Goal: Task Accomplishment & Management: Manage account settings

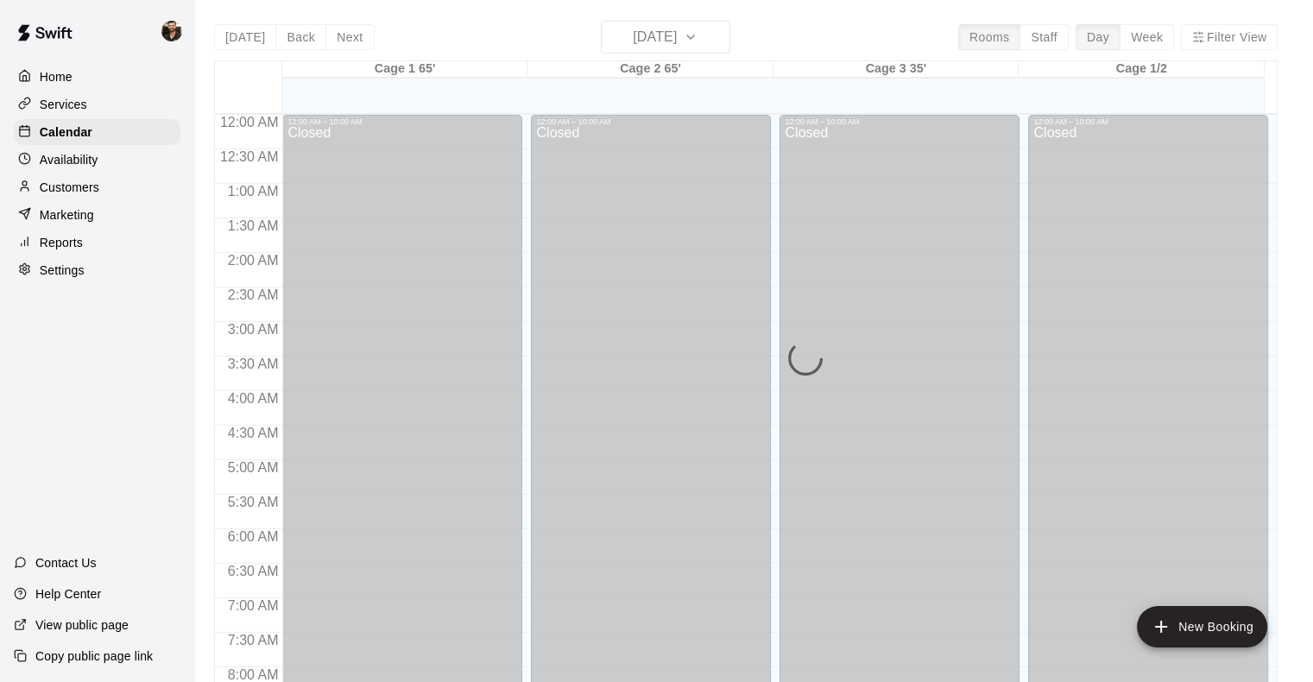
scroll to position [711, 0]
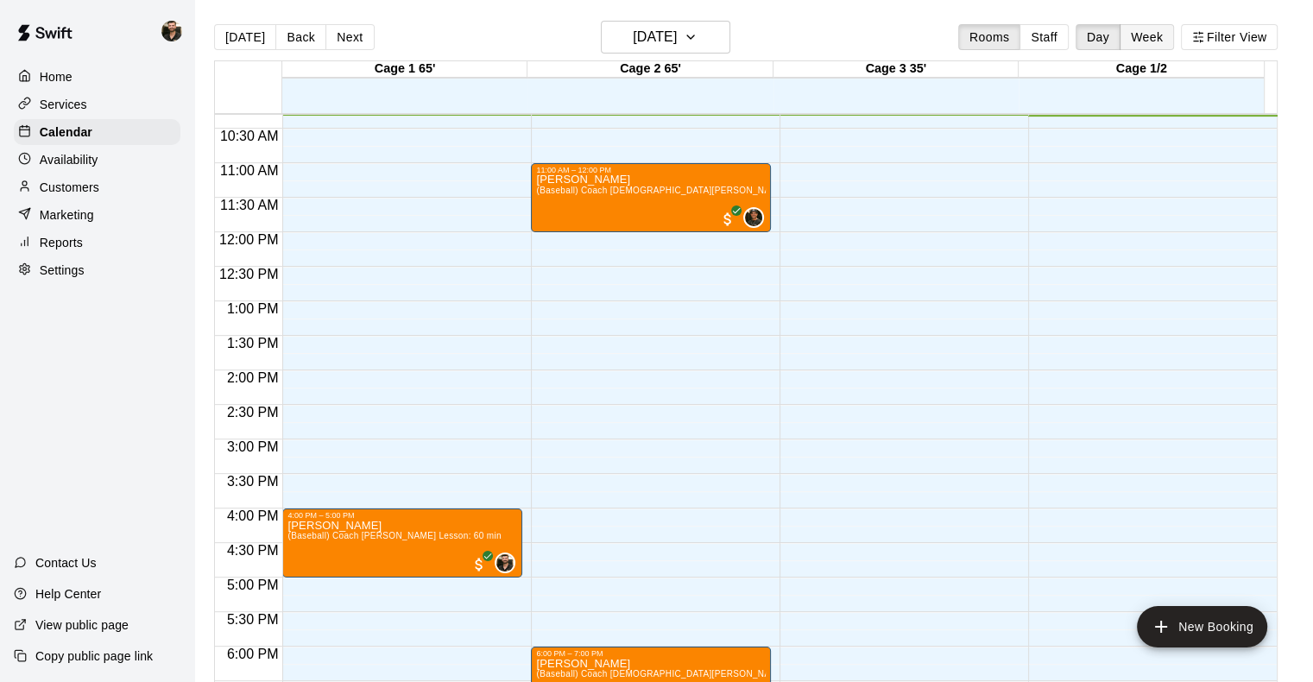
click at [1163, 35] on button "Week" at bounding box center [1146, 37] width 54 height 26
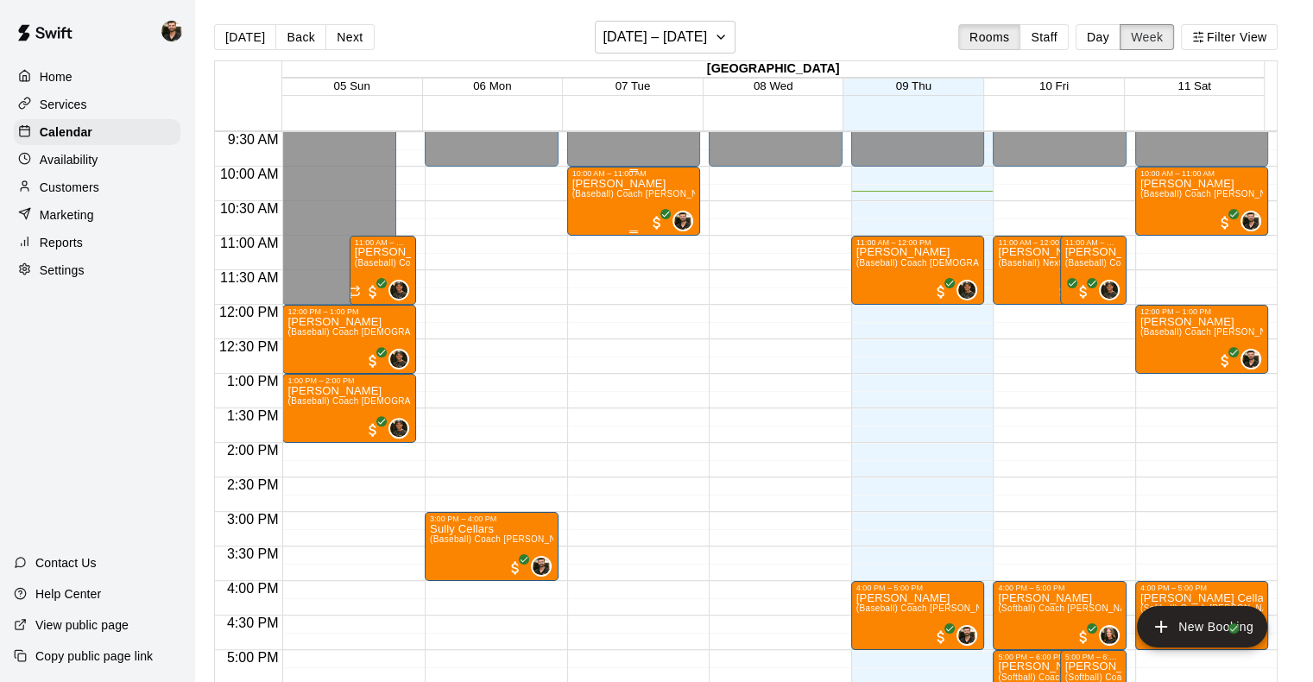
scroll to position [653, 0]
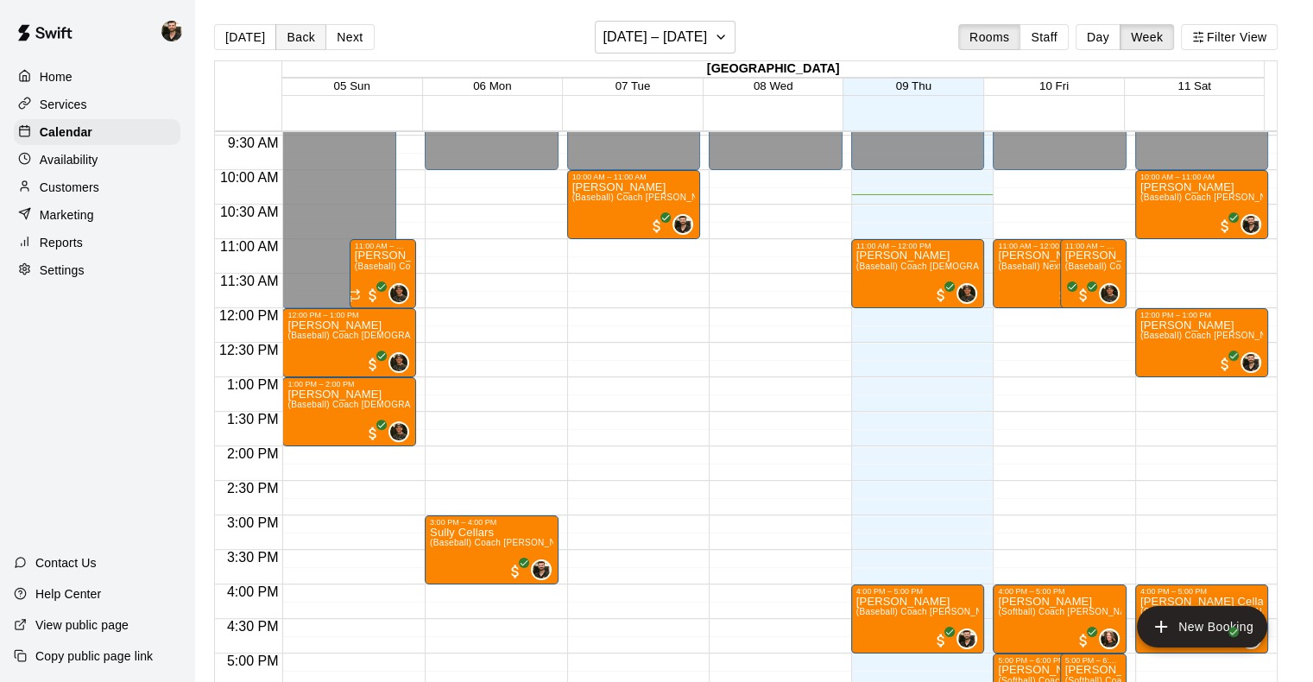
click at [300, 38] on button "Back" at bounding box center [300, 37] width 51 height 26
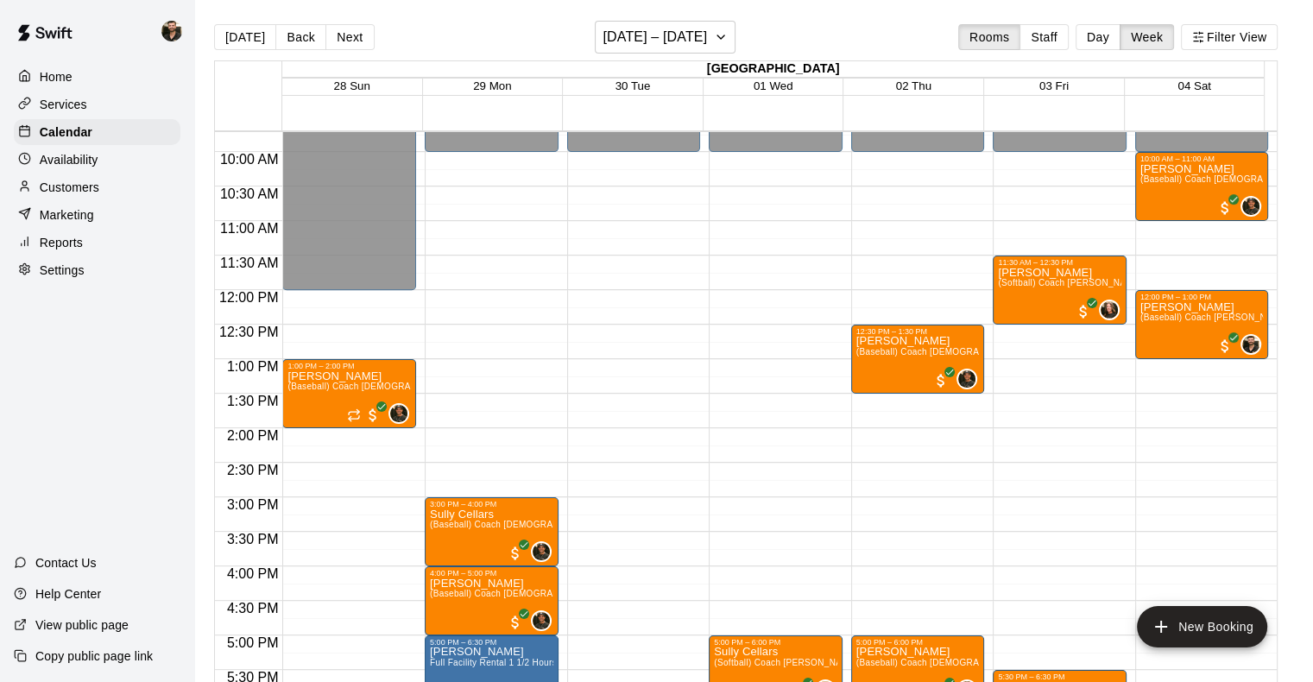
scroll to position [670, 0]
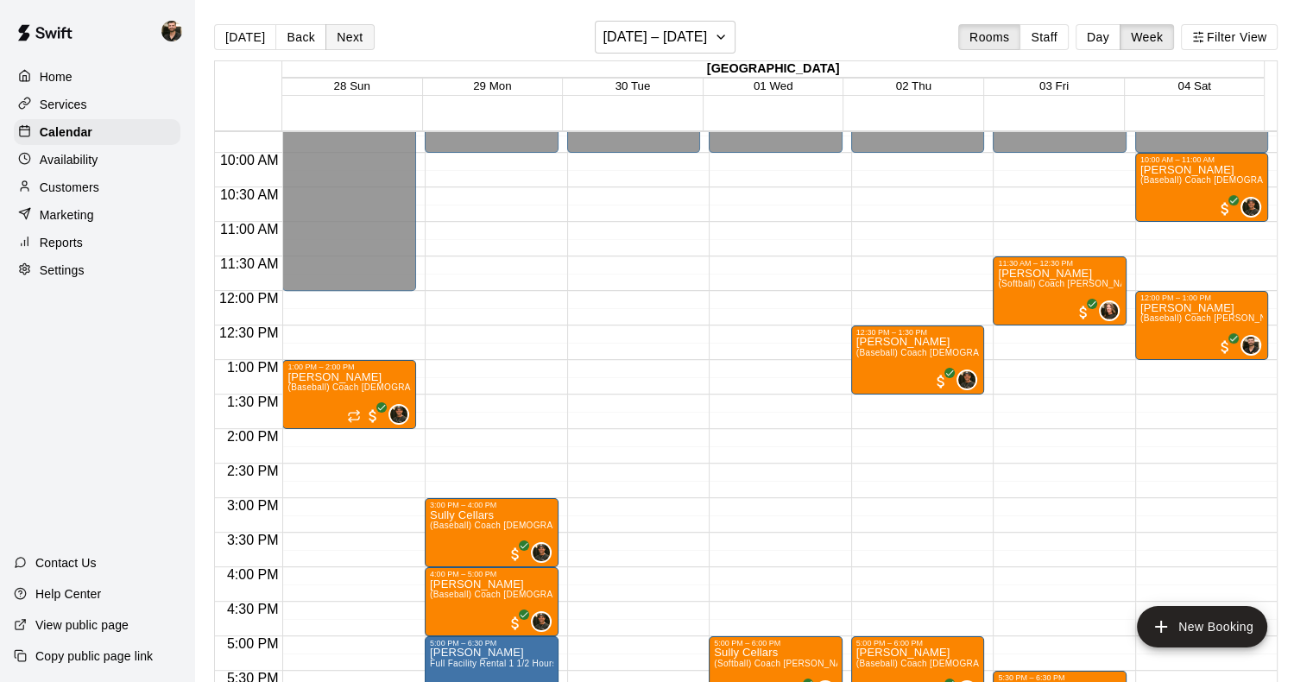
click at [346, 40] on button "Next" at bounding box center [349, 37] width 48 height 26
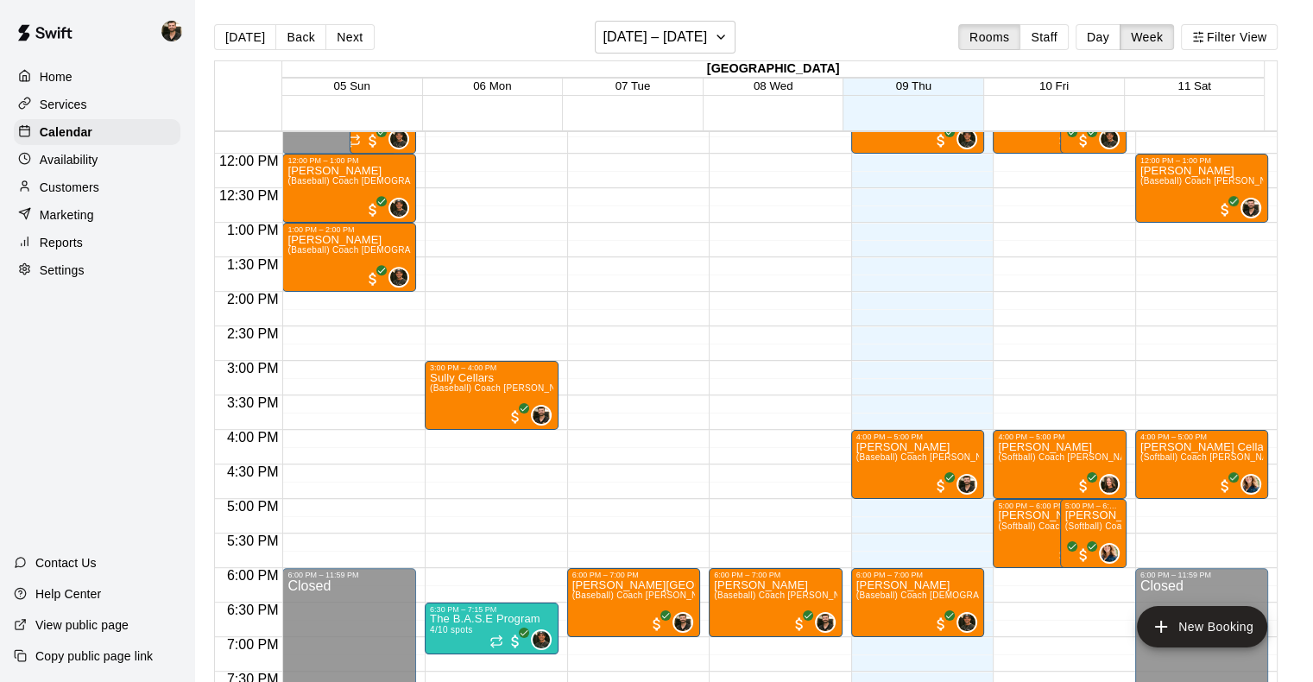
scroll to position [804, 0]
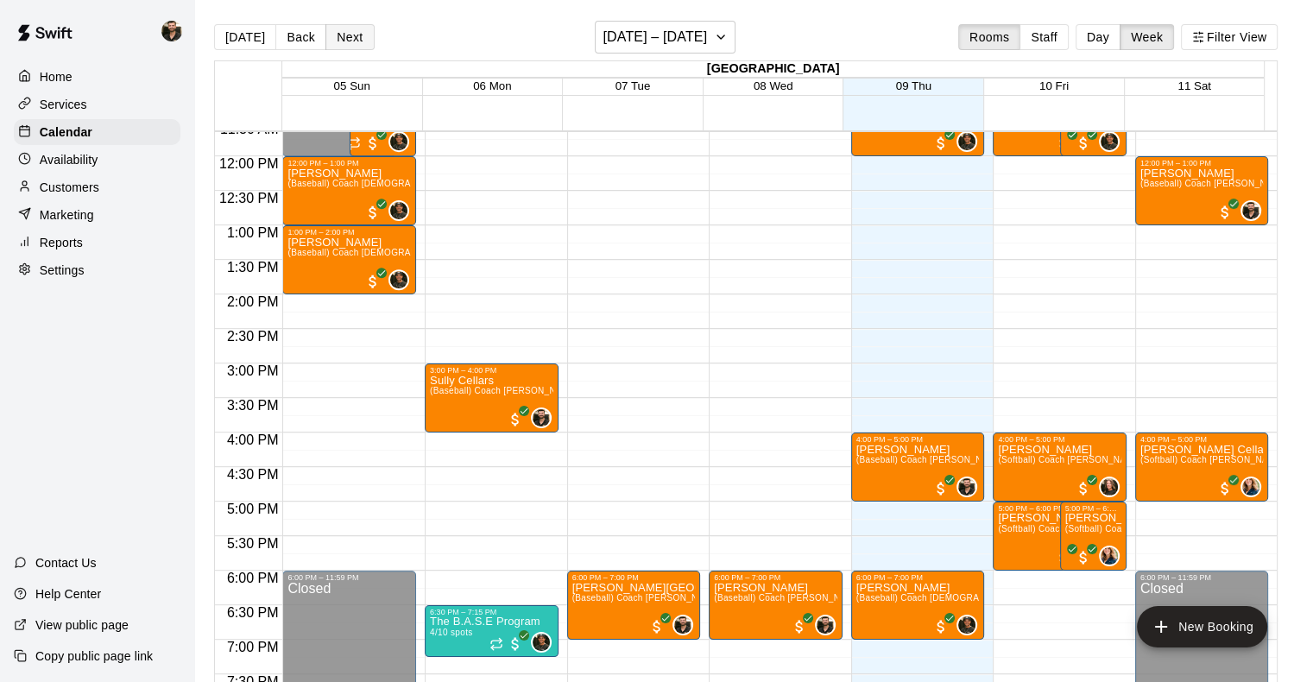
click at [347, 35] on button "Next" at bounding box center [349, 37] width 48 height 26
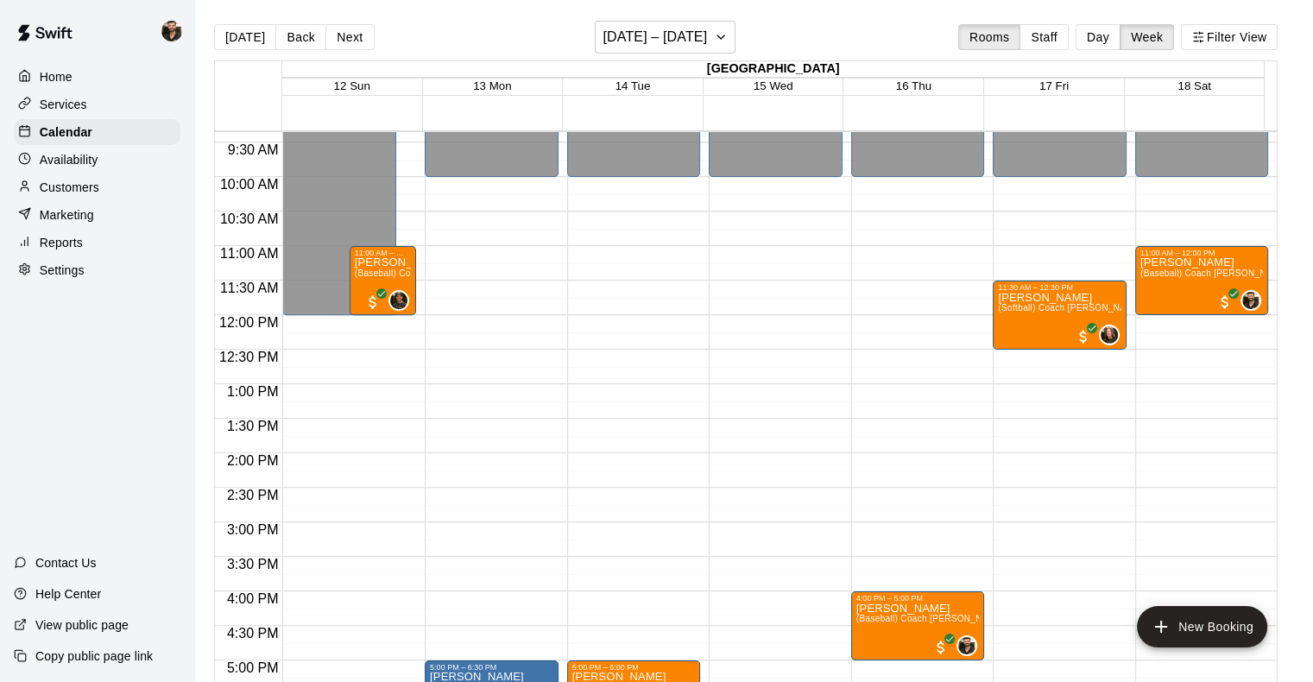
scroll to position [641, 0]
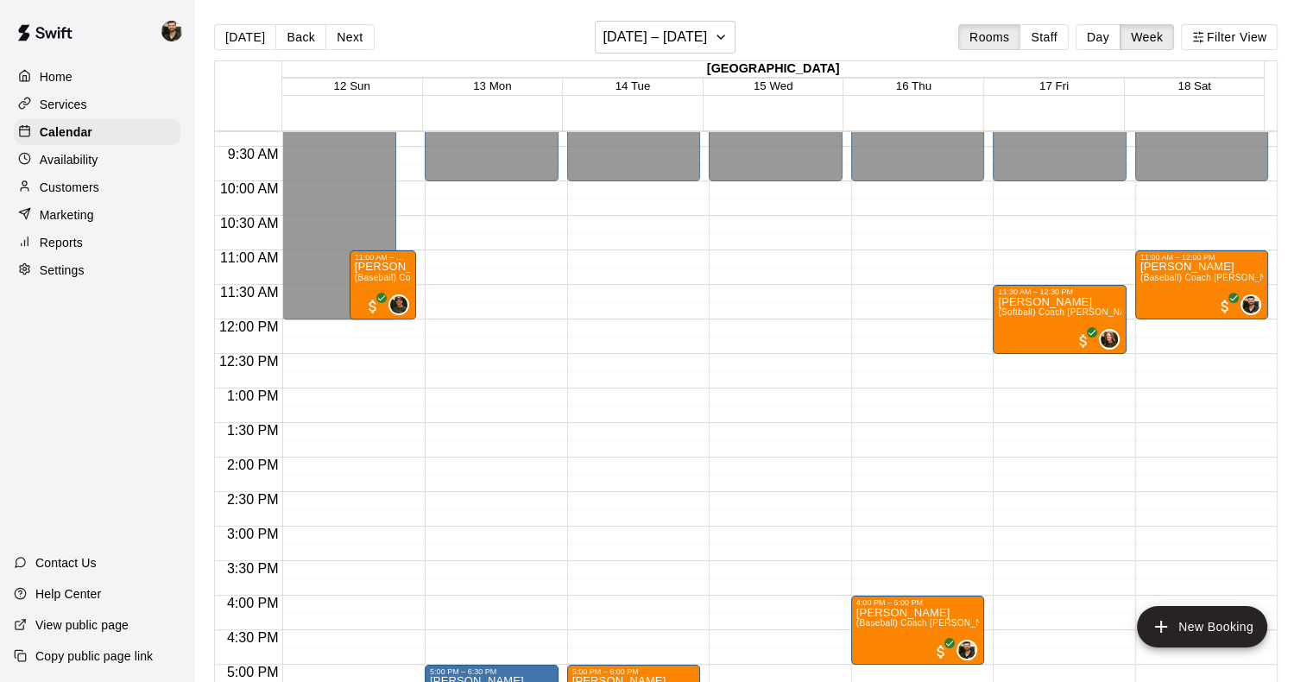
click at [64, 245] on p "Reports" at bounding box center [61, 242] width 43 height 17
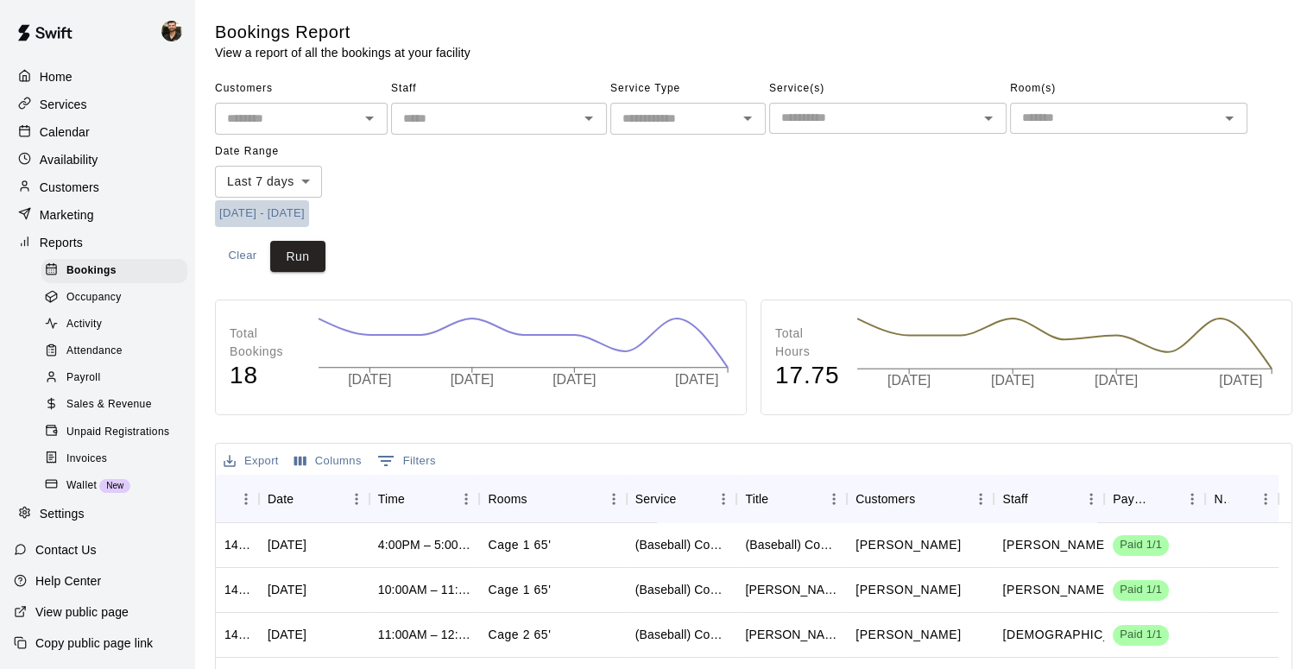
click at [307, 212] on button "[DATE] - [DATE]" at bounding box center [262, 213] width 94 height 27
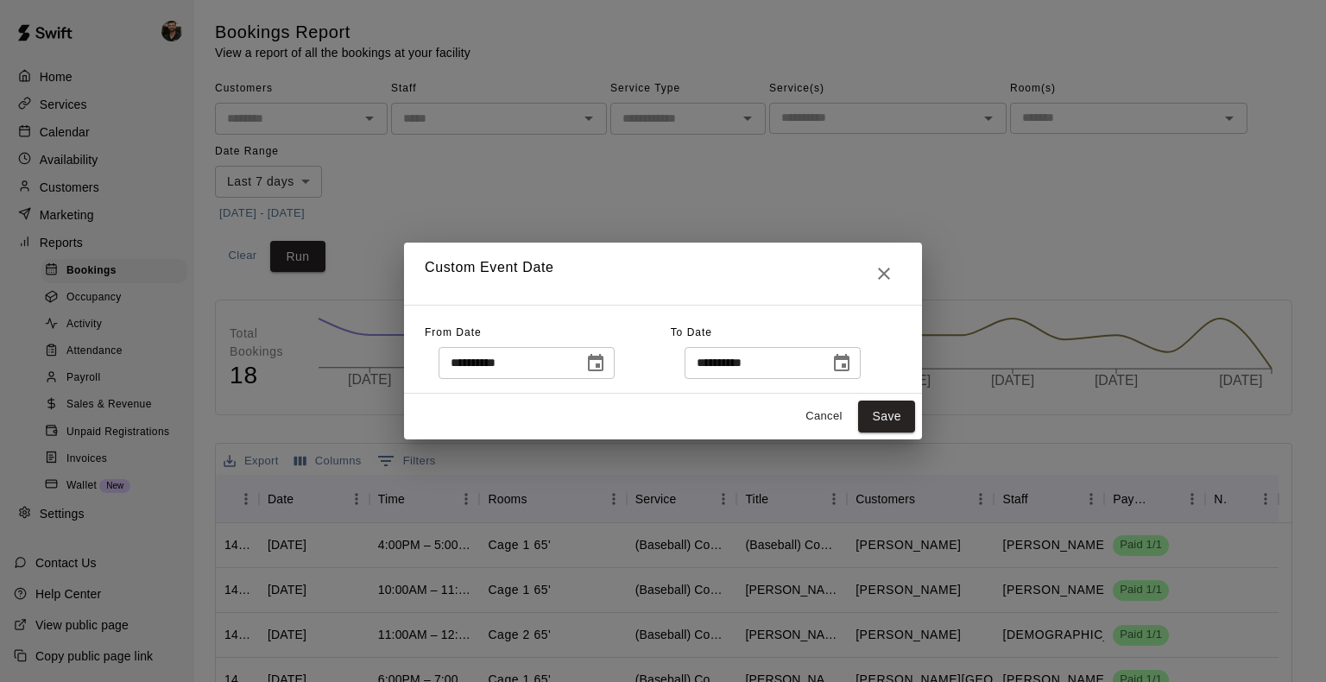
click at [649, 380] on div "**********" at bounding box center [663, 349] width 518 height 89
click at [606, 366] on icon "Choose date, selected date is Oct 2, 2025" at bounding box center [595, 363] width 21 height 21
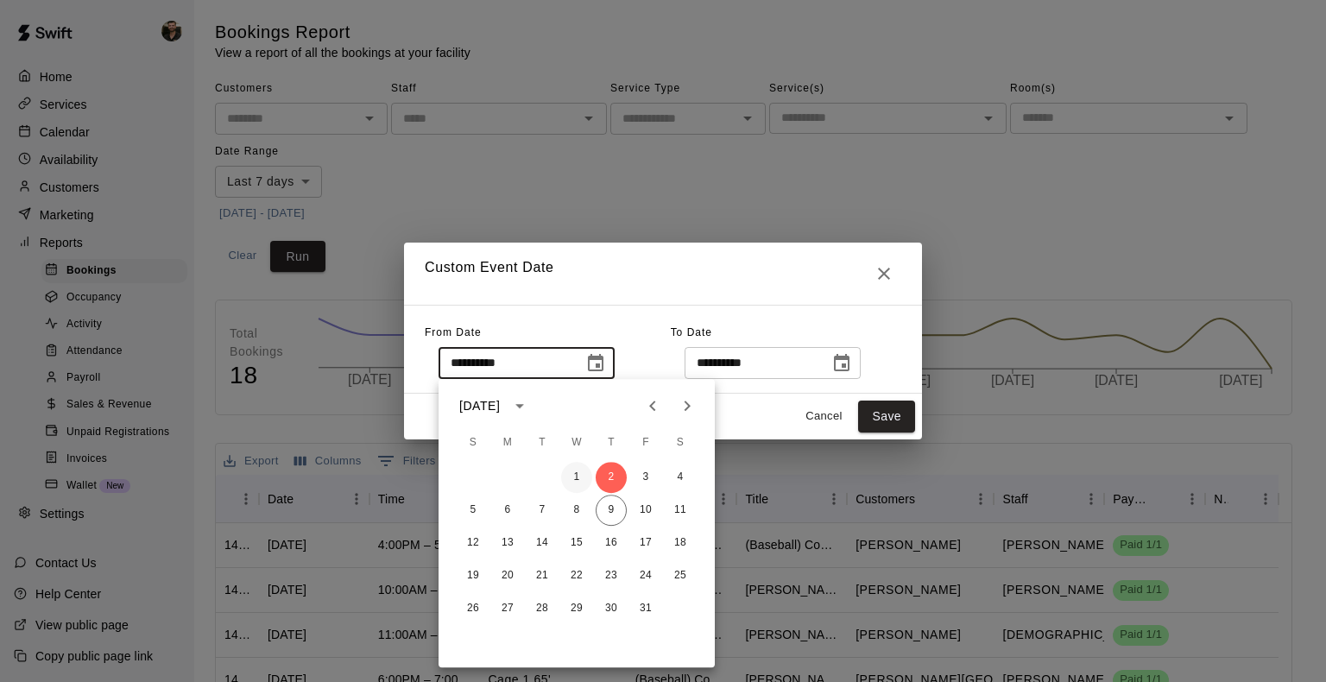
click at [573, 469] on button "1" at bounding box center [576, 477] width 31 height 31
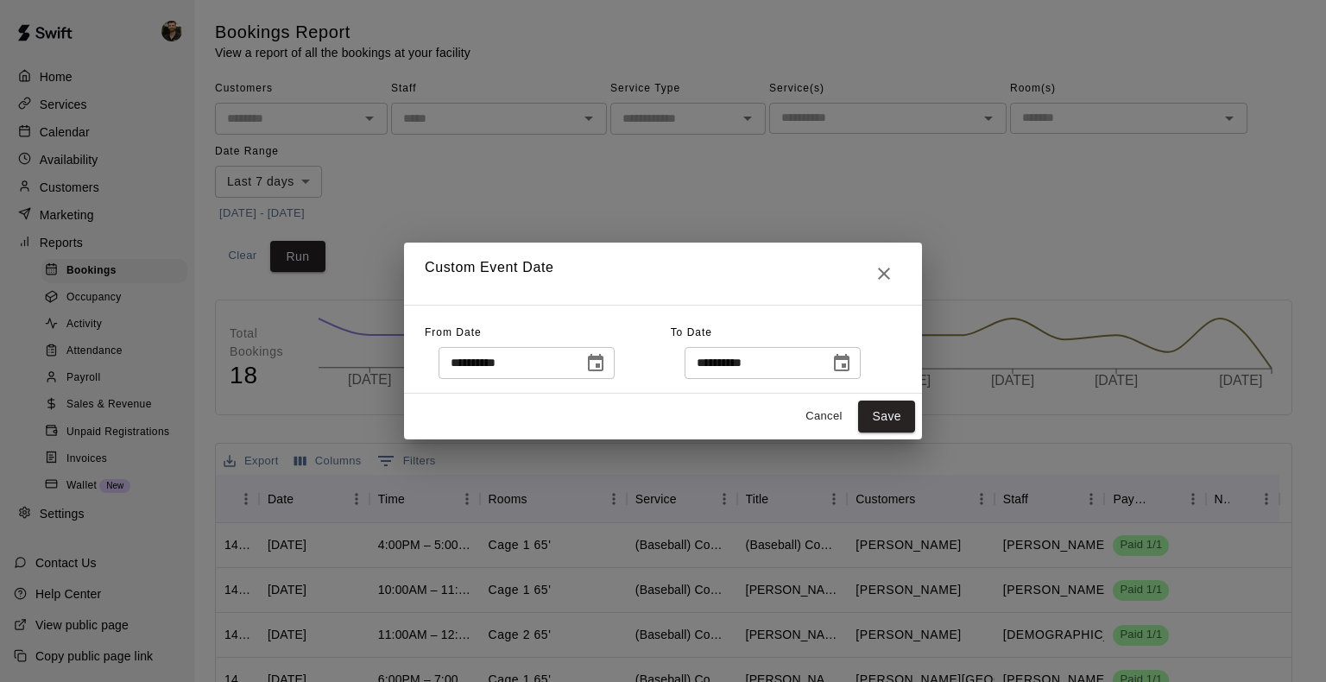
type input "**********"
click at [852, 363] on icon "Choose date, selected date is Oct 9, 2025" at bounding box center [841, 363] width 21 height 21
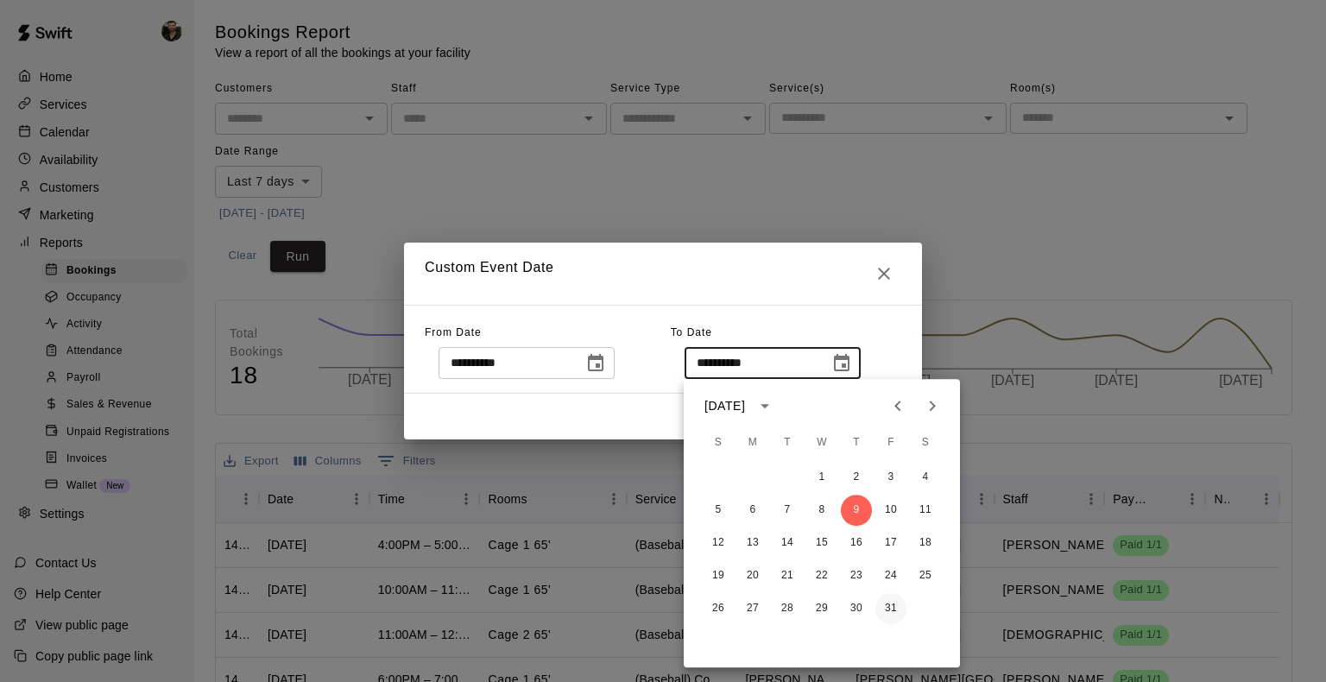
click at [899, 615] on button "31" at bounding box center [890, 608] width 31 height 31
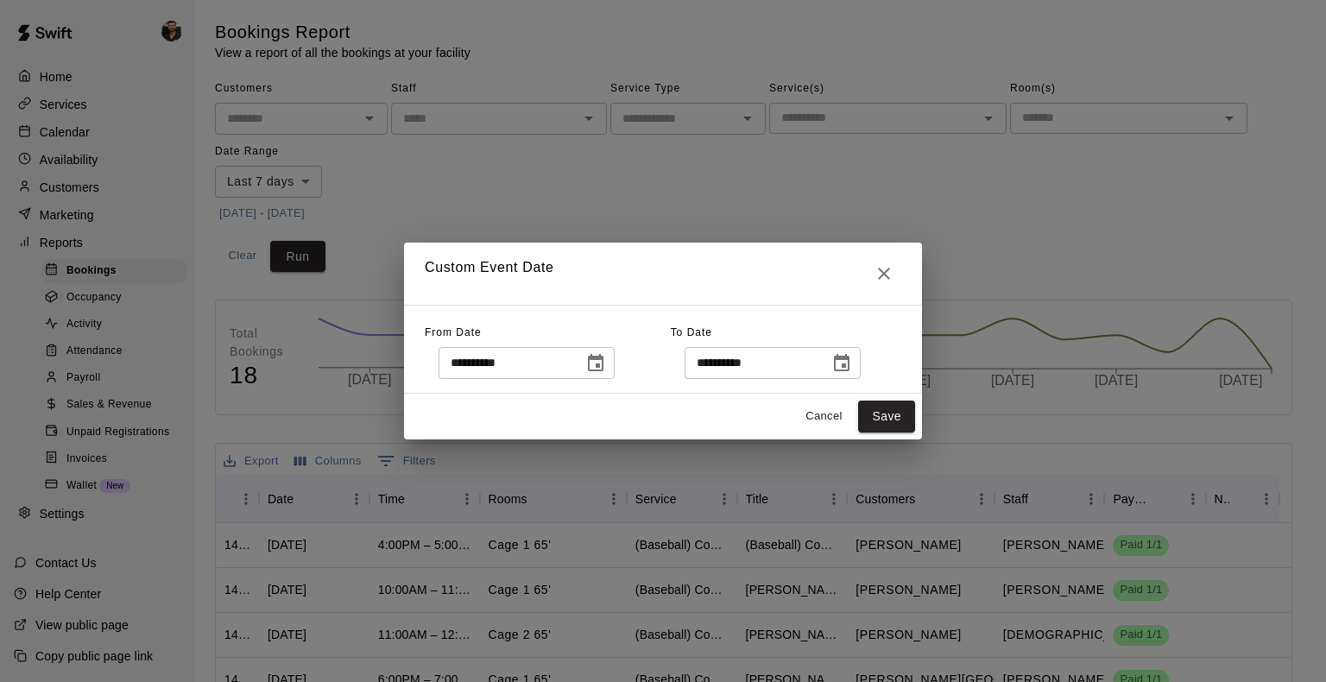
type input "**********"
click at [888, 419] on button "Save" at bounding box center [886, 416] width 57 height 32
type input "******"
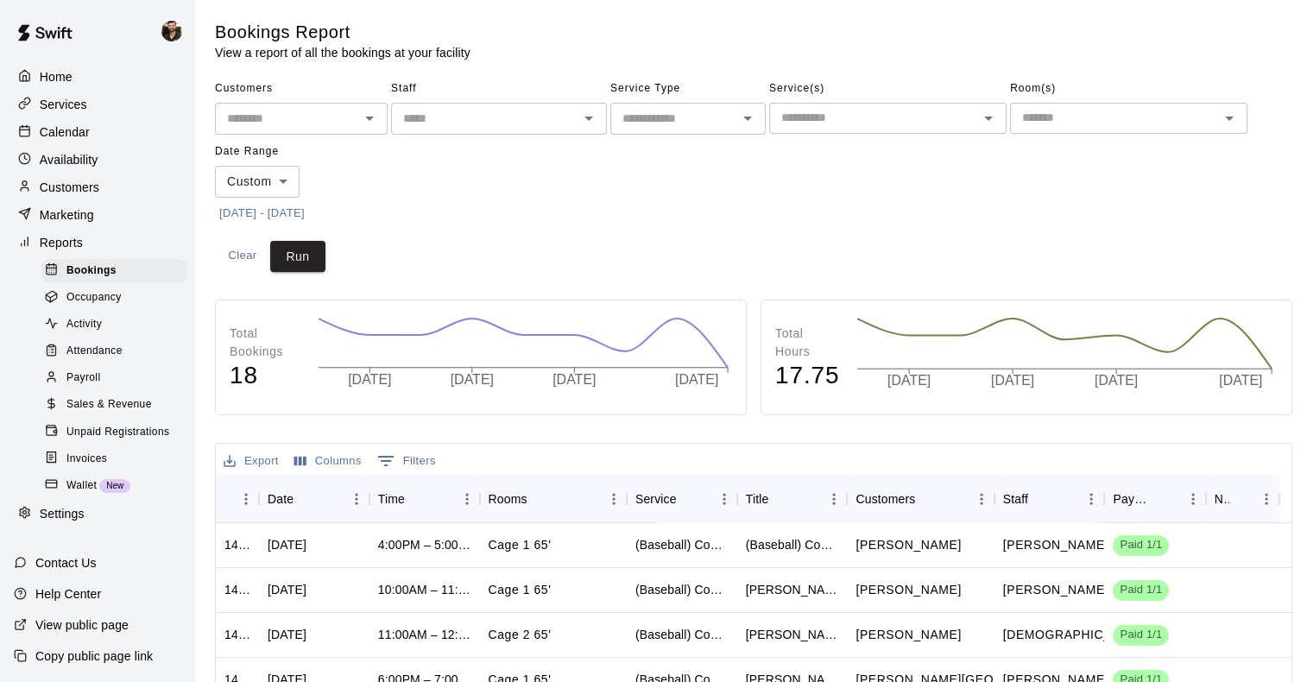
click at [97, 387] on span "Payroll" at bounding box center [83, 377] width 34 height 17
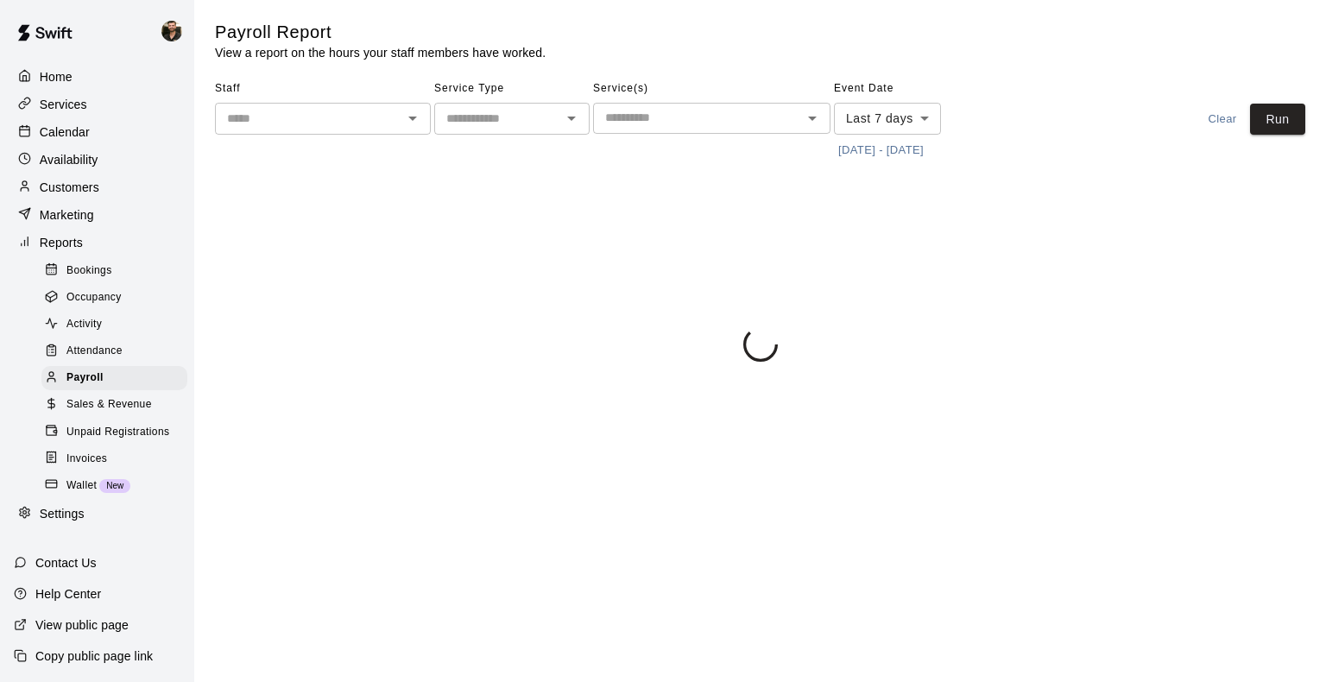
click at [903, 155] on button "[DATE] - [DATE]" at bounding box center [881, 150] width 94 height 27
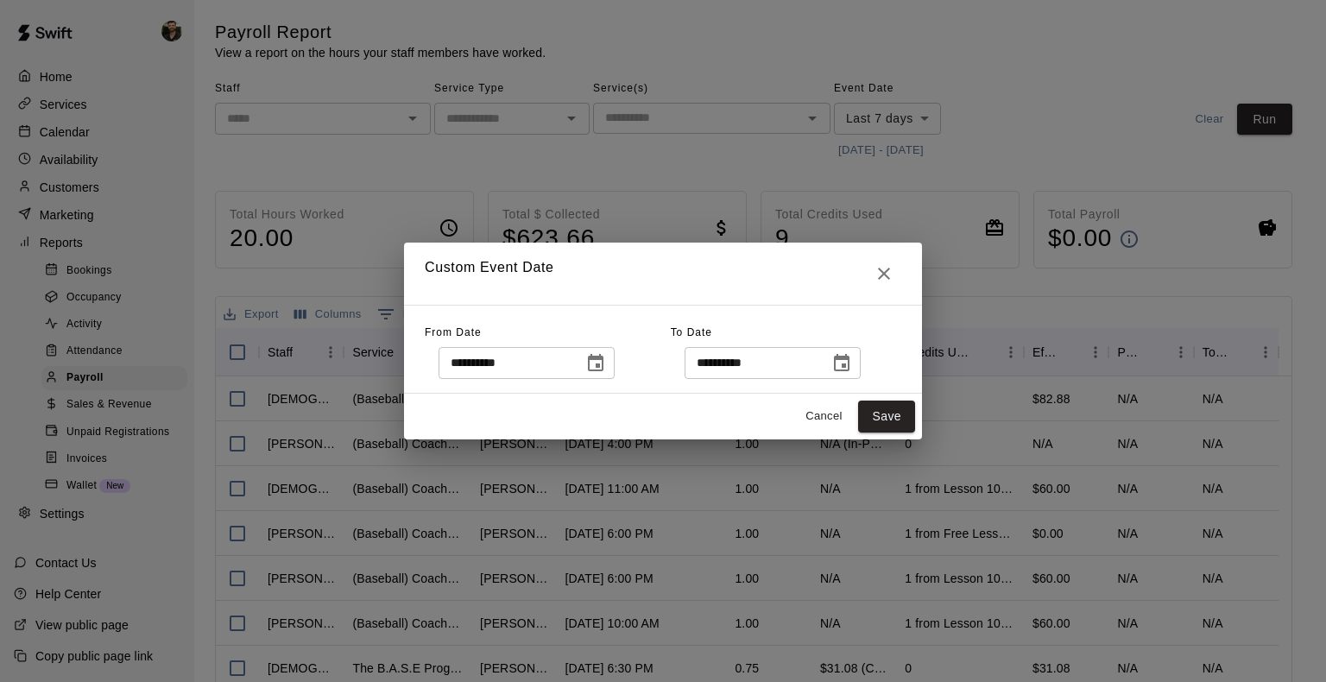
click at [606, 361] on icon "Choose date, selected date is Oct 2, 2025" at bounding box center [595, 363] width 21 height 21
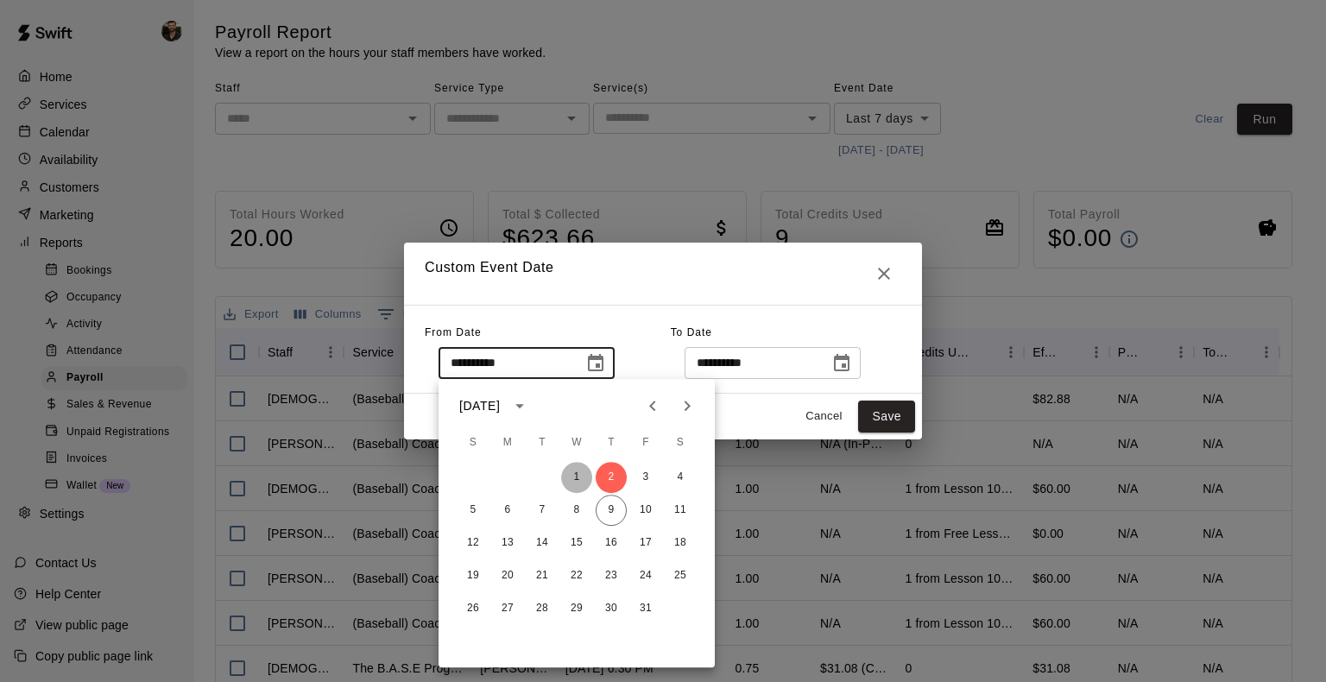
click at [581, 471] on button "1" at bounding box center [576, 477] width 31 height 31
type input "**********"
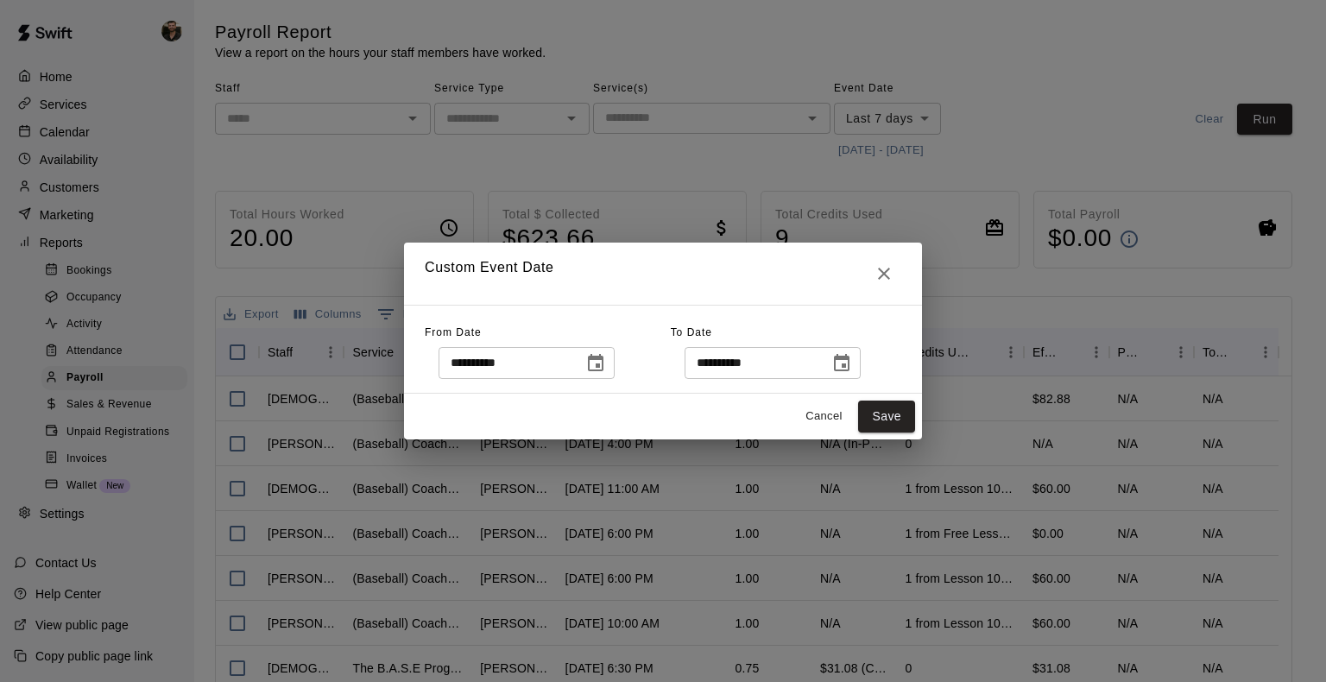
click at [859, 354] on button "Choose date, selected date is Oct 9, 2025" at bounding box center [841, 363] width 35 height 35
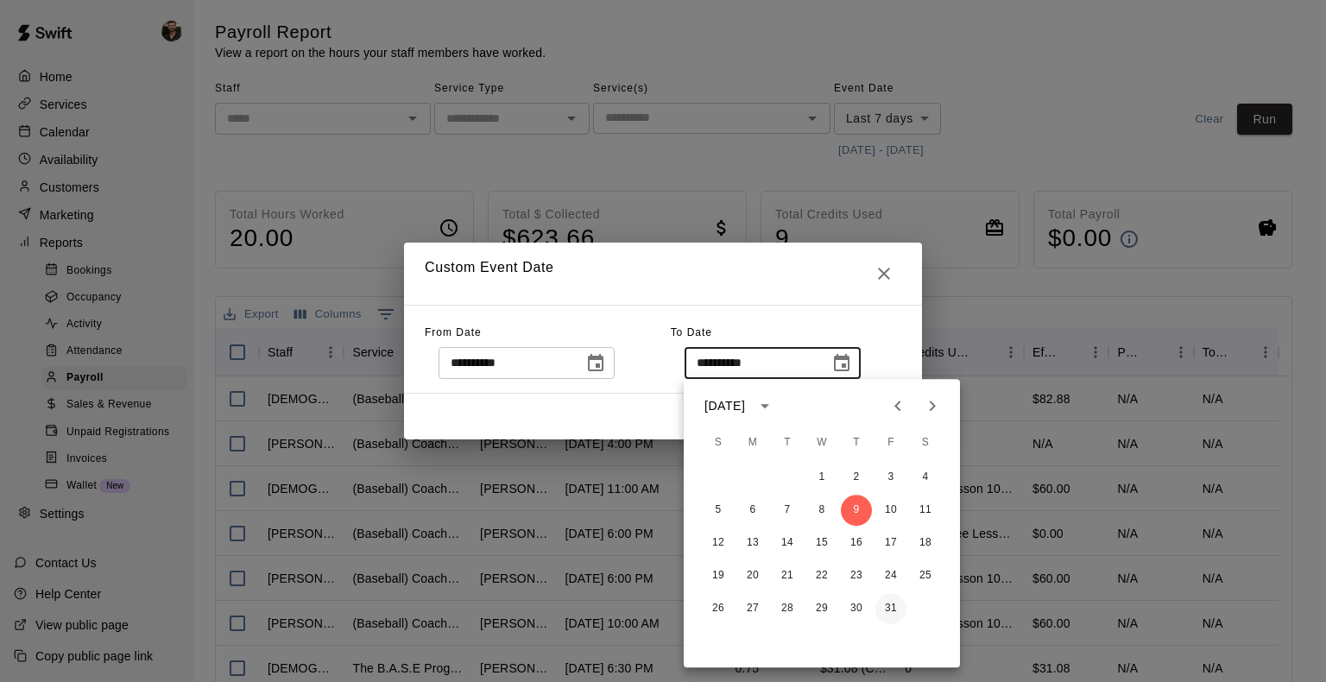
click at [894, 606] on button "31" at bounding box center [890, 608] width 31 height 31
type input "**********"
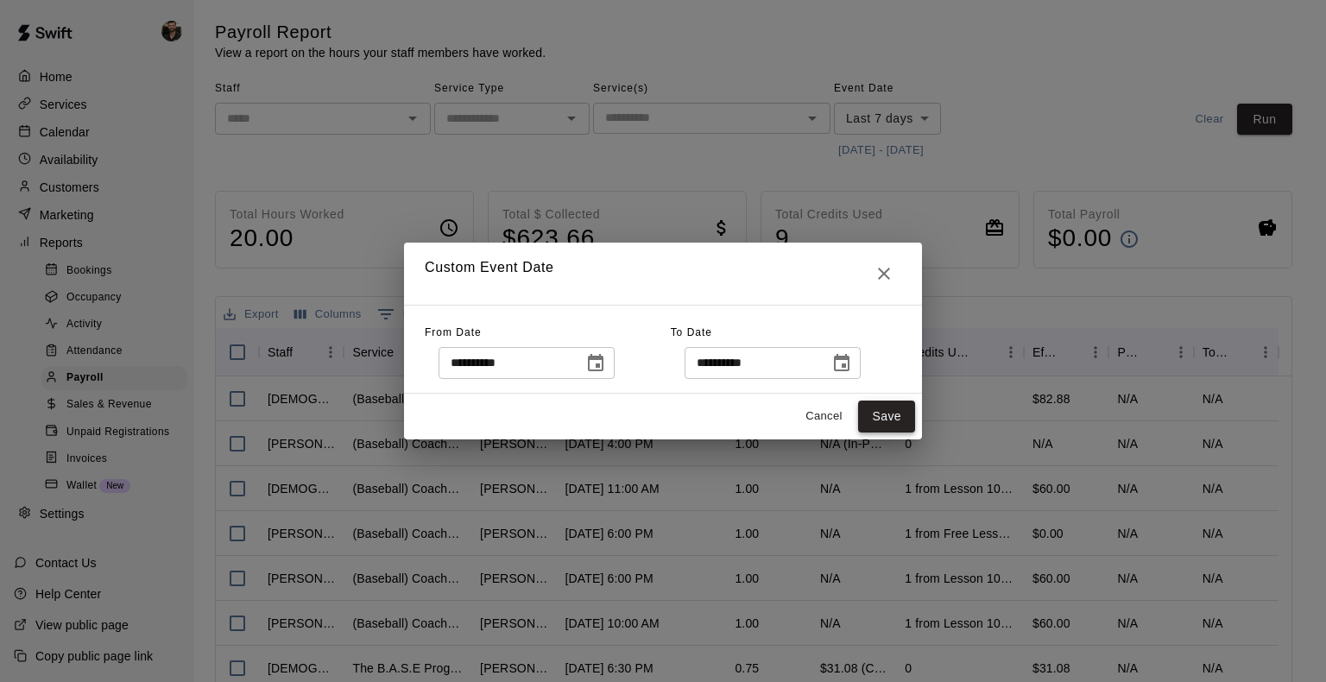
click at [876, 432] on button "Save" at bounding box center [886, 416] width 57 height 32
type input "******"
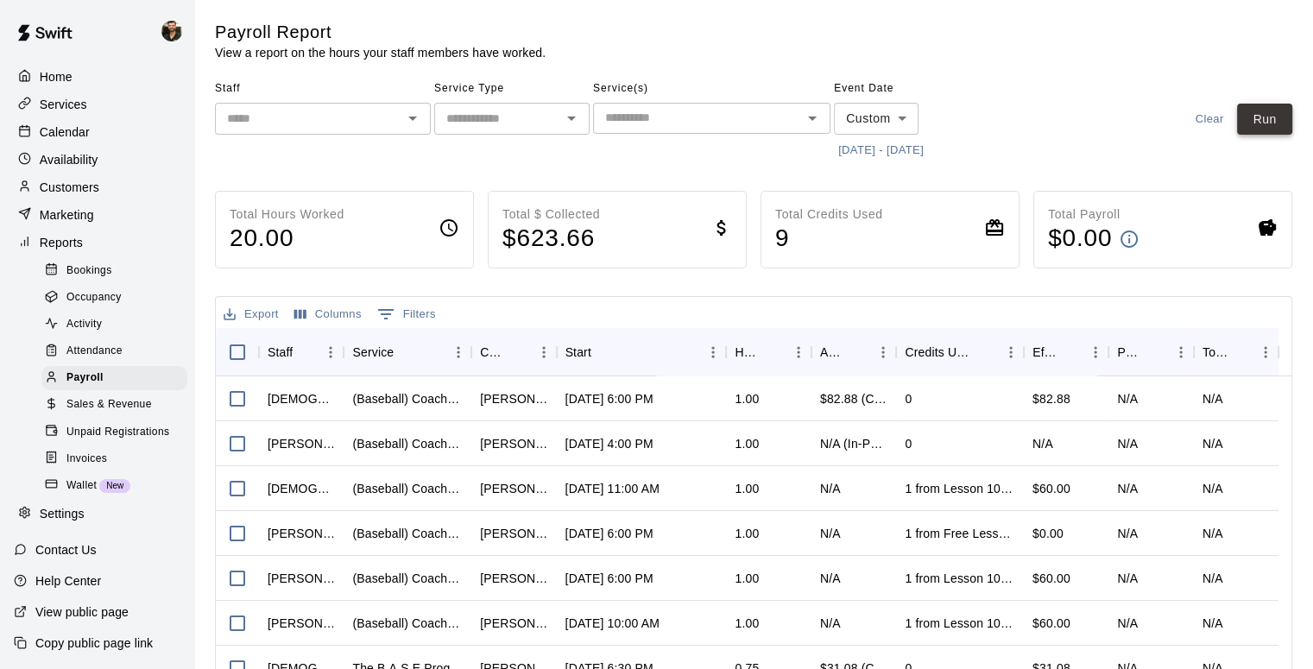
click at [1278, 118] on button "Run" at bounding box center [1264, 120] width 55 height 32
click at [588, 112] on div "​" at bounding box center [511, 119] width 155 height 32
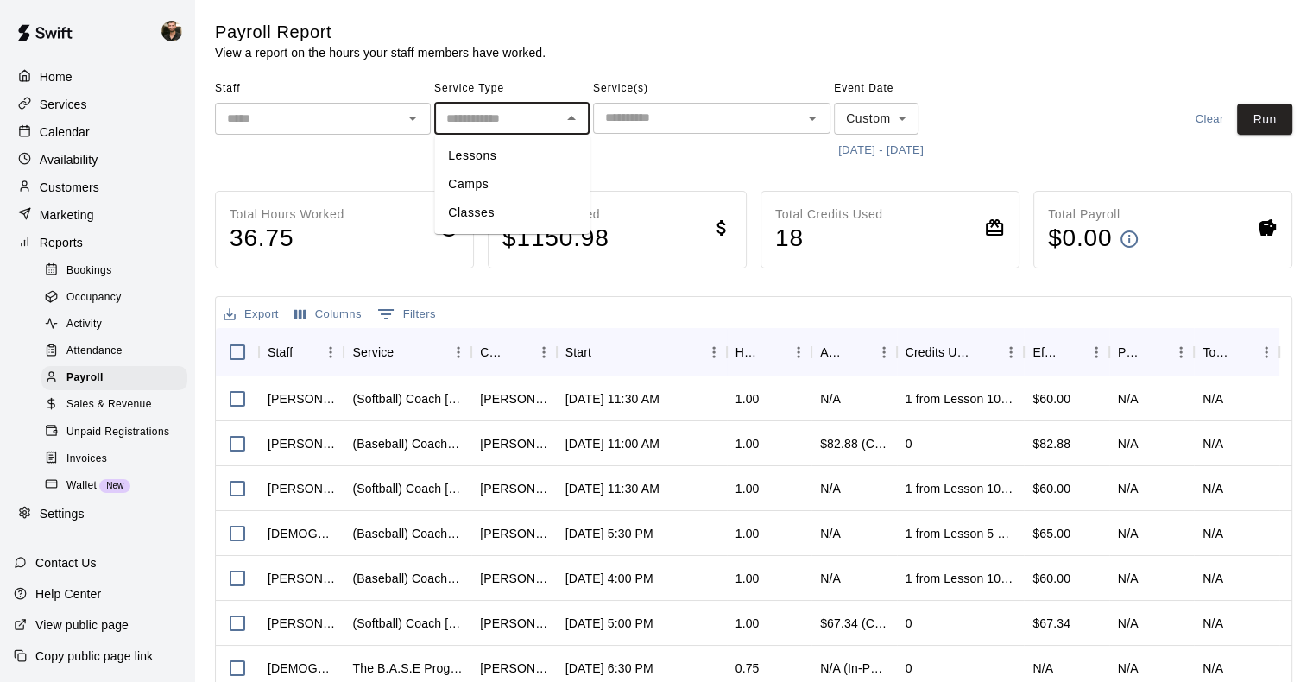
click at [539, 143] on li "Lessons" at bounding box center [511, 156] width 155 height 28
type input "*******"
click at [1266, 117] on button "Run" at bounding box center [1264, 120] width 55 height 32
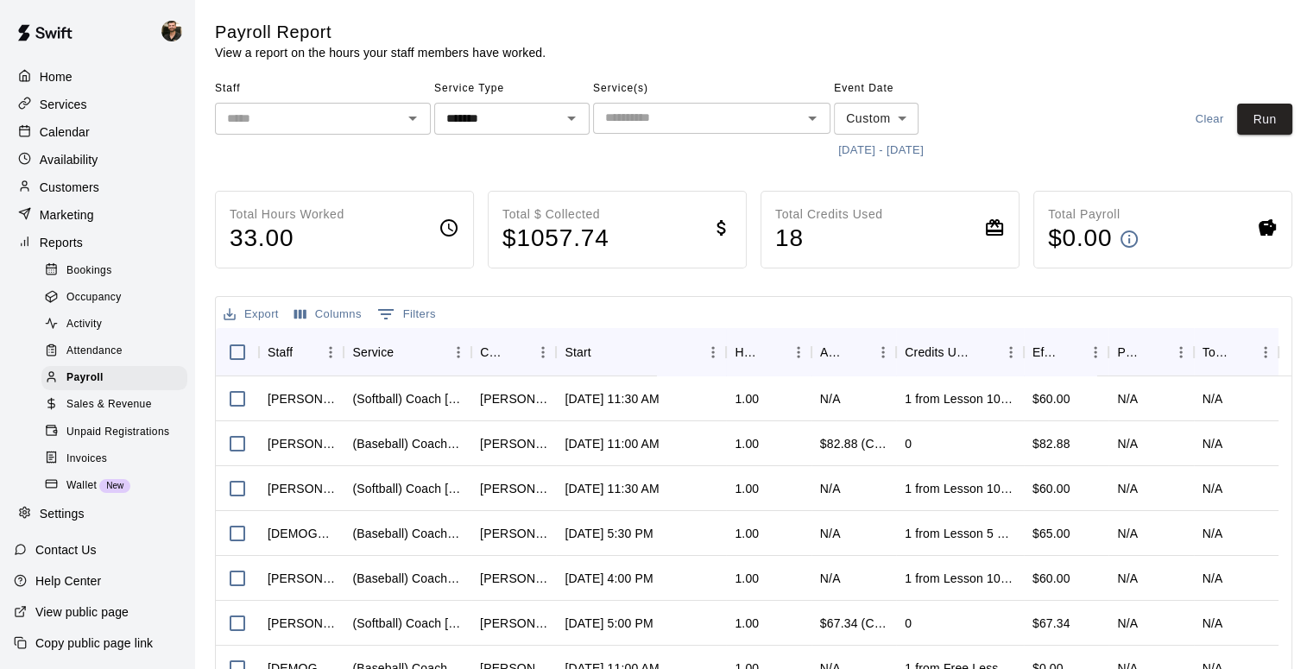
click at [831, 308] on div "Export Columns 0 Filters" at bounding box center [753, 312] width 1075 height 31
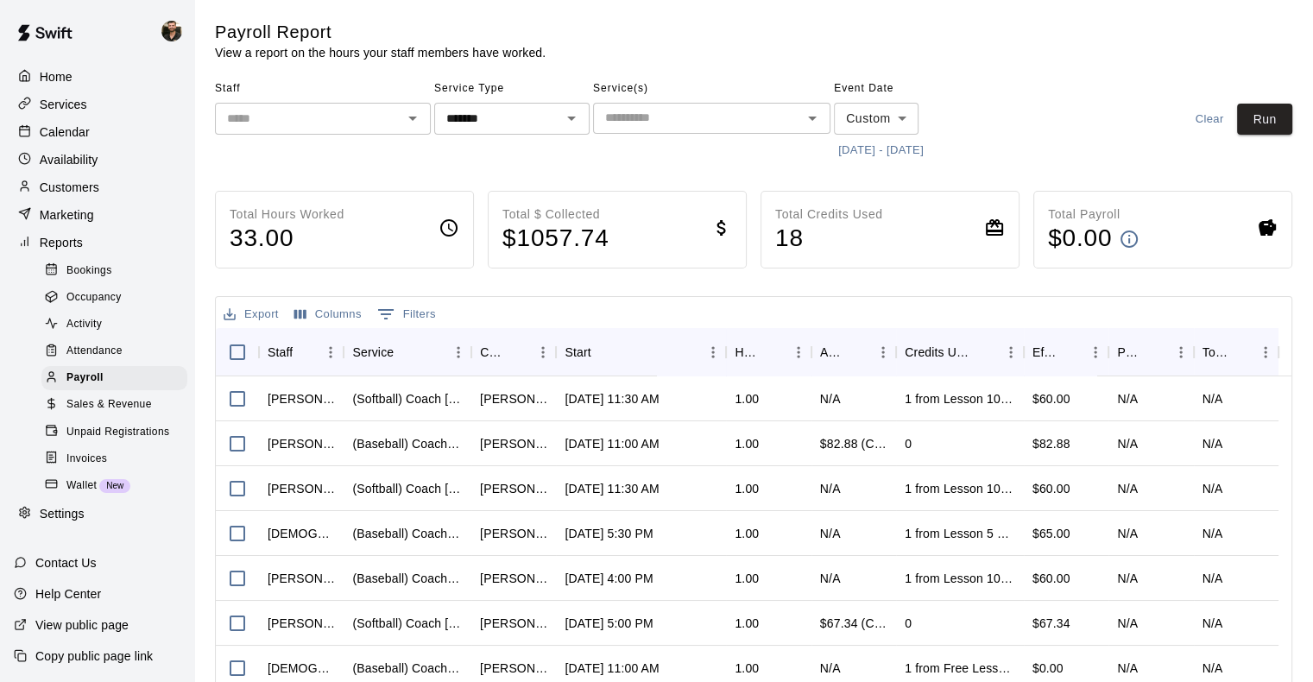
click at [880, 156] on button "[DATE] - [DATE]" at bounding box center [881, 150] width 94 height 27
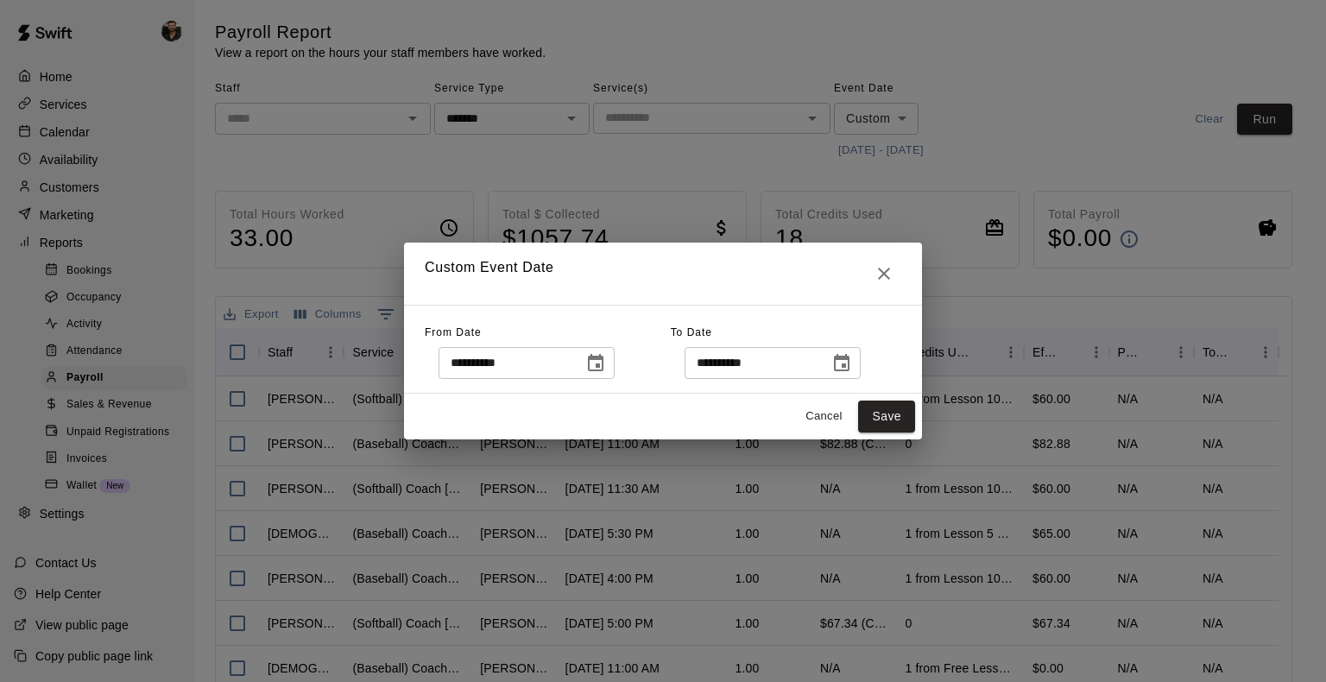
click at [619, 388] on div "**********" at bounding box center [663, 349] width 518 height 89
click at [606, 361] on icon "Choose date, selected date is Oct 1, 2025" at bounding box center [595, 363] width 21 height 21
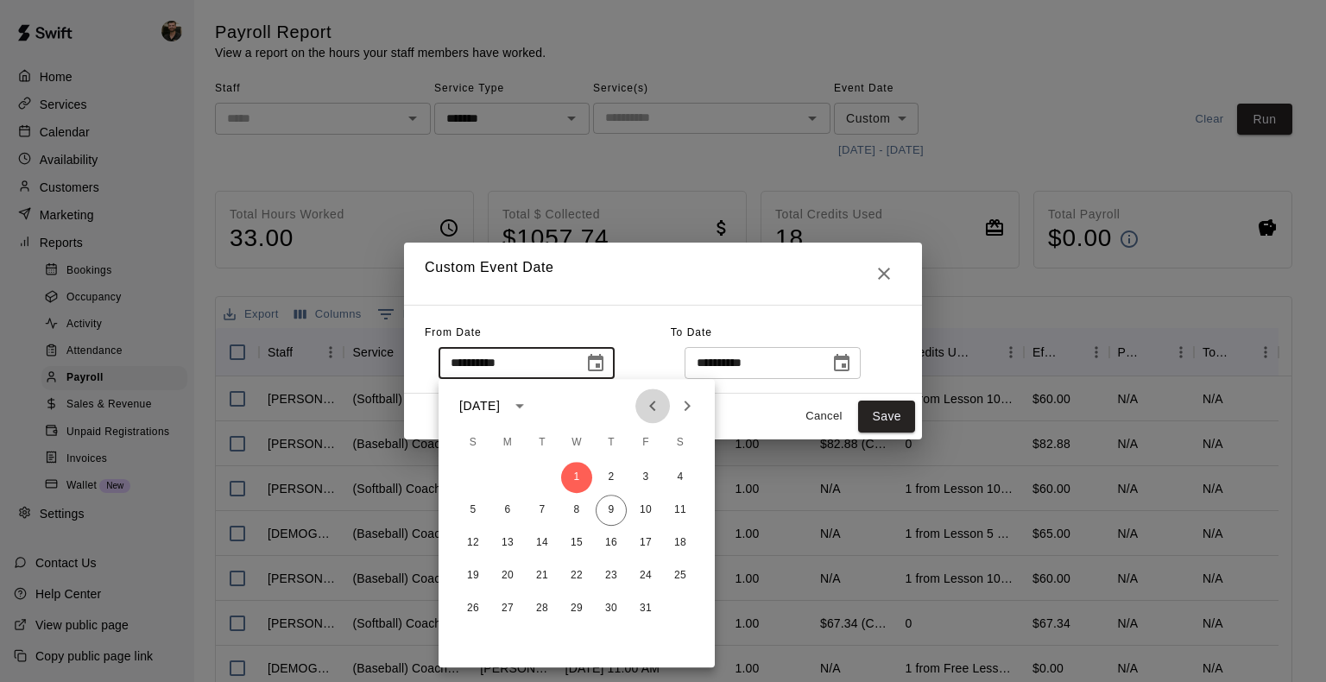
click at [656, 409] on icon "Previous month" at bounding box center [652, 405] width 21 height 21
click at [499, 605] on button "29" at bounding box center [507, 608] width 31 height 31
type input "**********"
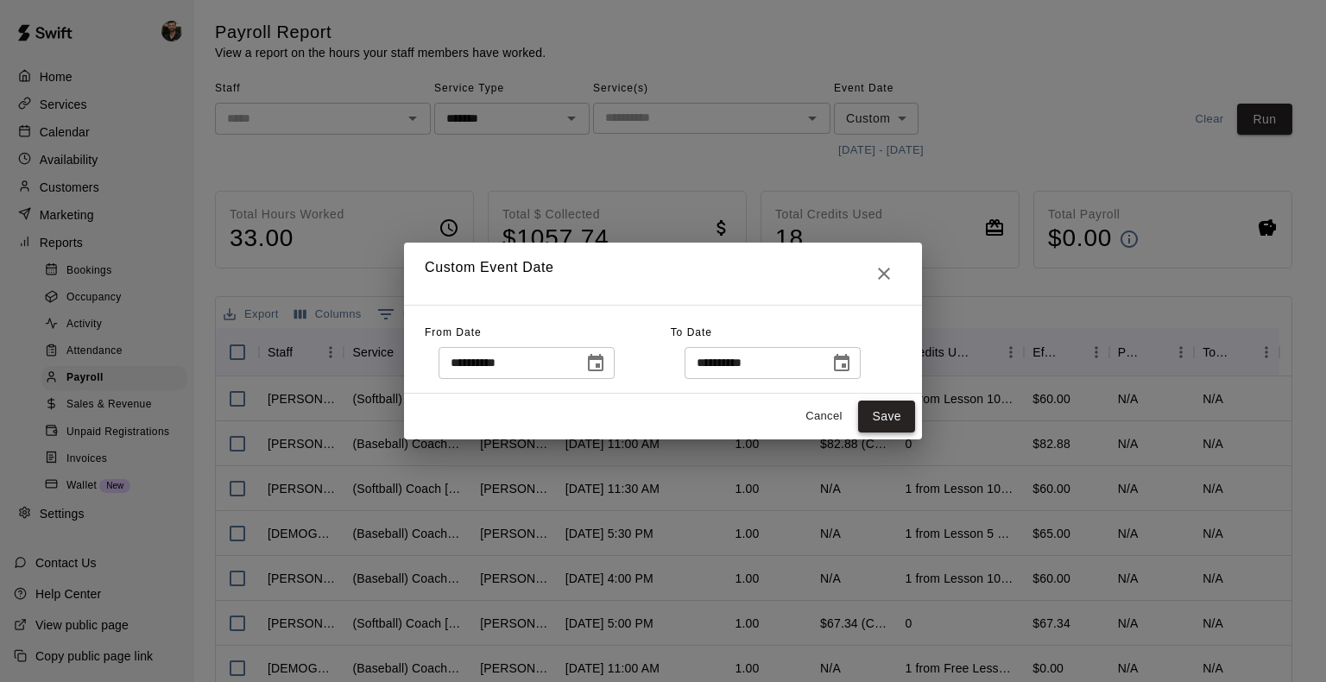
click at [901, 413] on button "Save" at bounding box center [886, 416] width 57 height 32
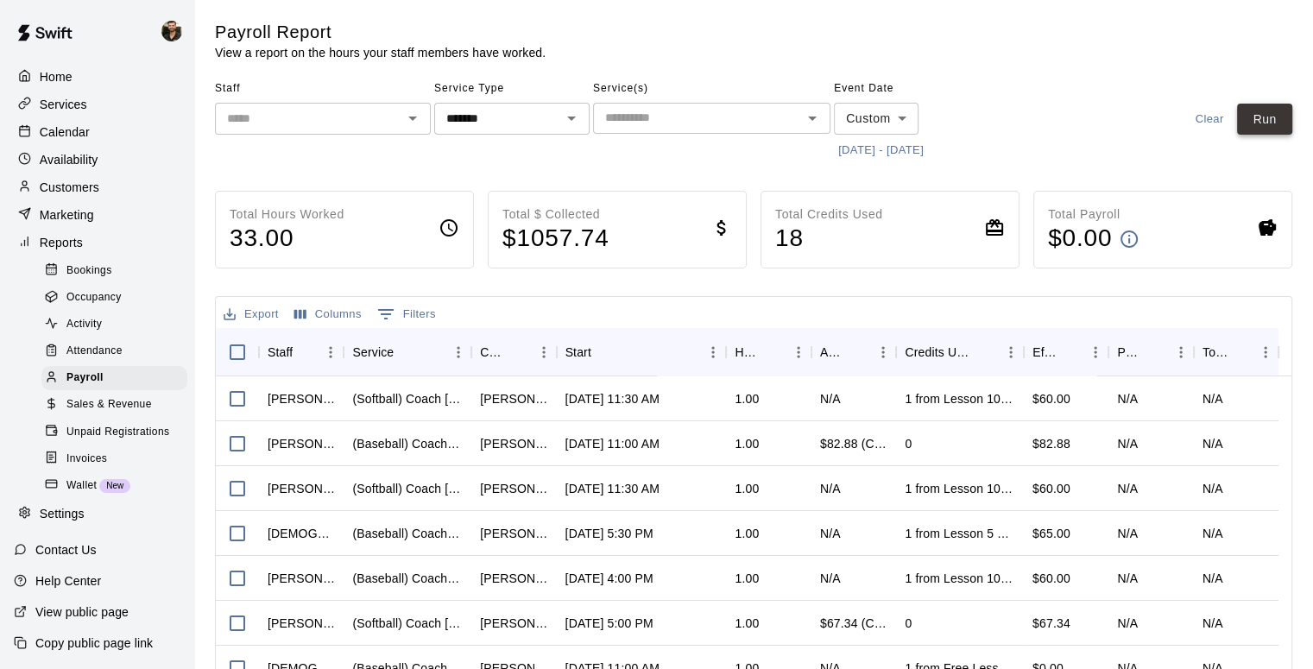
click at [1264, 125] on button "Run" at bounding box center [1264, 120] width 55 height 32
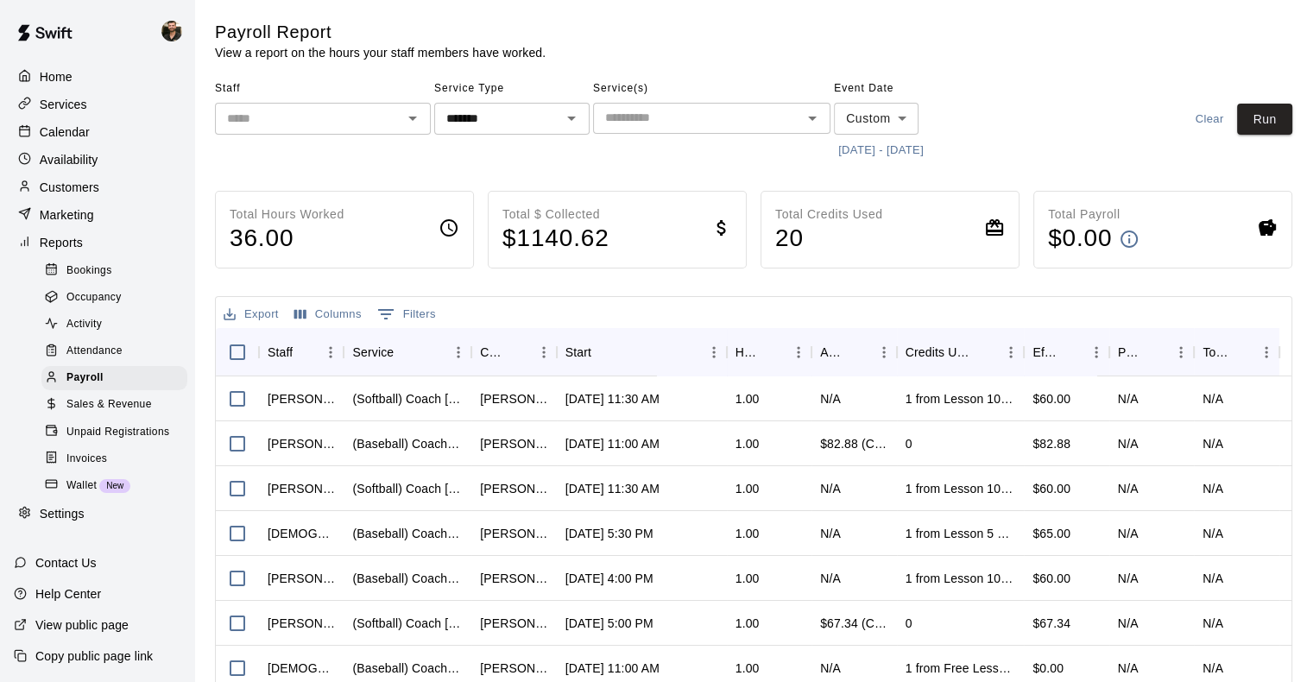
click at [928, 150] on button "[DATE] - [DATE]" at bounding box center [881, 150] width 94 height 27
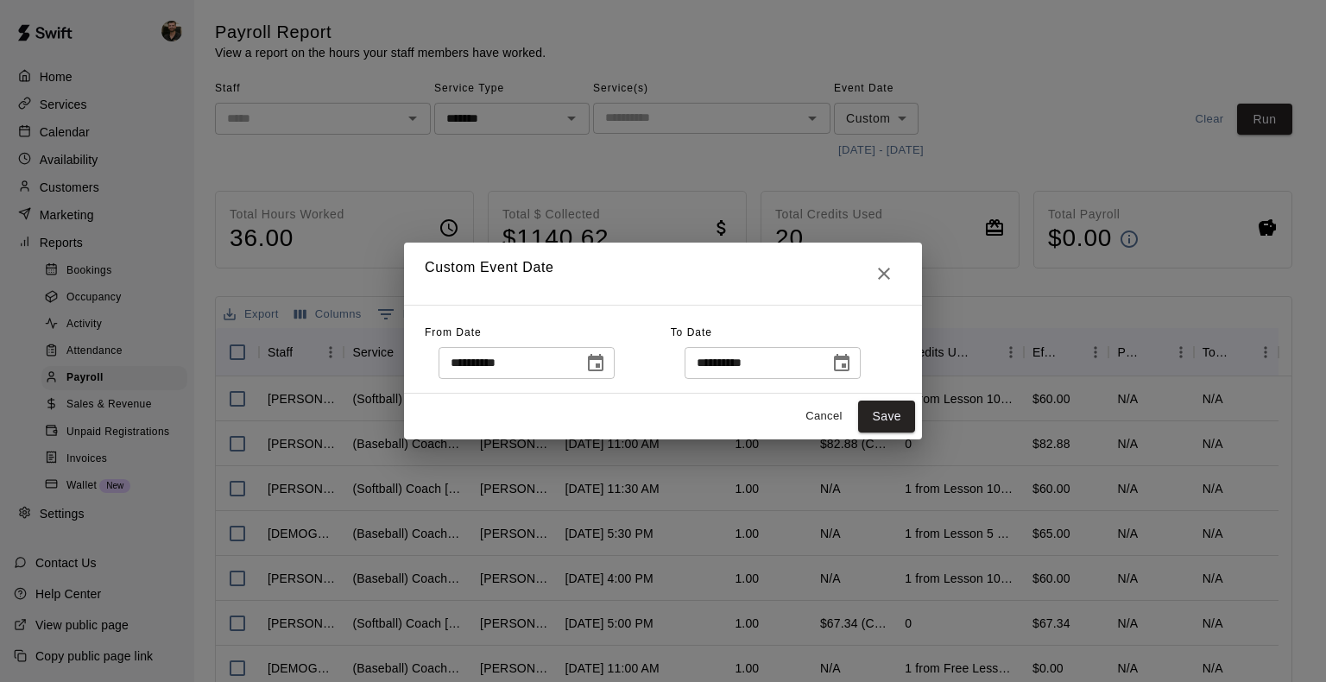
click at [852, 363] on icon "Choose date, selected date is Oct 31, 2025" at bounding box center [841, 363] width 21 height 21
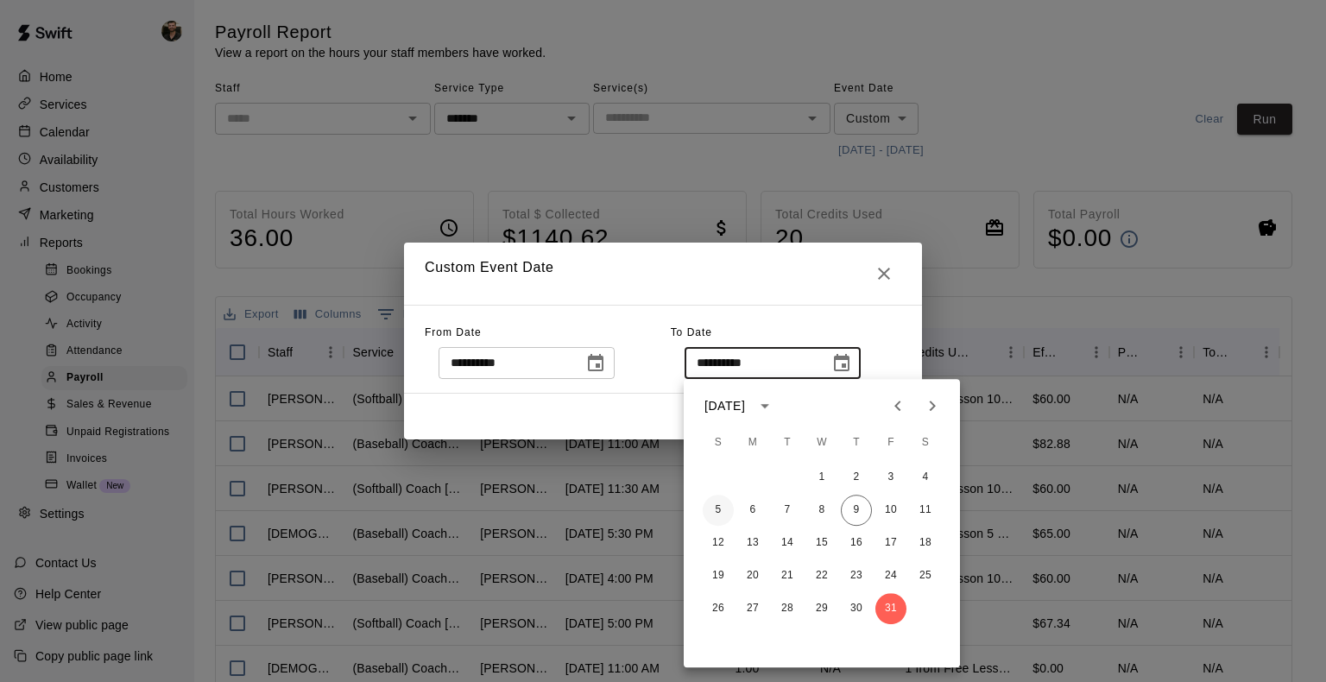
click at [722, 511] on button "5" at bounding box center [718, 510] width 31 height 31
type input "**********"
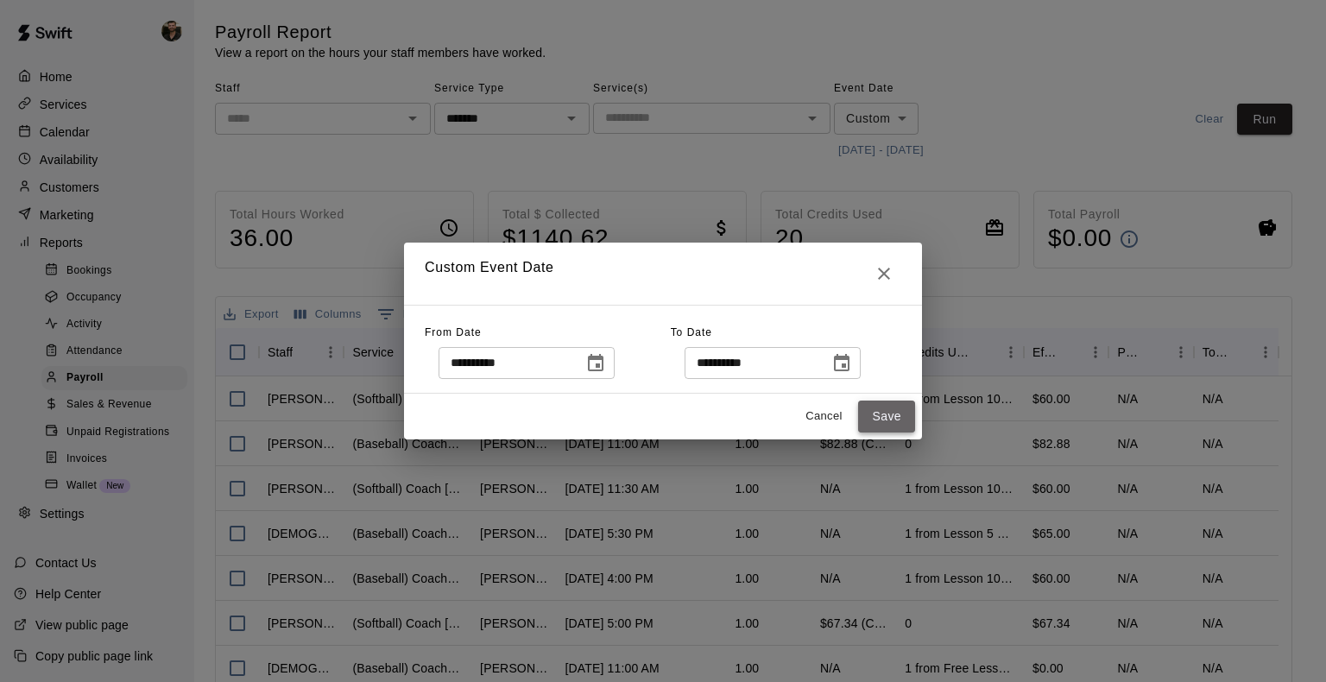
click at [899, 415] on button "Save" at bounding box center [886, 416] width 57 height 32
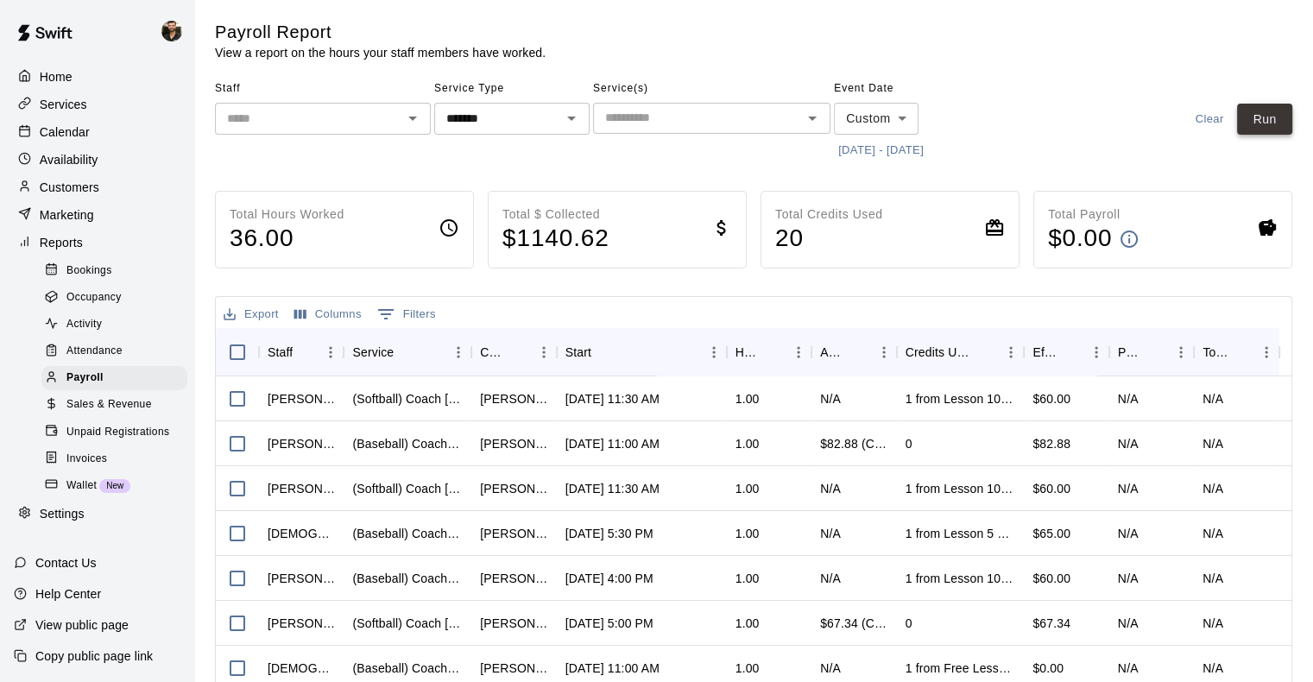
click at [1270, 123] on button "Run" at bounding box center [1264, 120] width 55 height 32
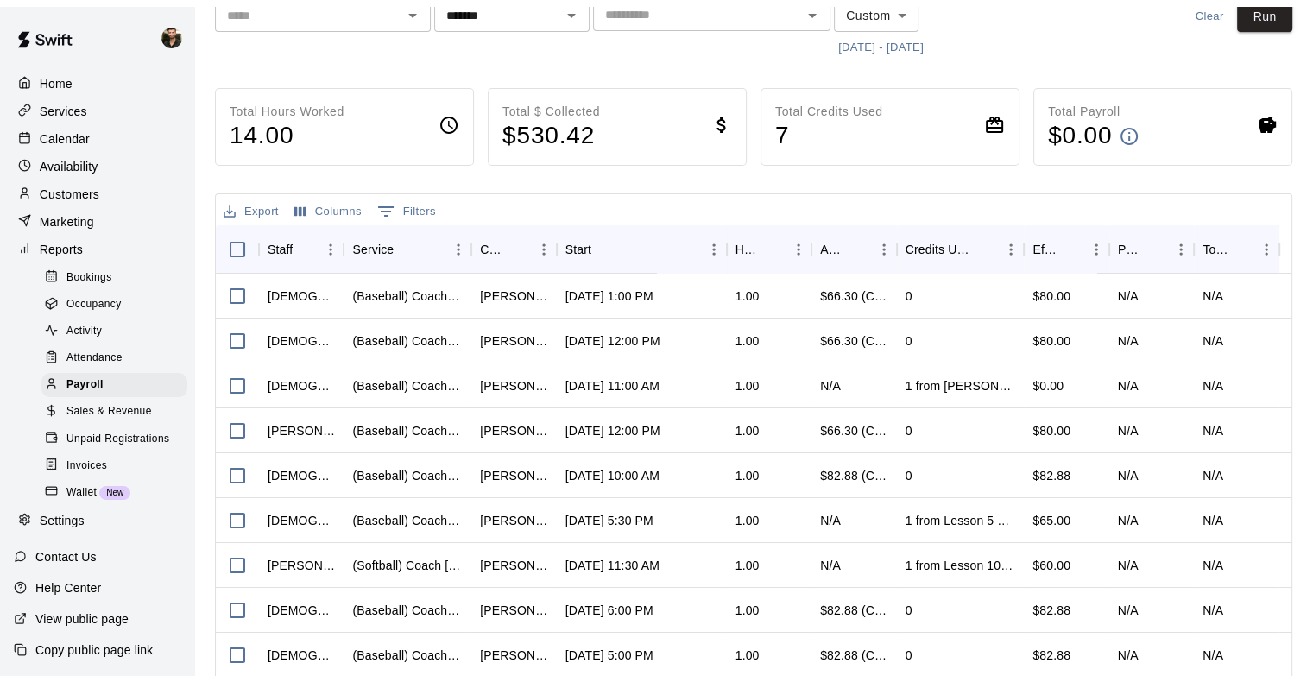
scroll to position [183, 0]
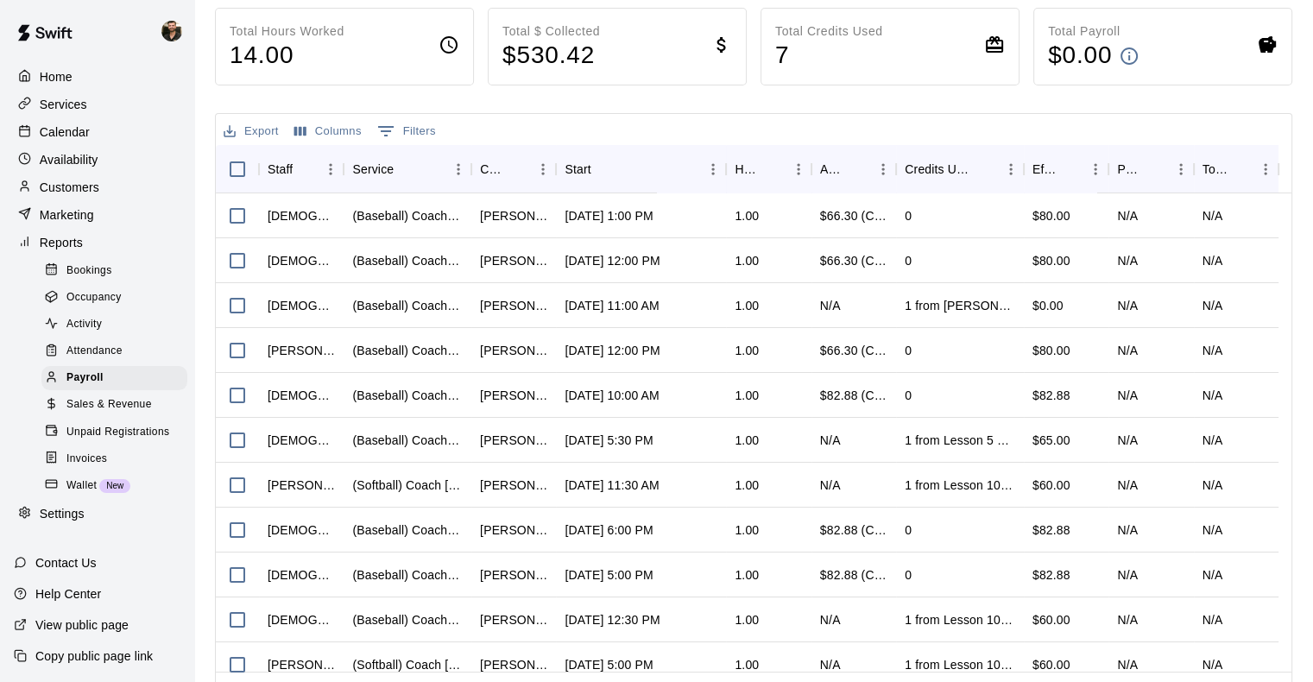
click at [918, 116] on div "Export Columns 0 Filters" at bounding box center [753, 129] width 1075 height 31
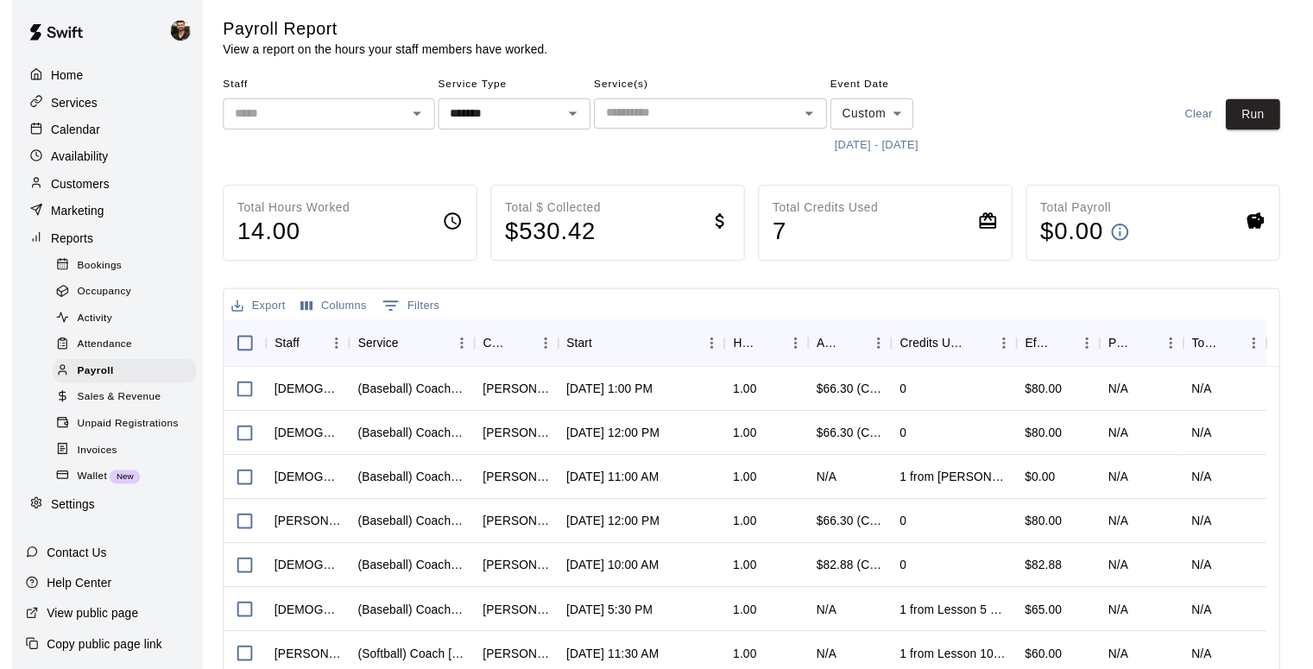
scroll to position [2, 0]
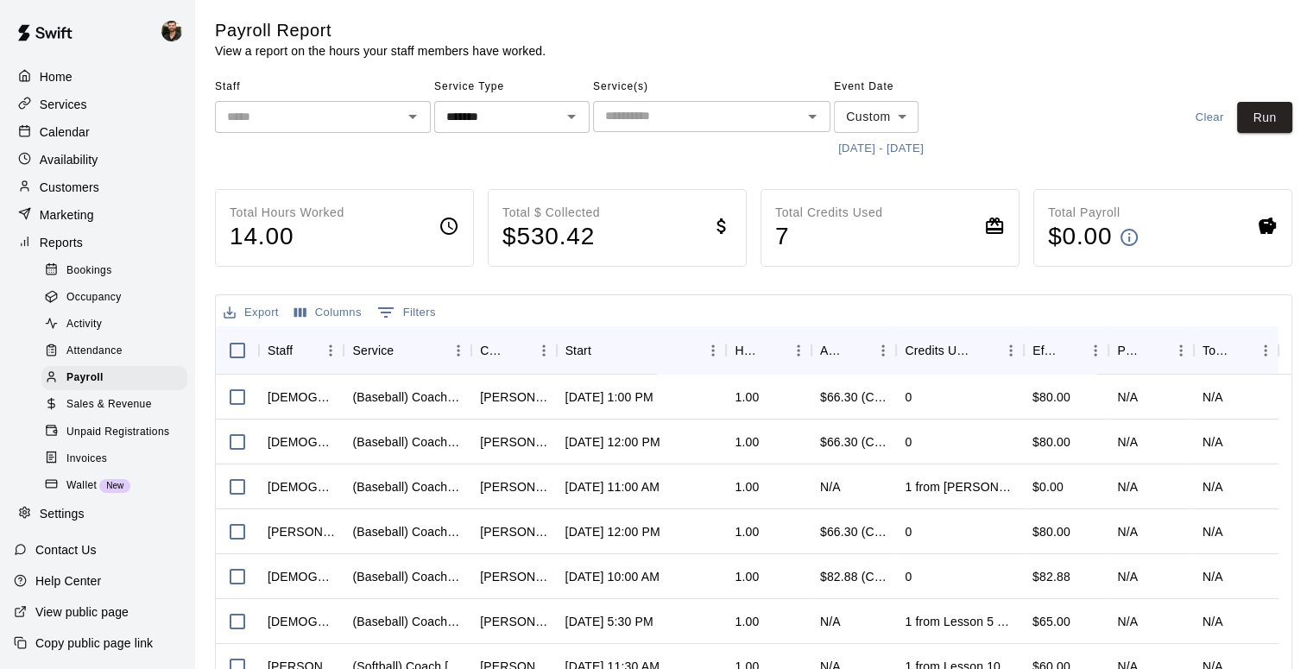
click at [882, 154] on button "[DATE] - [DATE]" at bounding box center [881, 149] width 94 height 27
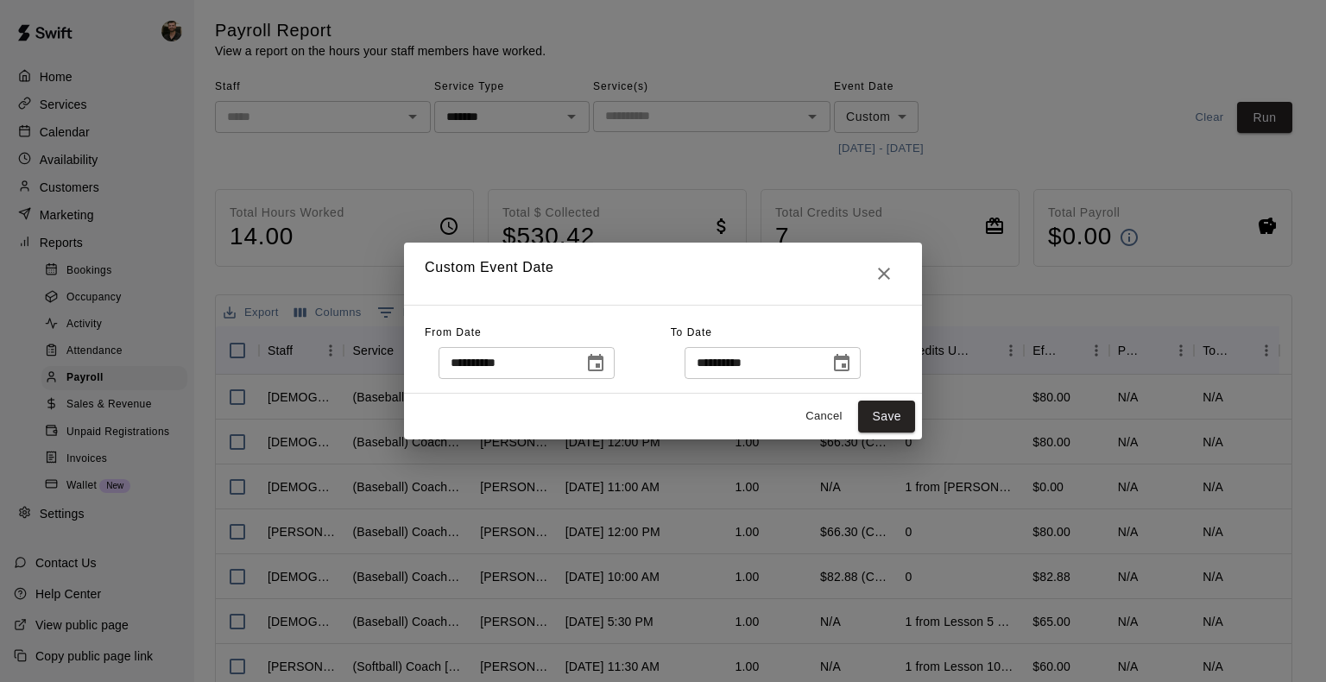
click at [603, 363] on icon "Choose date, selected date is Sep 29, 2025" at bounding box center [596, 362] width 16 height 17
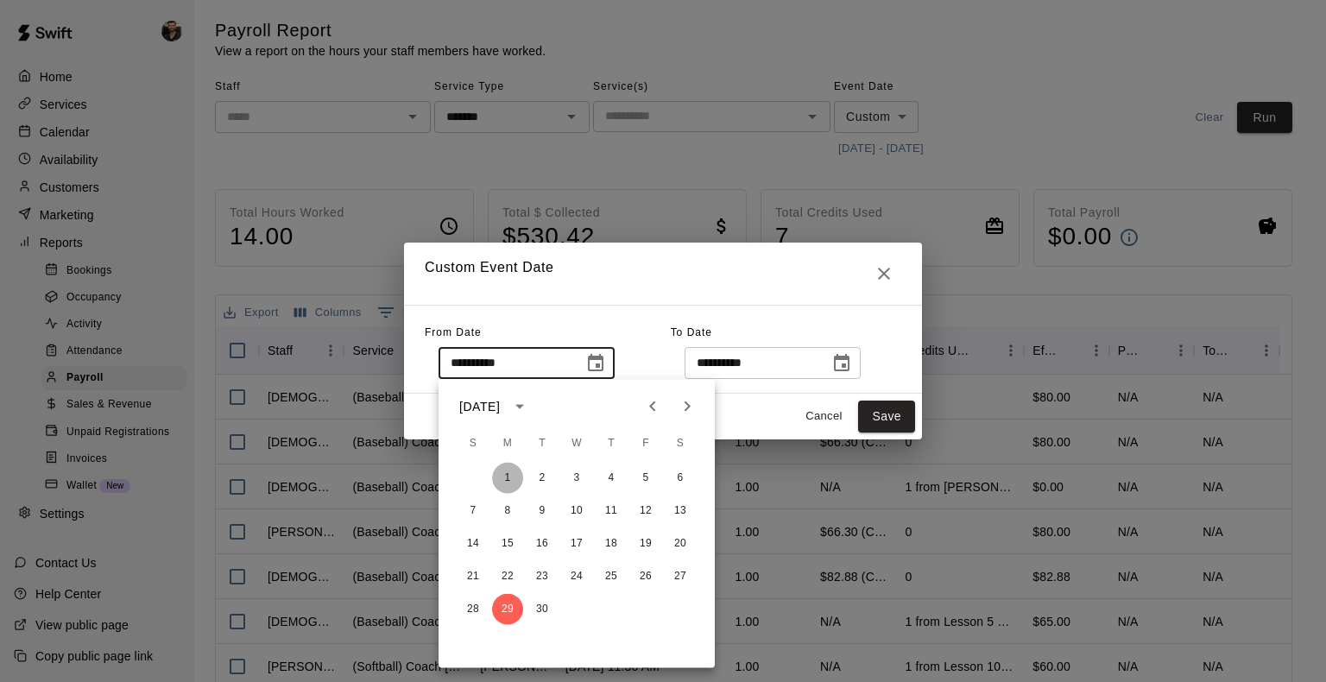
click at [514, 470] on button "1" at bounding box center [507, 478] width 31 height 31
type input "**********"
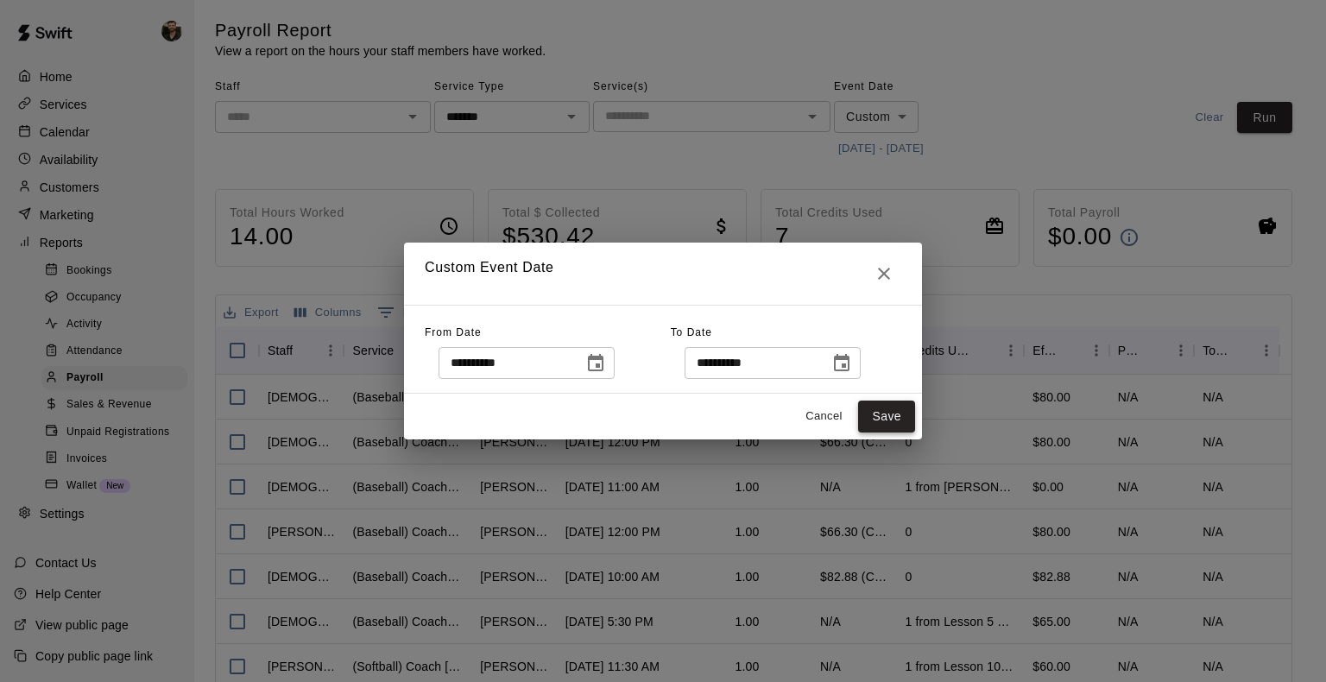
click at [877, 409] on button "Save" at bounding box center [886, 416] width 57 height 32
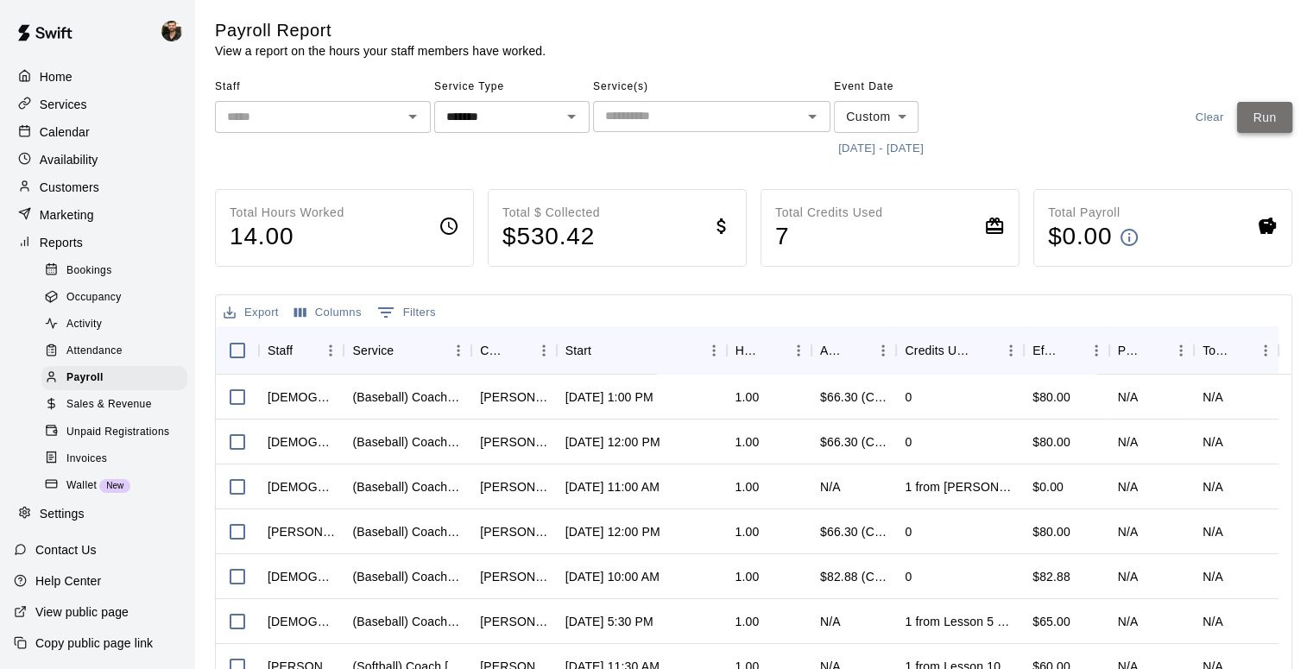
click at [1277, 125] on button "Run" at bounding box center [1264, 118] width 55 height 32
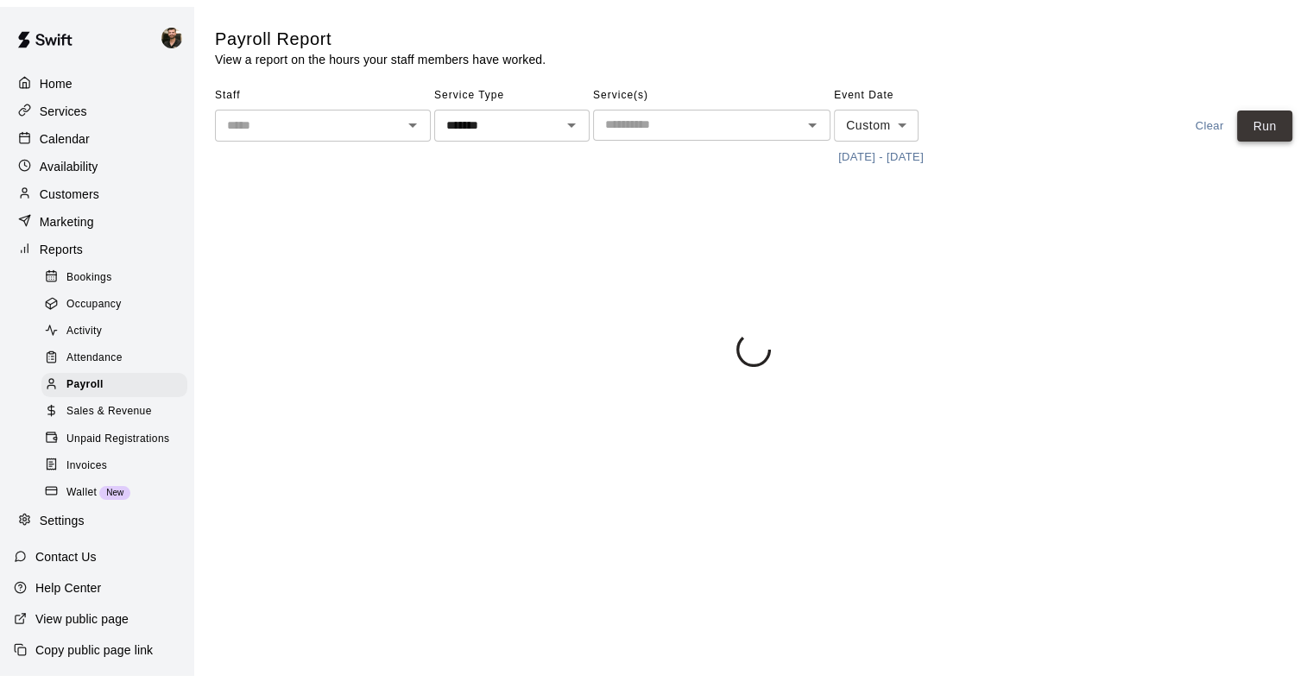
scroll to position [0, 0]
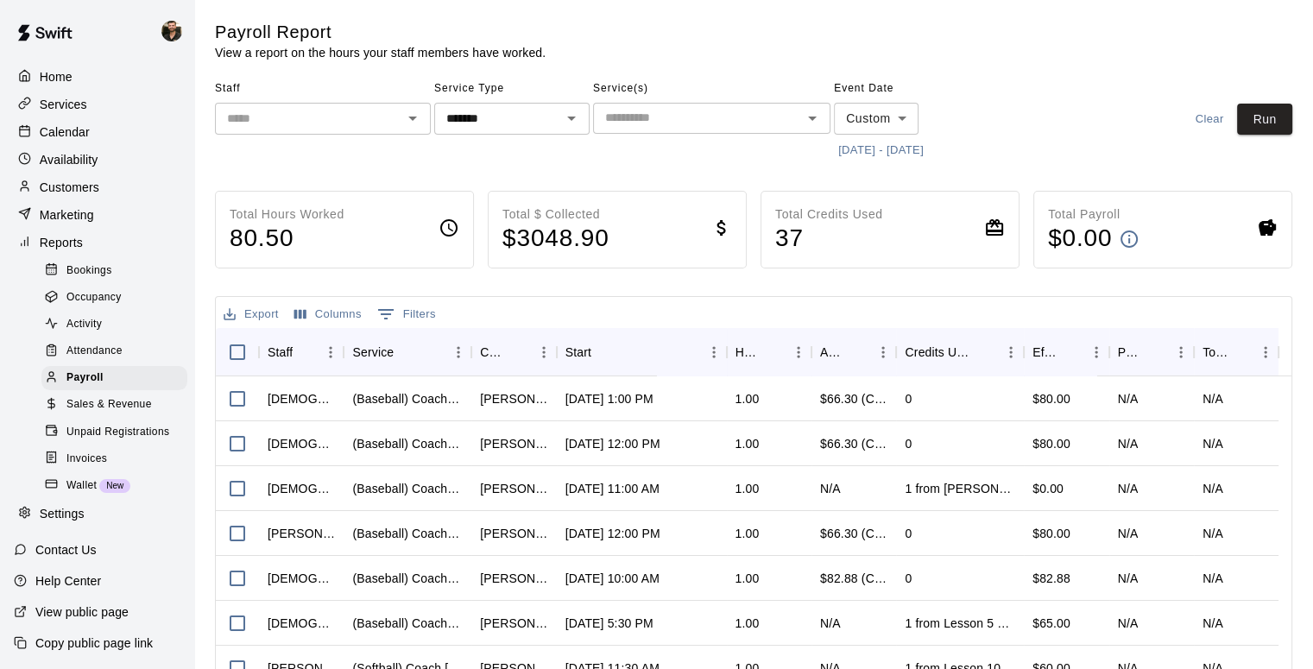
click at [928, 153] on button "[DATE] - [DATE]" at bounding box center [881, 150] width 94 height 27
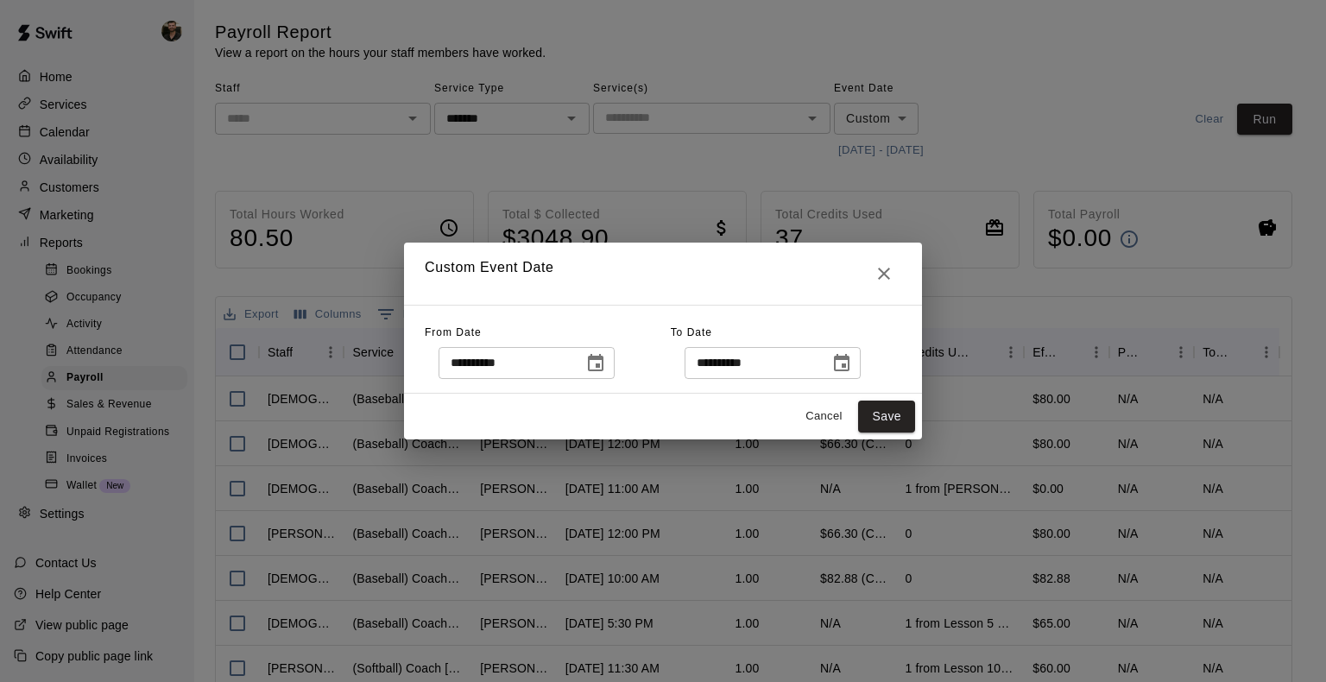
click at [603, 357] on icon "Choose date, selected date is Sep 1, 2025" at bounding box center [596, 362] width 16 height 17
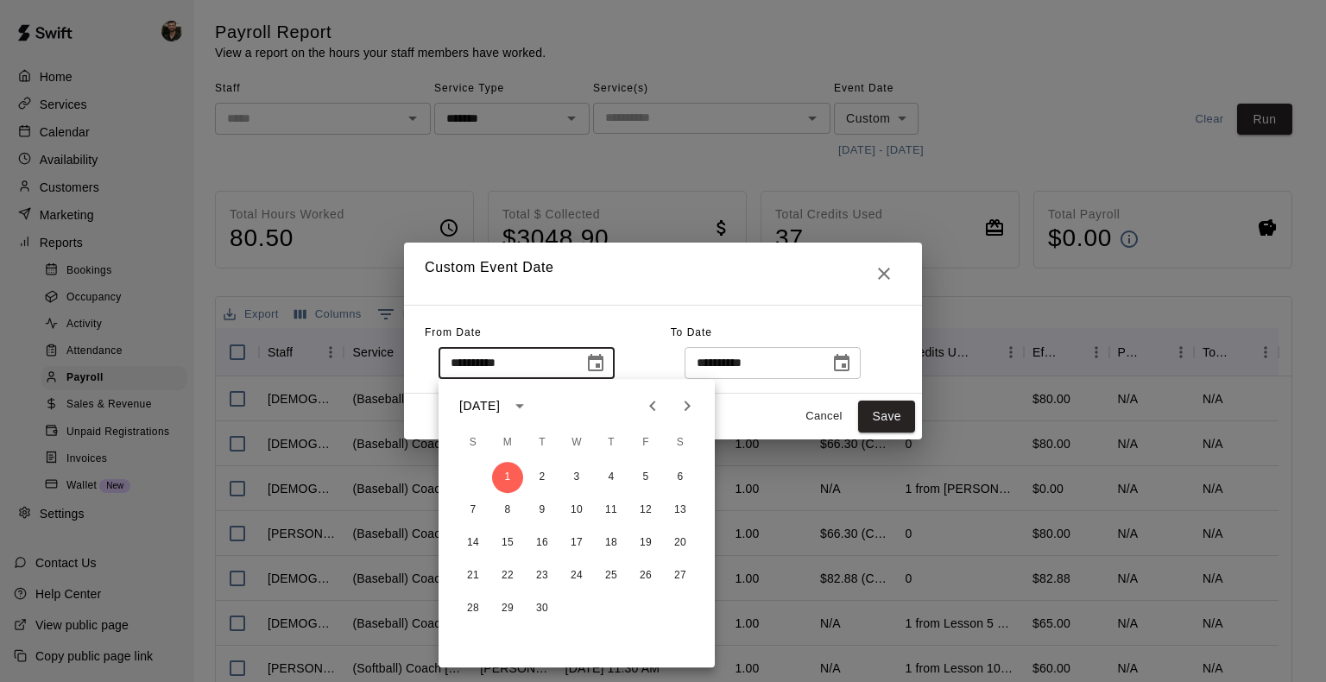
click at [684, 413] on icon "Next month" at bounding box center [687, 405] width 21 height 21
click at [572, 476] on button "1" at bounding box center [576, 477] width 31 height 31
type input "**********"
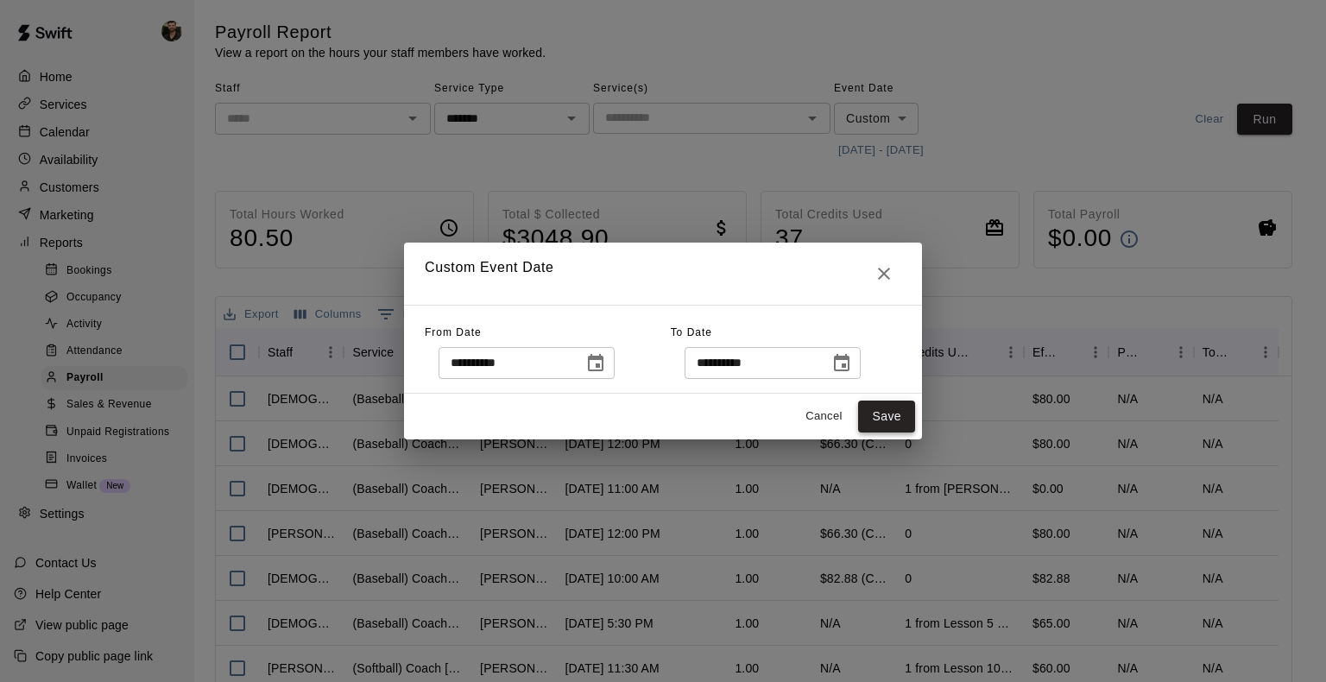
click at [884, 407] on button "Save" at bounding box center [886, 416] width 57 height 32
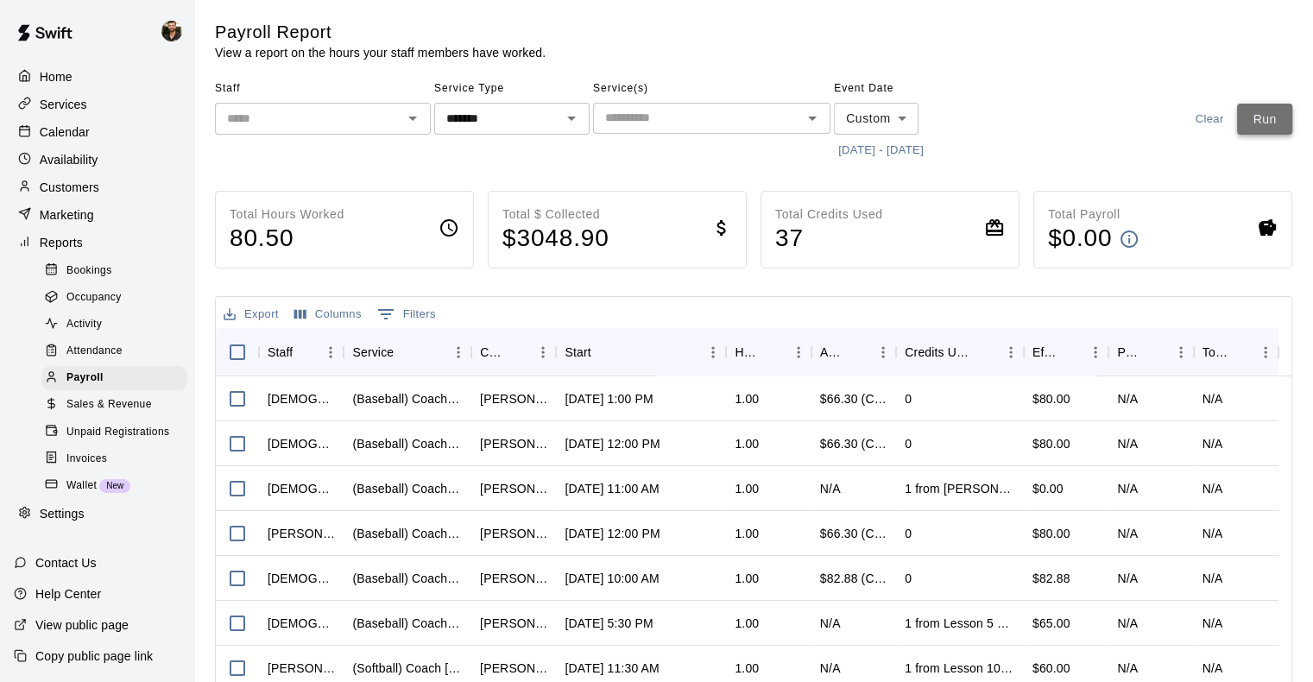
click at [1262, 121] on button "Run" at bounding box center [1264, 120] width 55 height 32
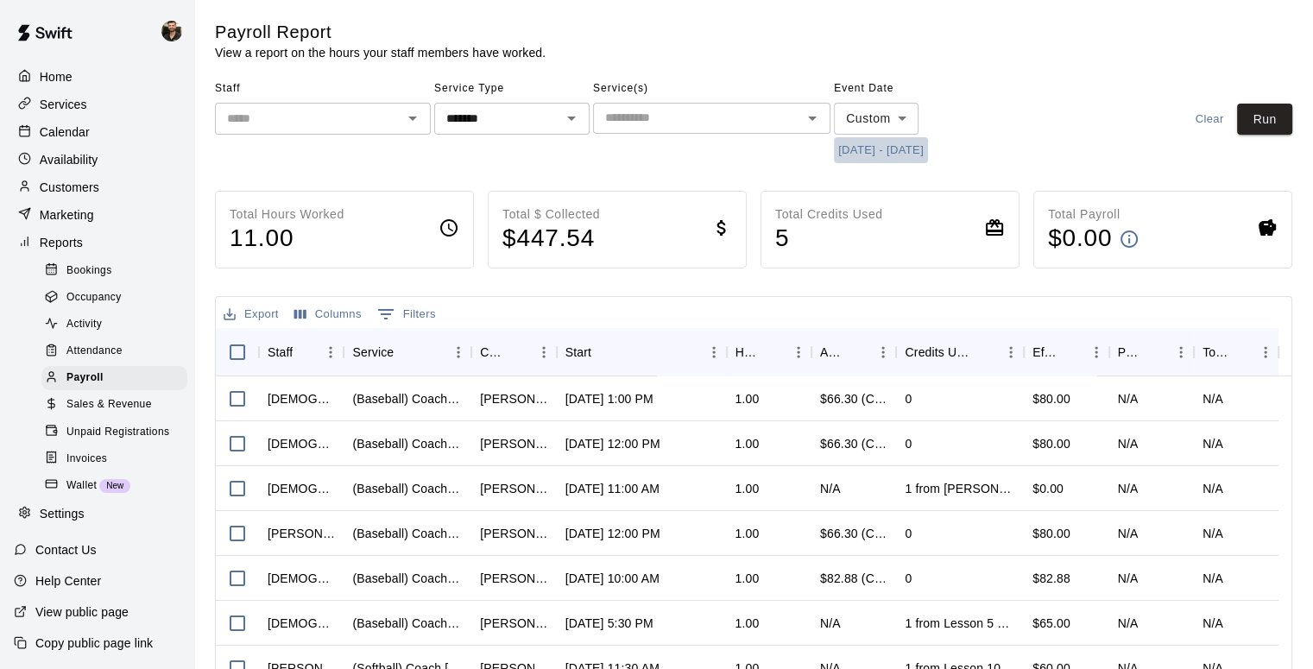
click at [918, 153] on button "[DATE] - [DATE]" at bounding box center [881, 150] width 94 height 27
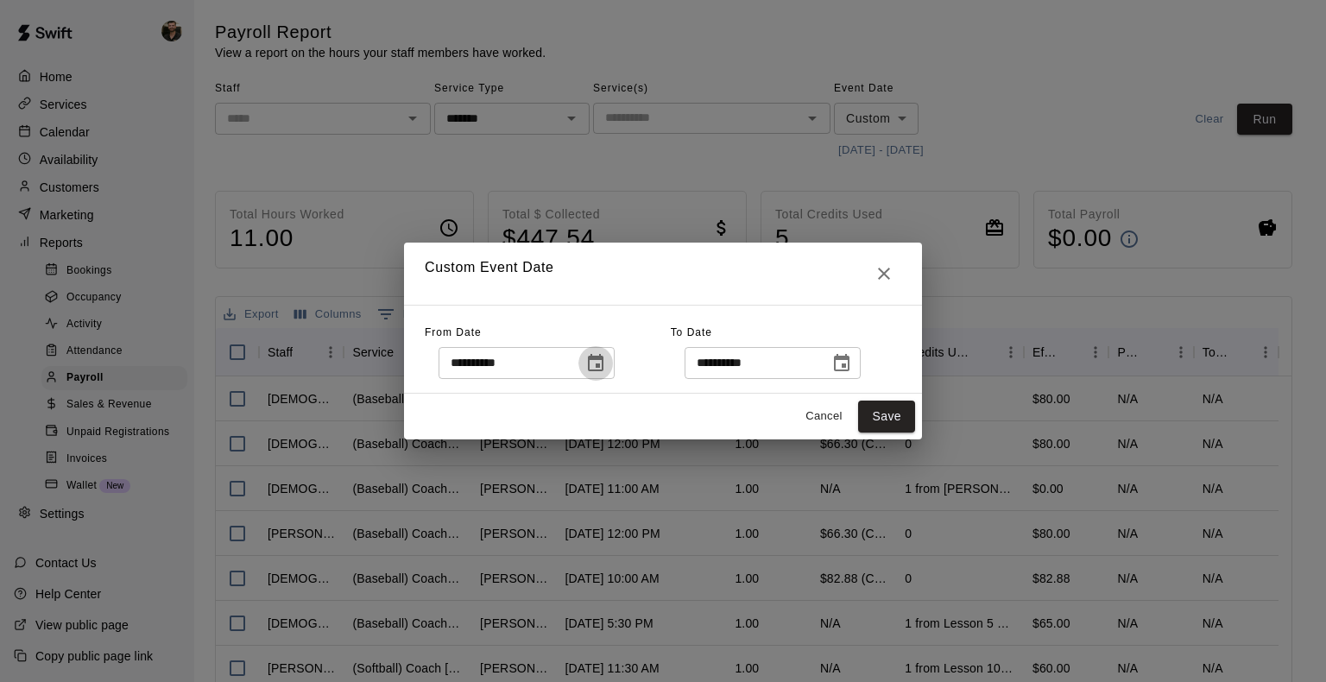
click at [609, 362] on button "Choose date, selected date is Oct 1, 2025" at bounding box center [595, 363] width 35 height 35
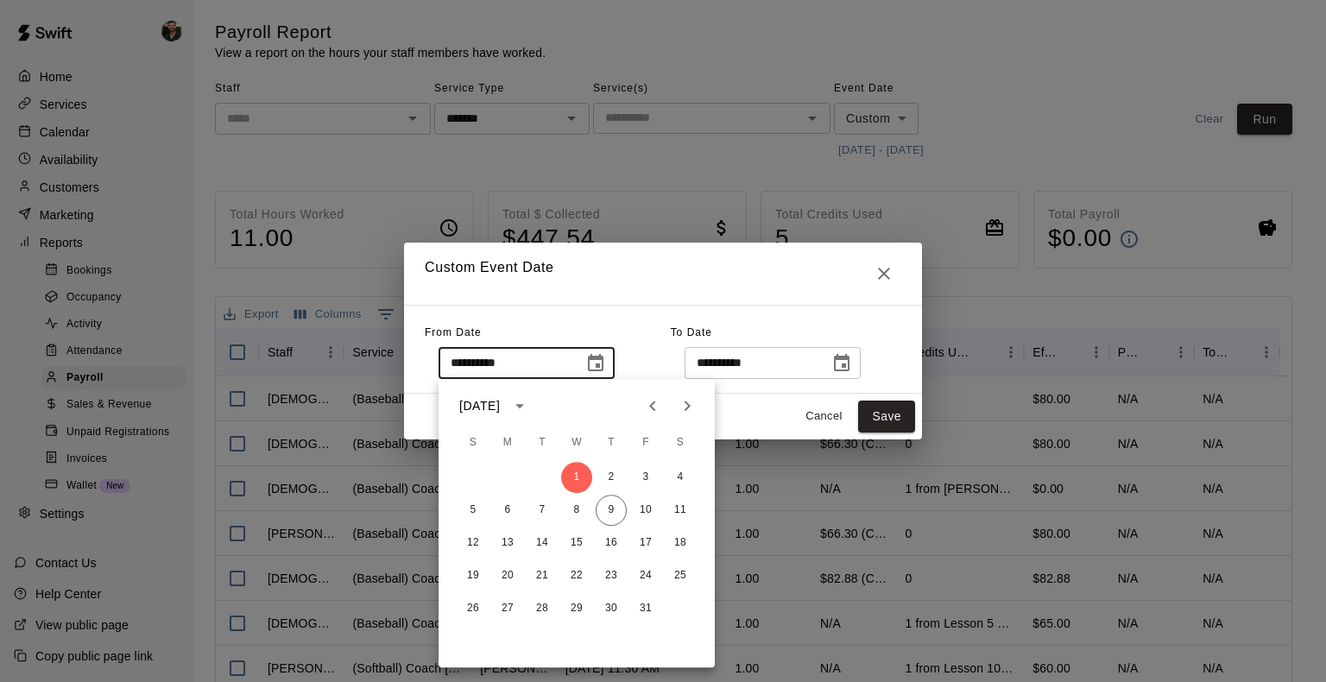
click at [609, 362] on button "Choose date, selected date is Oct 1, 2025" at bounding box center [595, 363] width 35 height 35
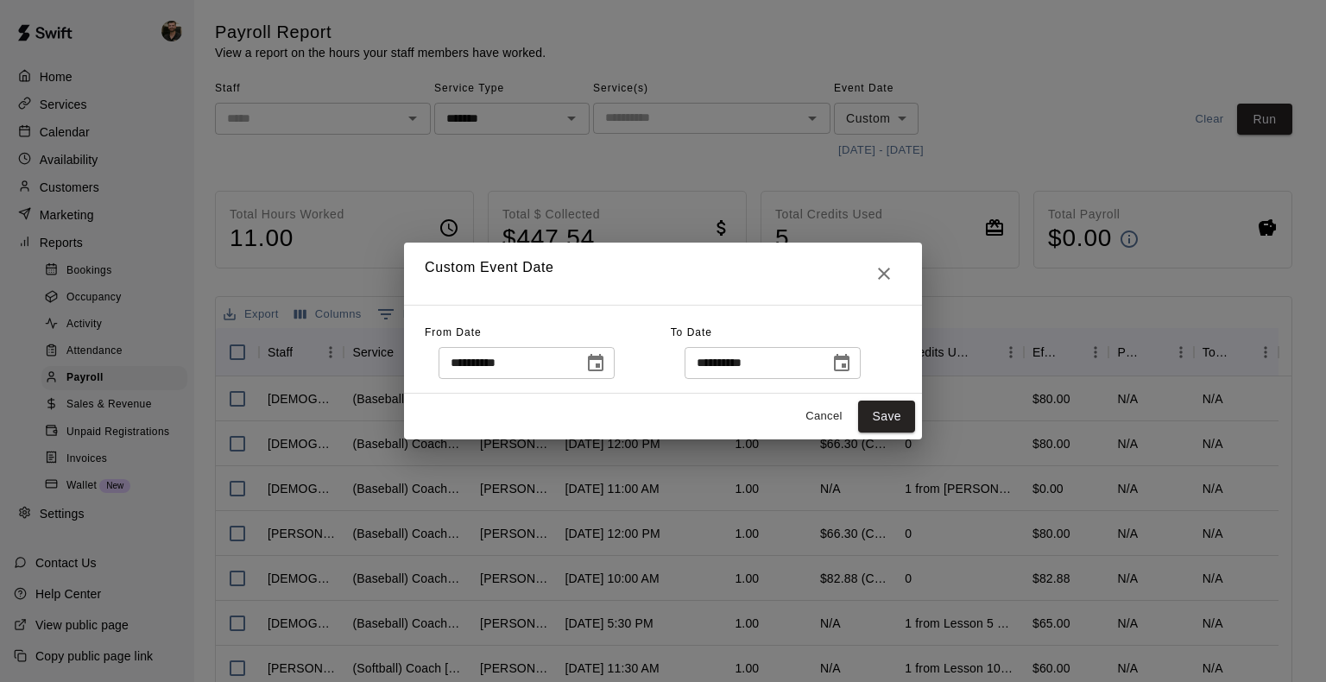
click at [881, 276] on icon "Close" at bounding box center [884, 274] width 12 height 12
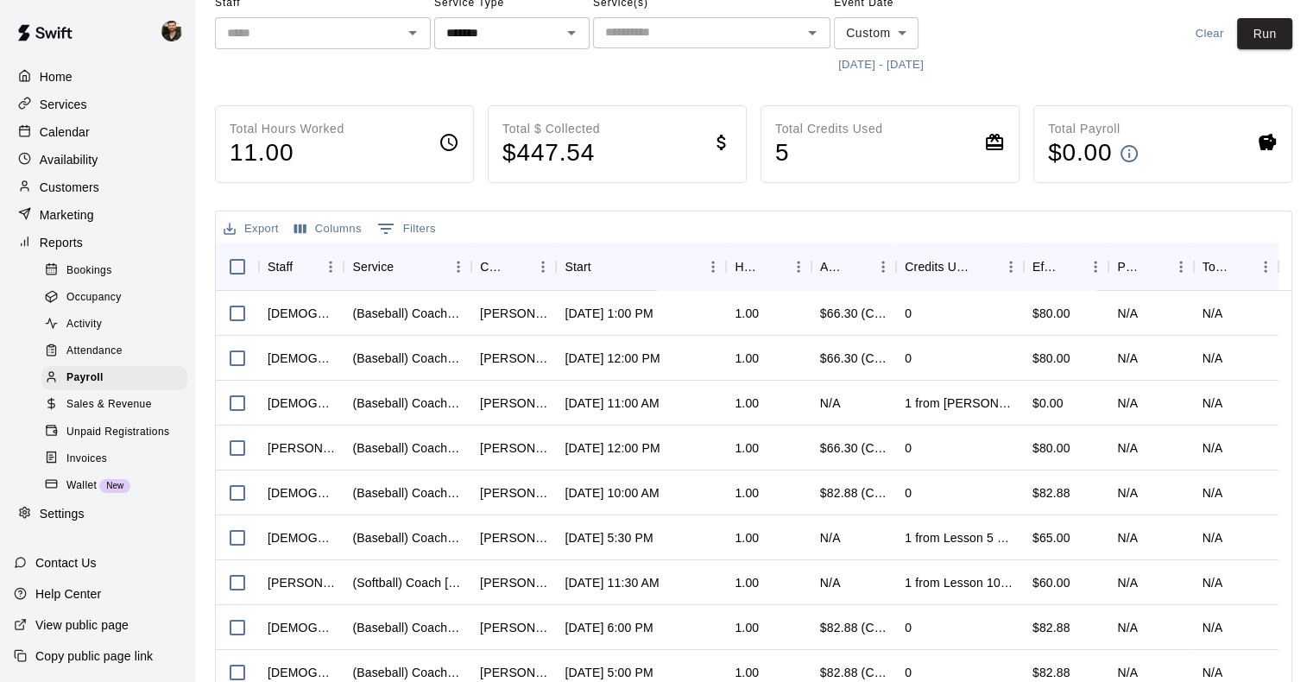
scroll to position [3, 0]
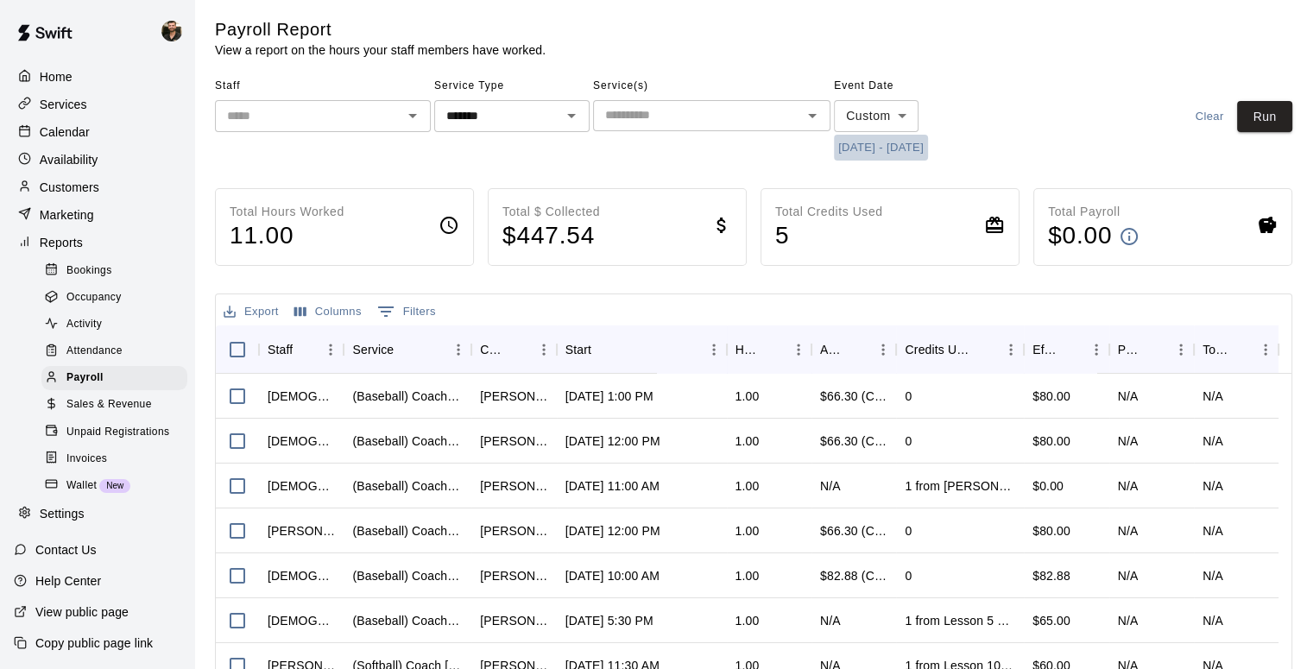
click at [928, 137] on button "[DATE] - [DATE]" at bounding box center [881, 148] width 94 height 27
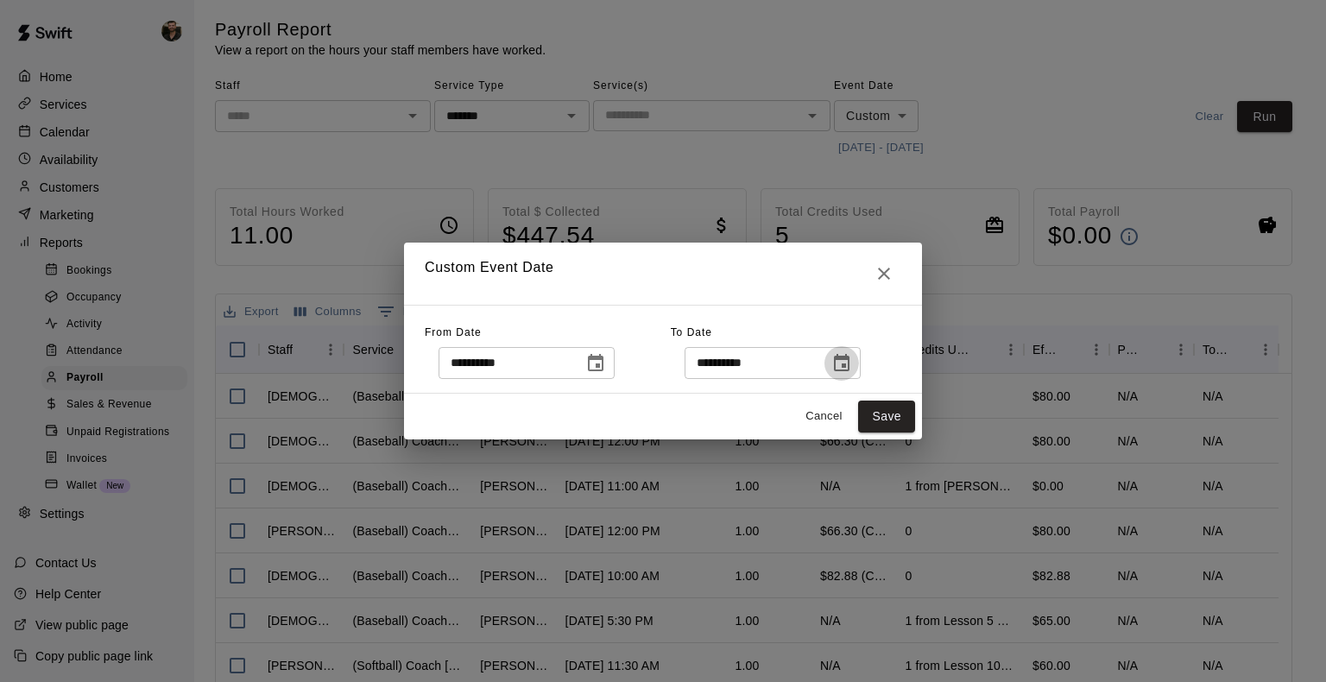
click at [849, 363] on icon "Choose date, selected date is Oct 5, 2025" at bounding box center [842, 362] width 16 height 17
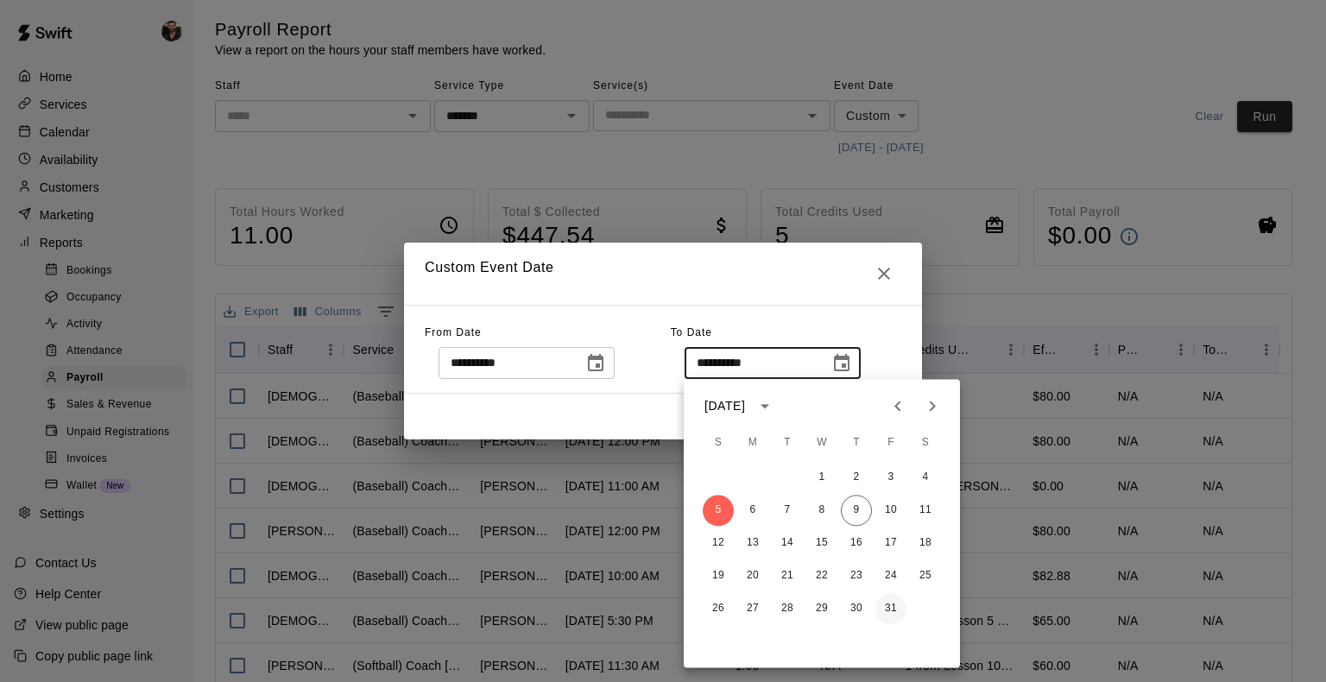
click at [883, 615] on button "31" at bounding box center [890, 608] width 31 height 31
type input "**********"
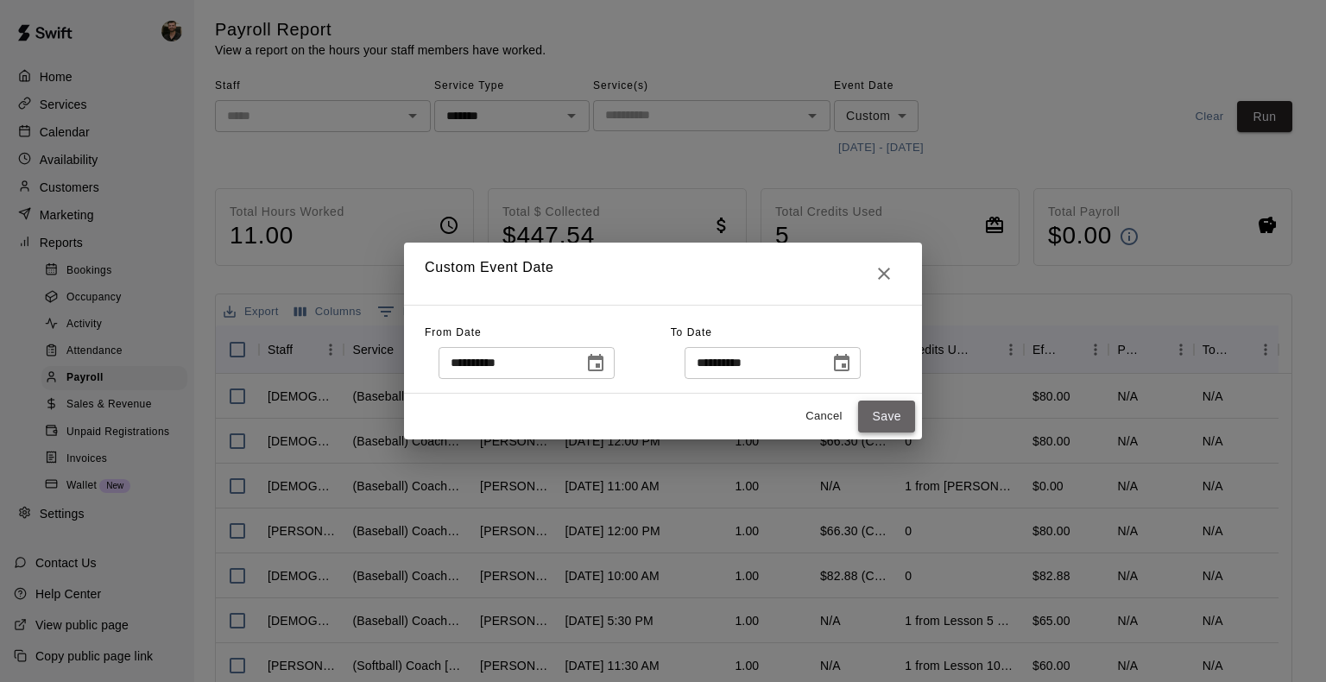
click at [891, 408] on button "Save" at bounding box center [886, 416] width 57 height 32
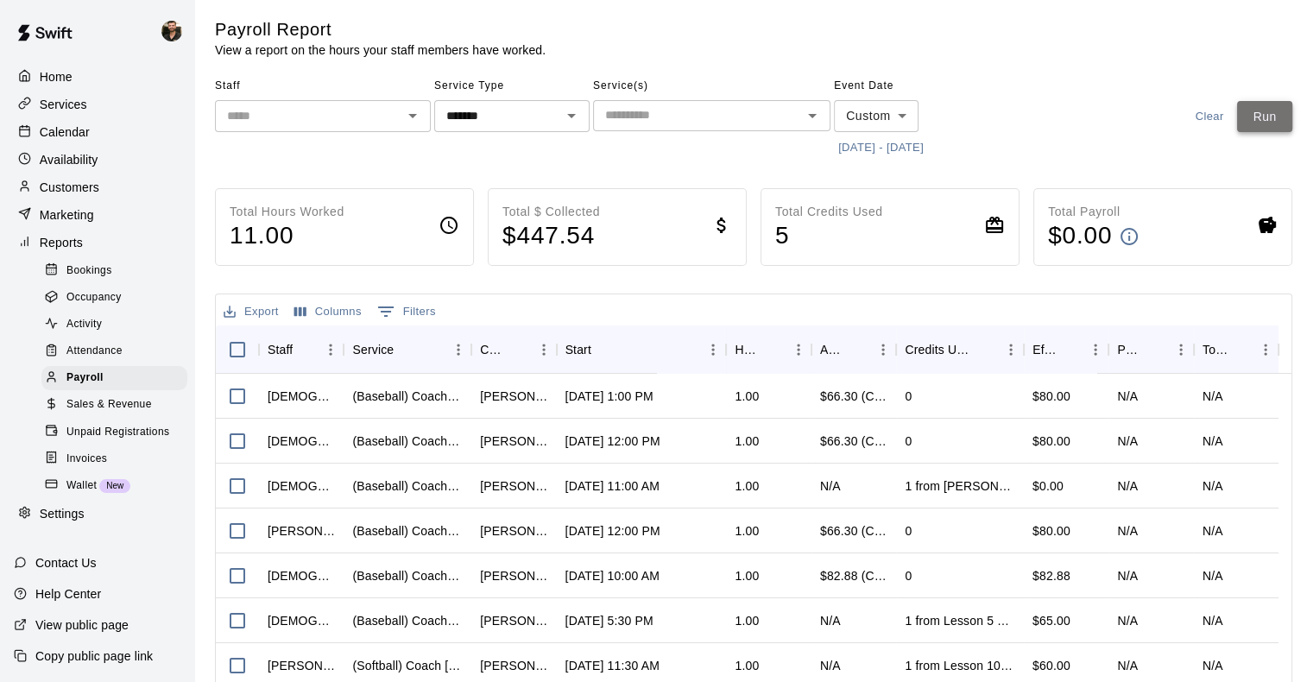
click at [1249, 109] on button "Run" at bounding box center [1264, 117] width 55 height 32
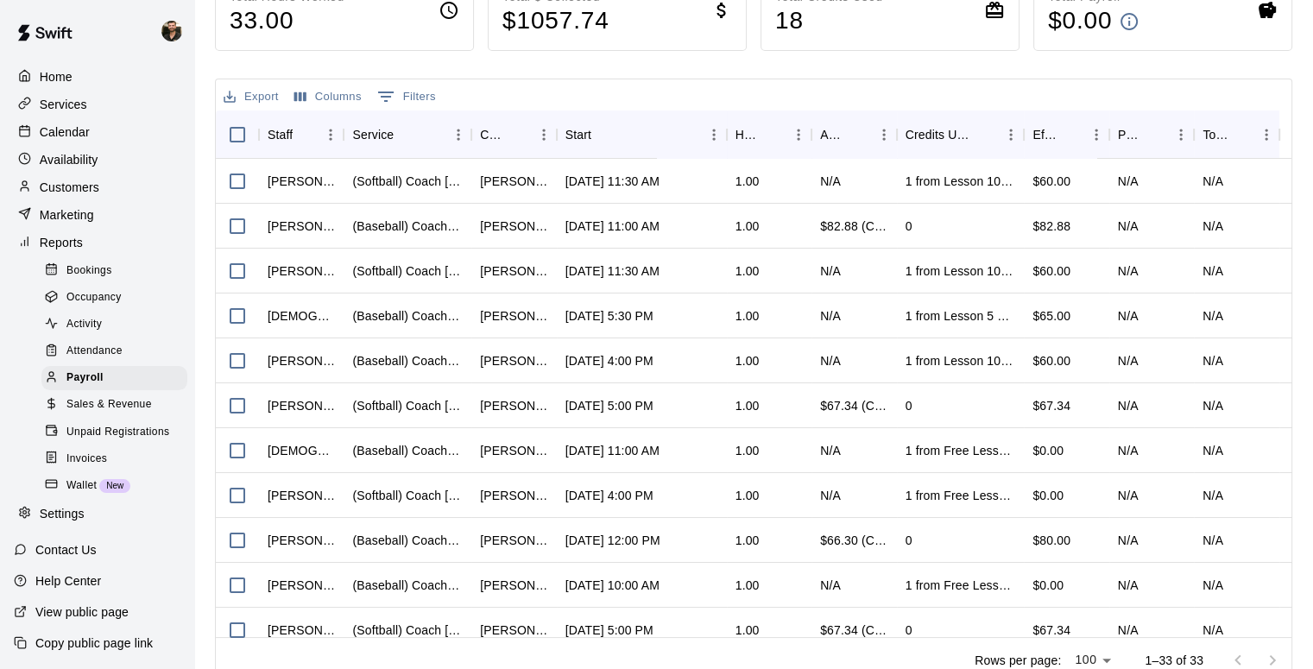
scroll to position [0, 0]
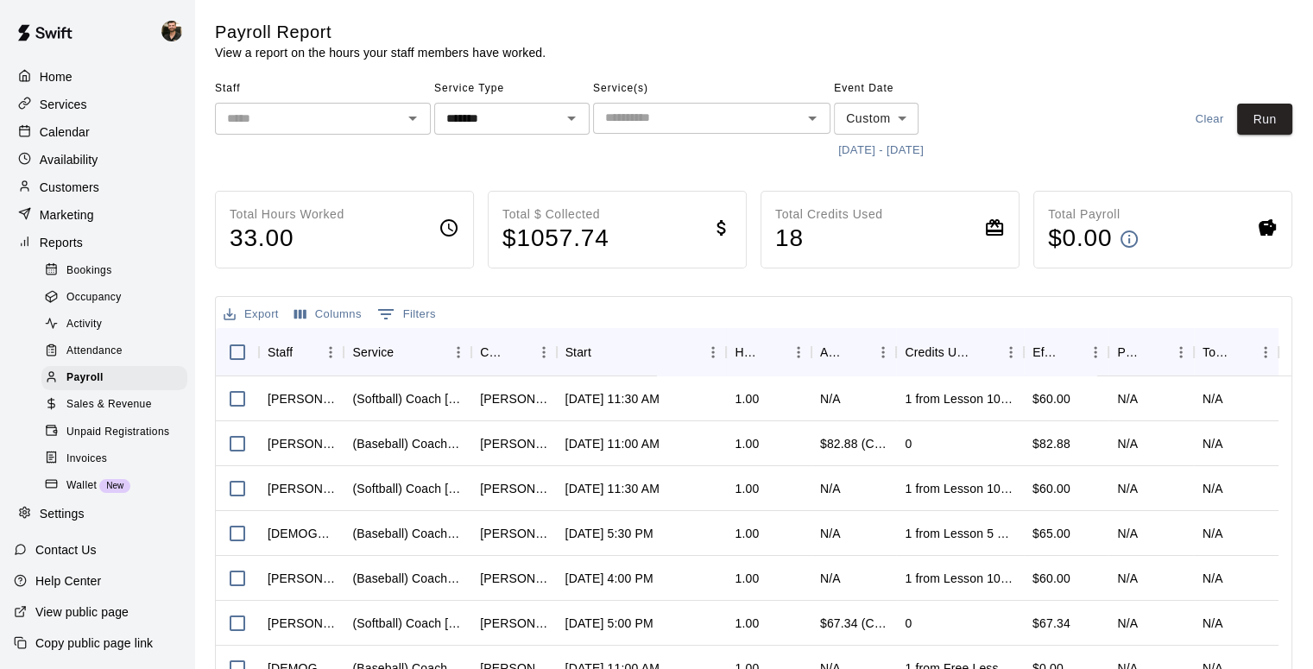
click at [909, 136] on div "Event Date Custom ****** ​ [DATE] - [DATE]" at bounding box center [909, 119] width 151 height 89
click at [911, 145] on button "[DATE] - [DATE]" at bounding box center [881, 150] width 94 height 27
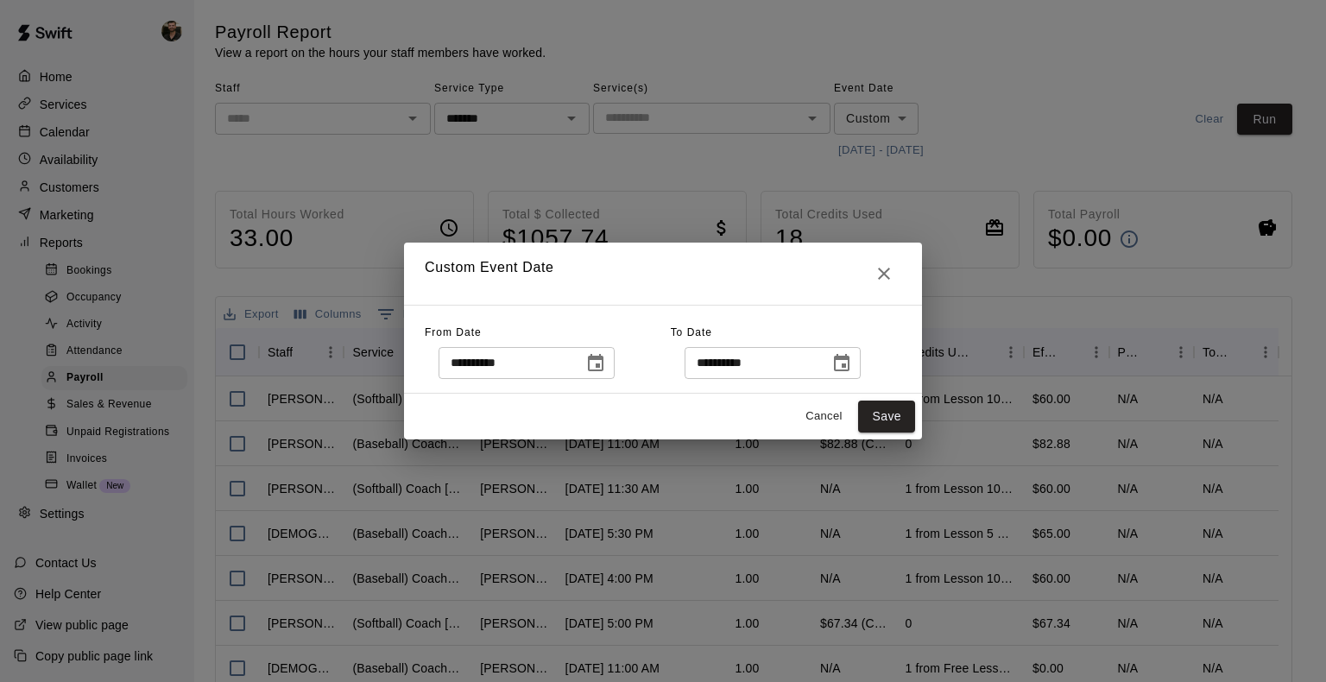
click at [606, 368] on icon "Choose date, selected date is Oct 1, 2025" at bounding box center [595, 363] width 21 height 21
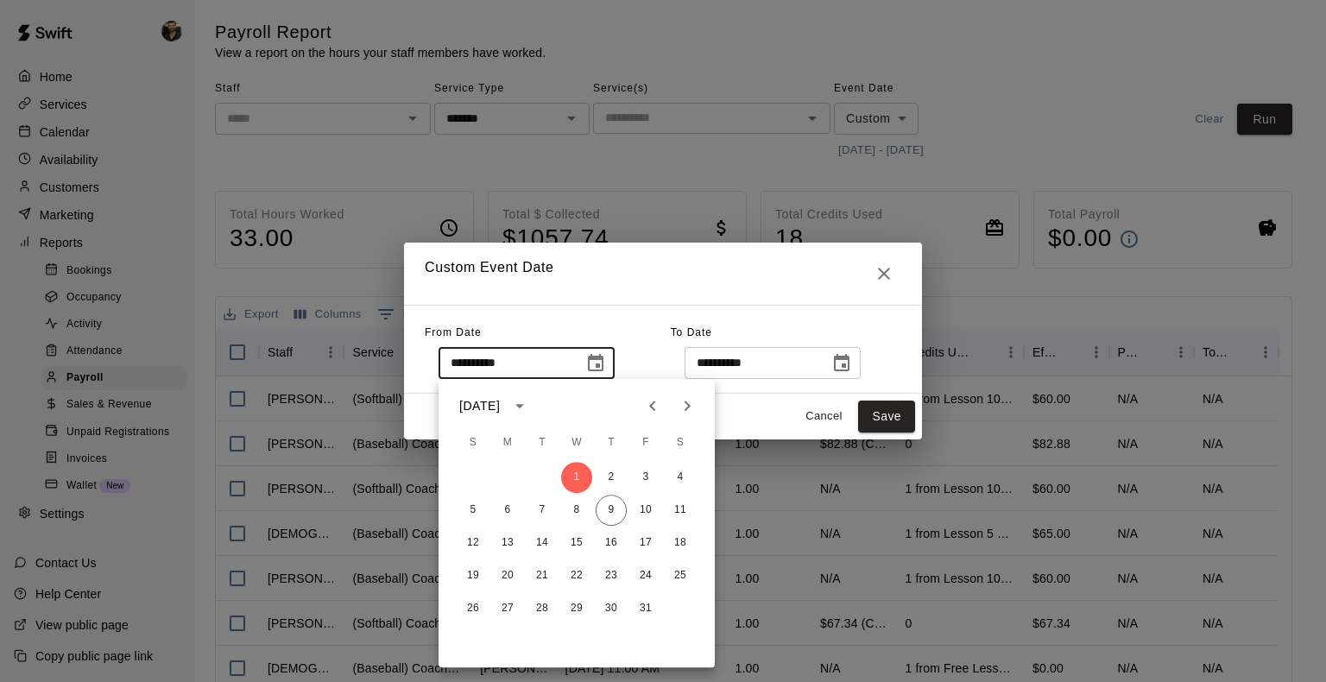
click at [648, 407] on icon "Previous month" at bounding box center [652, 405] width 21 height 21
click at [505, 606] on button "29" at bounding box center [507, 608] width 31 height 31
type input "**********"
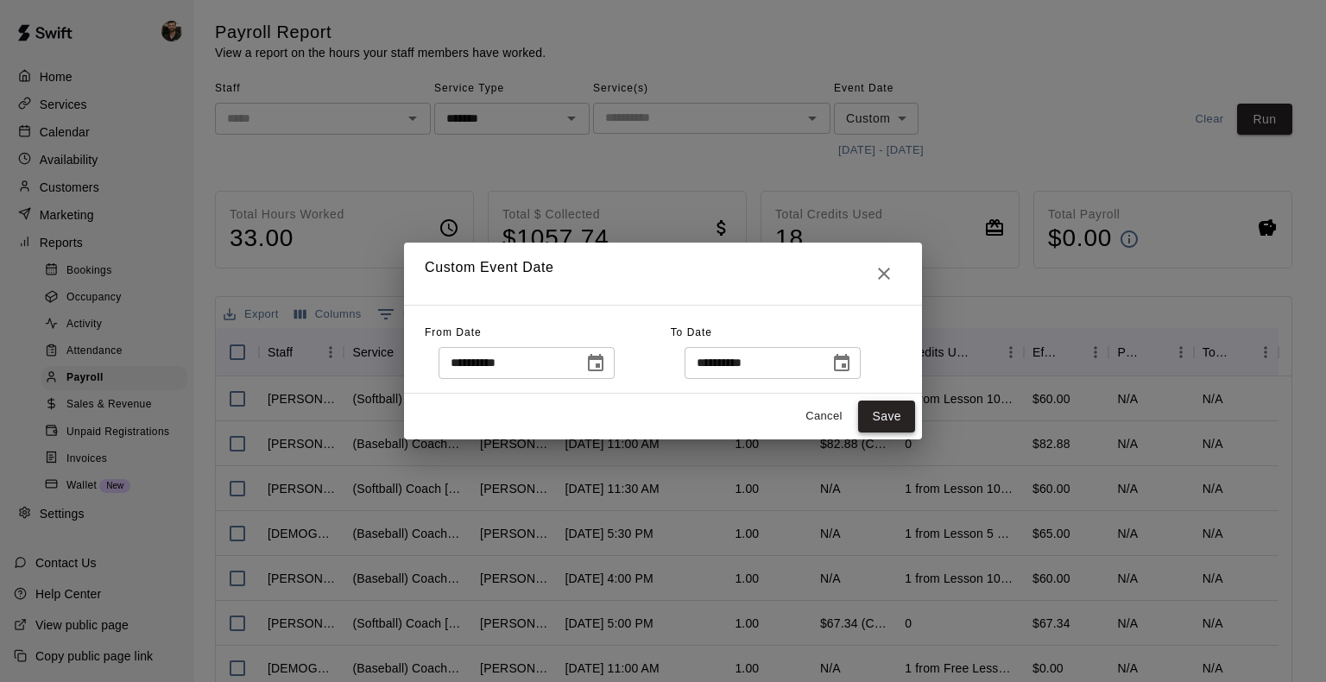
click at [866, 416] on button "Save" at bounding box center [886, 416] width 57 height 32
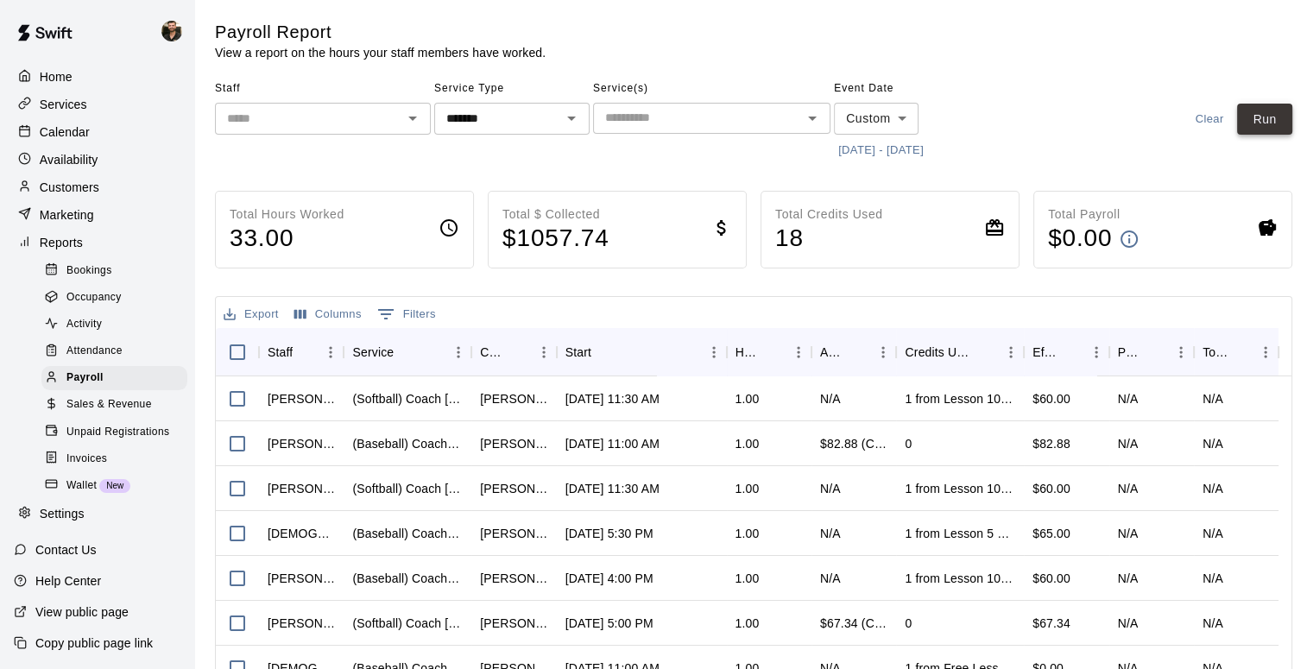
click at [1271, 113] on button "Run" at bounding box center [1264, 120] width 55 height 32
click at [883, 153] on button "[DATE] - [DATE]" at bounding box center [881, 150] width 94 height 27
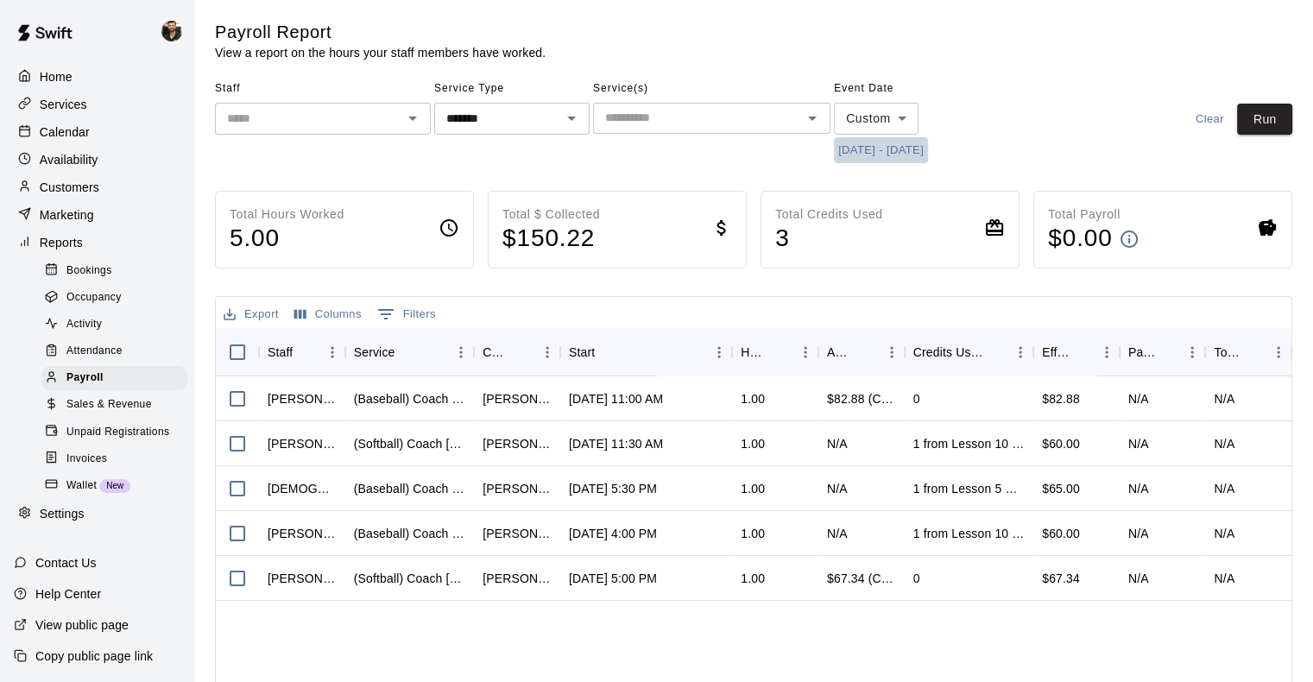
click at [928, 142] on button "10/13/2025 - 10/19/2025" at bounding box center [881, 150] width 94 height 27
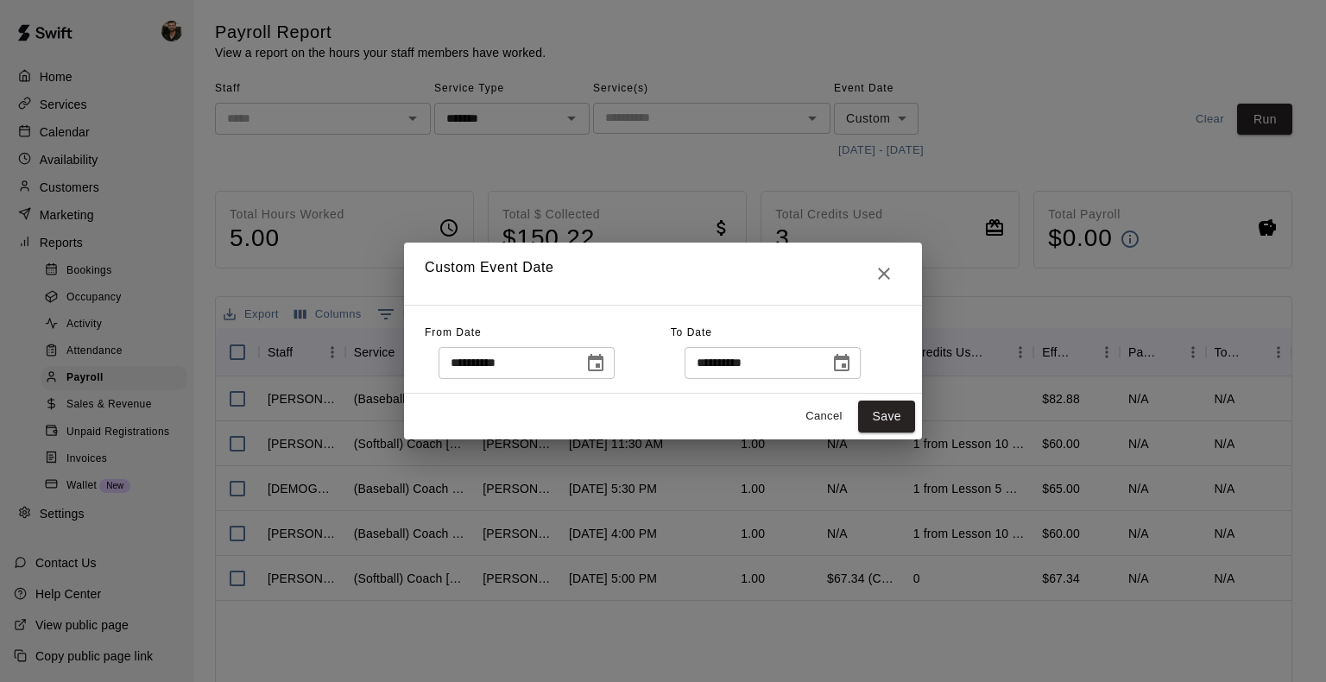
click at [943, 142] on div "**********" at bounding box center [663, 341] width 1326 height 682
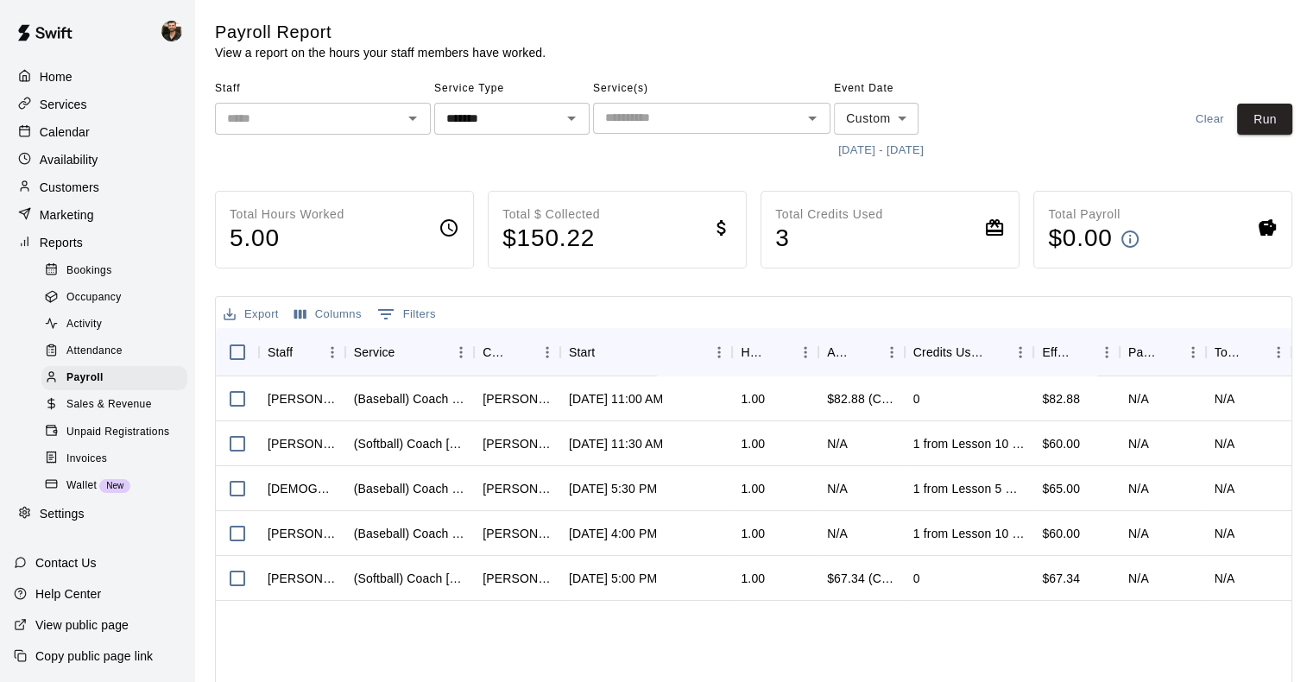
click at [898, 150] on button "10/13/2025 - 10/19/2025" at bounding box center [881, 150] width 94 height 27
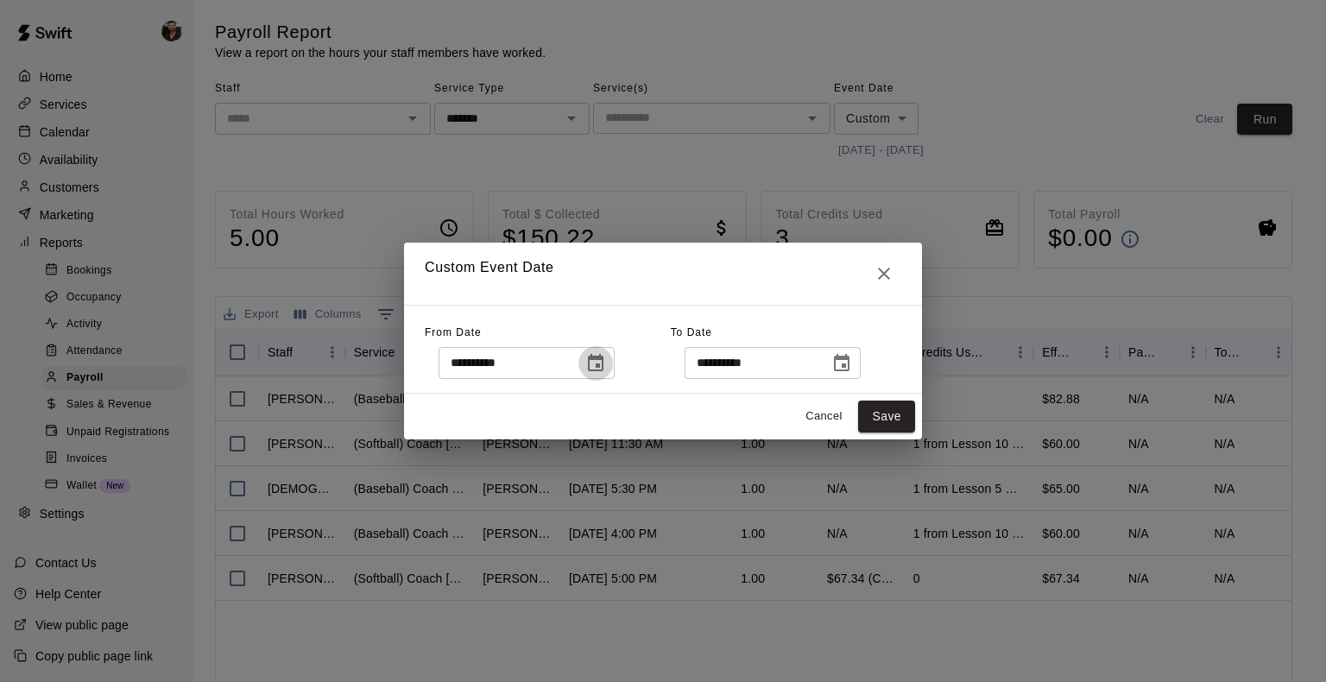
click at [603, 370] on icon "Choose date, selected date is Oct 13, 2025" at bounding box center [596, 362] width 16 height 17
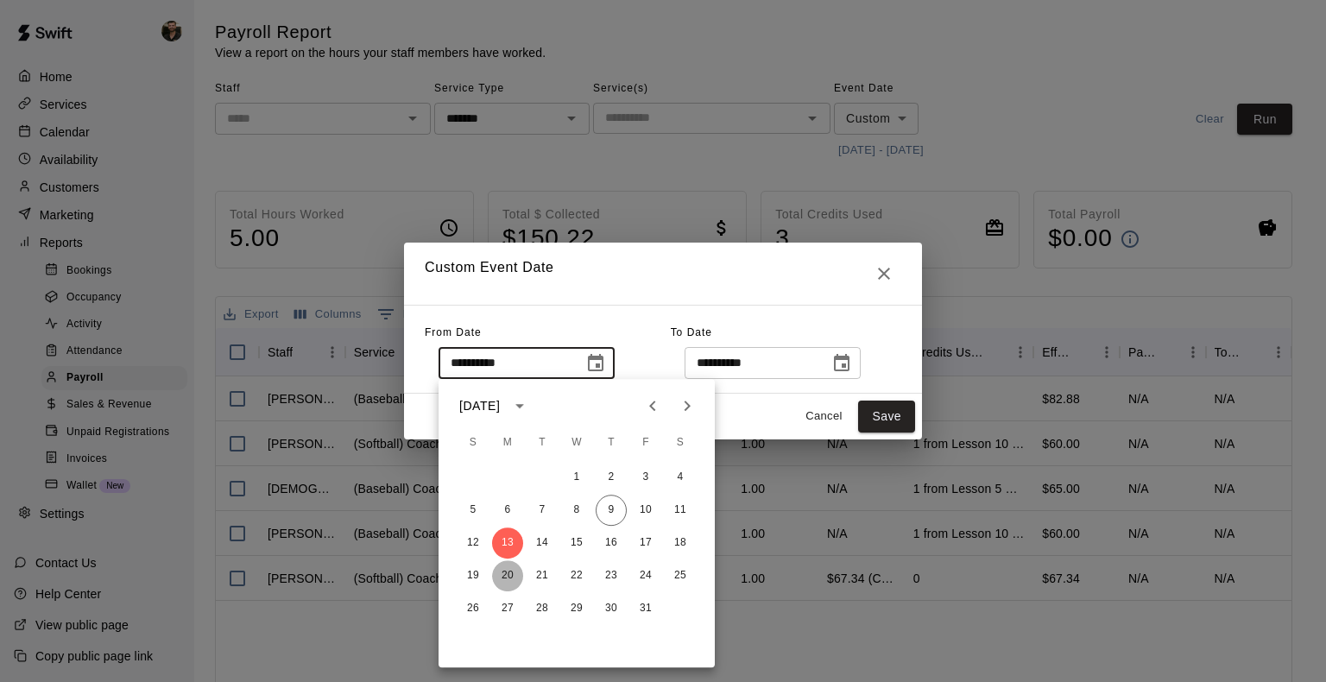
click at [503, 570] on button "20" at bounding box center [507, 575] width 31 height 31
type input "**********"
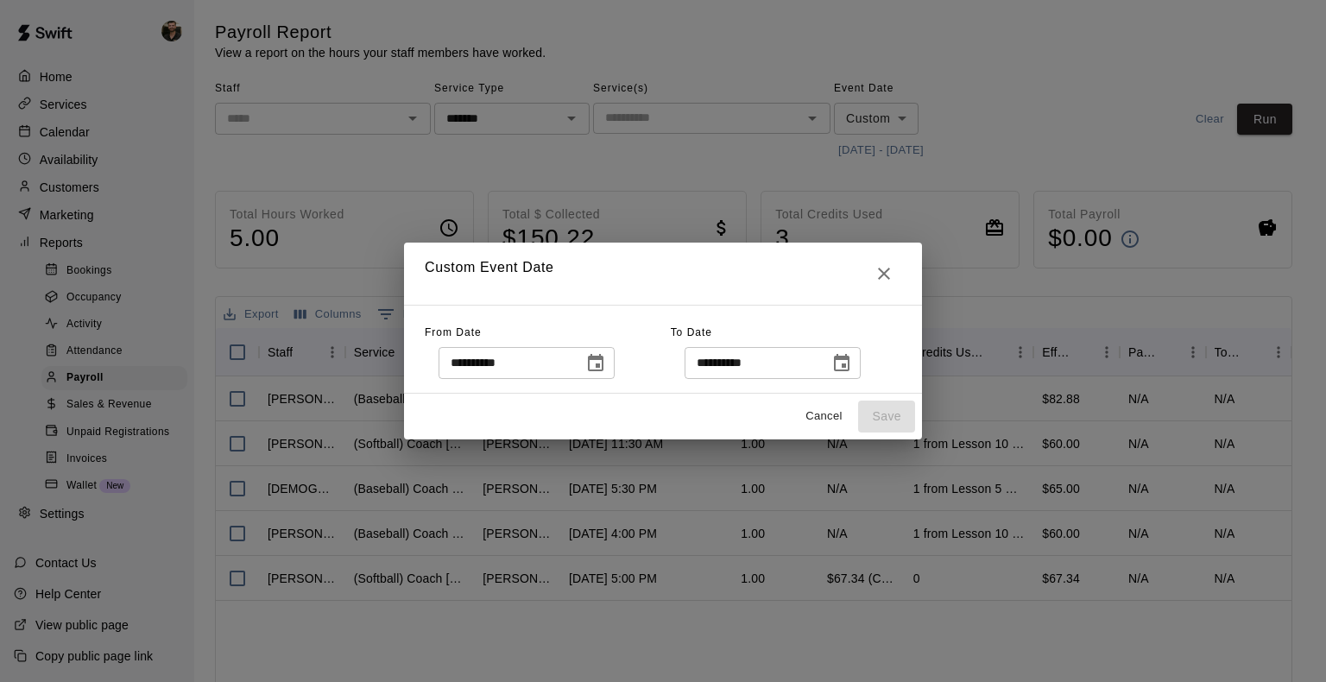
click at [859, 363] on button "Choose date, selected date is Oct 19, 2025" at bounding box center [841, 363] width 35 height 35
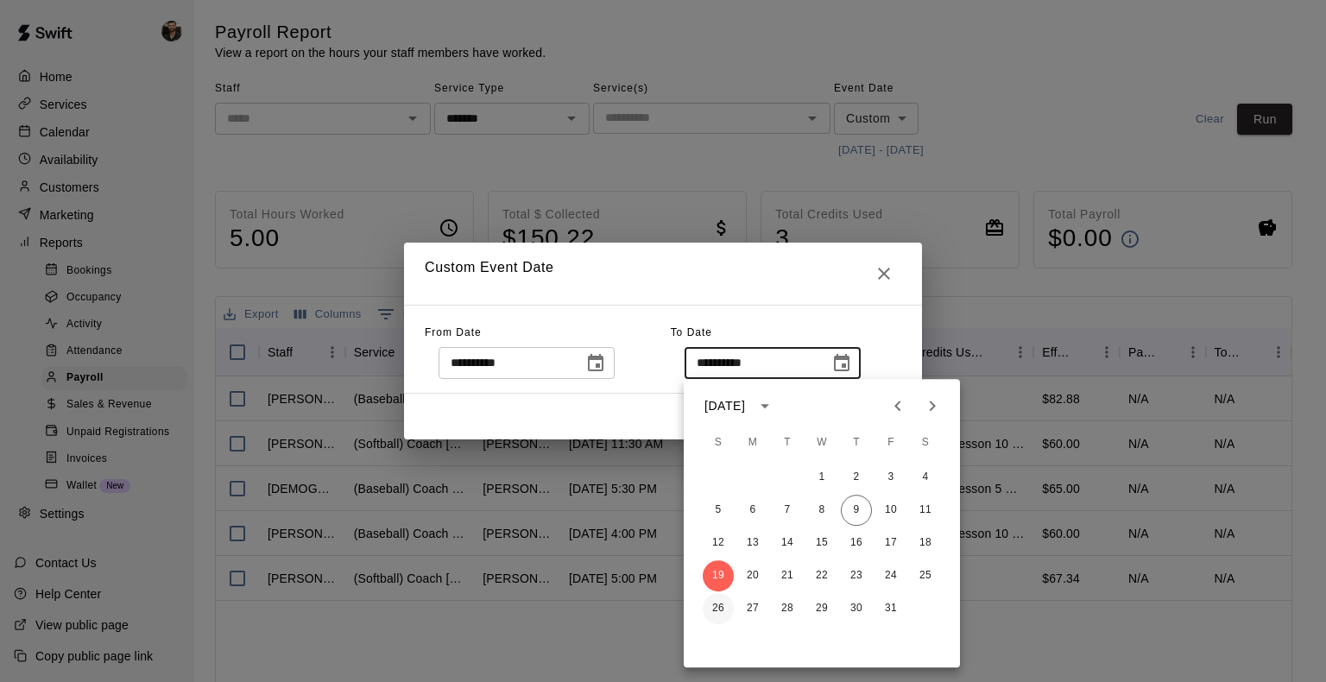
click at [716, 609] on button "26" at bounding box center [718, 608] width 31 height 31
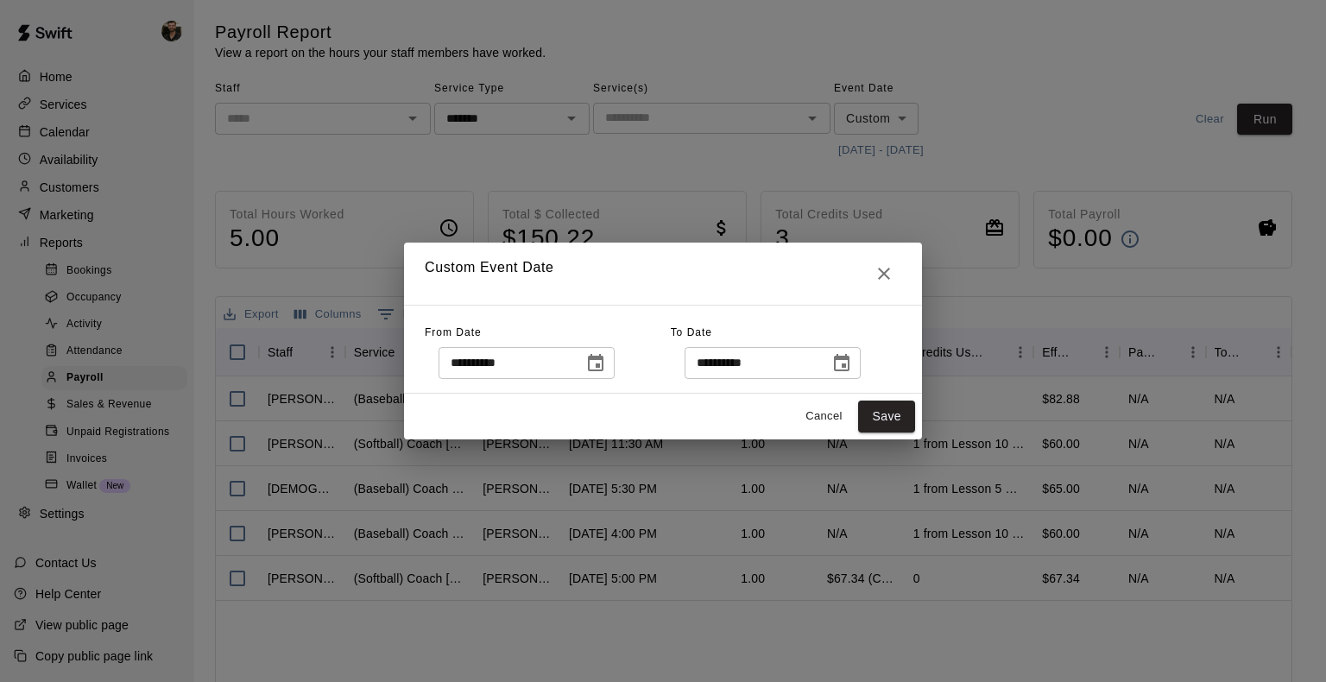
type input "**********"
click at [882, 420] on button "Save" at bounding box center [886, 416] width 57 height 32
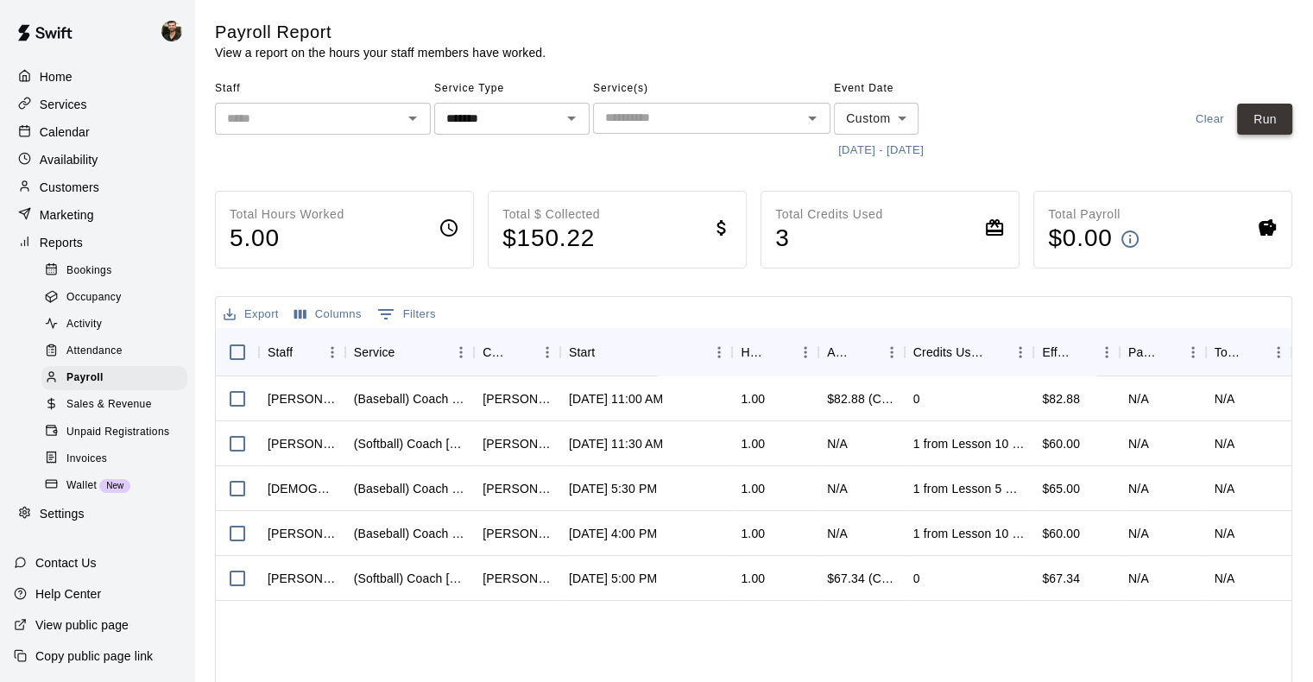
click at [1277, 110] on button "Run" at bounding box center [1264, 120] width 55 height 32
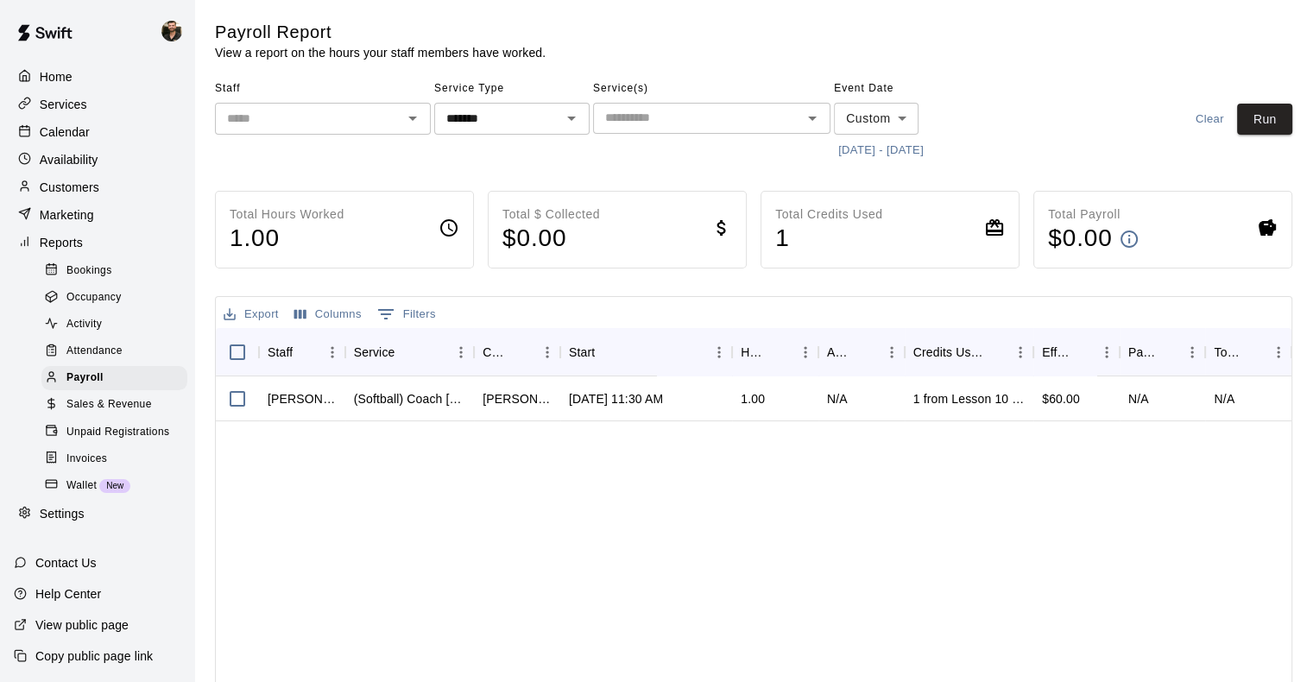
click at [928, 152] on button "10/20/2025 - 10/26/2025" at bounding box center [881, 150] width 94 height 27
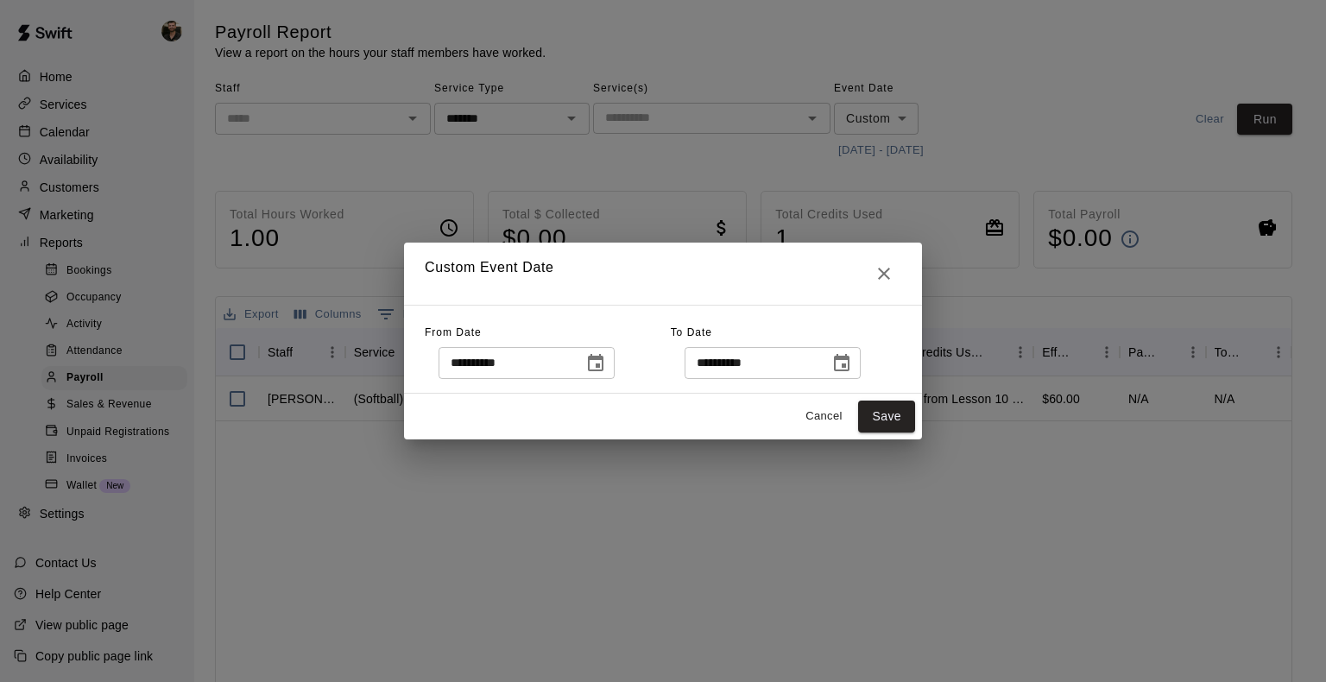
click at [603, 363] on icon "Choose date, selected date is Oct 20, 2025" at bounding box center [596, 362] width 16 height 17
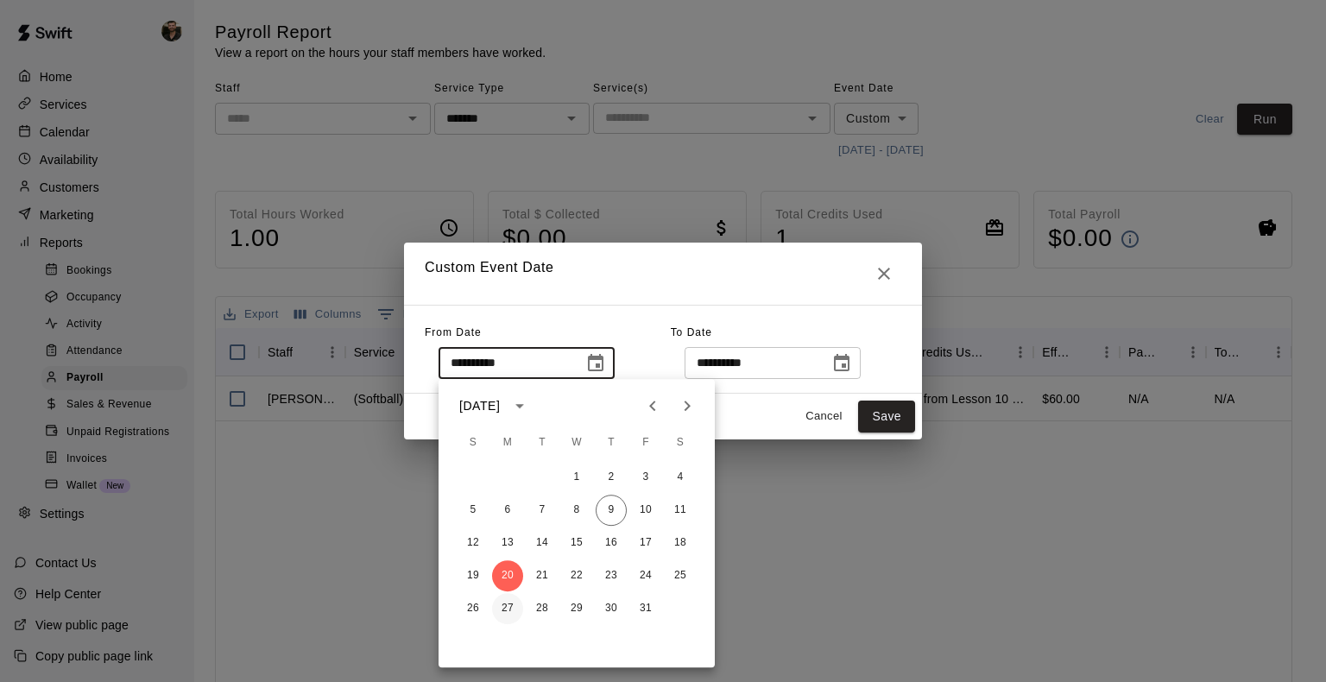
click at [507, 603] on button "27" at bounding box center [507, 608] width 31 height 31
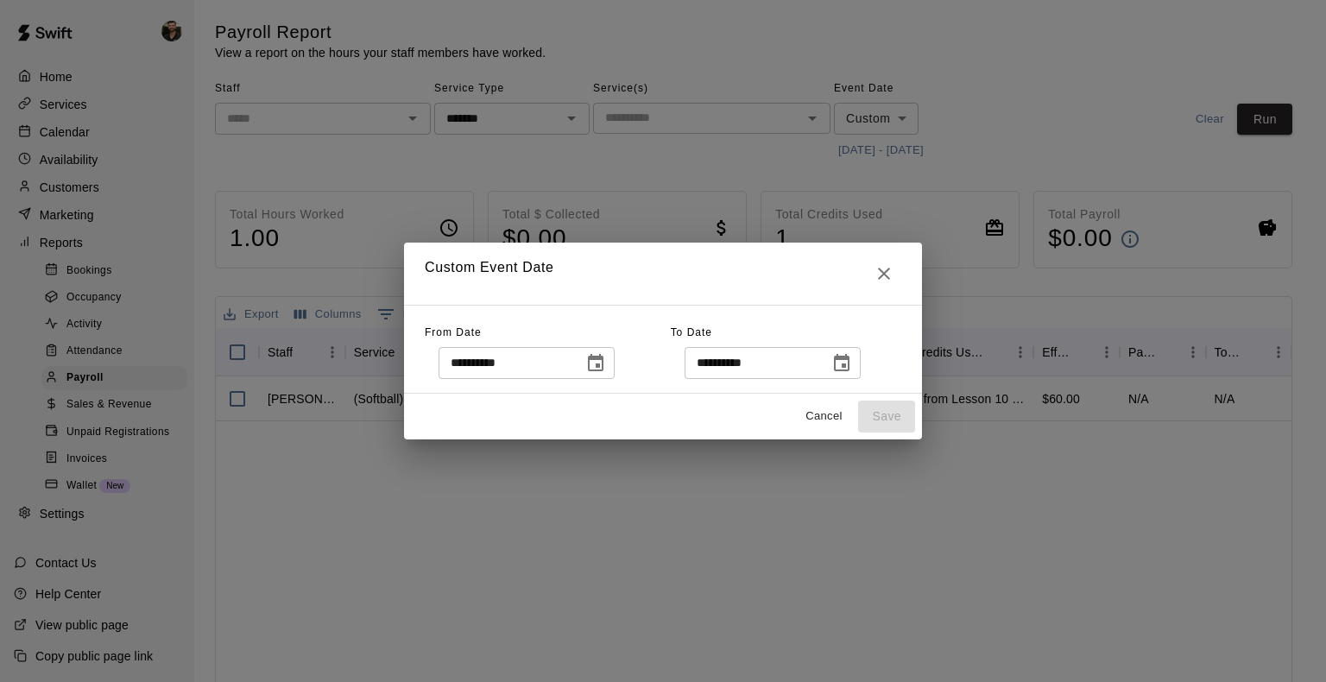
type input "**********"
click at [849, 367] on icon "Choose date, selected date is Oct 26, 2025" at bounding box center [842, 362] width 16 height 17
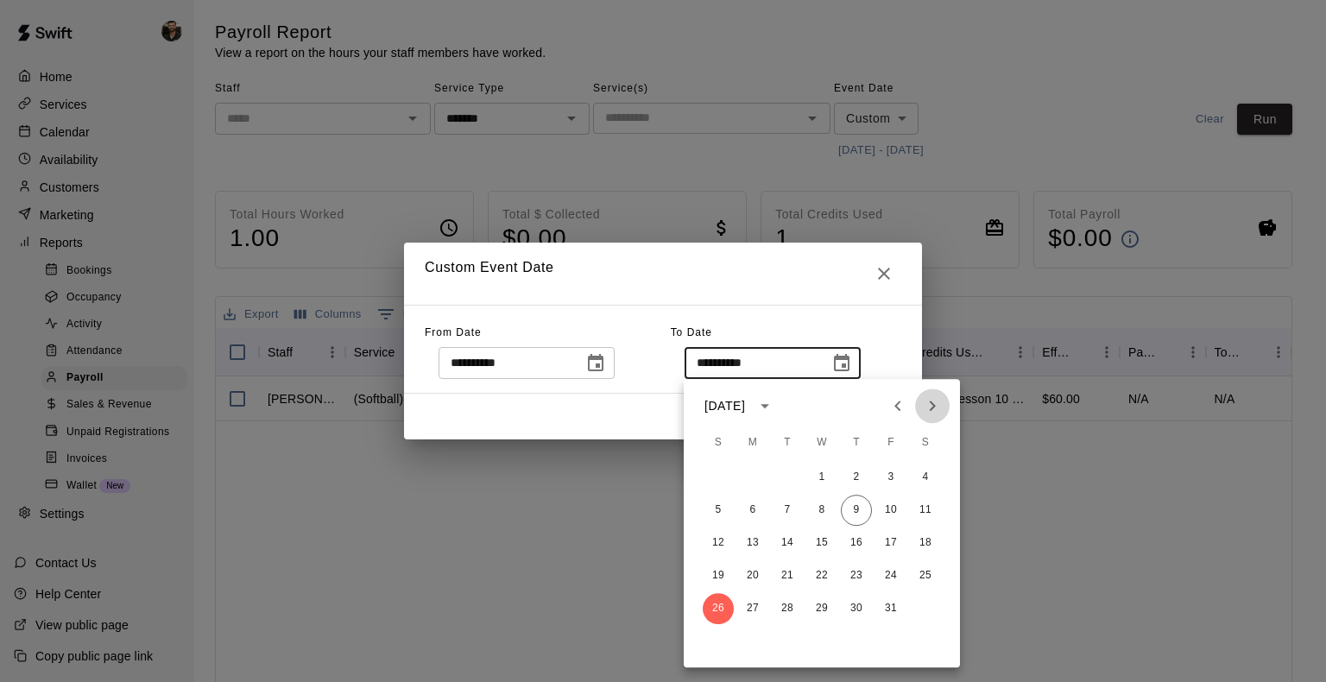
click at [935, 410] on icon "Next month" at bounding box center [932, 405] width 21 height 21
click at [723, 507] on button "2" at bounding box center [718, 510] width 31 height 31
type input "**********"
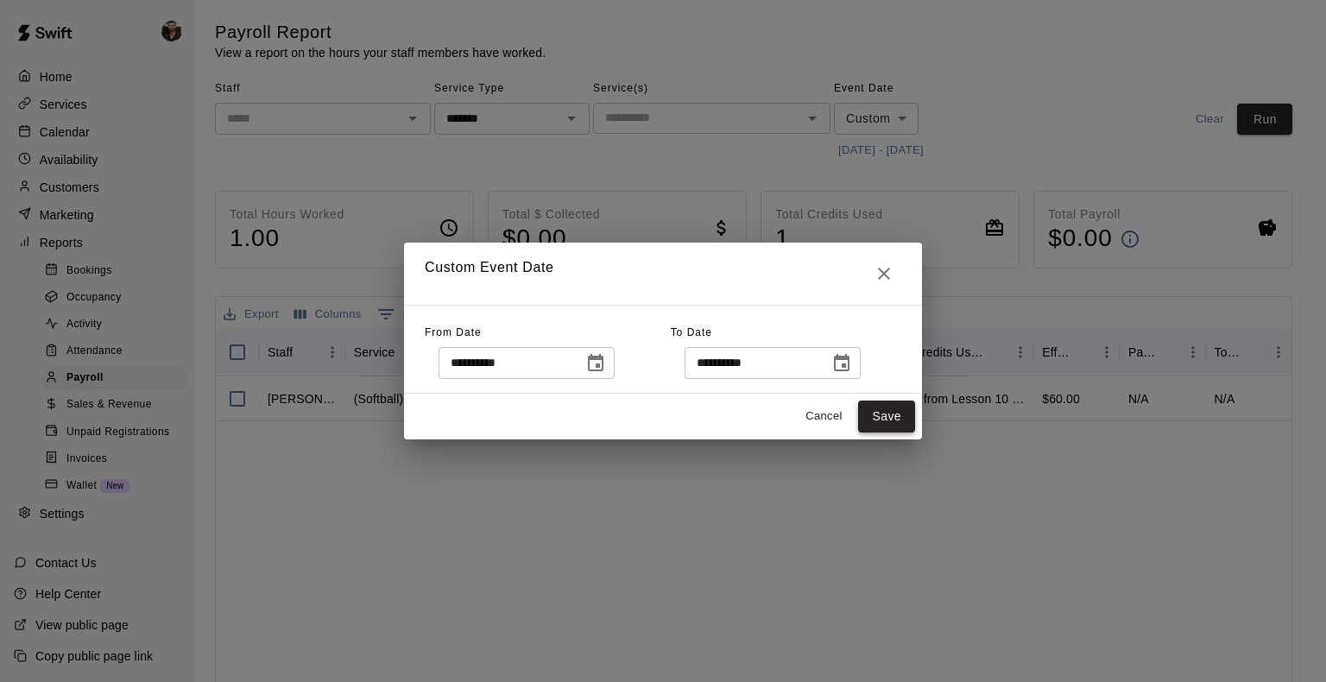
click at [889, 409] on button "Save" at bounding box center [886, 416] width 57 height 32
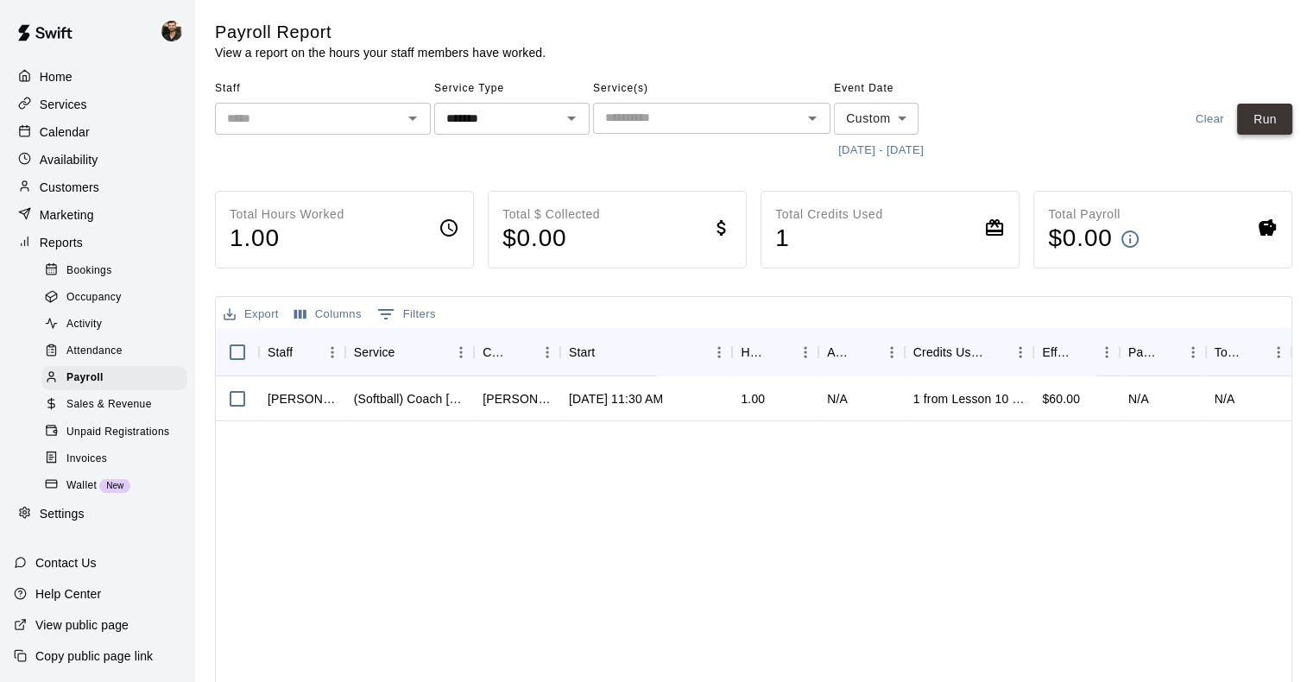
click at [1263, 120] on button "Run" at bounding box center [1264, 120] width 55 height 32
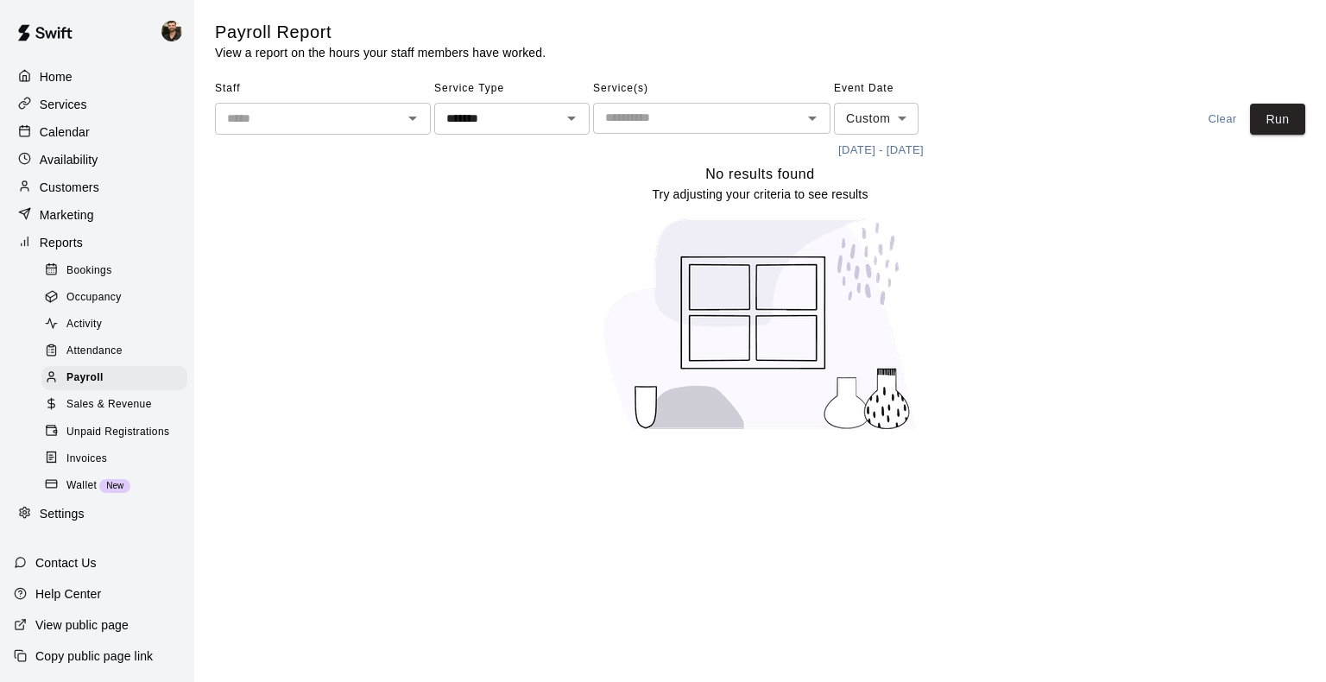
click at [64, 527] on div "Settings" at bounding box center [97, 514] width 167 height 26
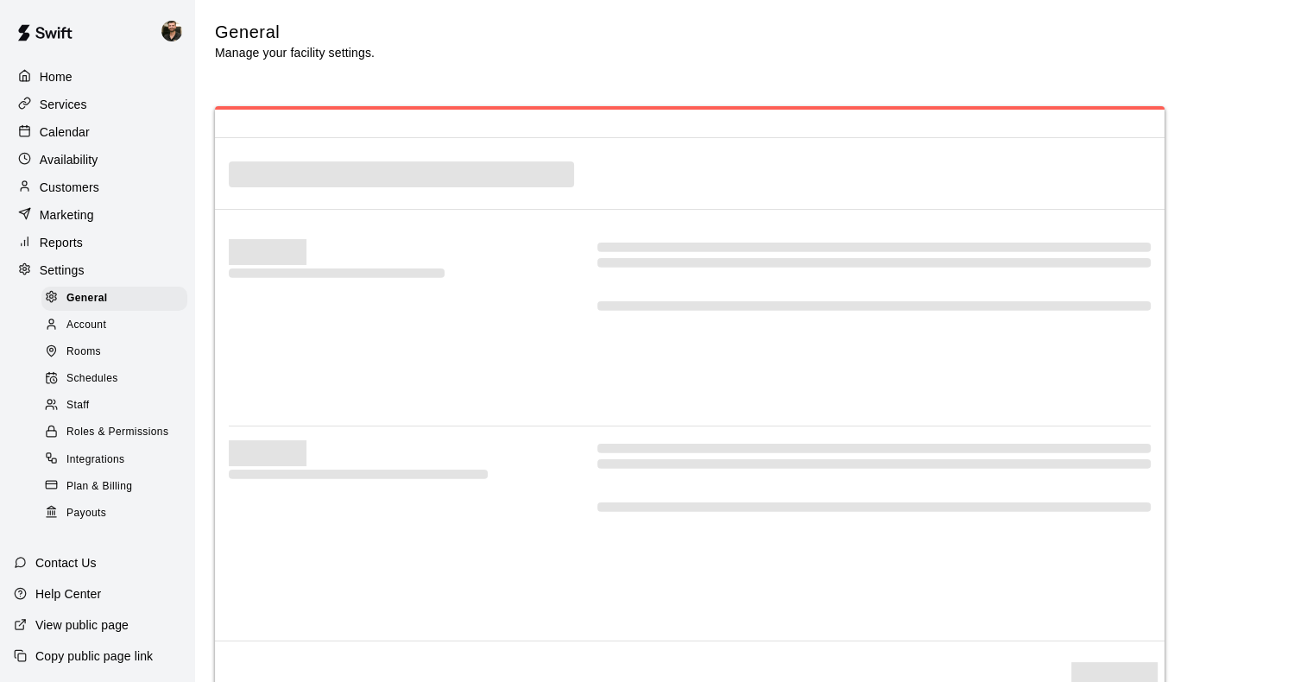
select select "**"
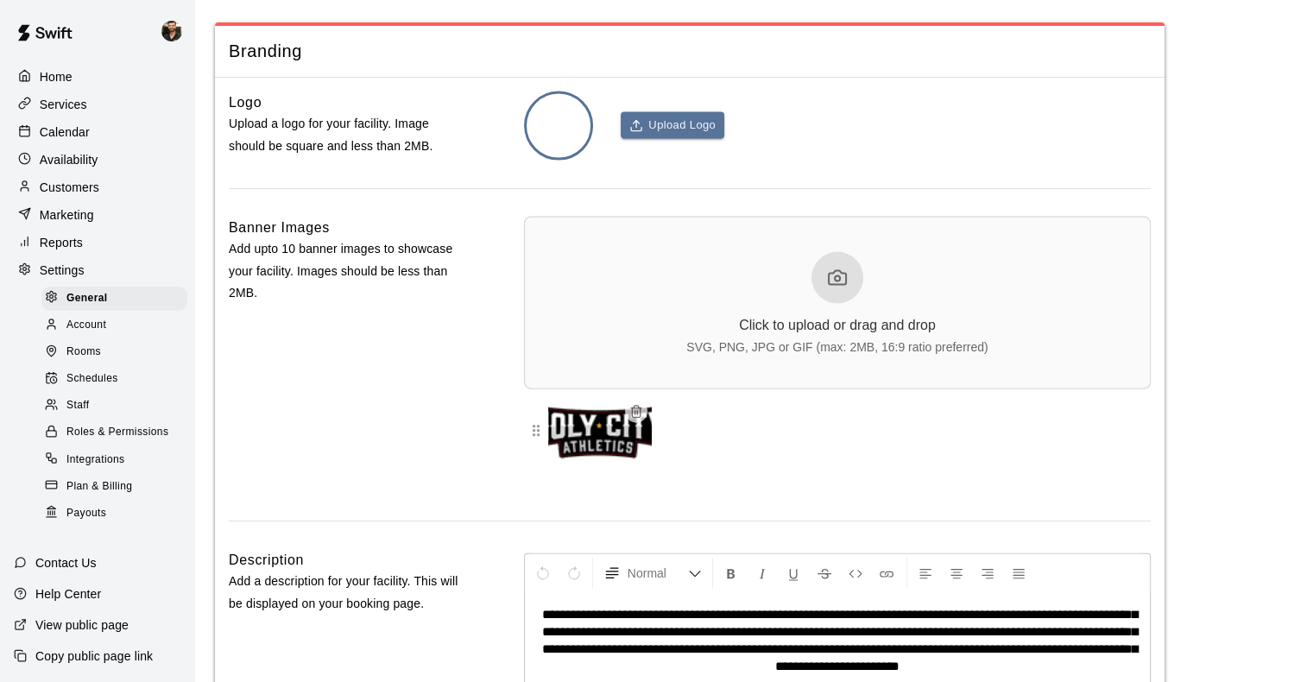
scroll to position [3730, 0]
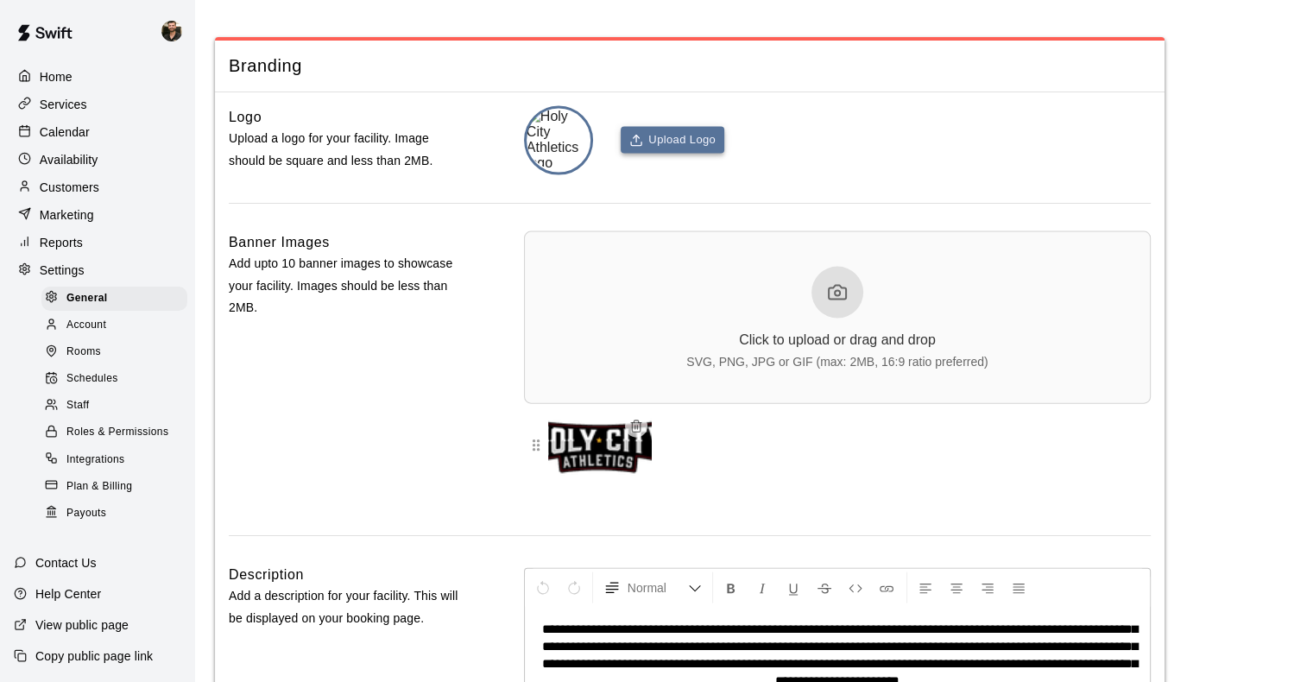
click at [680, 154] on button "Upload Logo" at bounding box center [673, 140] width 104 height 27
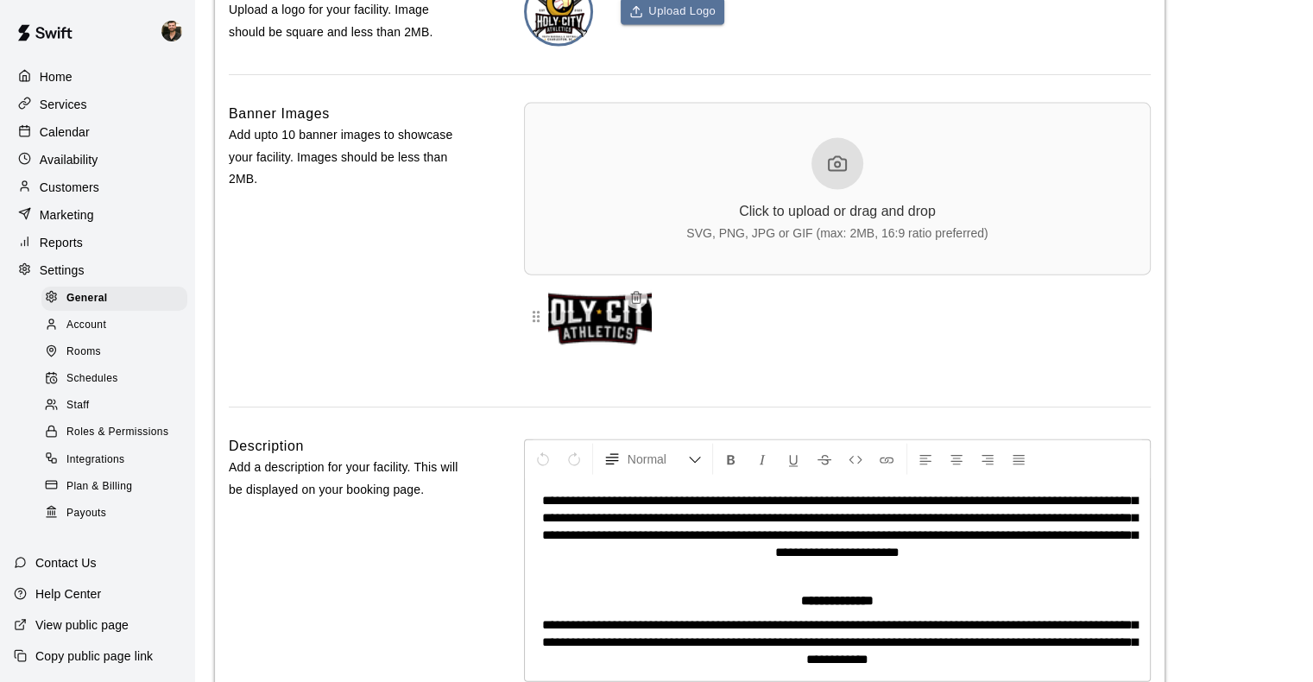
scroll to position [3858, 0]
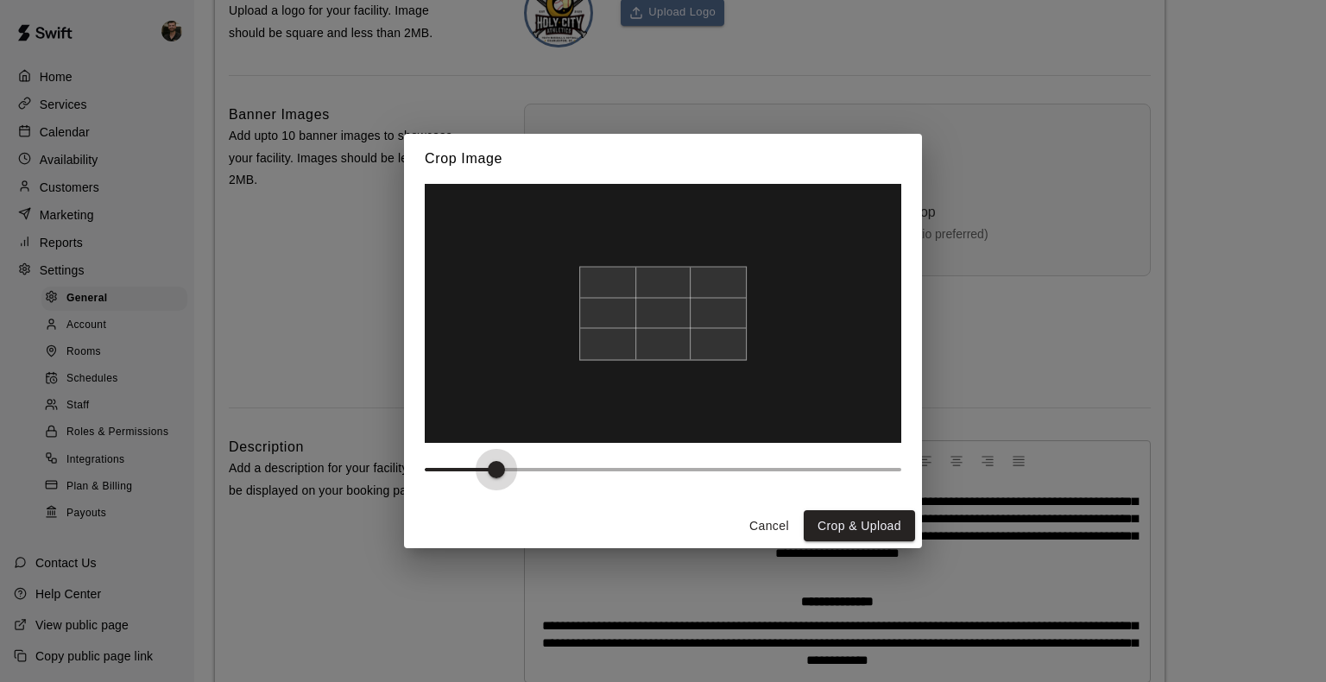
type input "*"
drag, startPoint x: 420, startPoint y: 466, endPoint x: 339, endPoint y: 454, distance: 82.0
click at [339, 454] on div "Crop Image Cancel Crop & Upload" at bounding box center [663, 341] width 1326 height 682
click at [821, 518] on button "Crop & Upload" at bounding box center [859, 526] width 111 height 32
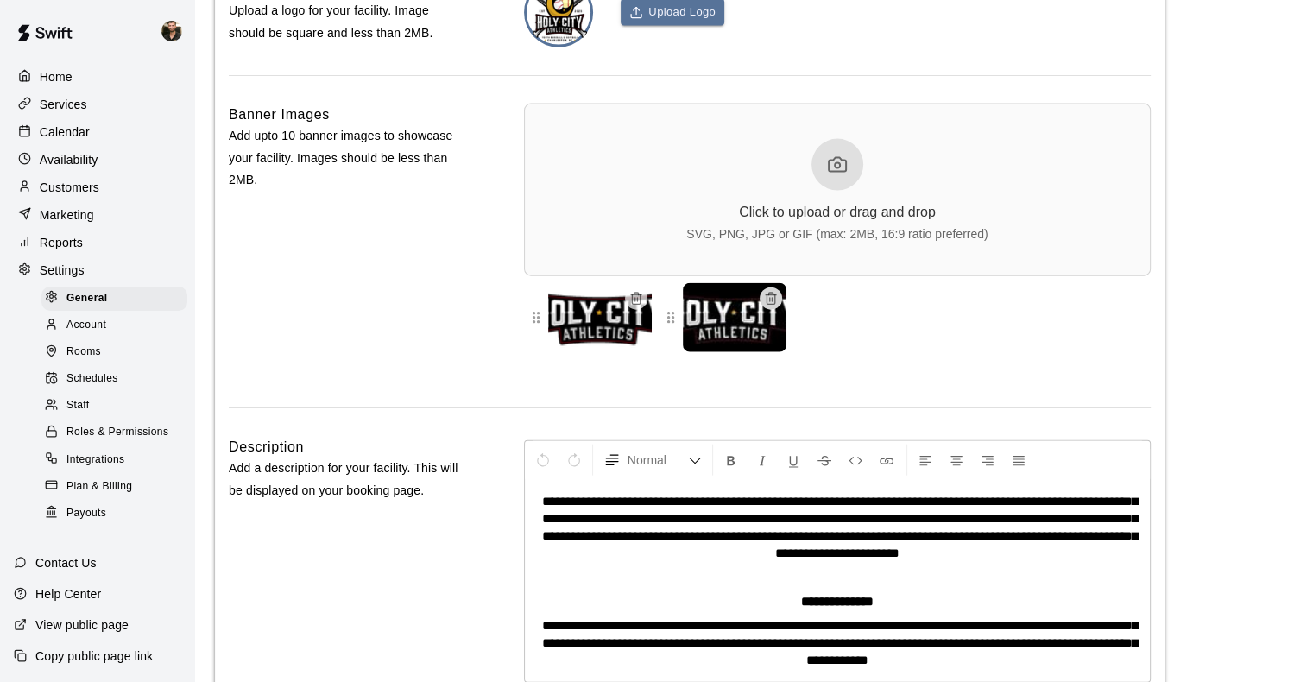
click at [773, 305] on icon "button" at bounding box center [770, 299] width 8 height 9
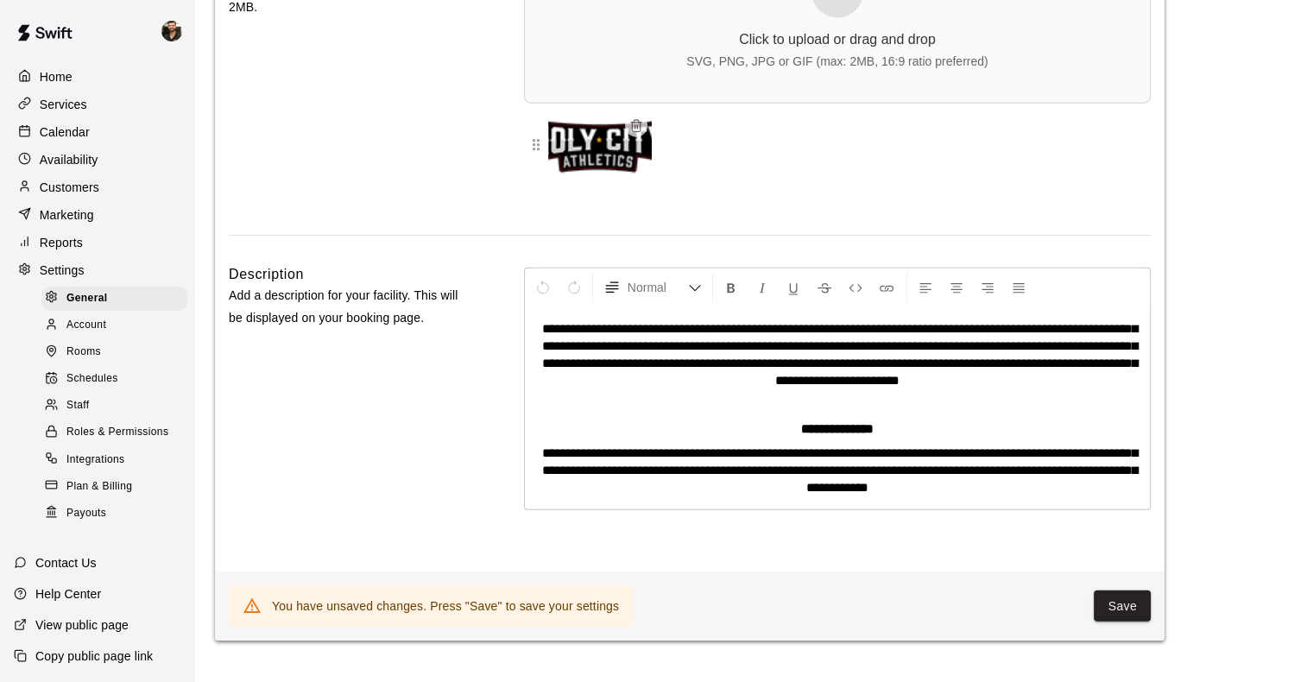
scroll to position [4045, 0]
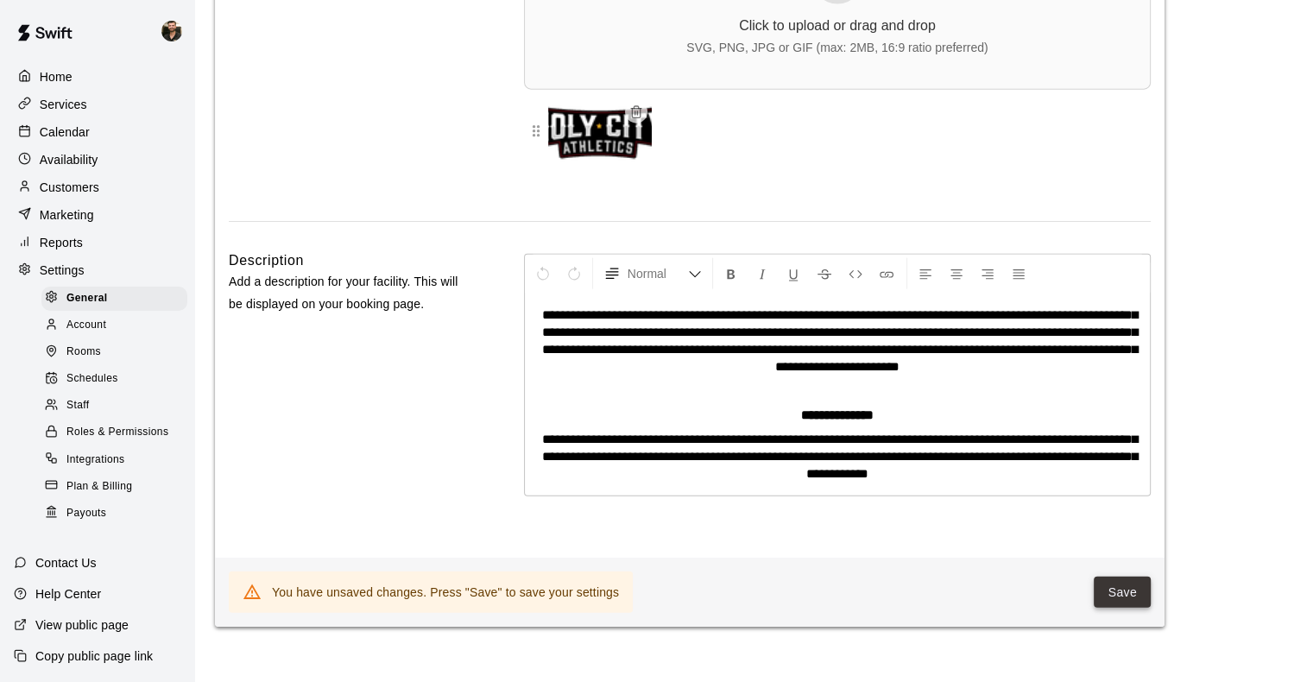
click at [1132, 609] on button "Save" at bounding box center [1122, 593] width 57 height 32
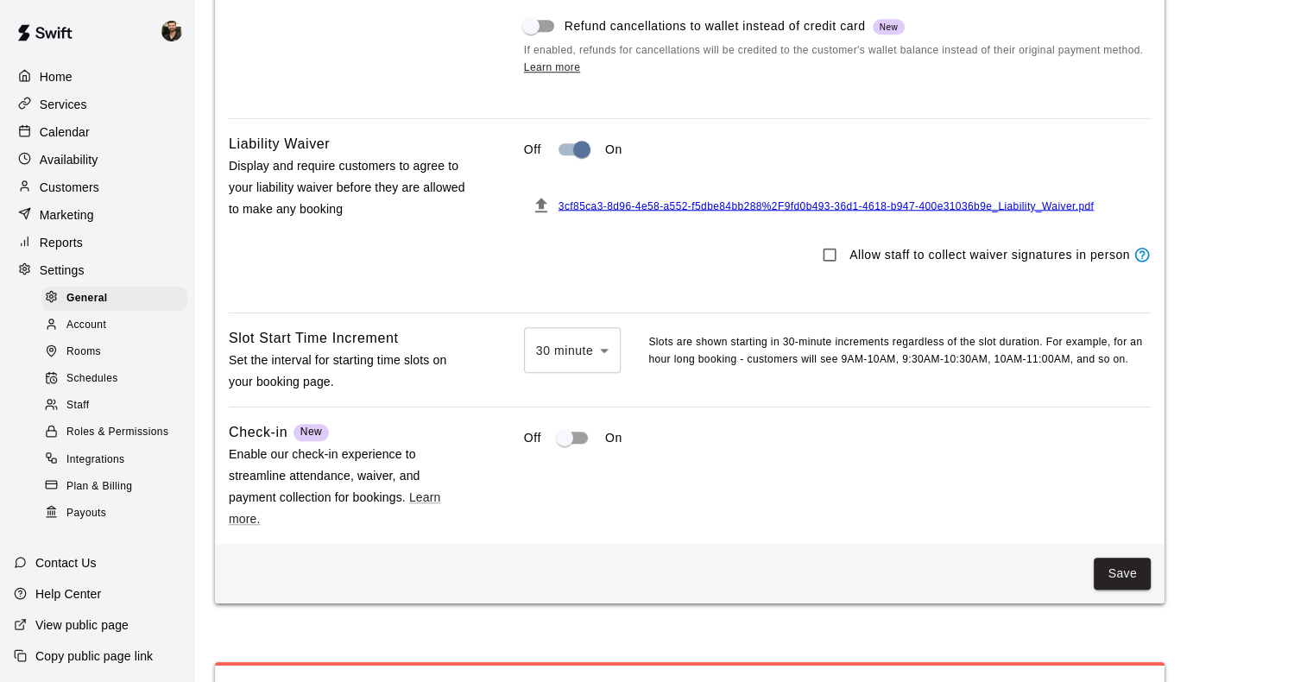
scroll to position [1605, 0]
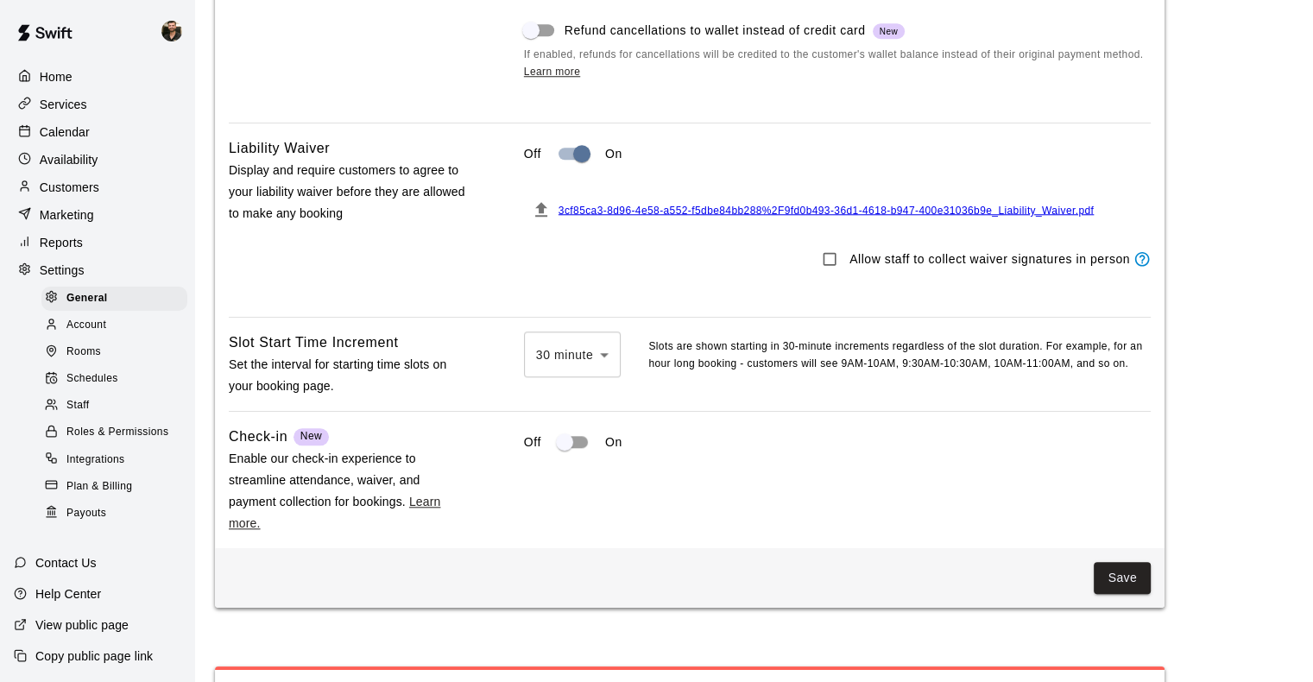
click at [421, 528] on link "Learn more." at bounding box center [334, 512] width 211 height 35
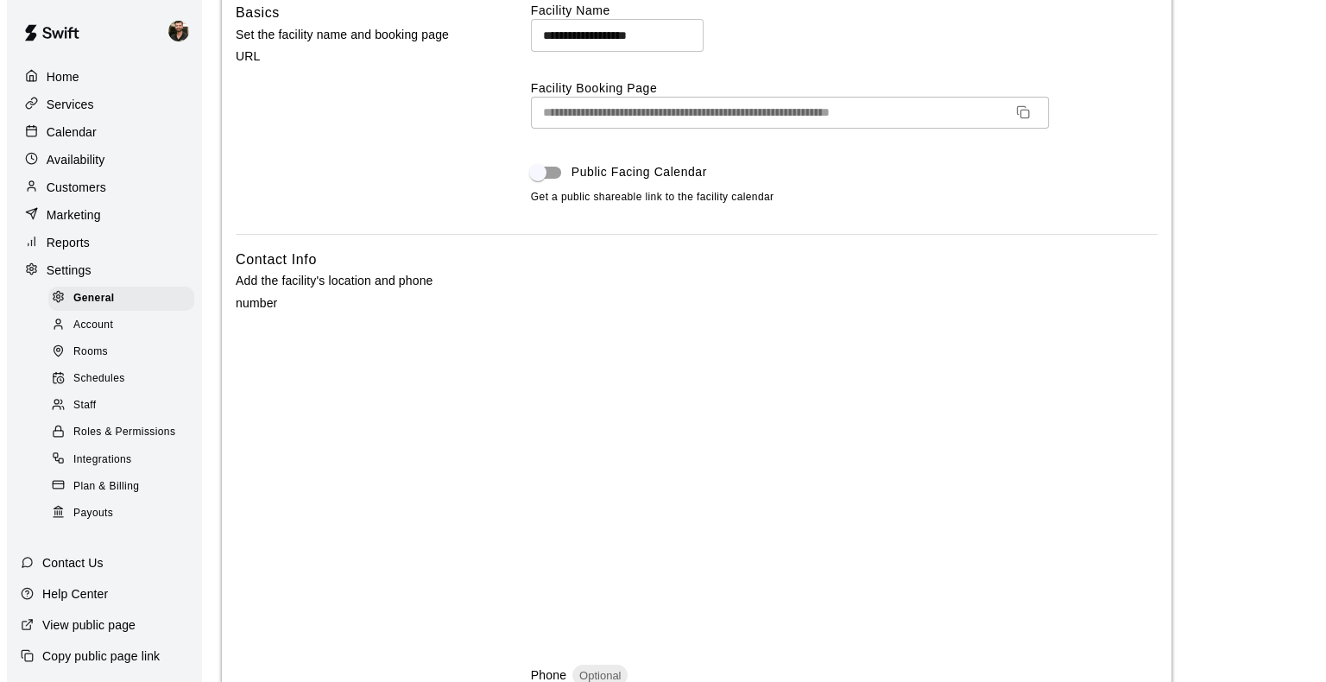
scroll to position [0, 0]
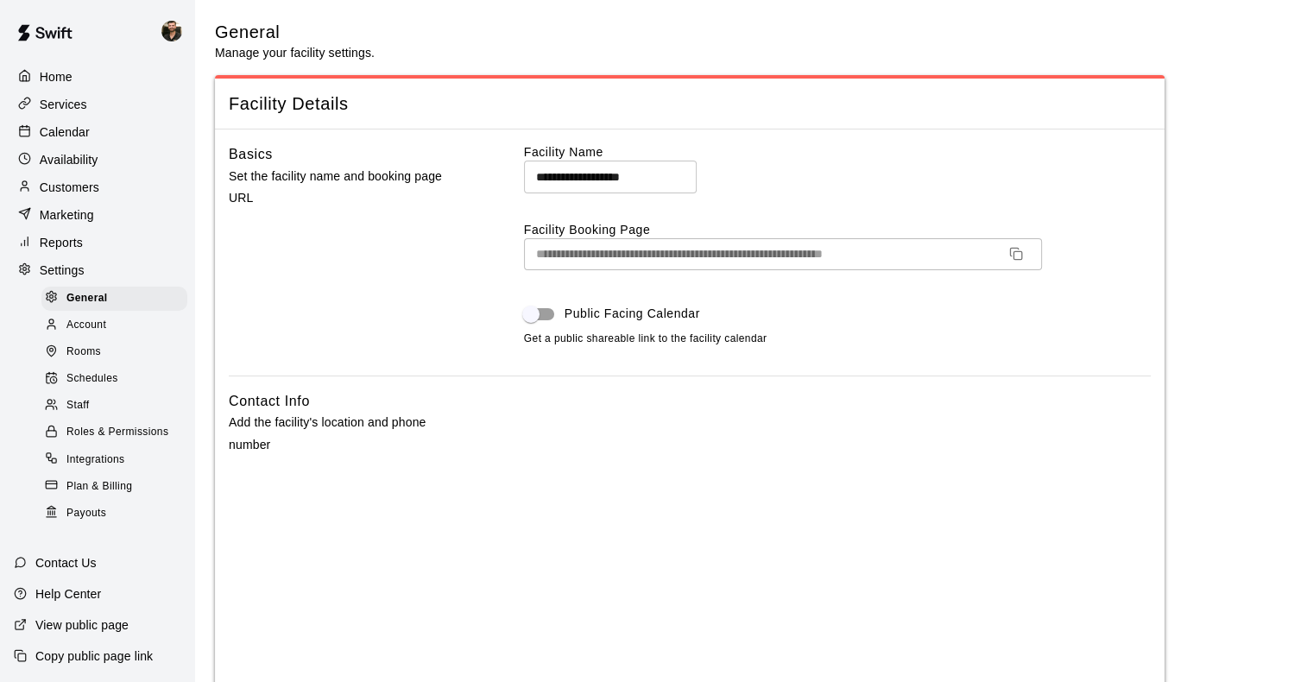
click at [132, 334] on div "Account" at bounding box center [114, 325] width 146 height 24
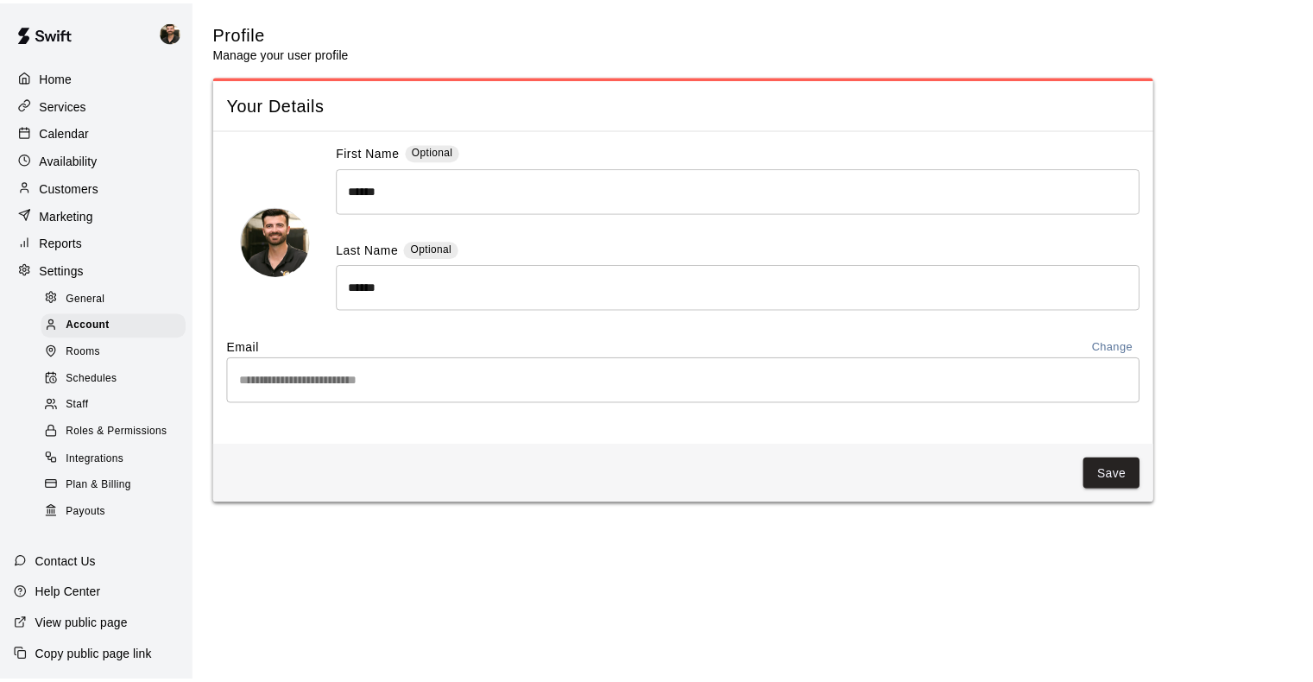
scroll to position [3, 0]
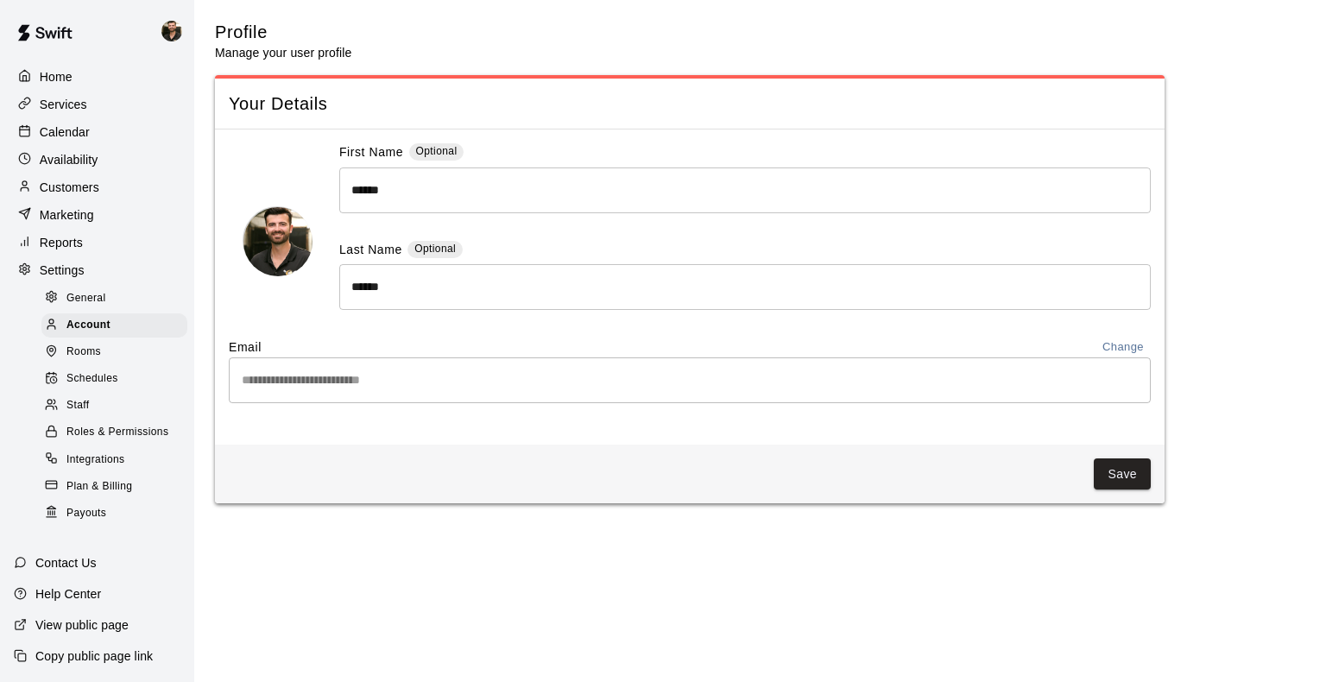
click at [95, 361] on span "Rooms" at bounding box center [83, 352] width 35 height 17
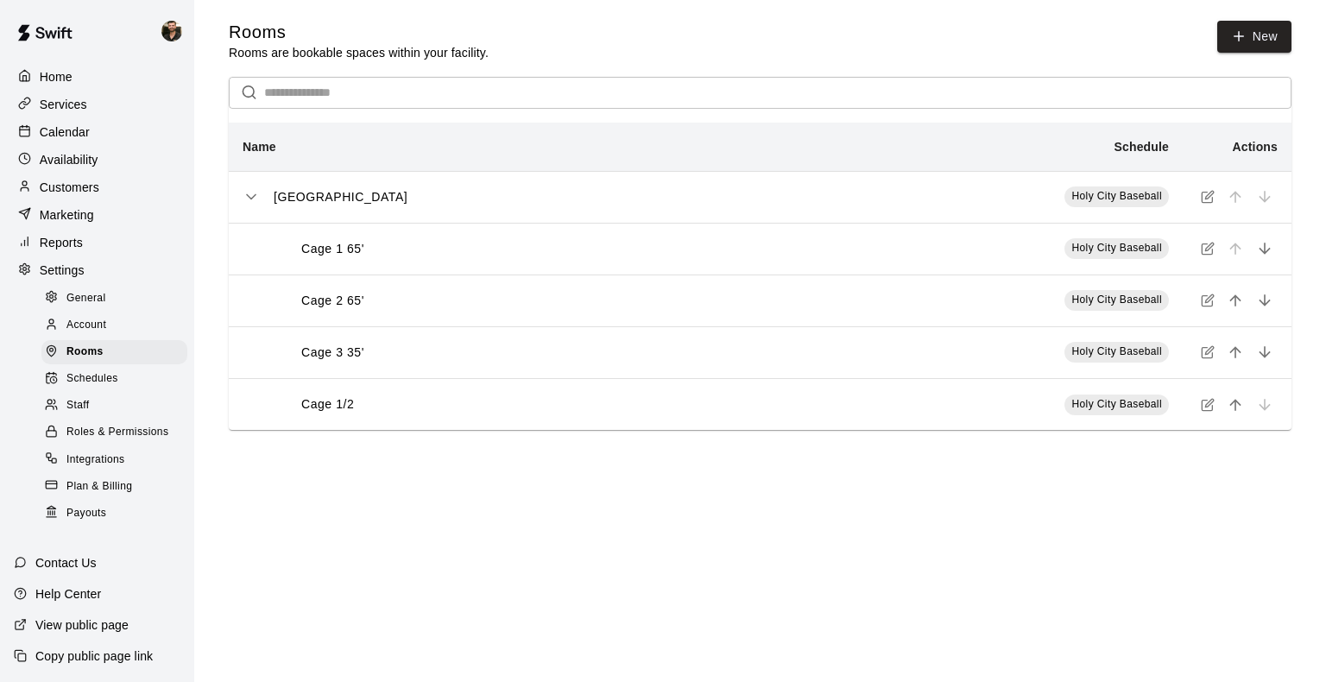
click at [886, 413] on td "Holy City Baseball" at bounding box center [989, 404] width 388 height 52
click at [1201, 406] on icon "simple table" at bounding box center [1208, 405] width 14 height 14
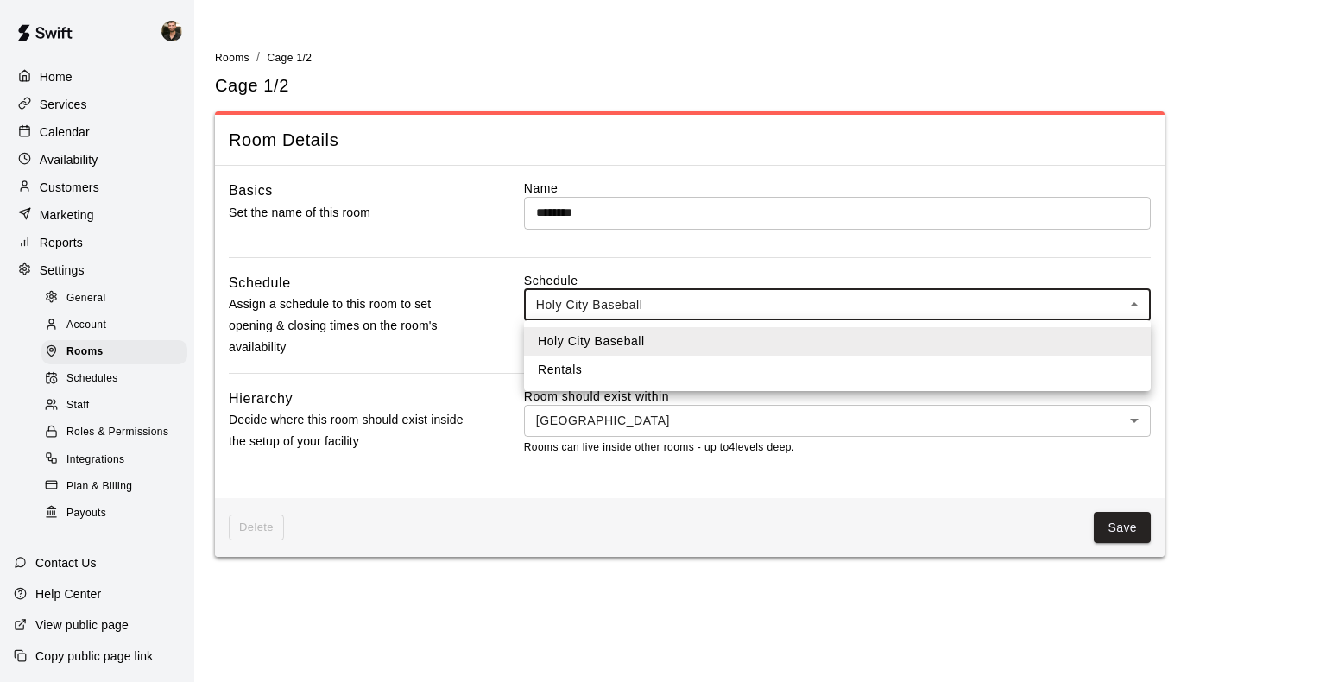
click at [658, 292] on body "Home Services Calendar Availability Customers Marketing Reports Settings Genera…" at bounding box center [663, 288] width 1326 height 577
click at [644, 428] on div at bounding box center [663, 341] width 1326 height 682
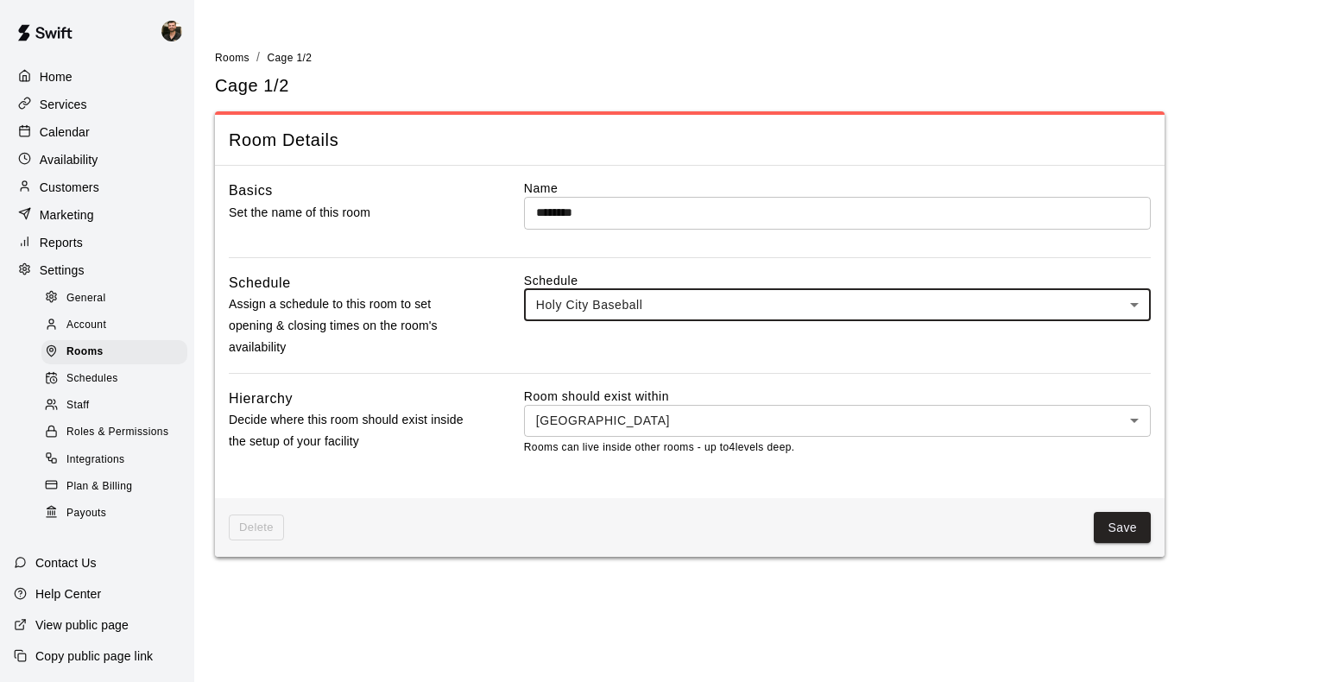
click at [644, 428] on body "Home Services Calendar Availability Customers Marketing Reports Settings Genera…" at bounding box center [663, 288] width 1326 height 577
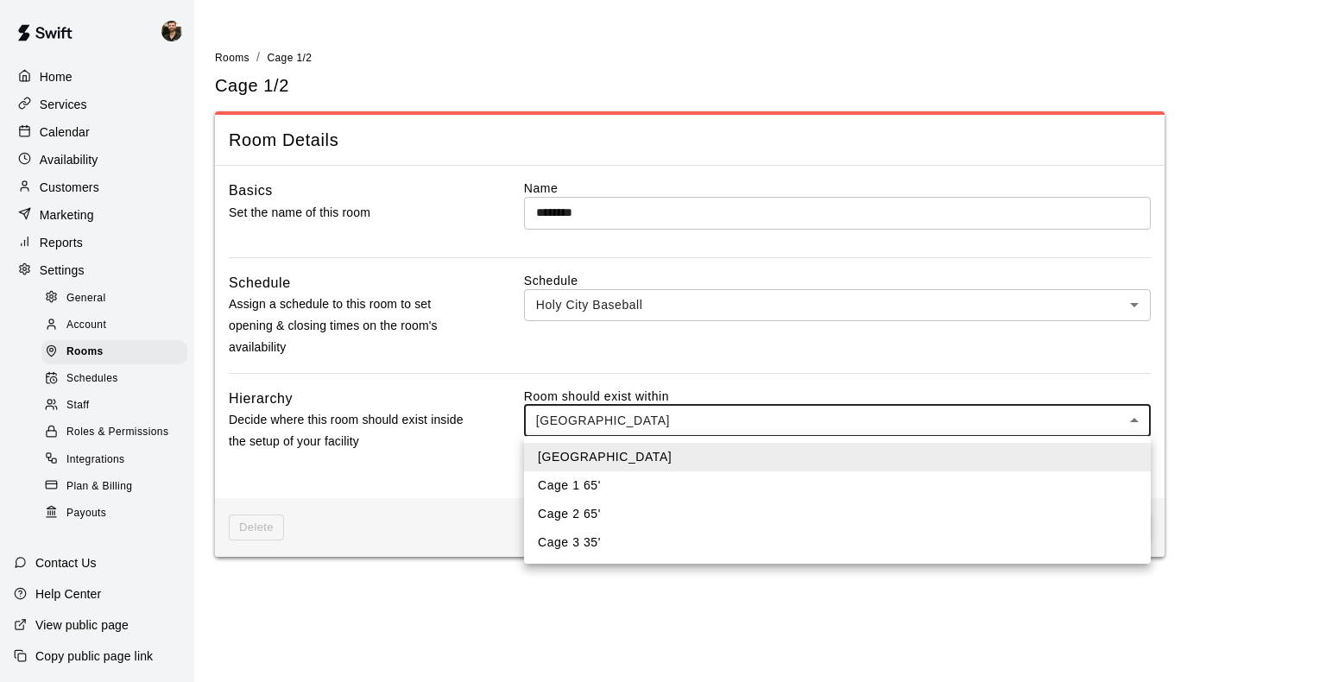
click at [644, 428] on div at bounding box center [663, 341] width 1326 height 682
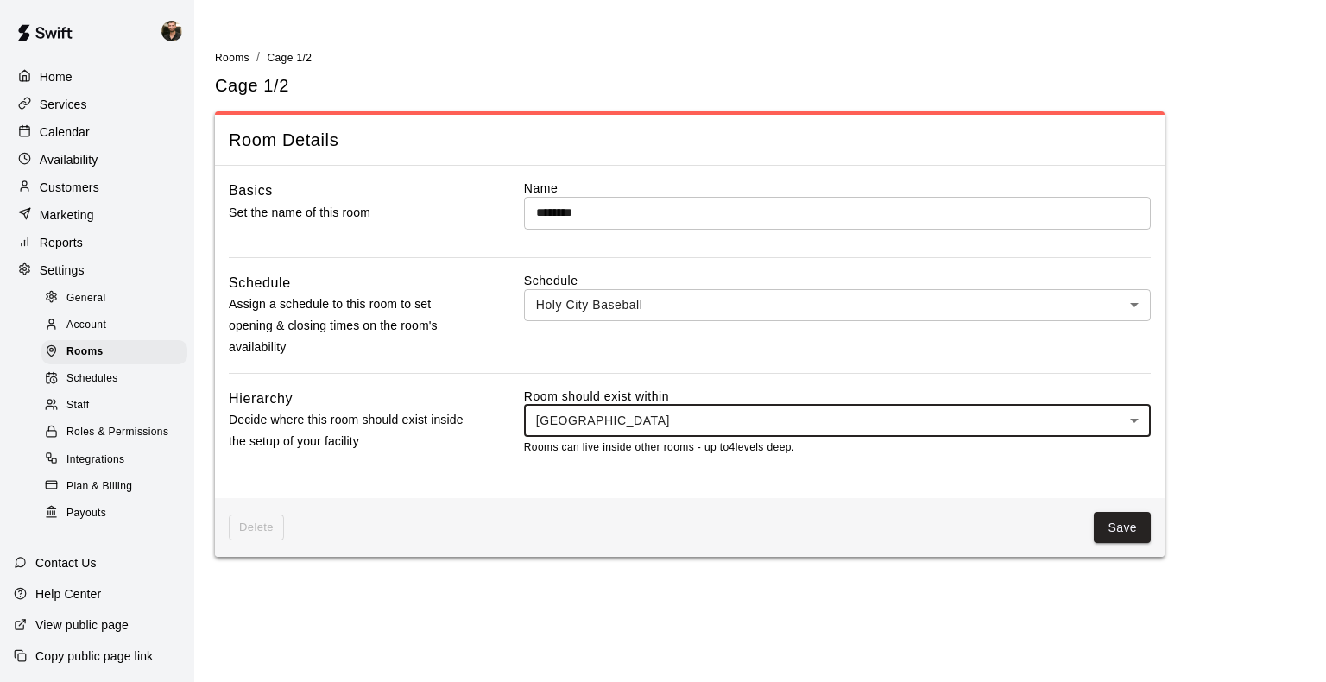
click at [278, 528] on span "Delete" at bounding box center [256, 527] width 55 height 27
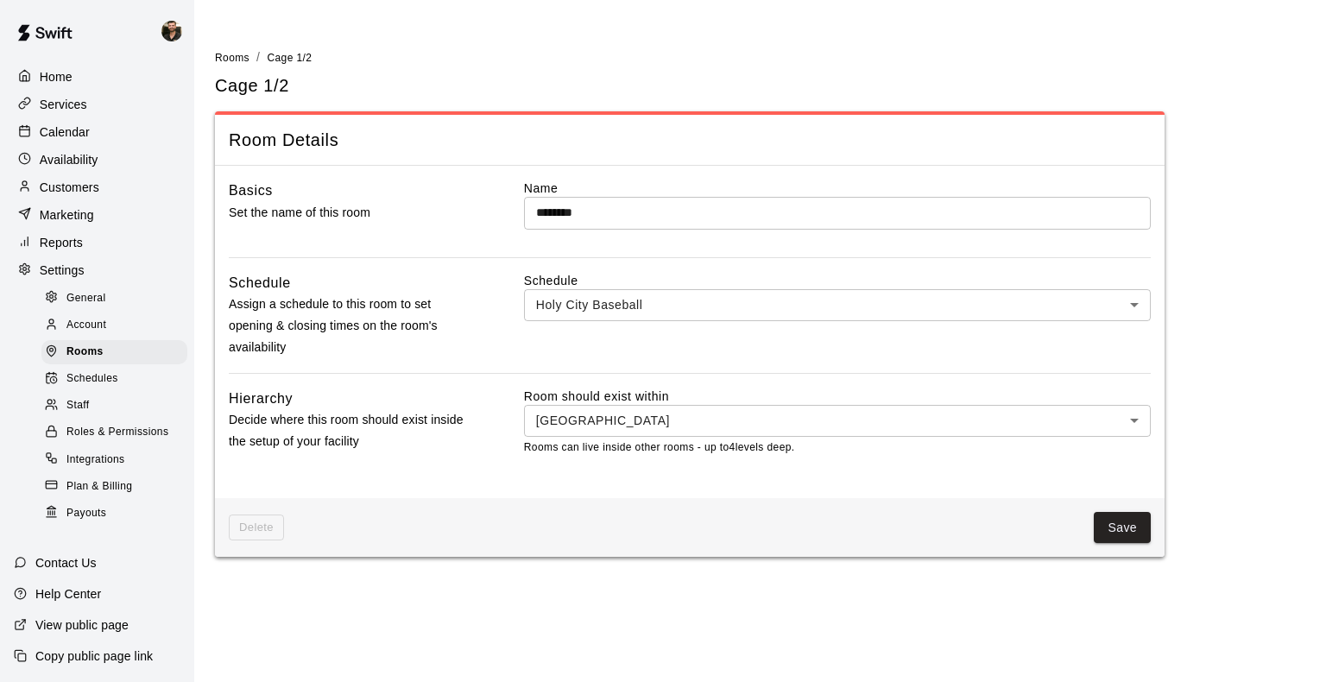
click at [100, 337] on div "Account" at bounding box center [114, 325] width 146 height 24
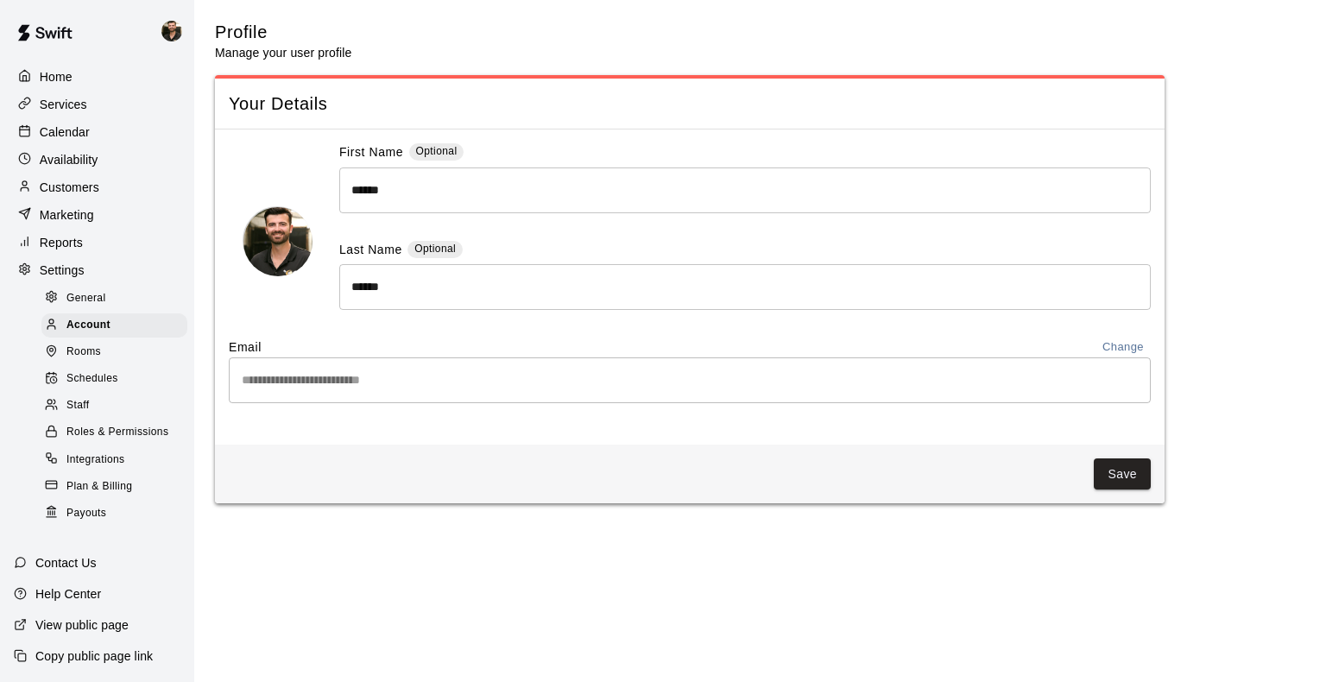
click at [90, 407] on div "Staff" at bounding box center [114, 406] width 146 height 24
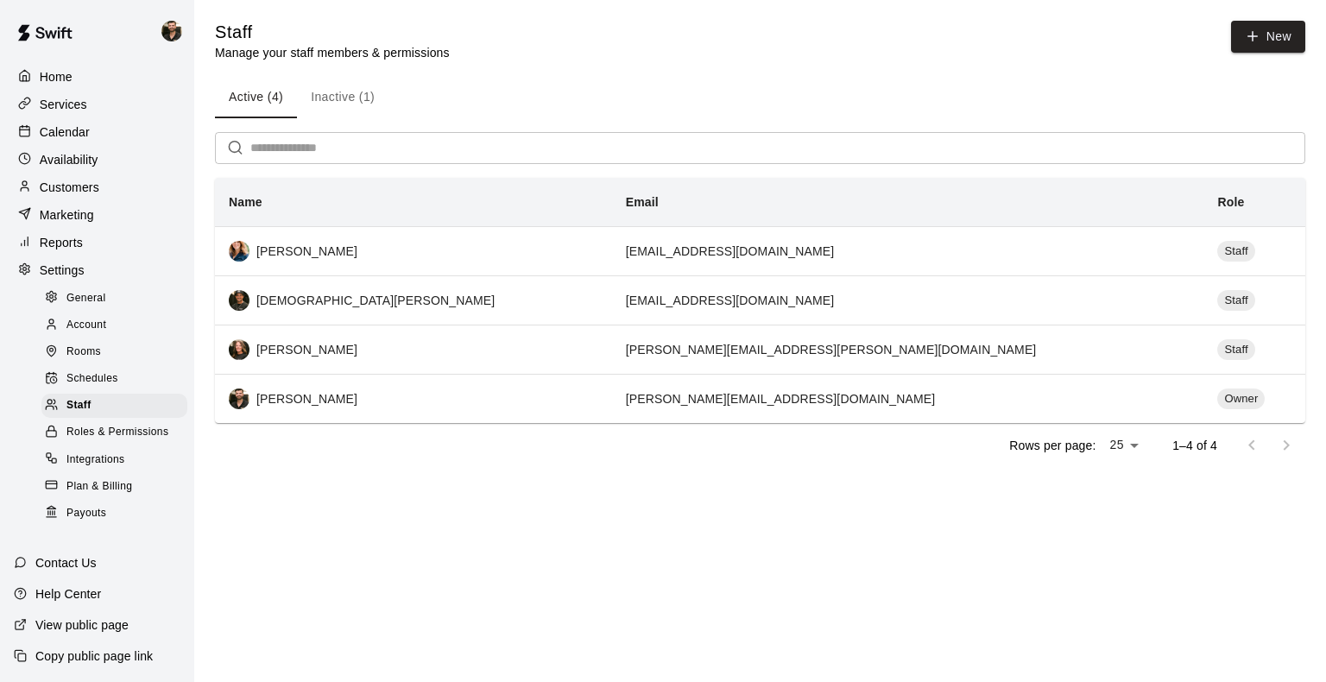
click at [344, 100] on button "Inactive (1)" at bounding box center [342, 97] width 91 height 41
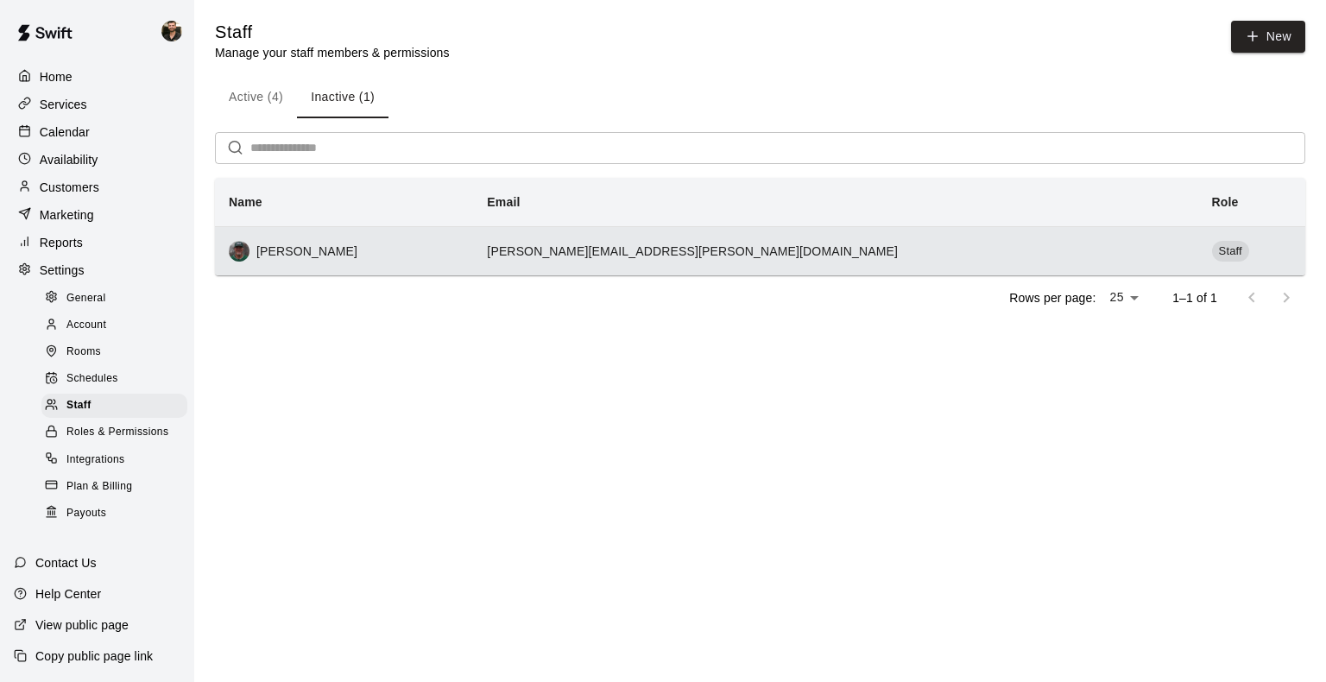
click at [459, 250] on div "Craig Chipman" at bounding box center [344, 251] width 230 height 21
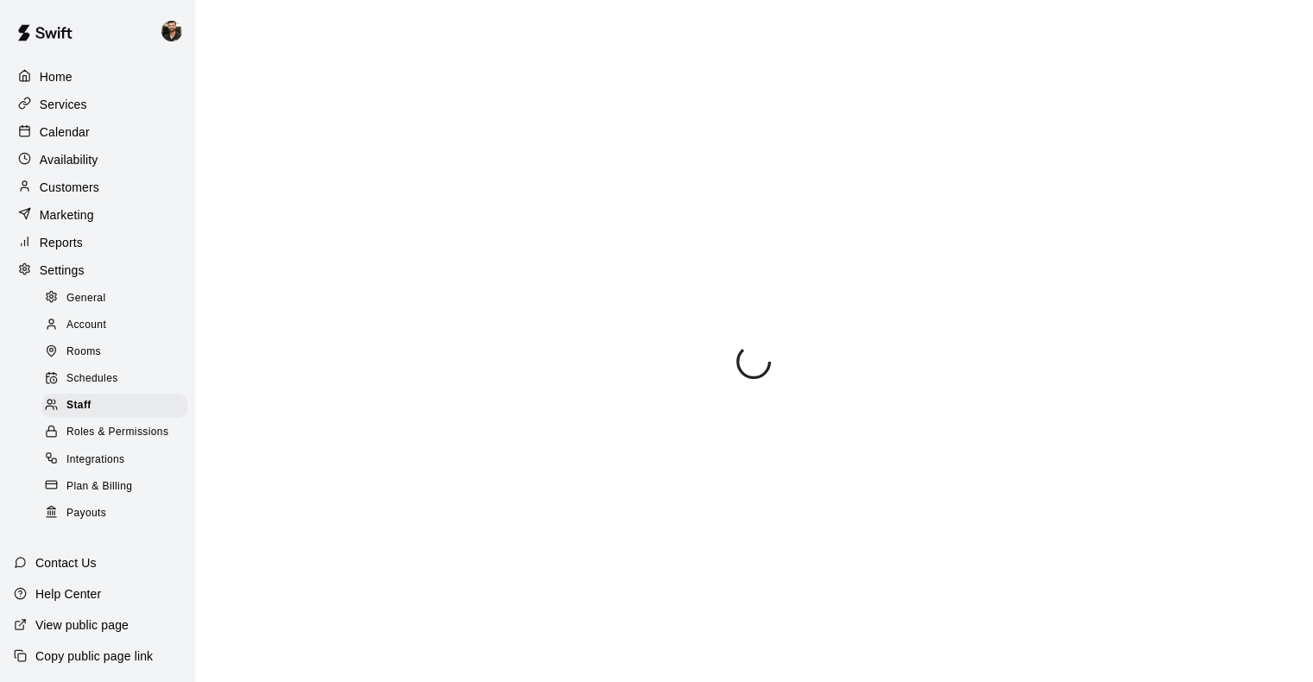
select select "**"
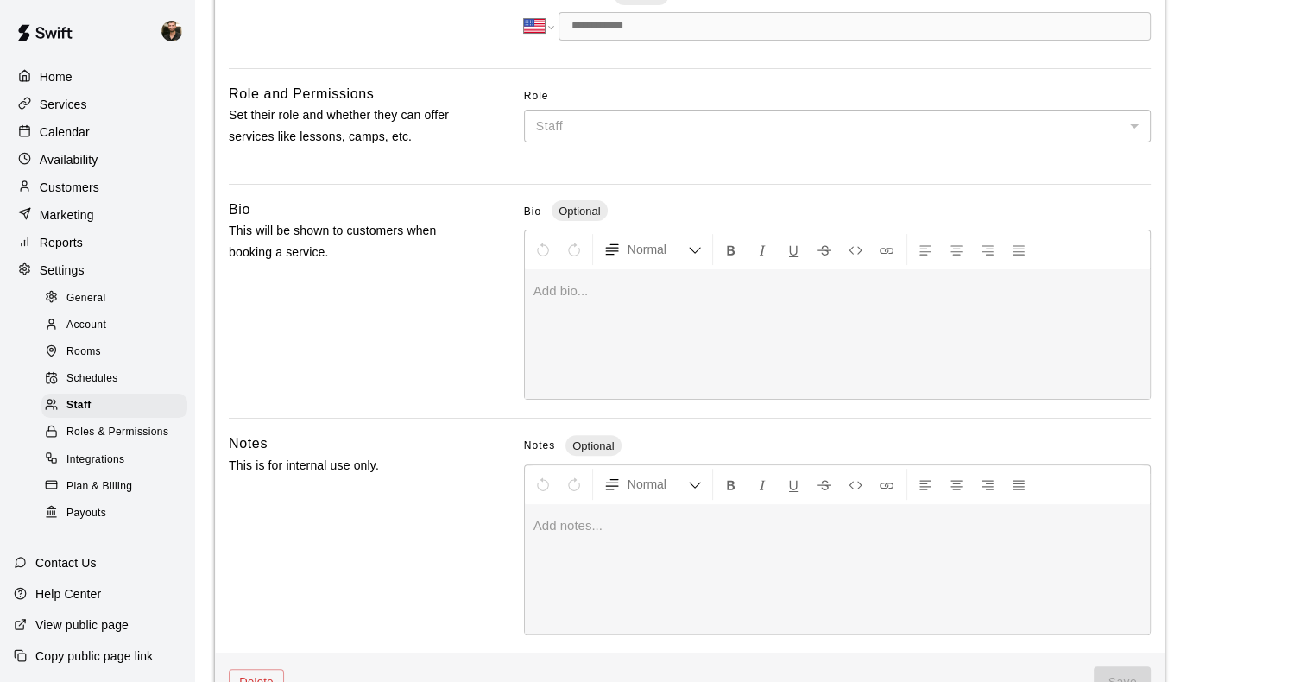
scroll to position [452, 0]
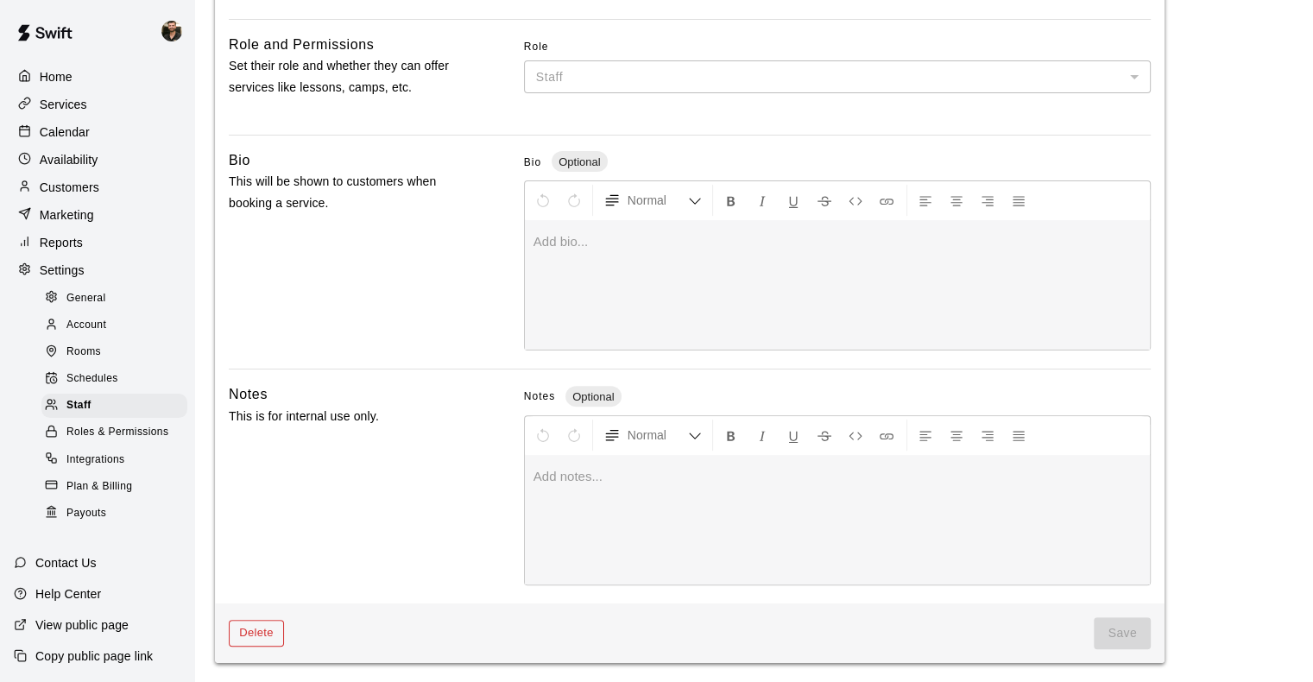
click at [270, 630] on button "Delete" at bounding box center [256, 633] width 55 height 27
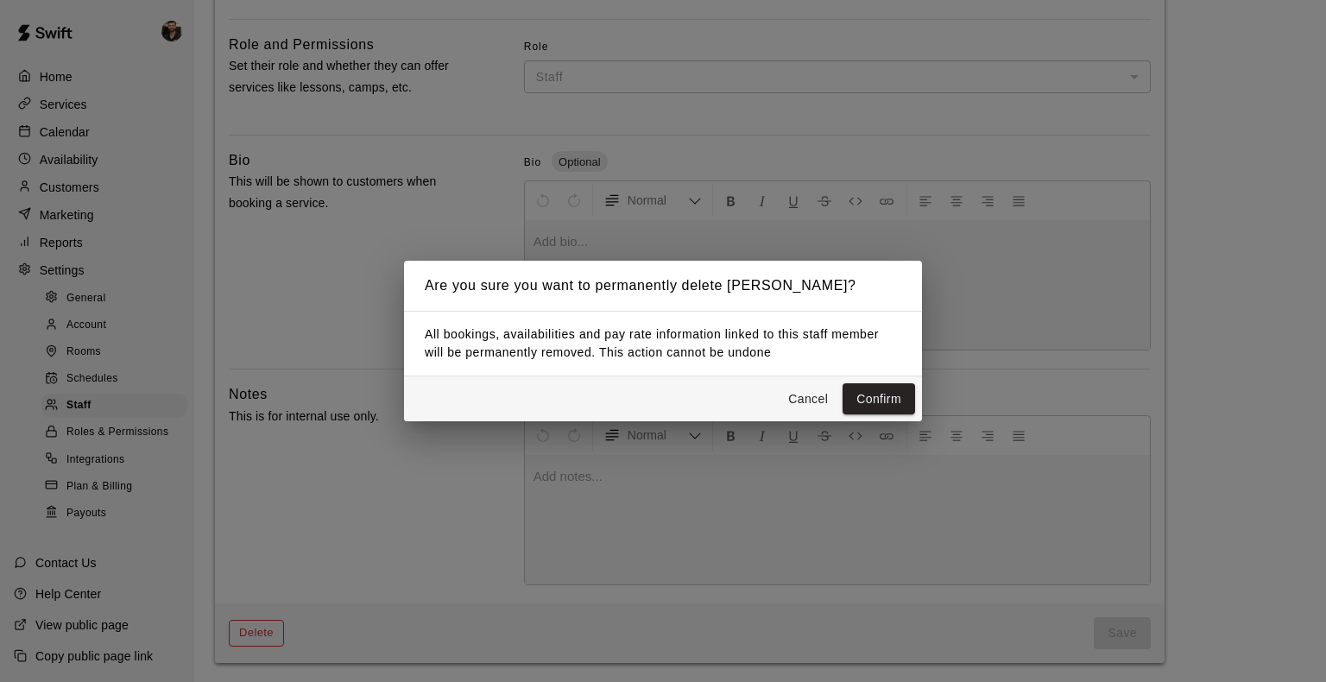
click at [270, 630] on div "Are you sure you want to permanently delete Craig Chipman? All bookings, availa…" at bounding box center [663, 341] width 1326 height 682
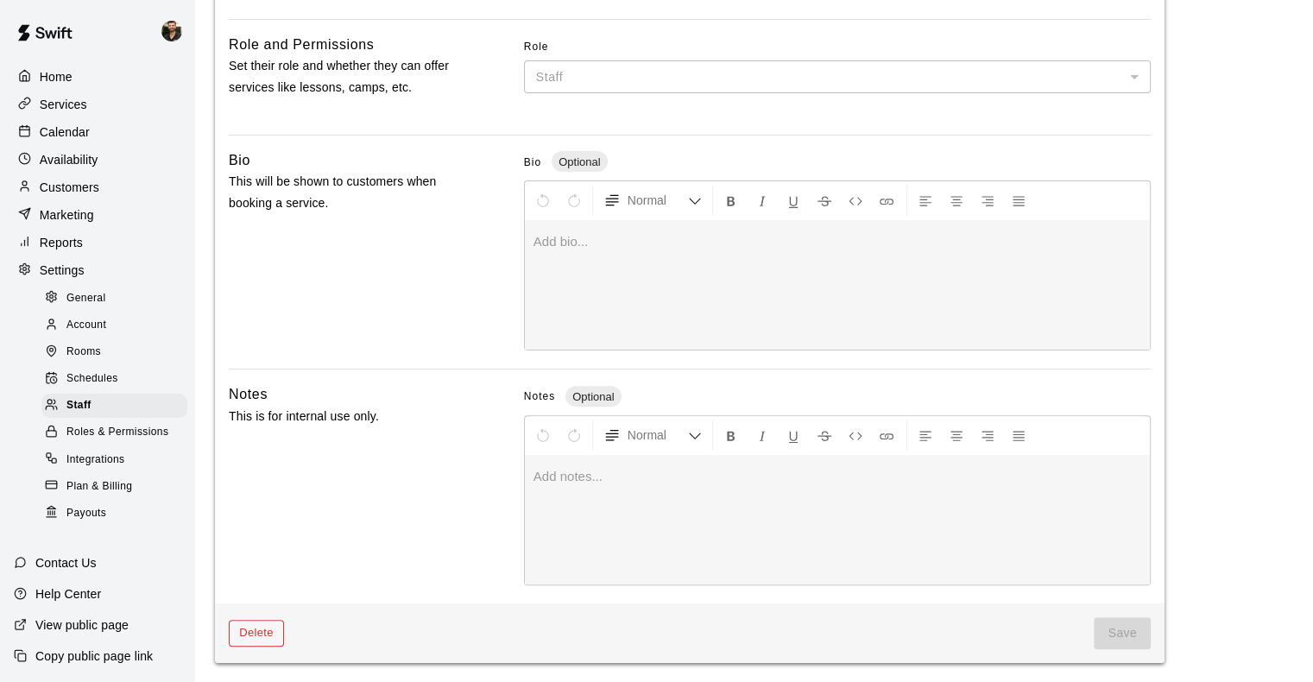
click at [261, 640] on button "Delete" at bounding box center [256, 633] width 55 height 27
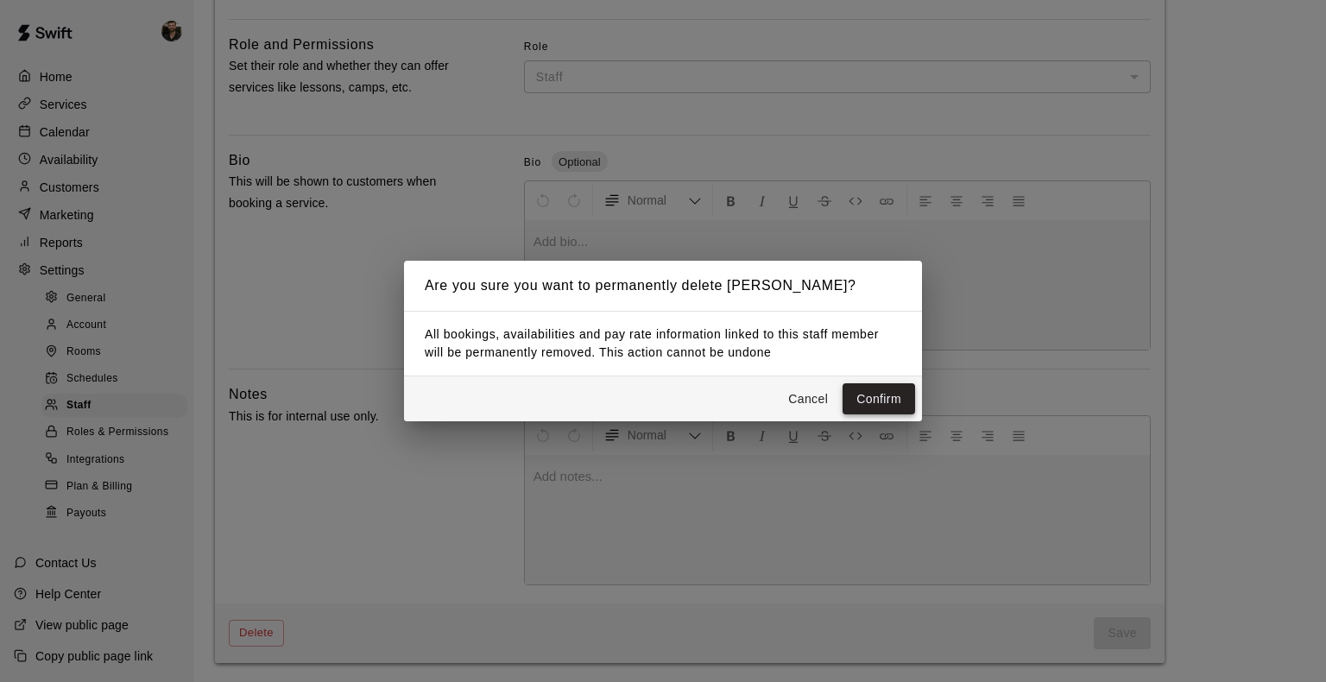
click at [872, 397] on button "Confirm" at bounding box center [878, 399] width 73 height 32
click at [525, 488] on div "Are you sure you want to permanently delete Craig Chipman? All bookings, availa…" at bounding box center [663, 341] width 1326 height 682
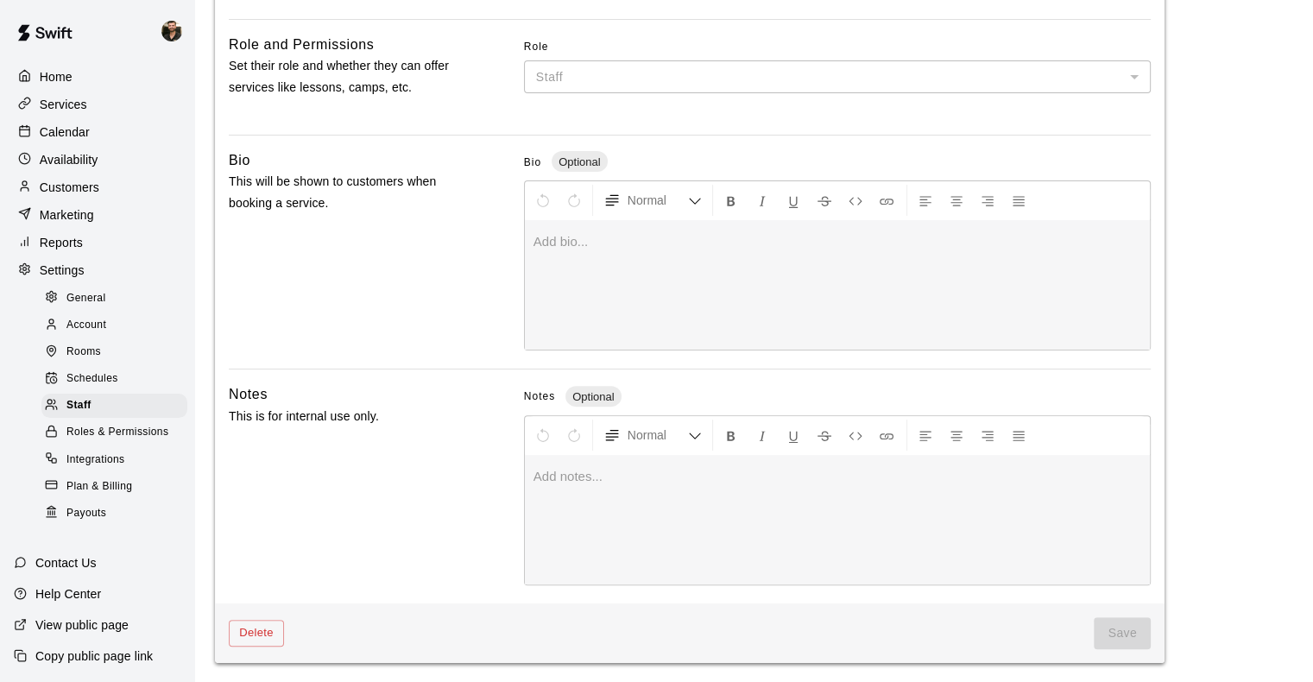
click at [155, 441] on span "Roles & Permissions" at bounding box center [117, 432] width 102 height 17
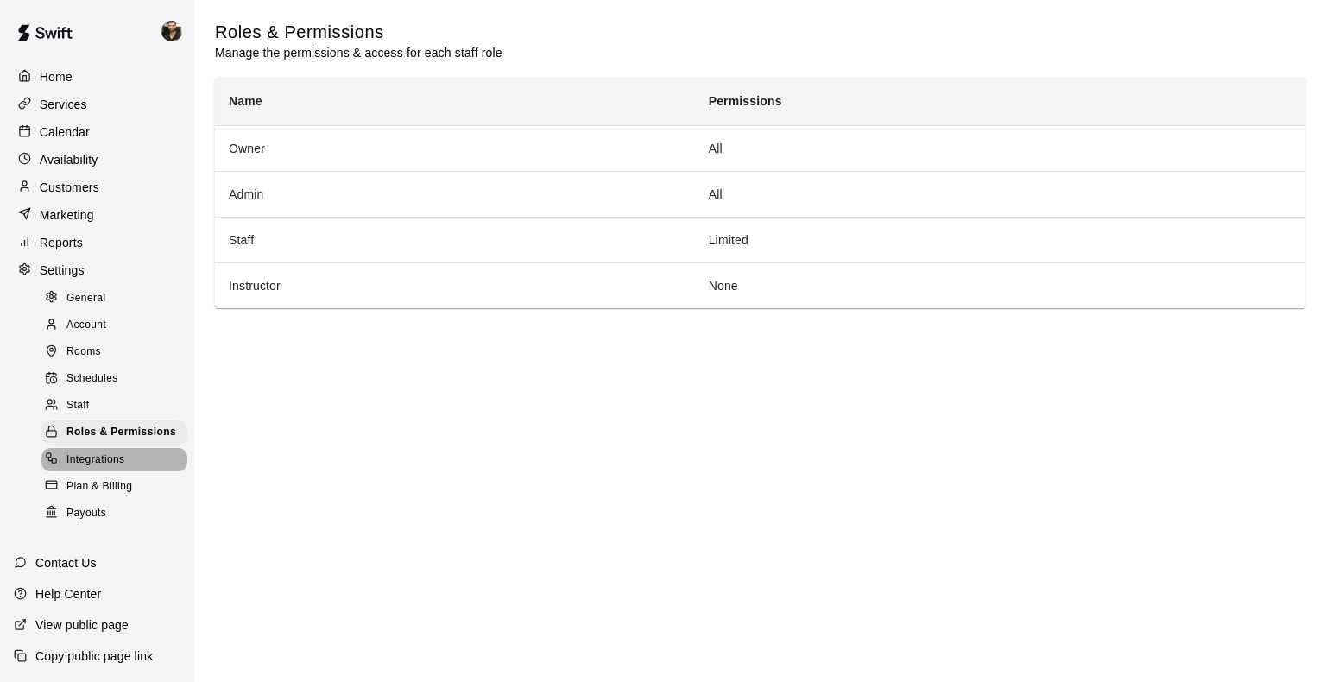
click at [117, 469] on span "Integrations" at bounding box center [95, 459] width 59 height 17
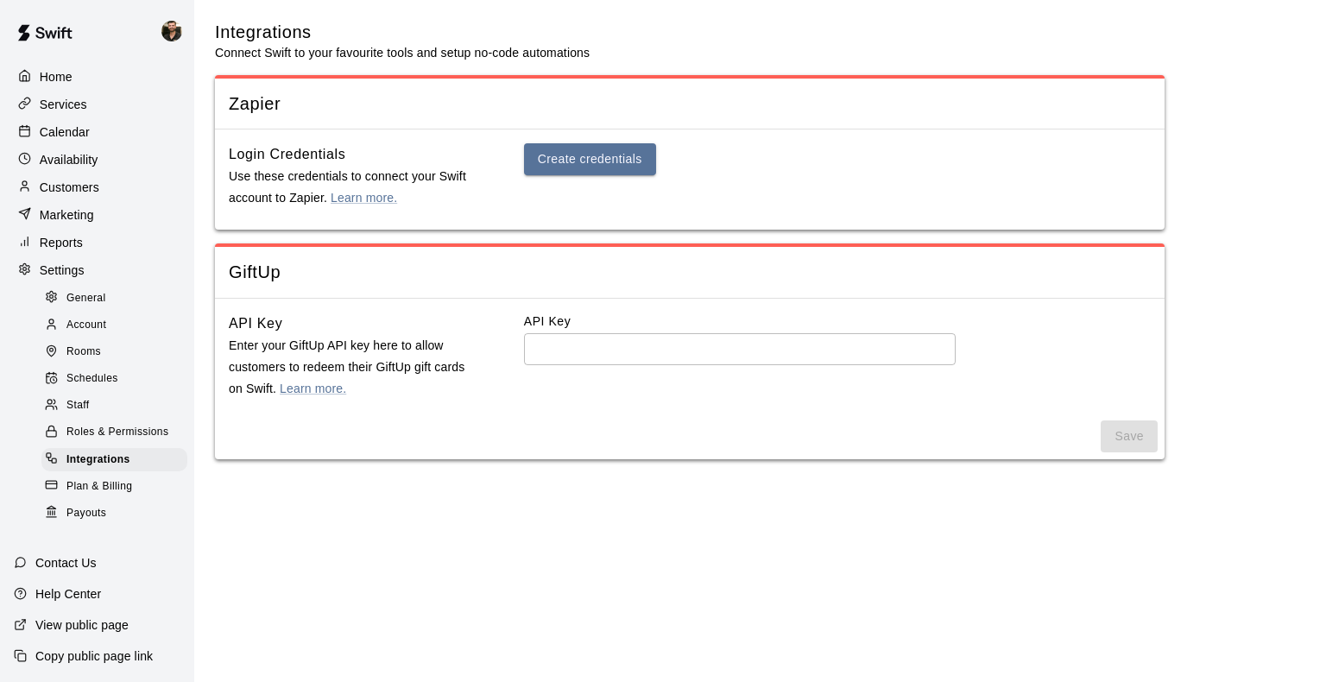
click at [81, 495] on span "Plan & Billing" at bounding box center [99, 486] width 66 height 17
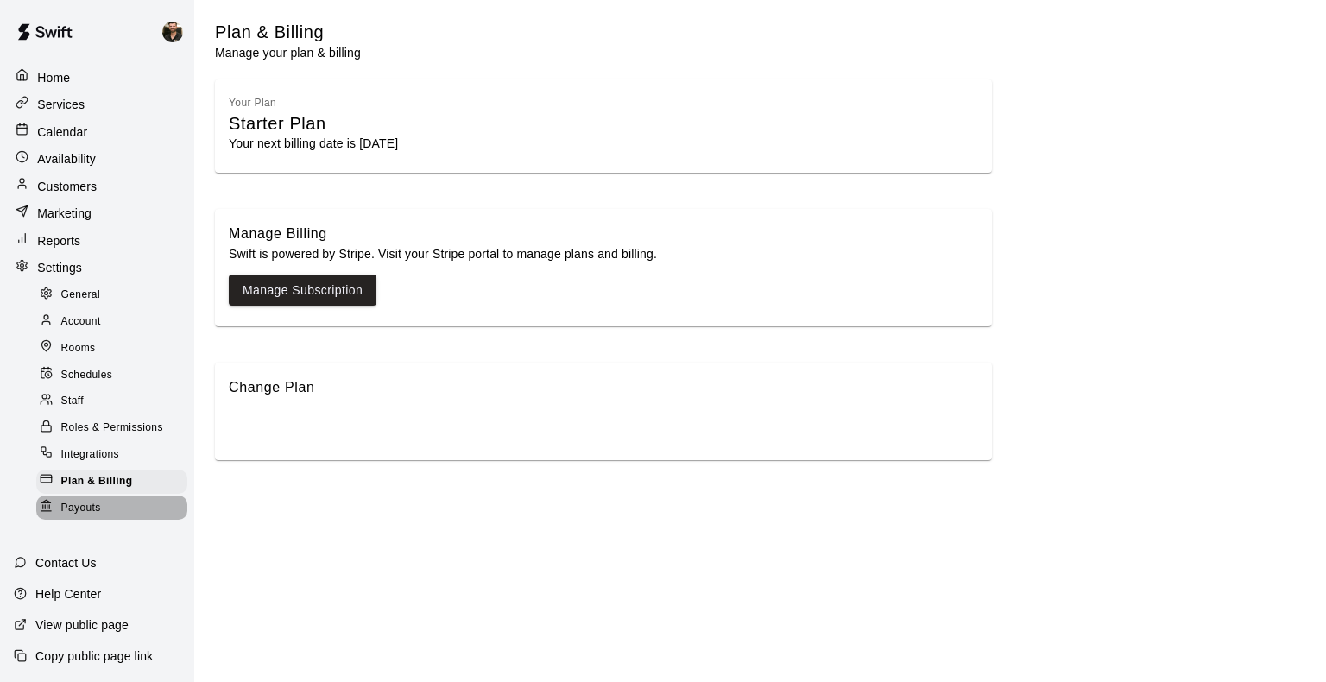
click at [99, 501] on span "Payouts" at bounding box center [81, 508] width 40 height 17
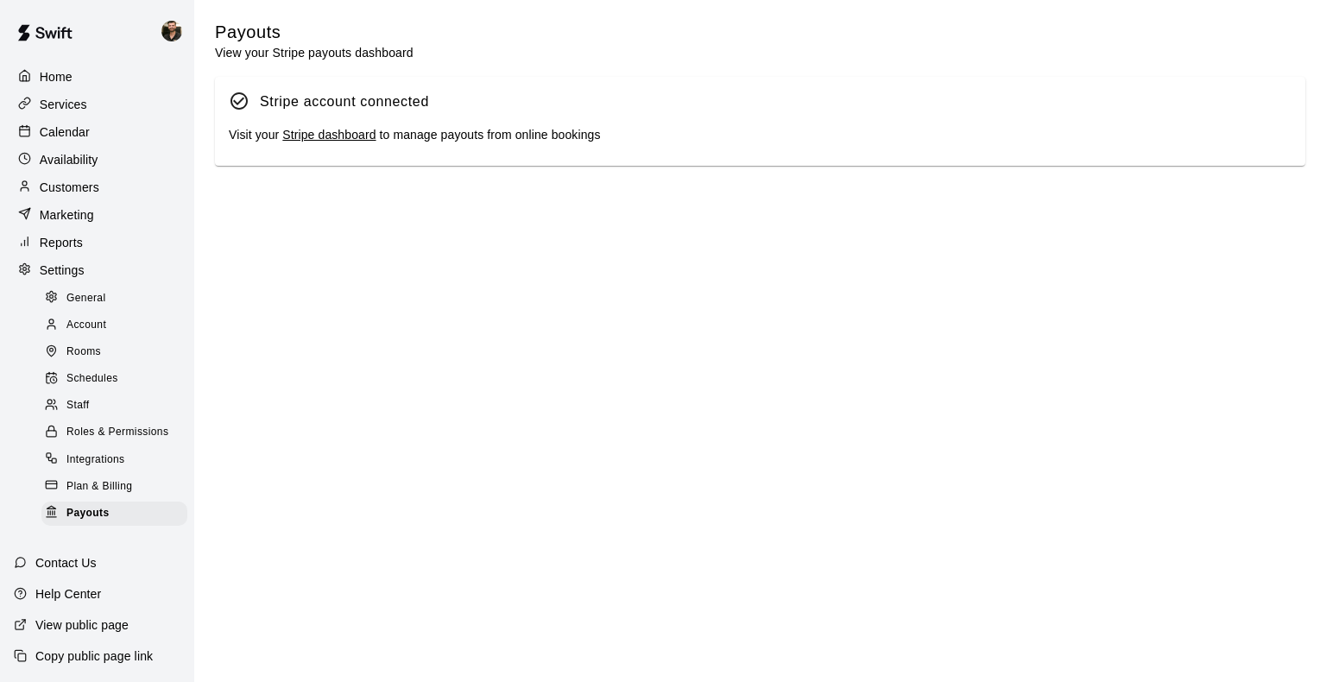
click at [132, 311] on div "General" at bounding box center [114, 299] width 146 height 24
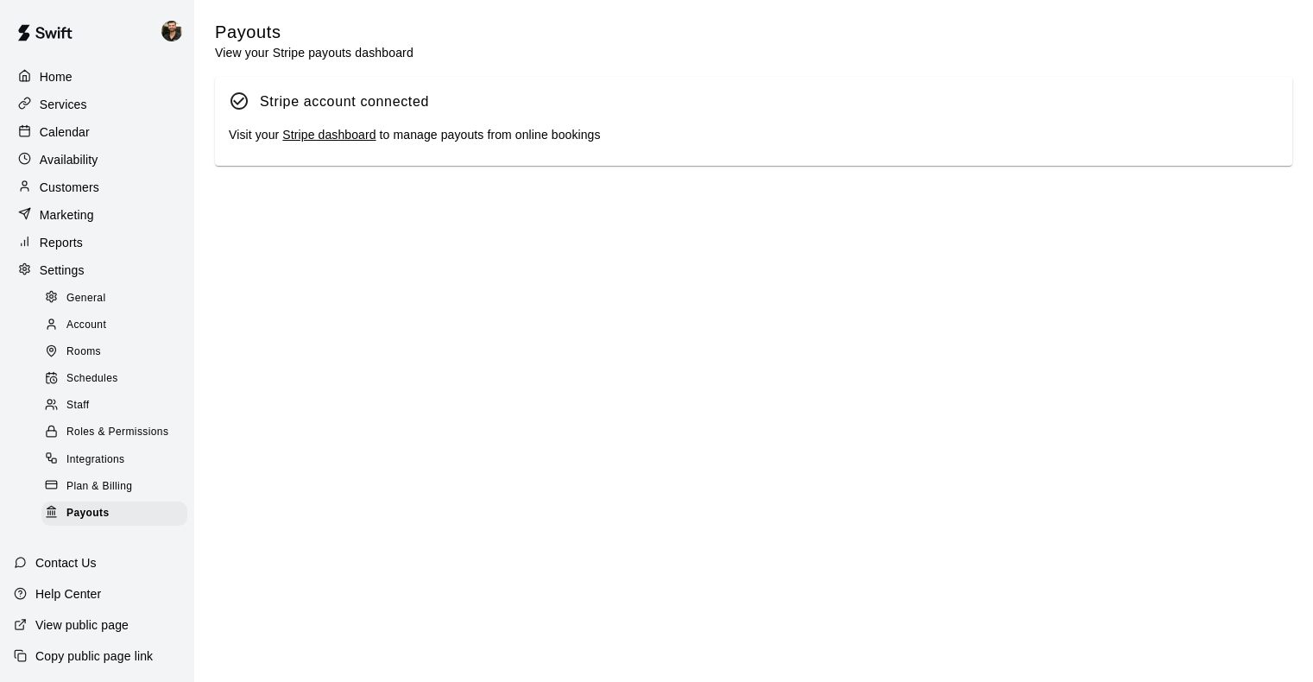
select select "**"
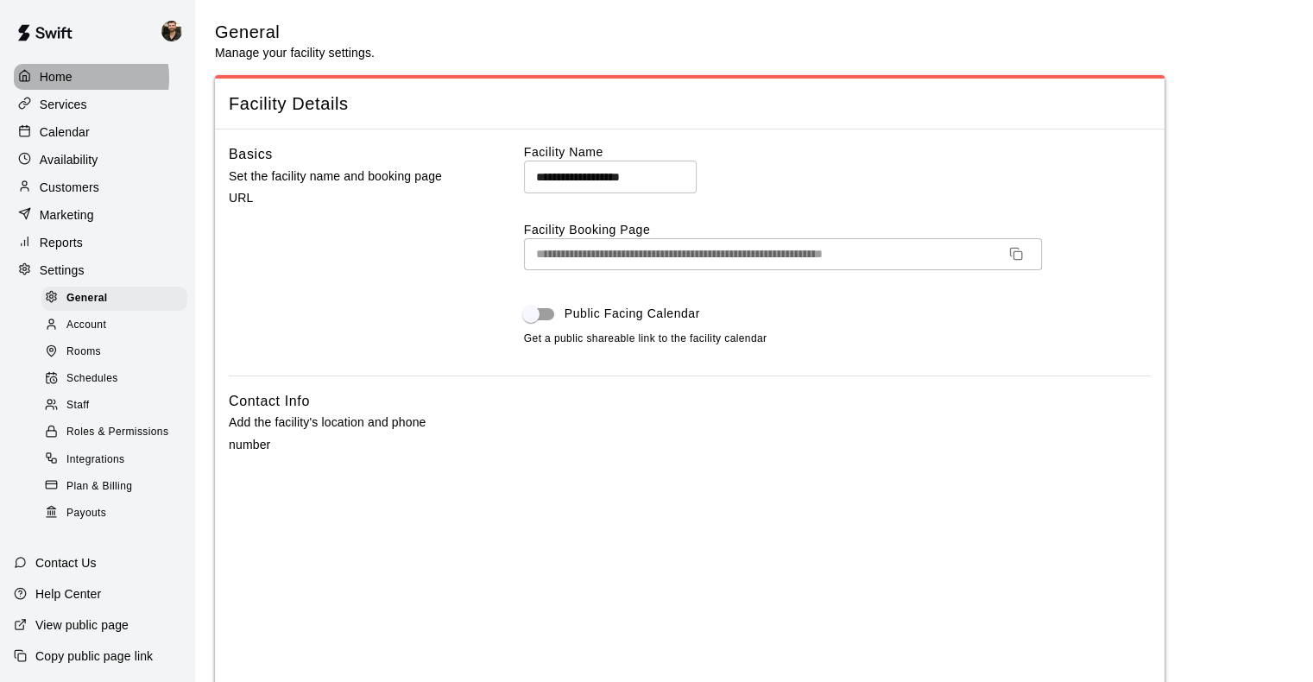
click at [76, 78] on div "Home" at bounding box center [97, 77] width 167 height 26
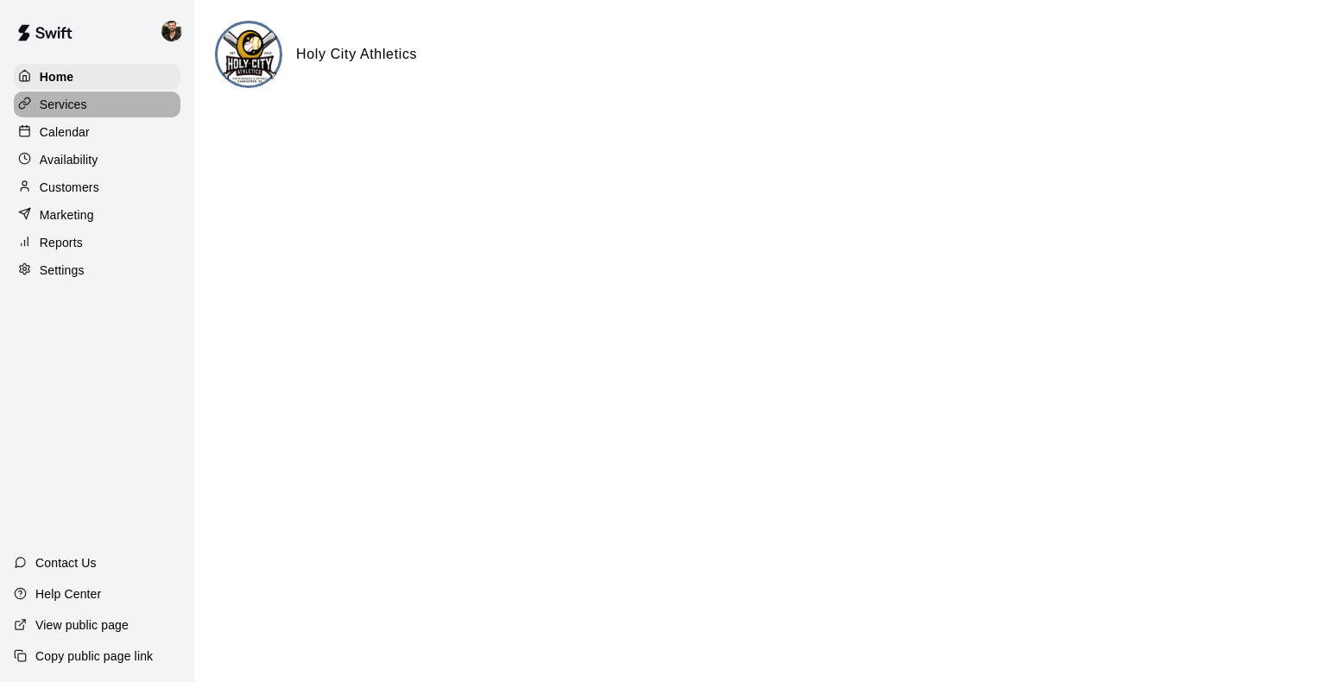
click at [76, 106] on p "Services" at bounding box center [63, 104] width 47 height 17
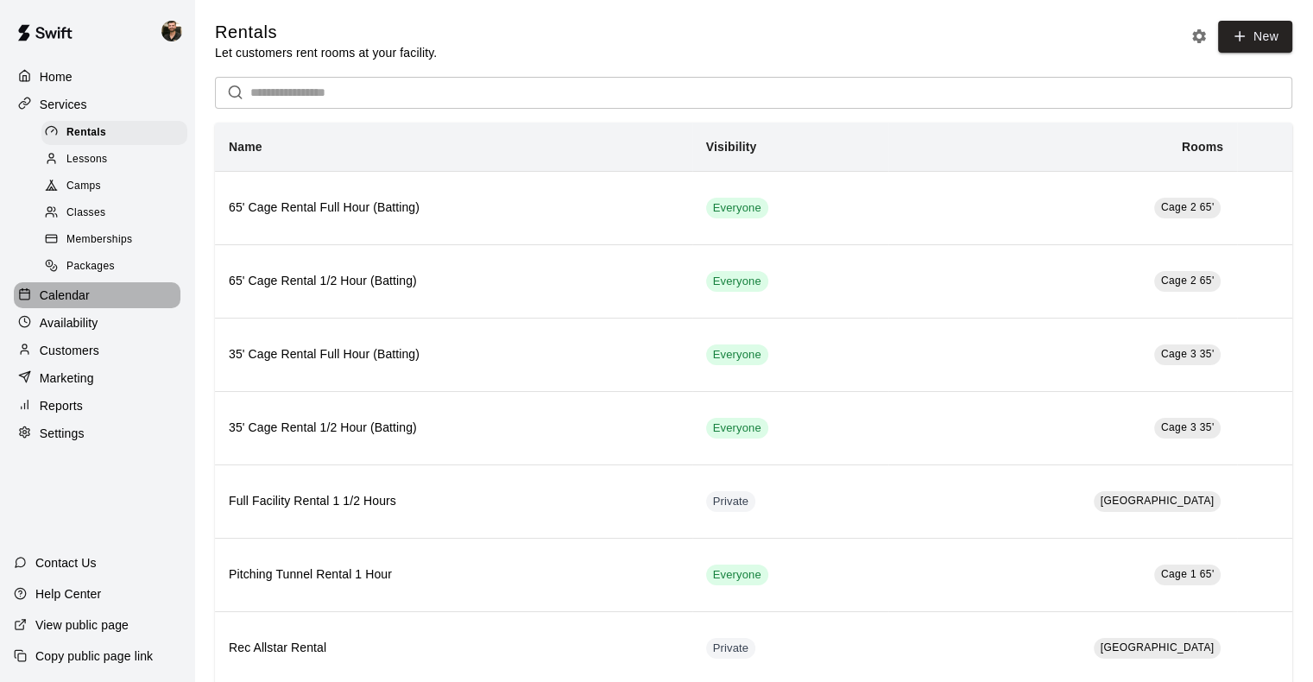
click at [73, 300] on p "Calendar" at bounding box center [65, 295] width 50 height 17
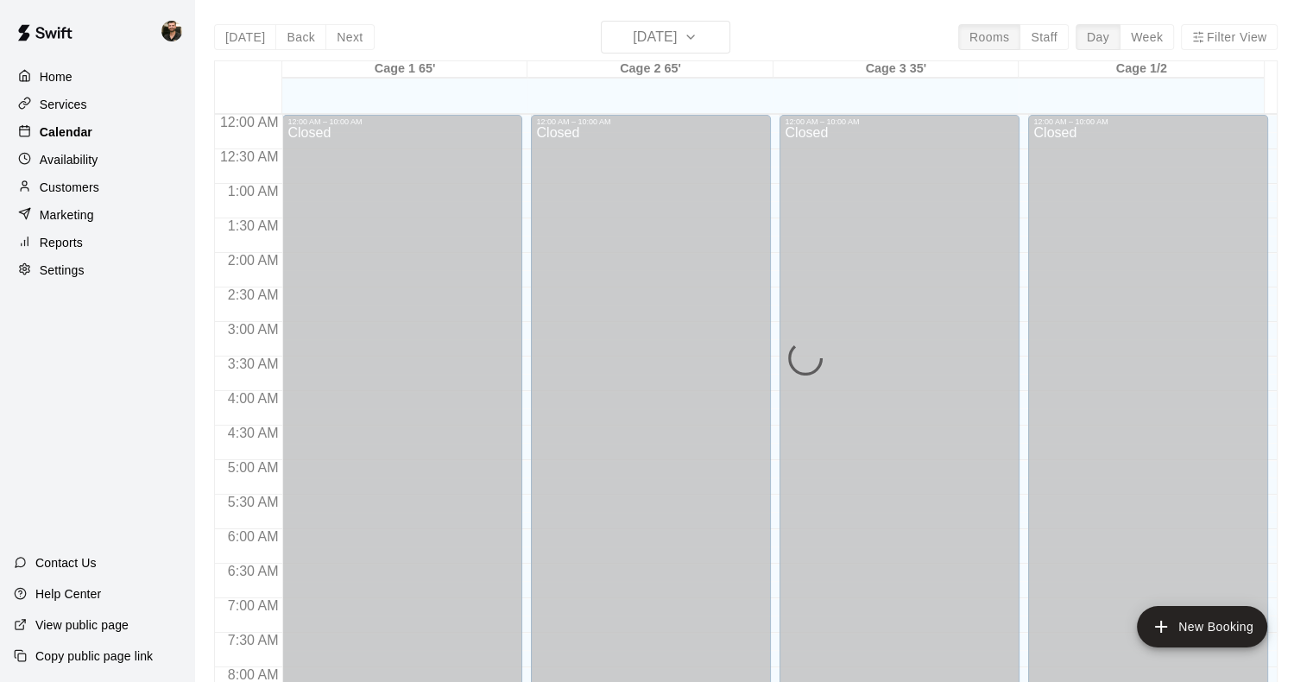
scroll to position [728, 0]
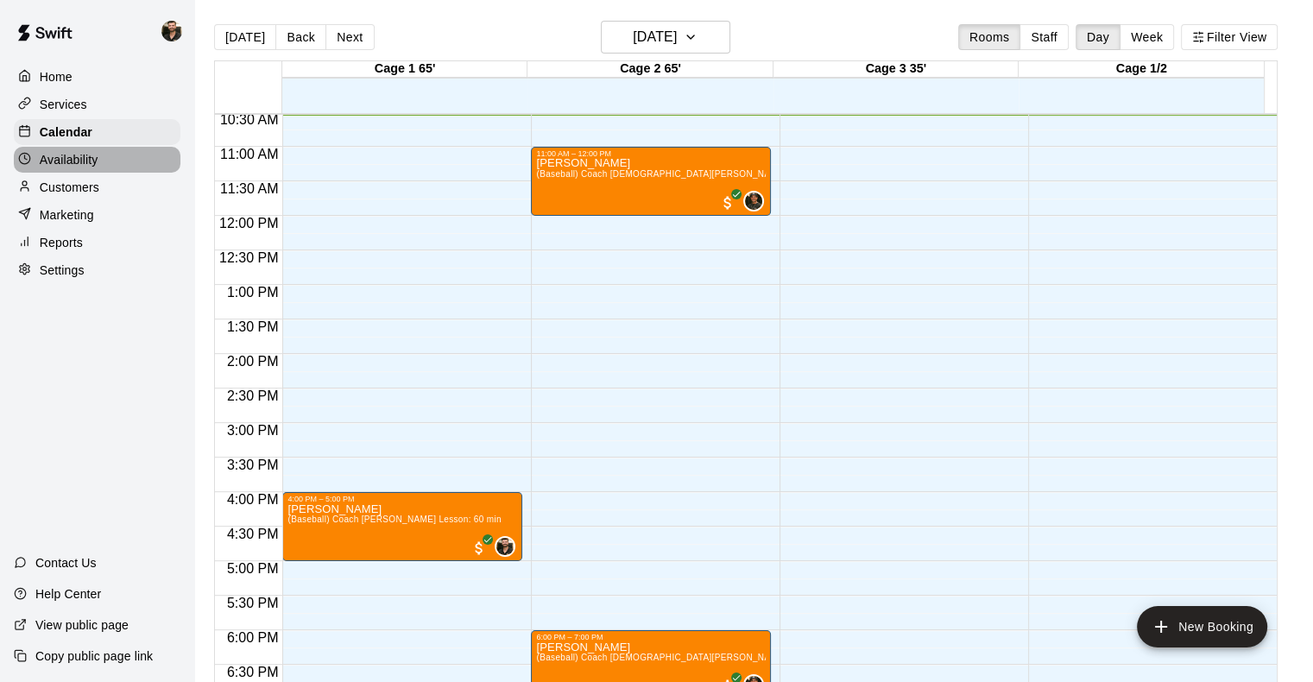
click at [87, 154] on div "Availability" at bounding box center [97, 160] width 167 height 26
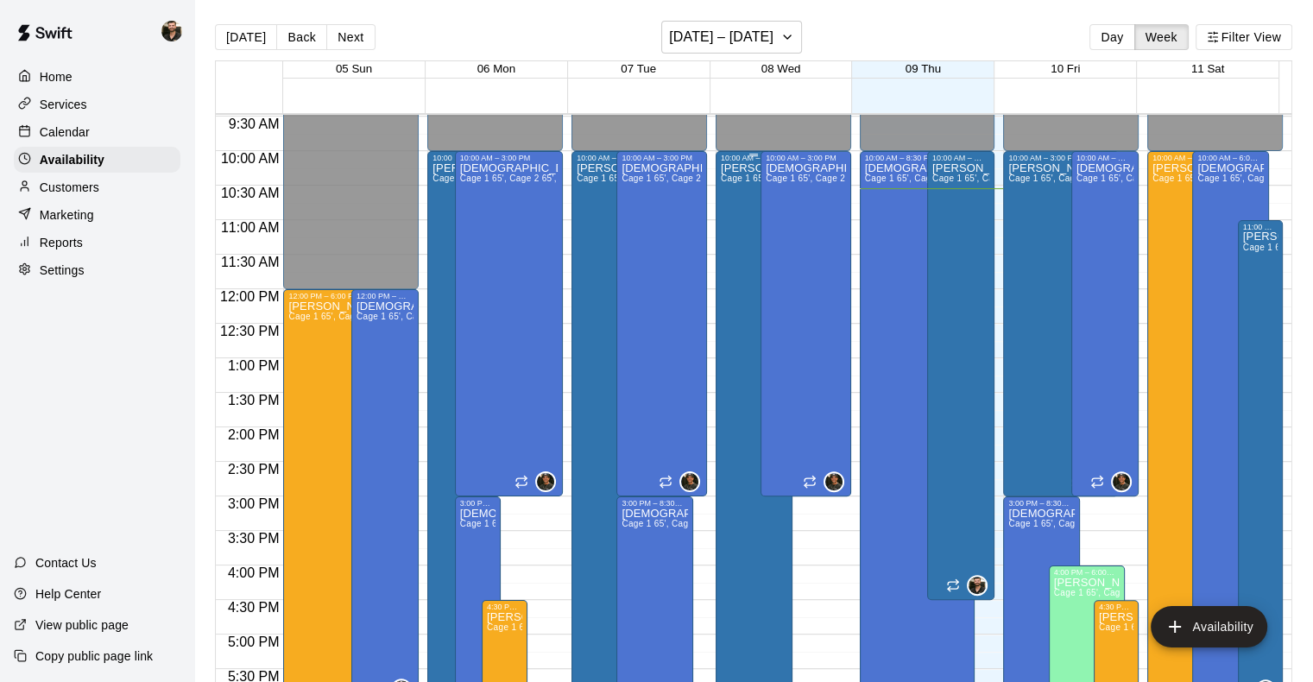
scroll to position [653, 0]
click at [98, 196] on p "Customers" at bounding box center [70, 187] width 60 height 17
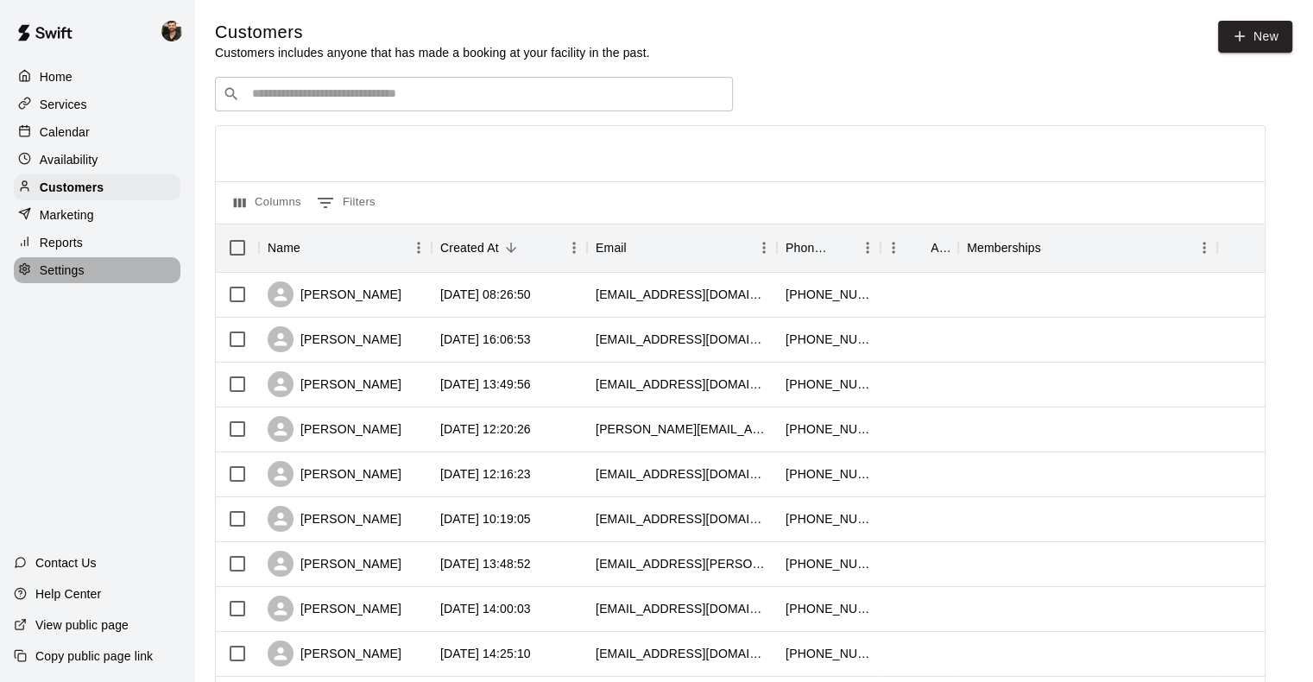
click at [79, 279] on p "Settings" at bounding box center [62, 270] width 45 height 17
select select "**"
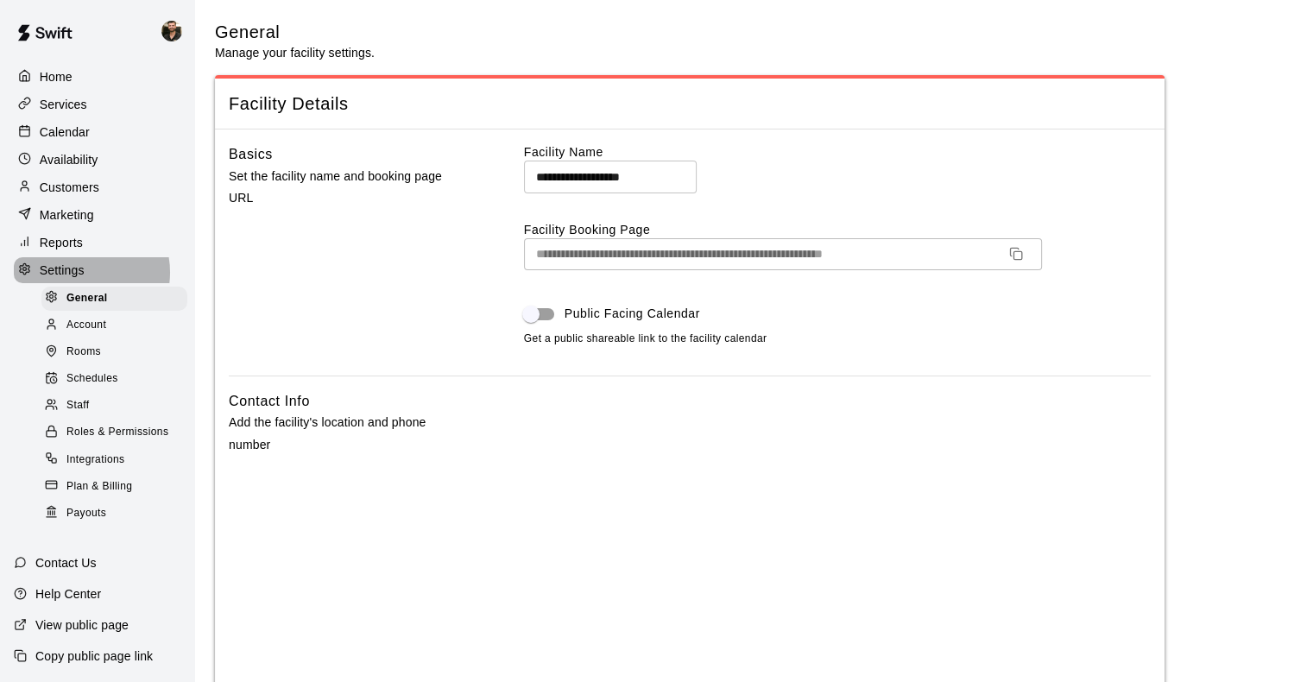
click at [79, 279] on p "Settings" at bounding box center [62, 270] width 45 height 17
click at [67, 195] on p "Customers" at bounding box center [70, 187] width 60 height 17
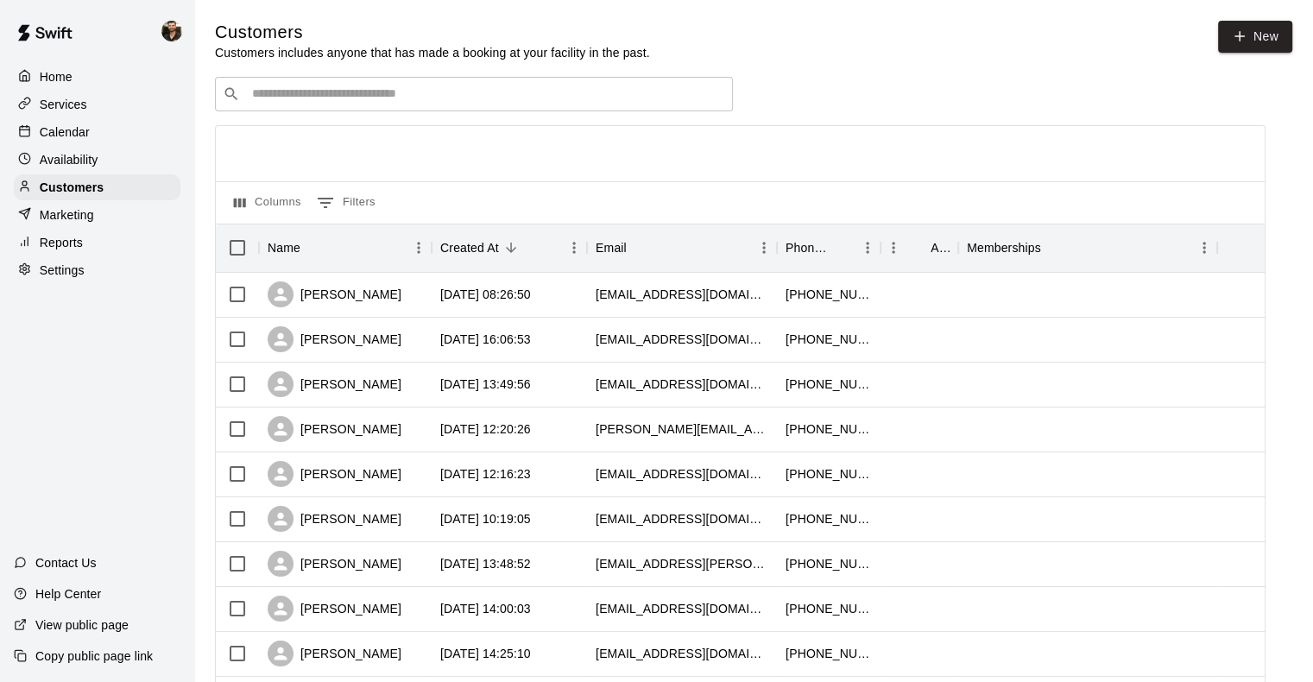
click at [358, 109] on div "​ ​" at bounding box center [474, 94] width 518 height 35
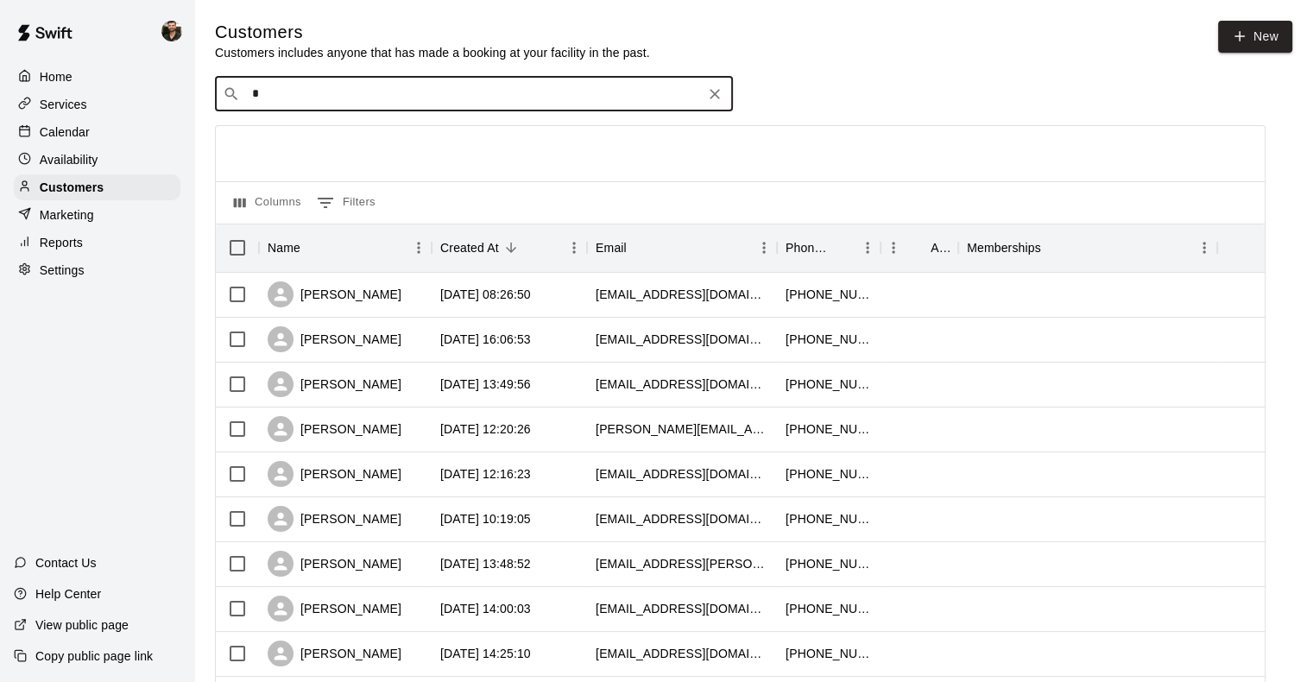
type input "**"
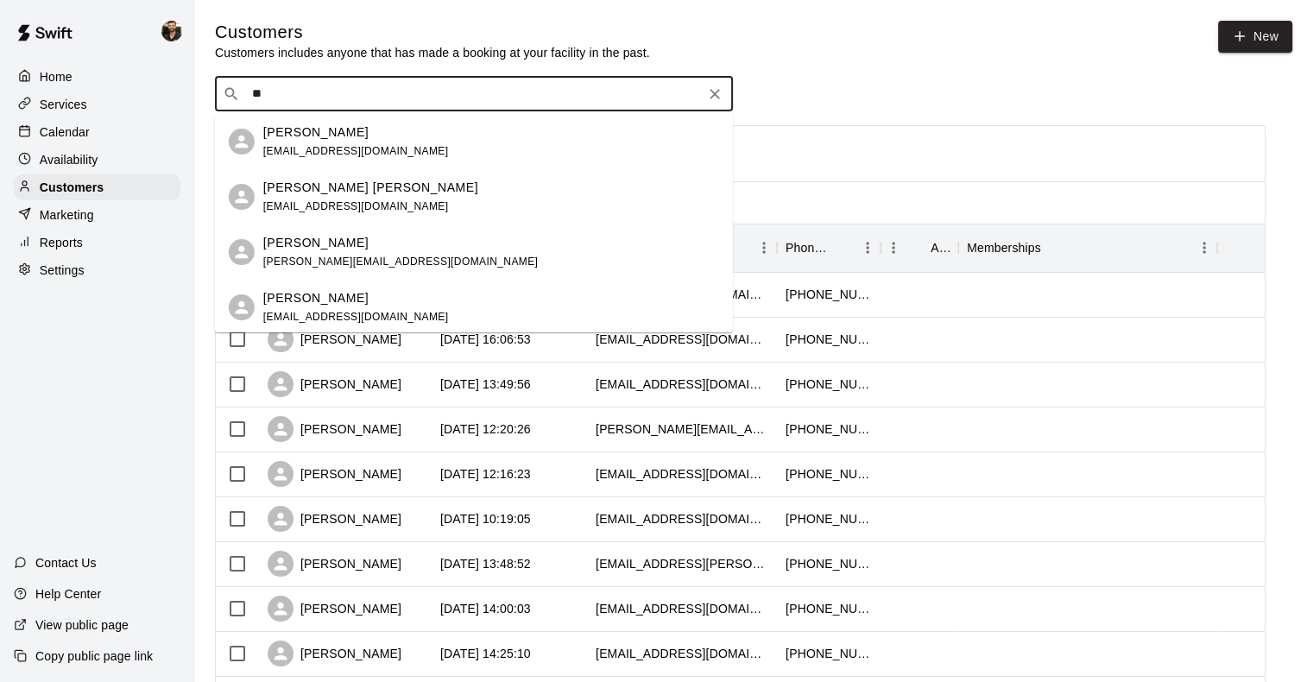
click at [358, 242] on div "Scott Baker" at bounding box center [400, 243] width 274 height 18
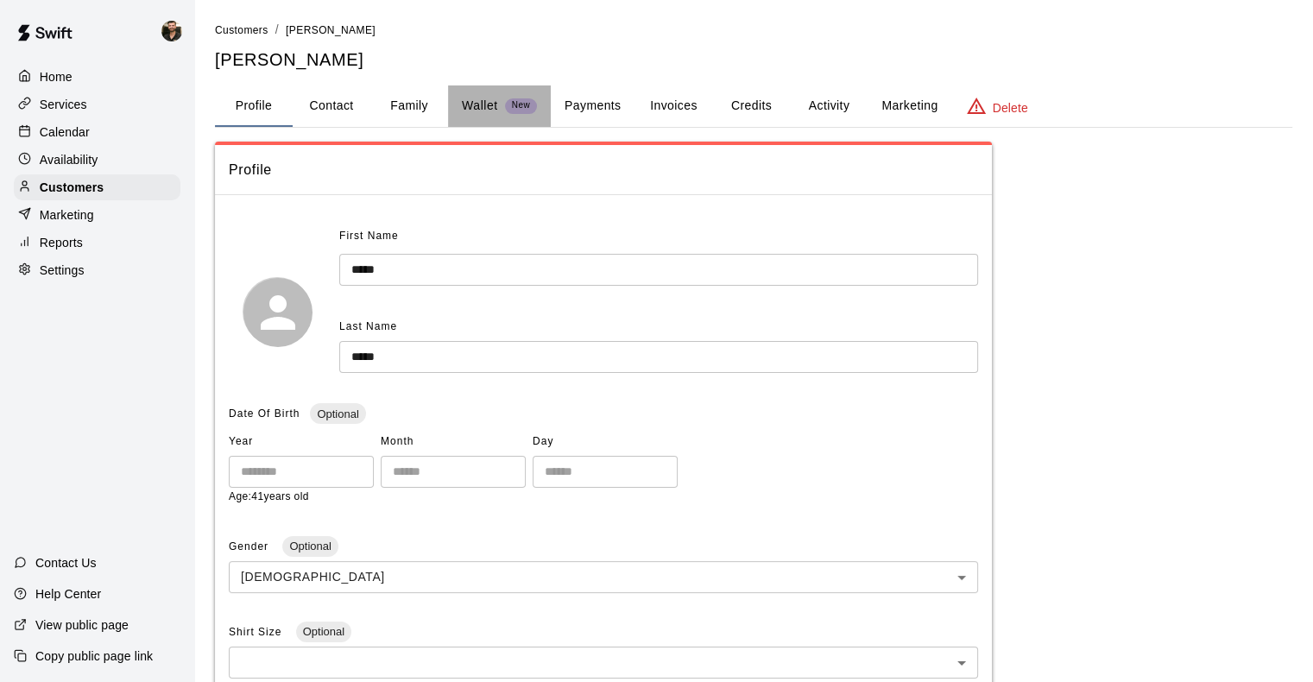
click at [518, 107] on span "New" at bounding box center [521, 105] width 32 height 11
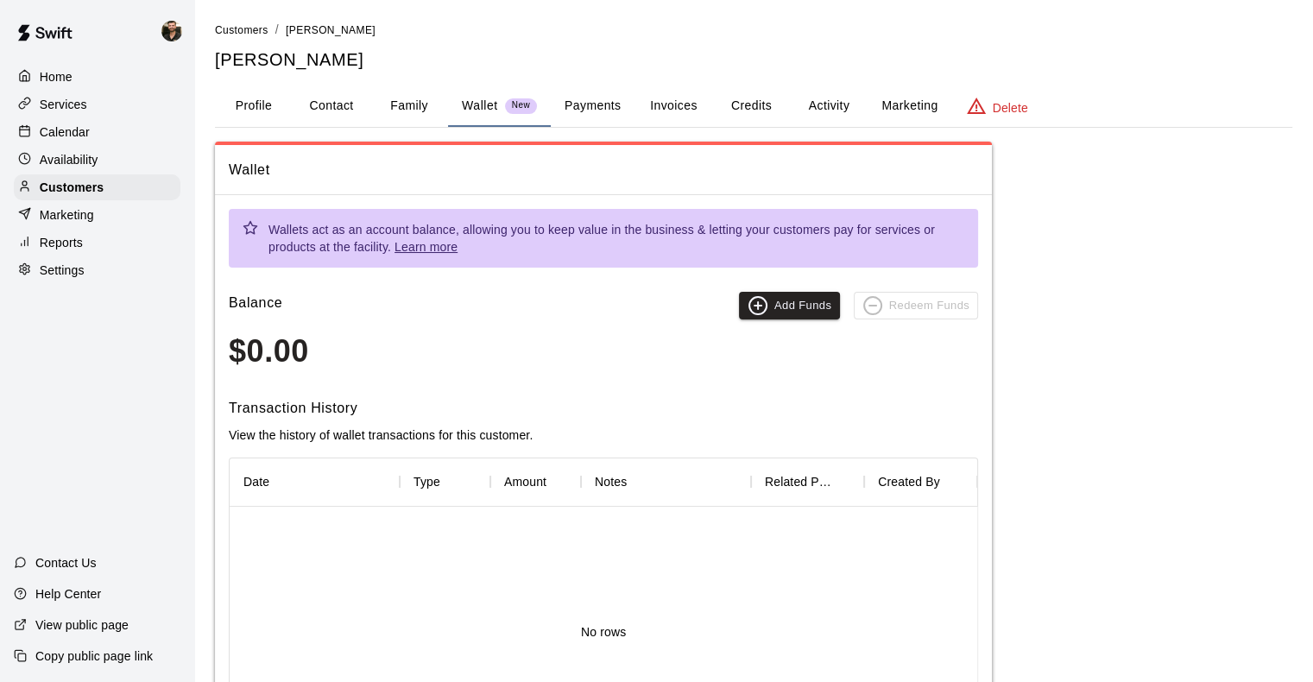
click at [590, 111] on button "Payments" at bounding box center [593, 105] width 84 height 41
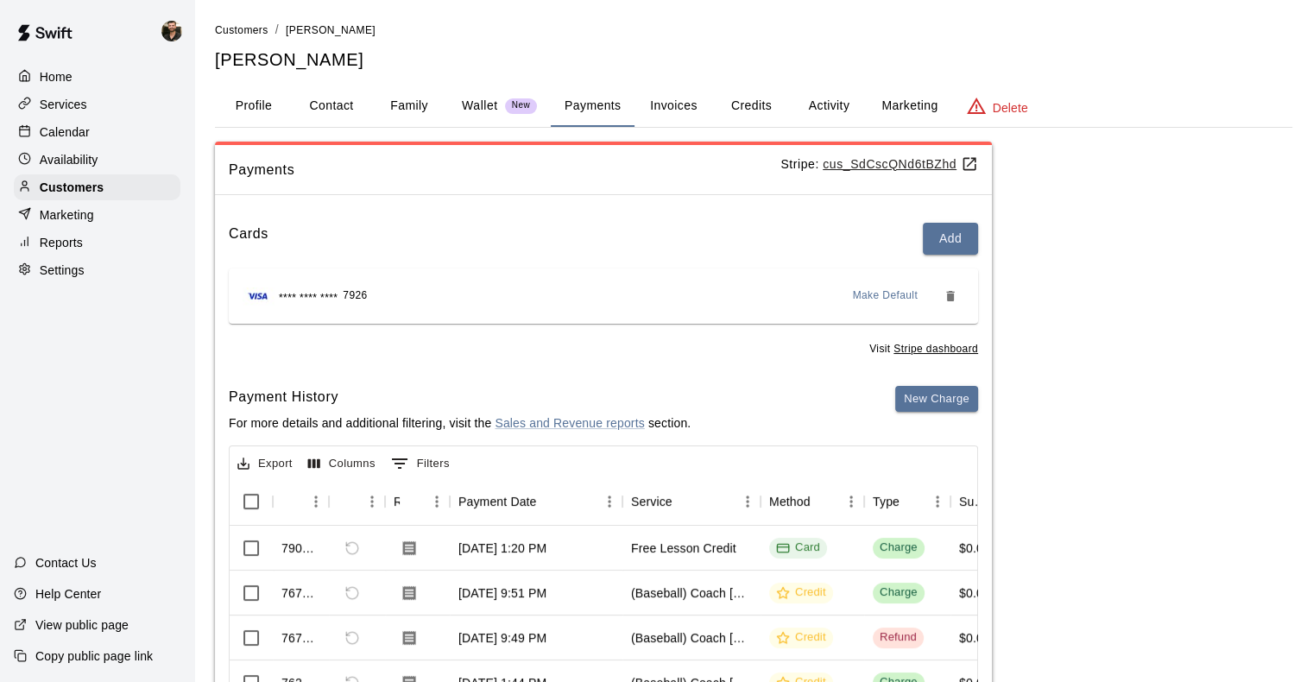
click at [703, 99] on button "Invoices" at bounding box center [673, 105] width 78 height 41
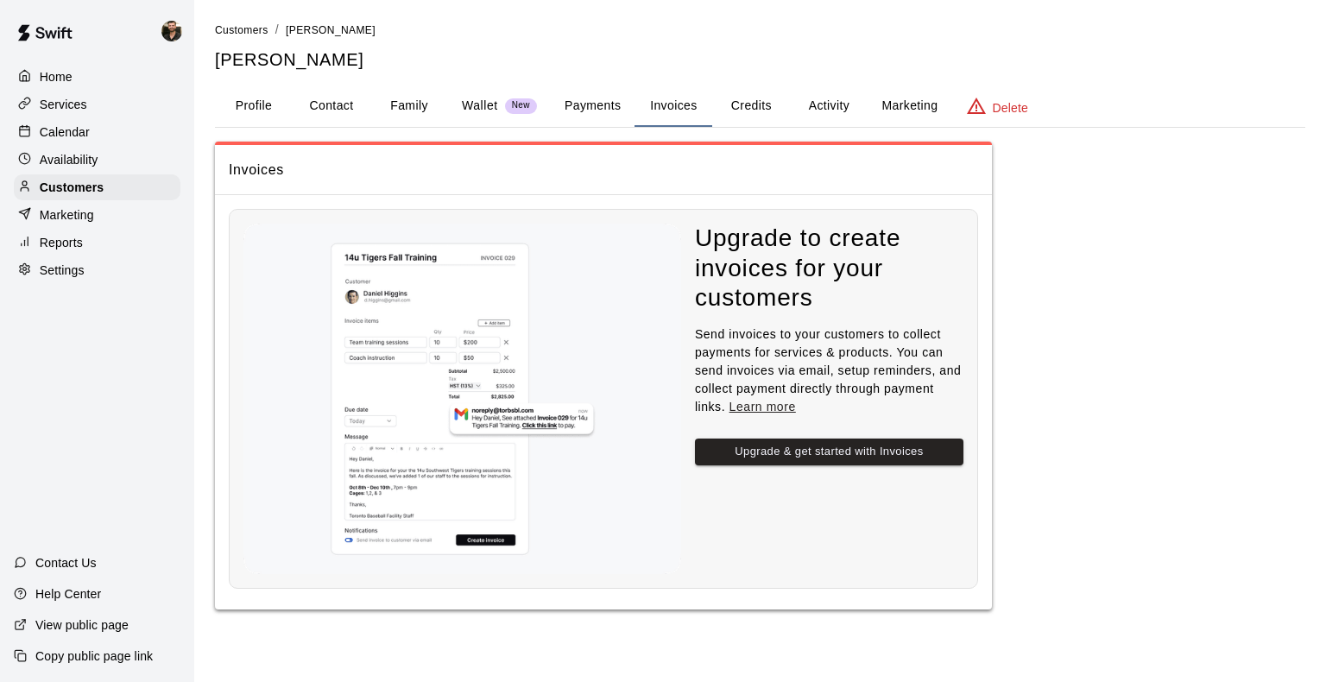
click at [773, 108] on button "Credits" at bounding box center [751, 105] width 78 height 41
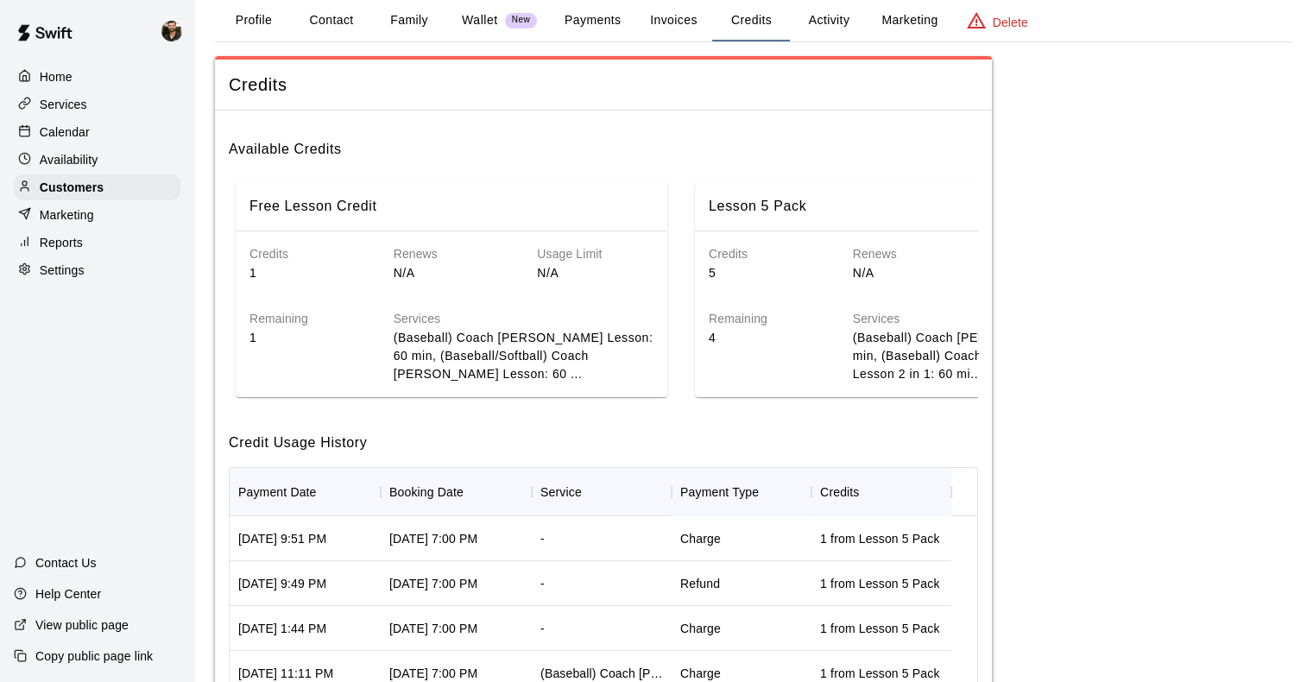
scroll to position [75, 0]
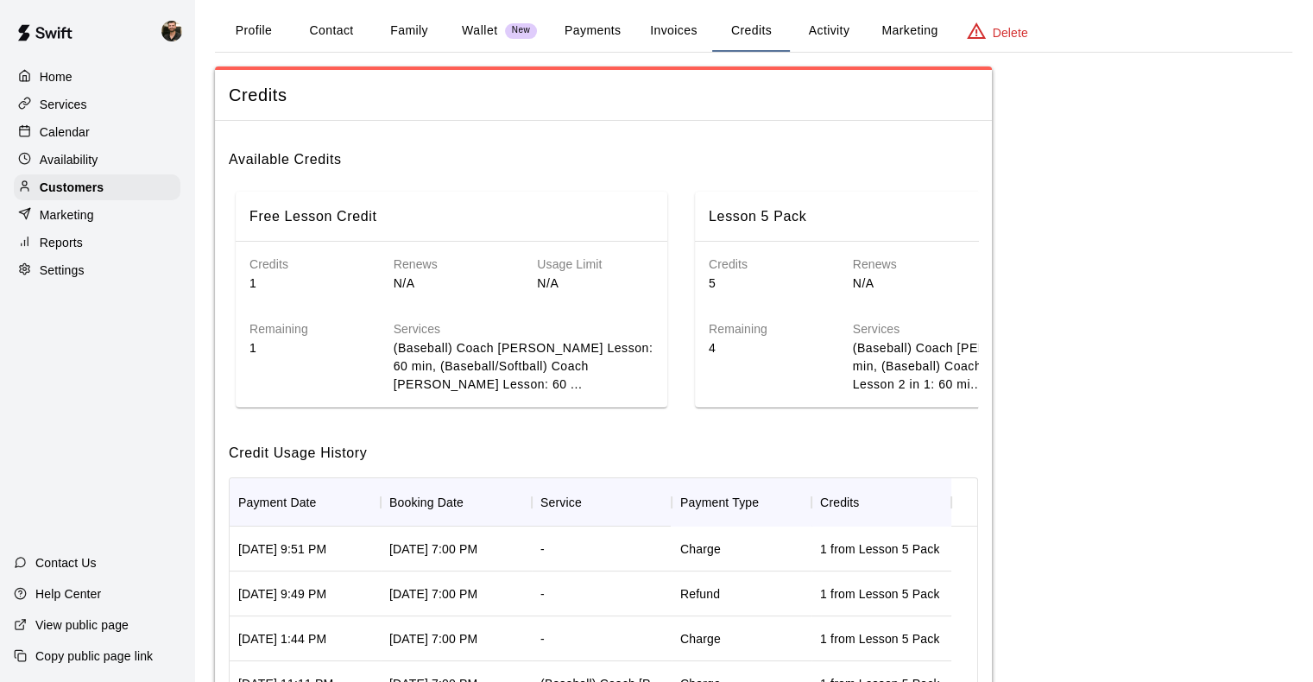
click at [791, 252] on div "Credits 5" at bounding box center [753, 260] width 144 height 65
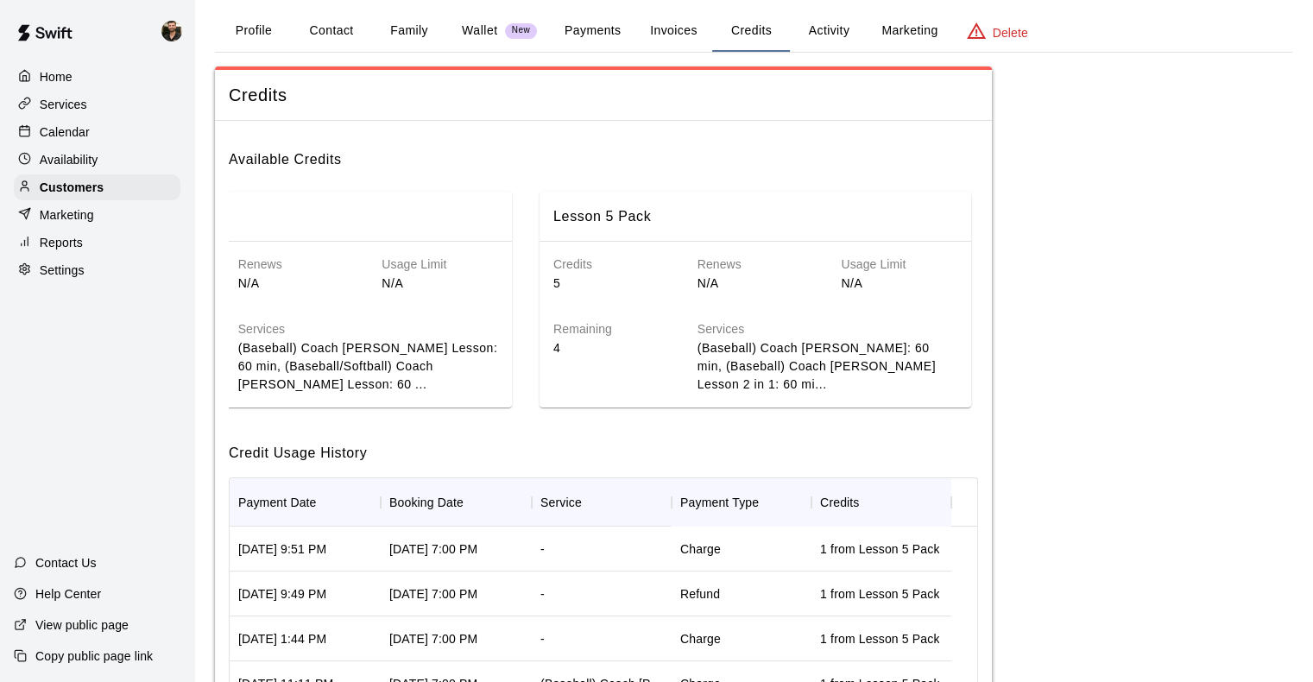
scroll to position [309, 0]
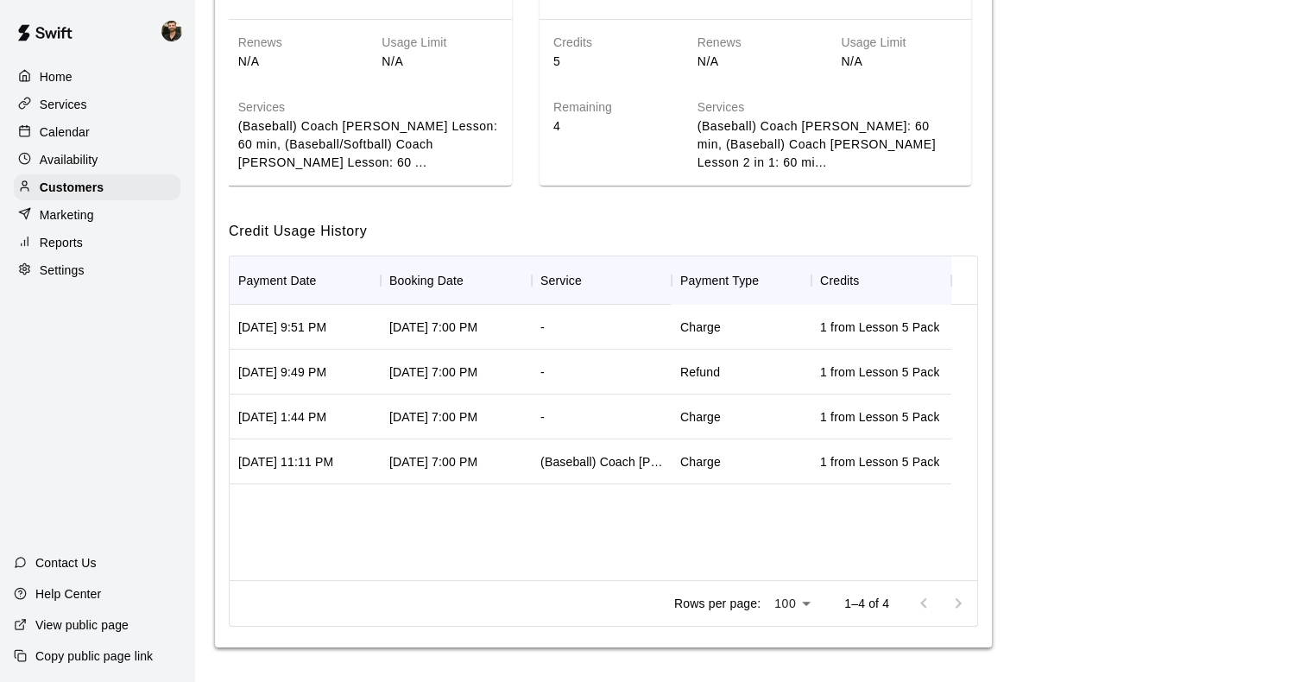
click at [739, 333] on div "Charge" at bounding box center [742, 327] width 140 height 45
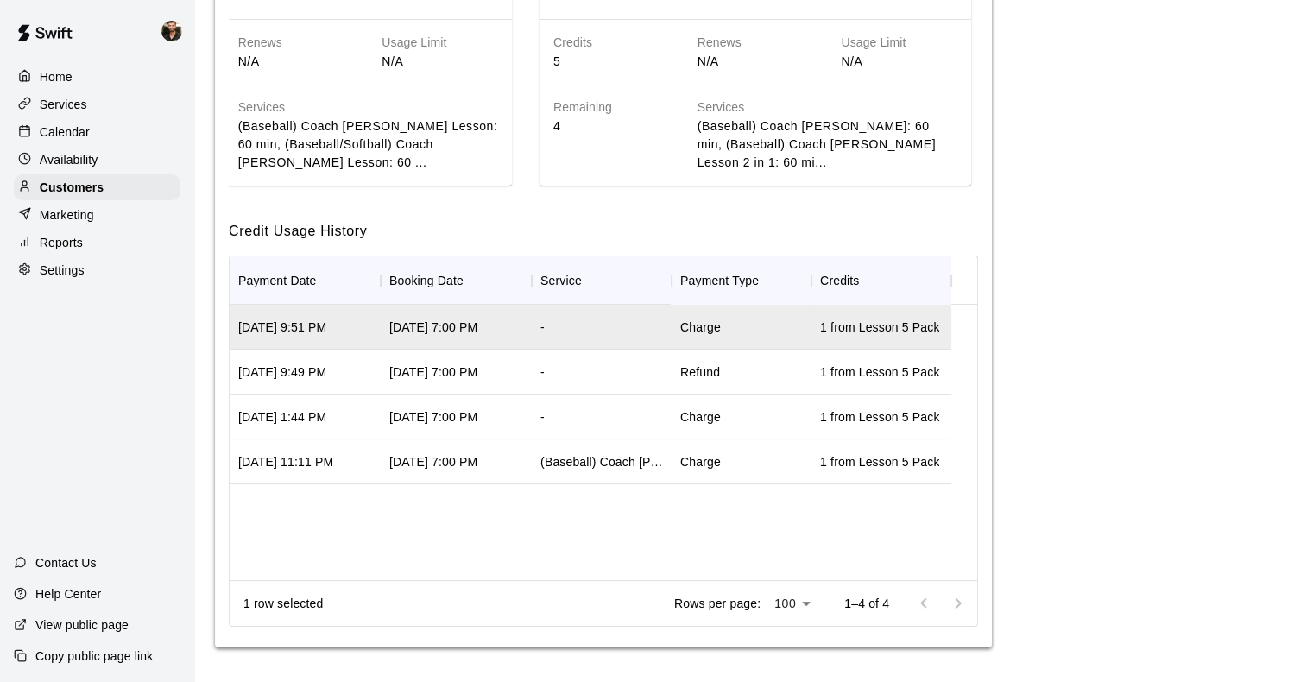
click at [621, 373] on div "-" at bounding box center [602, 372] width 140 height 45
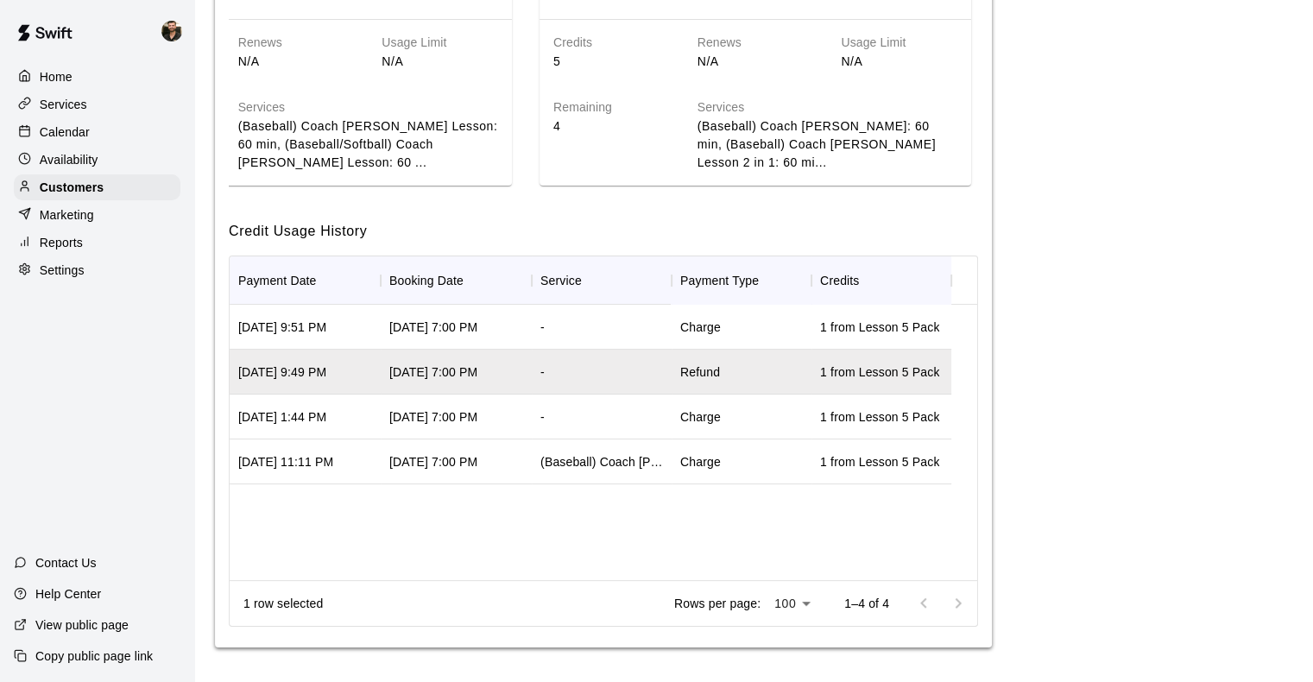
click at [573, 463] on div "(Baseball) Coach Craig Hitting Lesson: 60 min" at bounding box center [601, 461] width 123 height 17
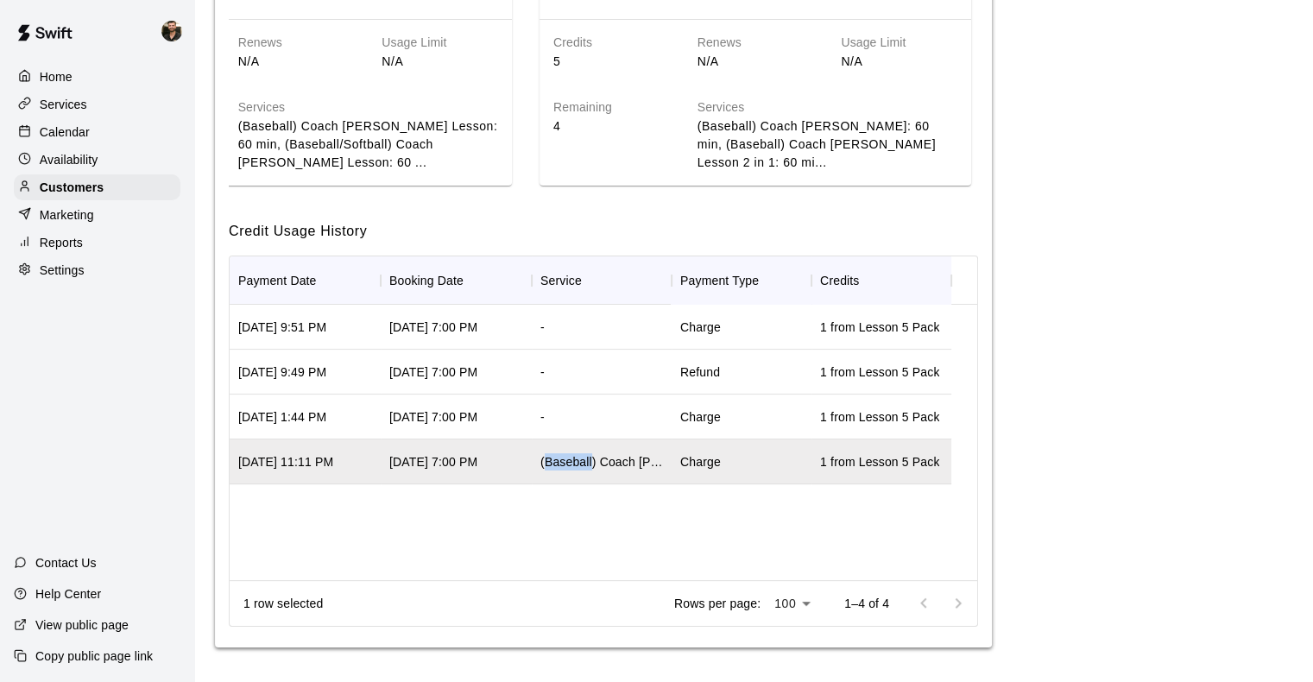
click at [573, 463] on div "(Baseball) Coach Craig Hitting Lesson: 60 min" at bounding box center [601, 461] width 123 height 17
click at [477, 468] on div "Aug 20, 2025 7:00 PM" at bounding box center [433, 461] width 88 height 17
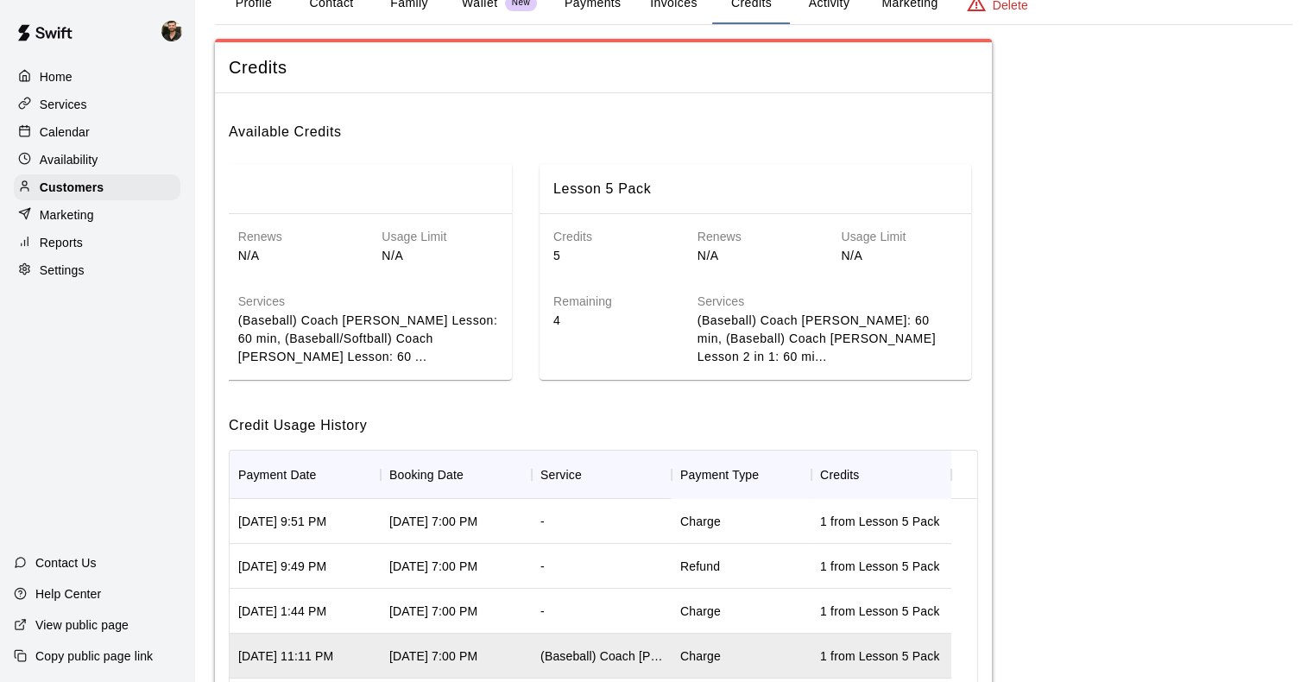
scroll to position [0, 0]
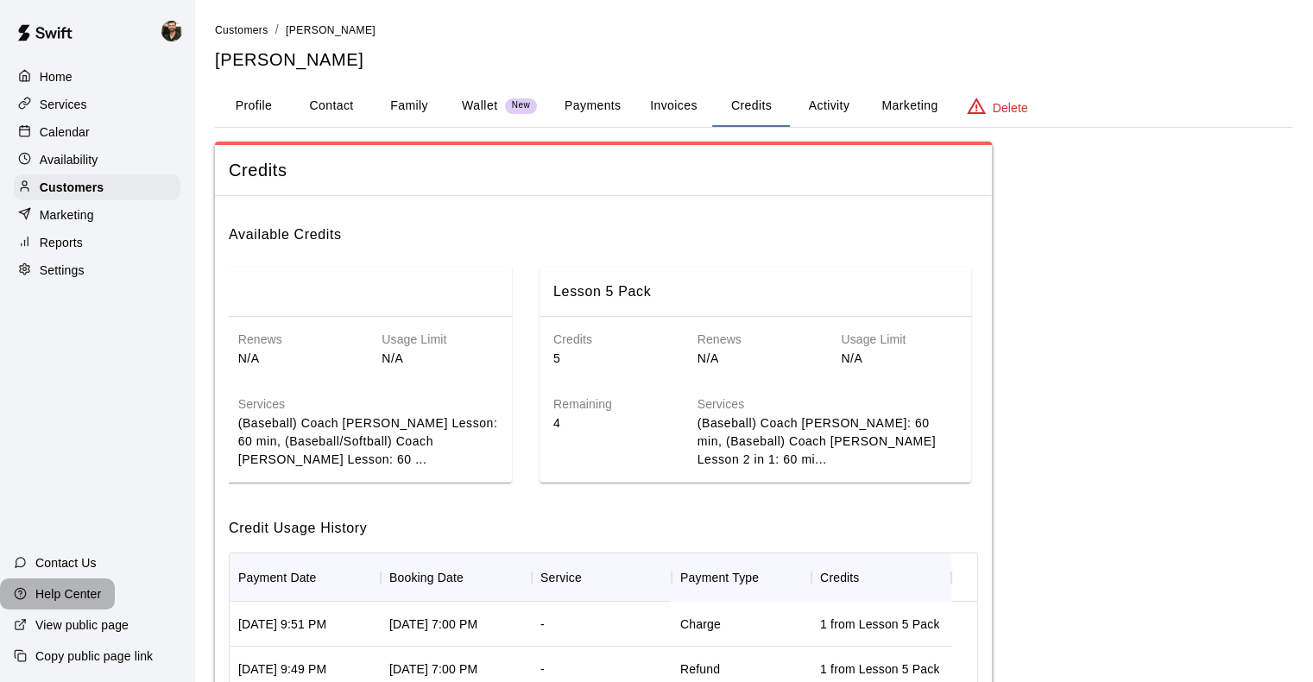
click at [94, 591] on p "Help Center" at bounding box center [68, 593] width 66 height 17
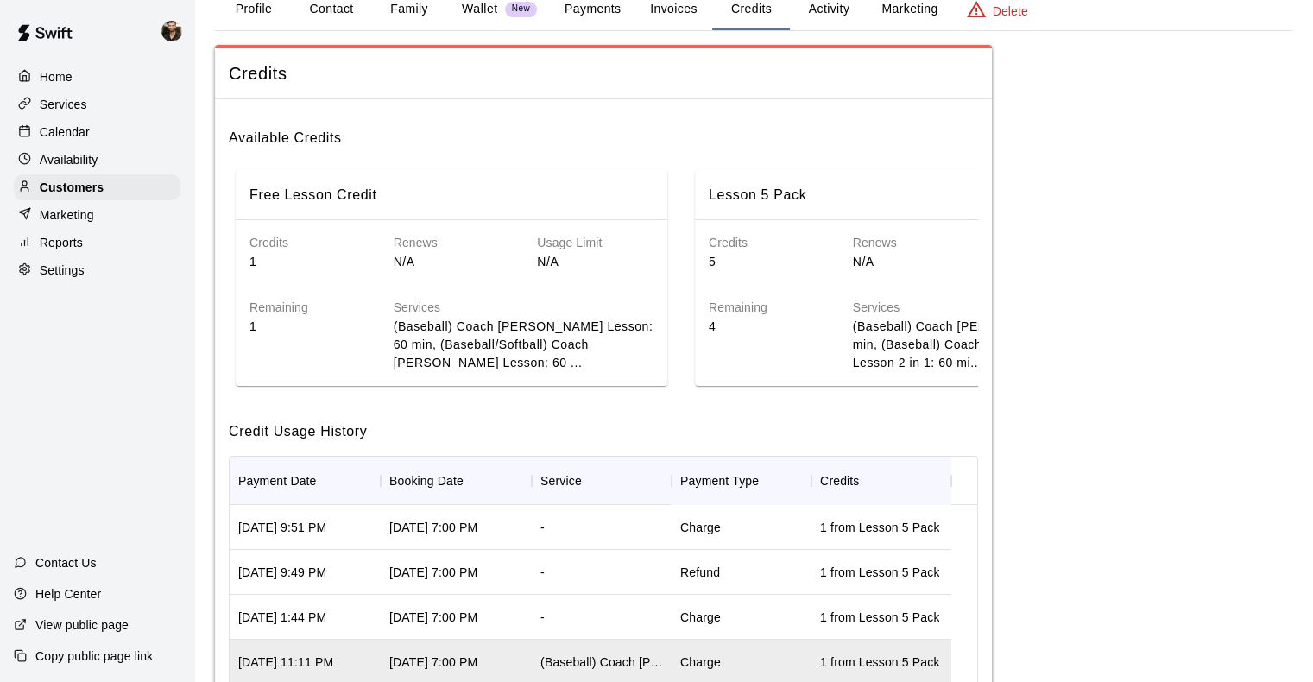
click at [583, 230] on div "Usage Limit N/A" at bounding box center [581, 238] width 144 height 65
click at [359, 177] on div "Free Lesson Credit" at bounding box center [452, 195] width 432 height 50
click at [356, 187] on h6 "Free Lesson Credit" at bounding box center [313, 195] width 128 height 22
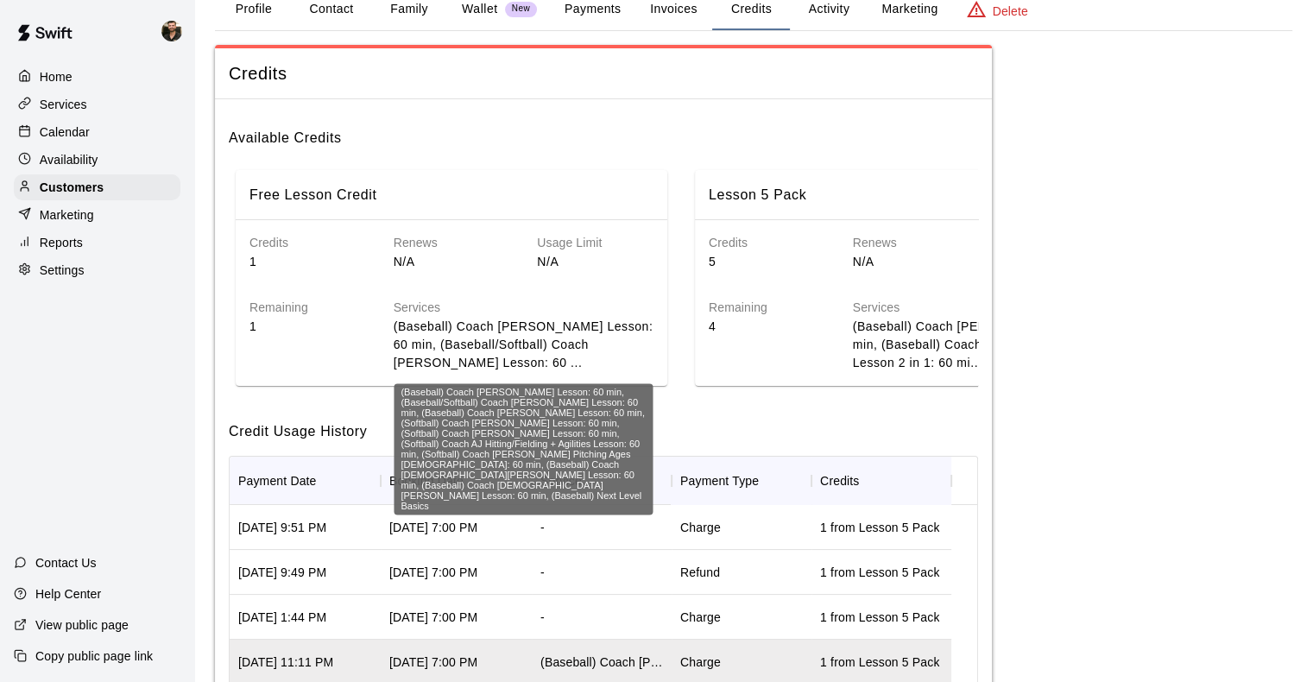
scroll to position [309, 0]
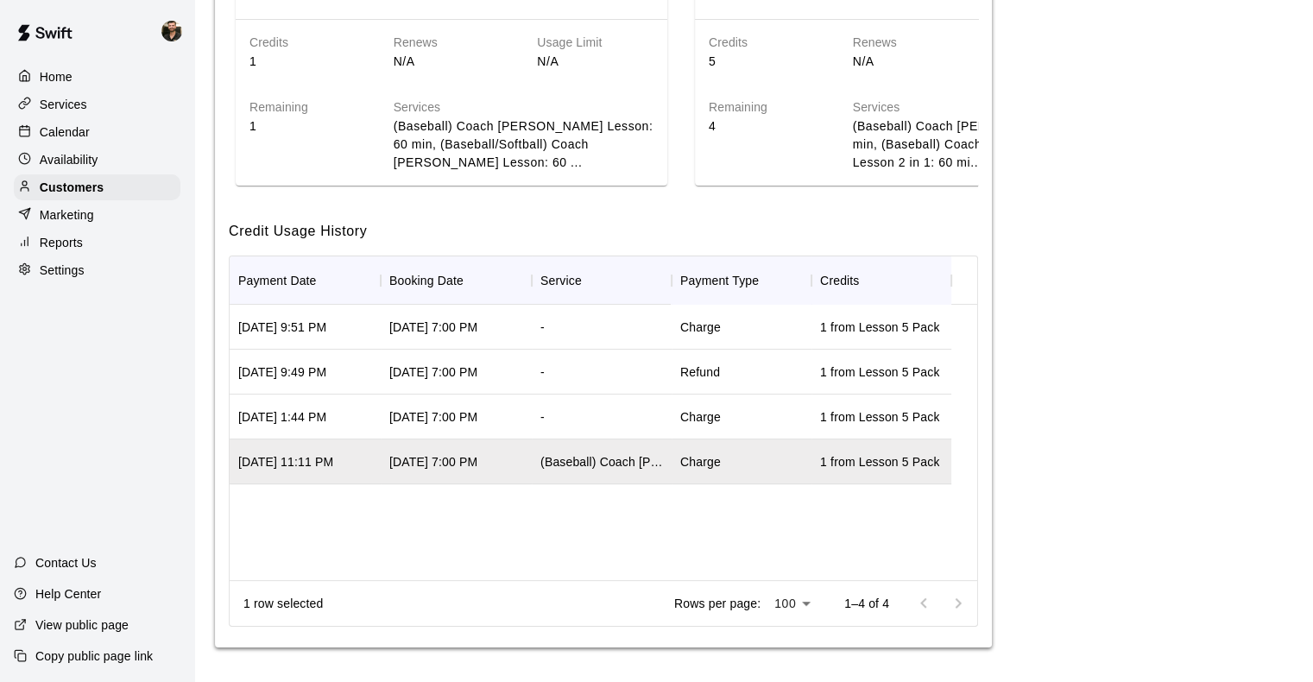
click at [766, 375] on div "Refund" at bounding box center [742, 372] width 140 height 45
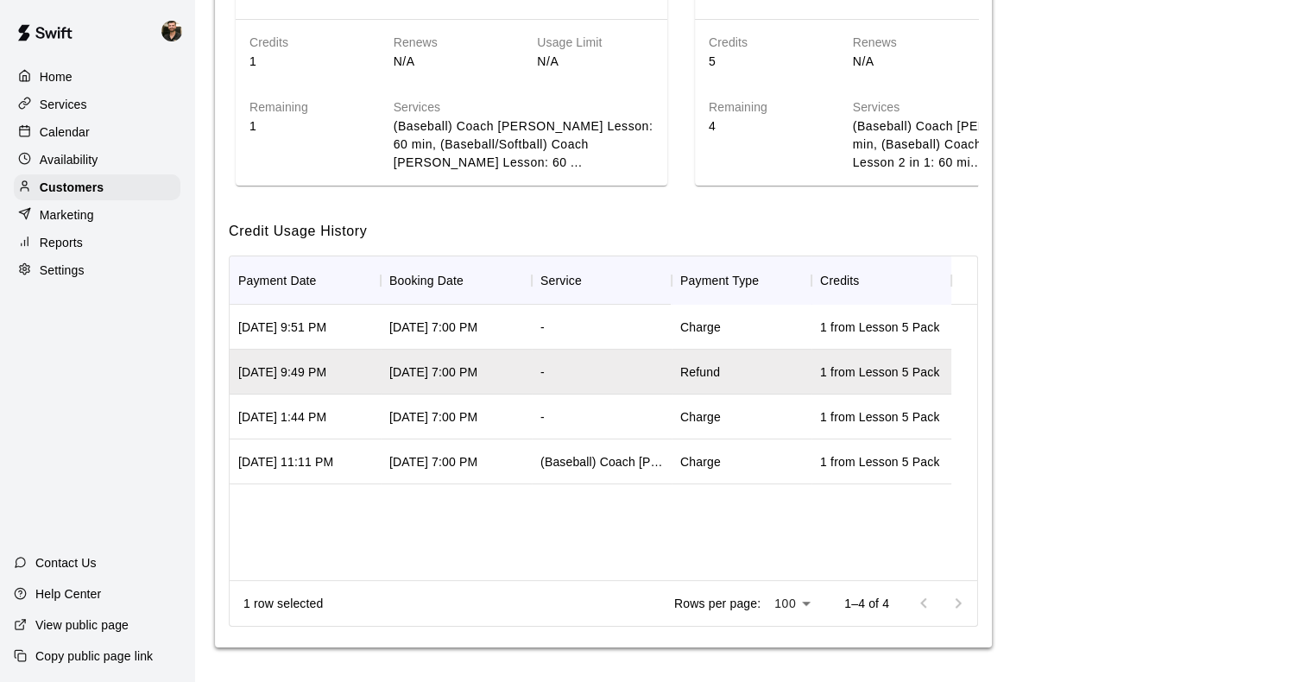
click at [761, 306] on div "Charge" at bounding box center [742, 327] width 140 height 45
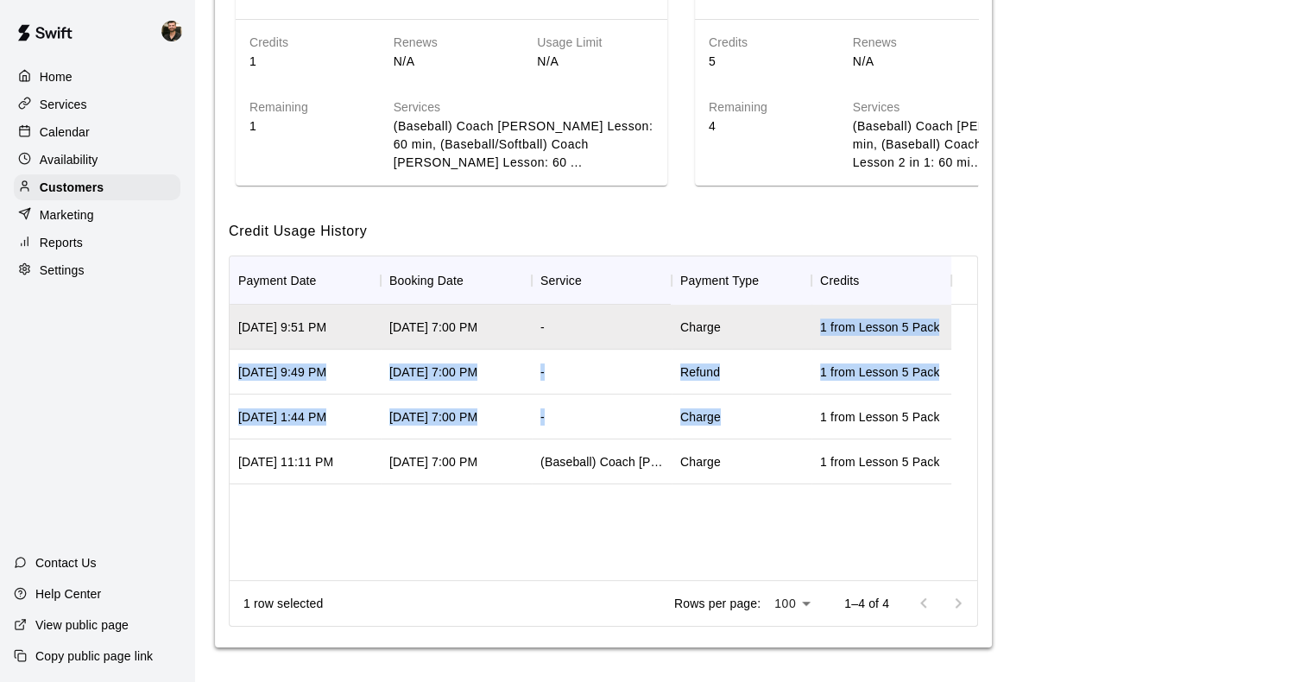
drag, startPoint x: 761, startPoint y: 338, endPoint x: 754, endPoint y: 409, distance: 71.1
click at [754, 409] on div "Aug 20, 2025 9:51 PM Sep 03, 2025 7:00 PM - Charge 1 from Lesson 5 Pack Aug 20,…" at bounding box center [591, 395] width 722 height 180
click at [754, 409] on div "Charge" at bounding box center [742, 416] width 140 height 45
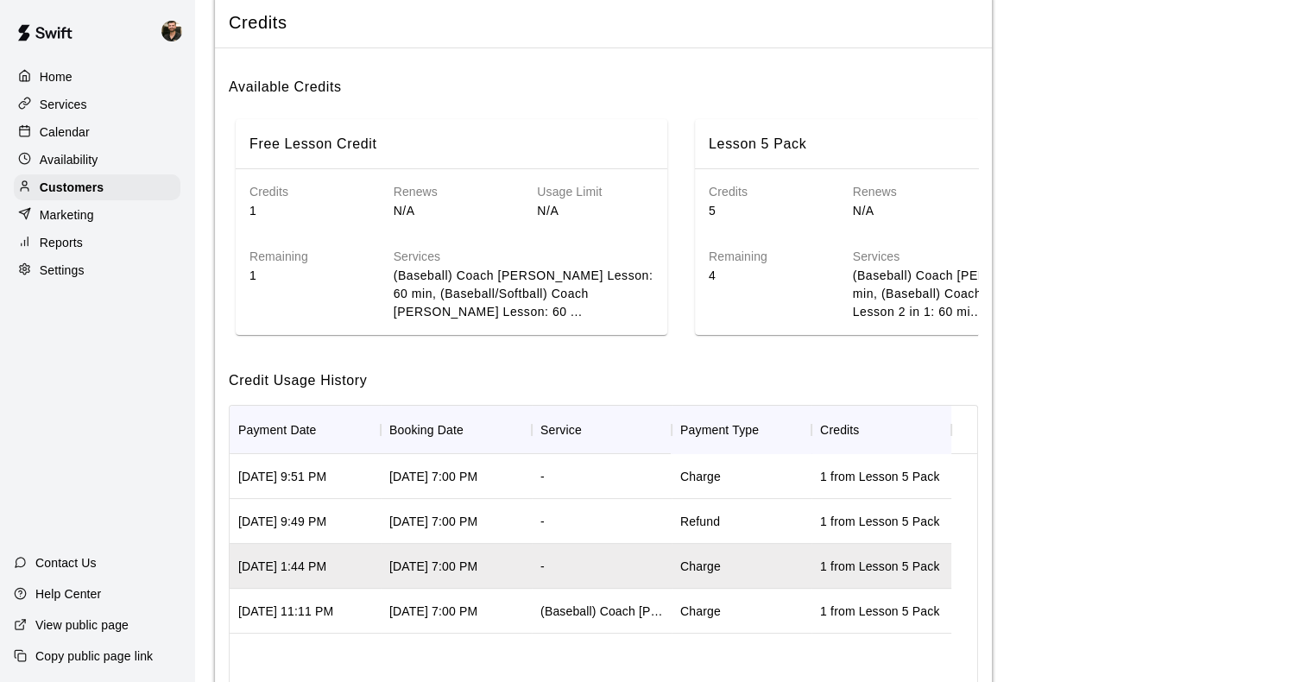
scroll to position [0, 0]
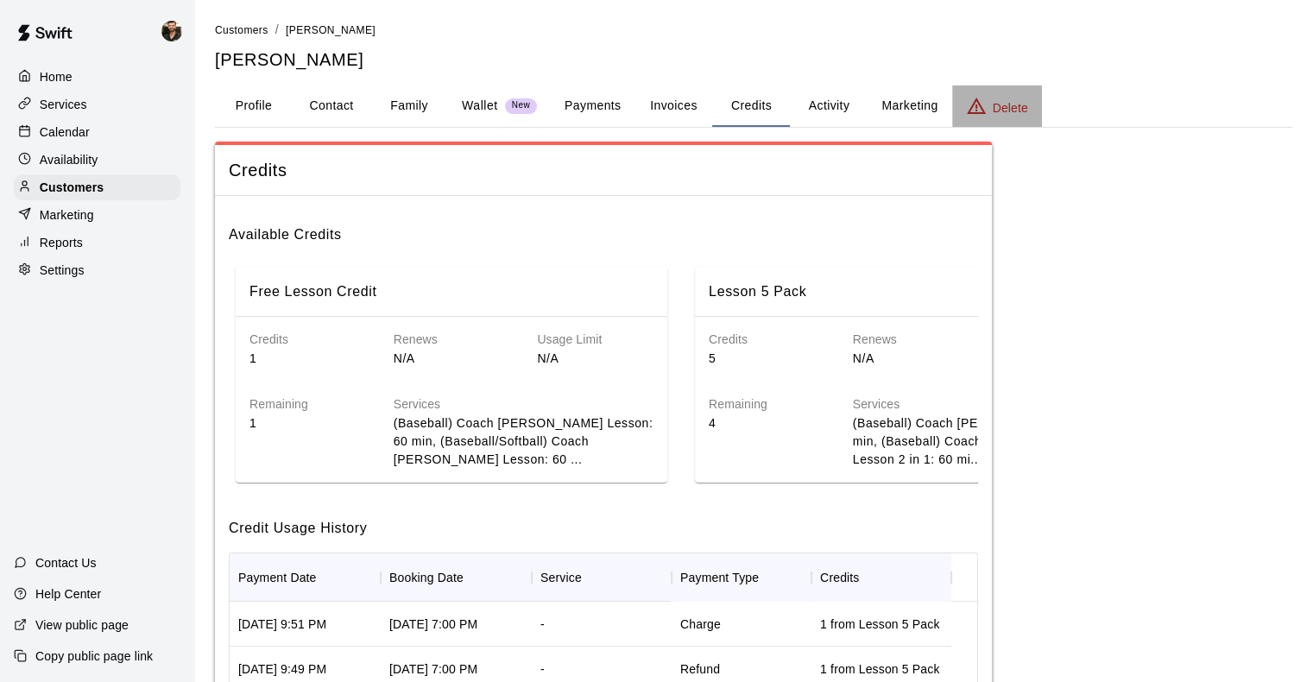
click at [1026, 105] on p "Delete" at bounding box center [1010, 107] width 35 height 17
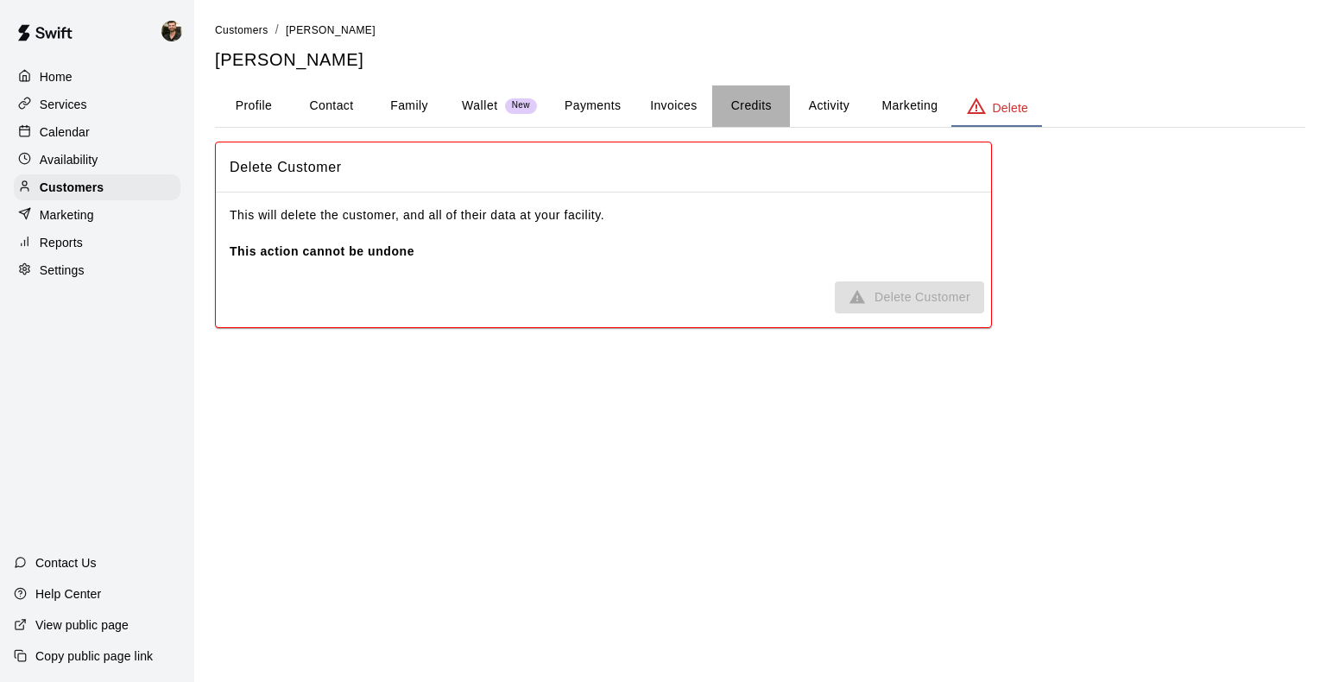
click at [755, 97] on button "Credits" at bounding box center [751, 105] width 78 height 41
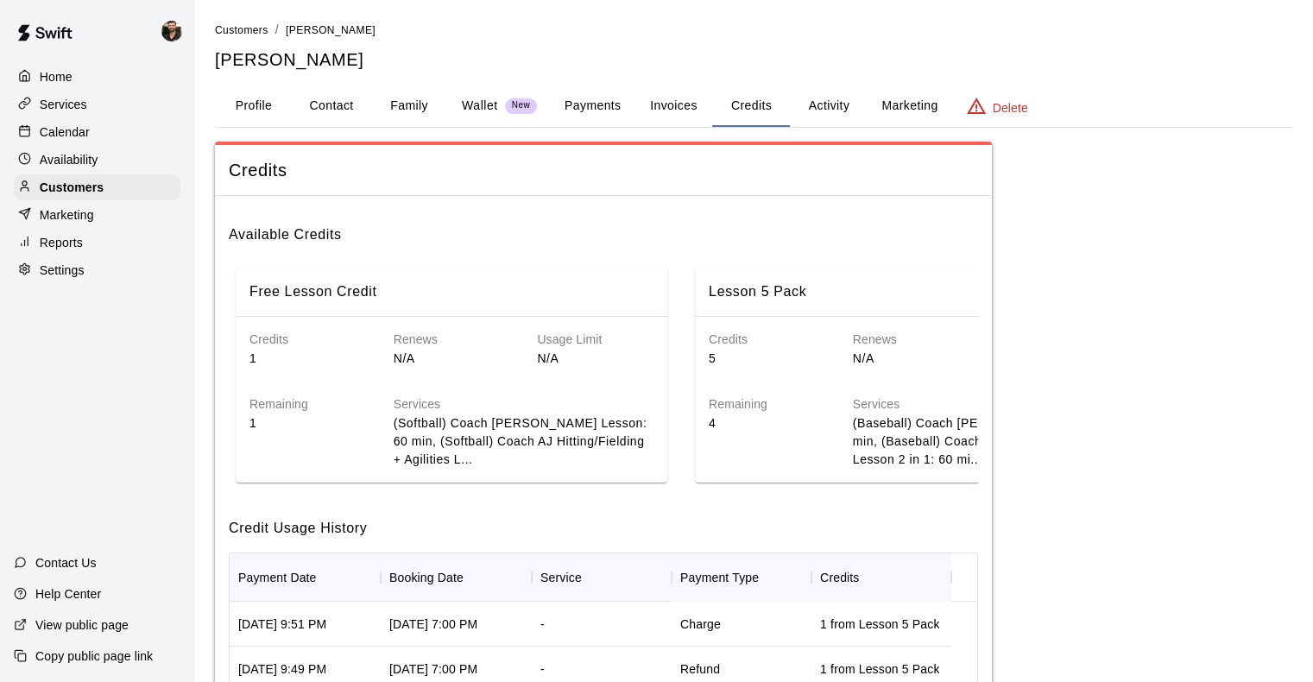
click at [666, 119] on button "Invoices" at bounding box center [673, 105] width 78 height 41
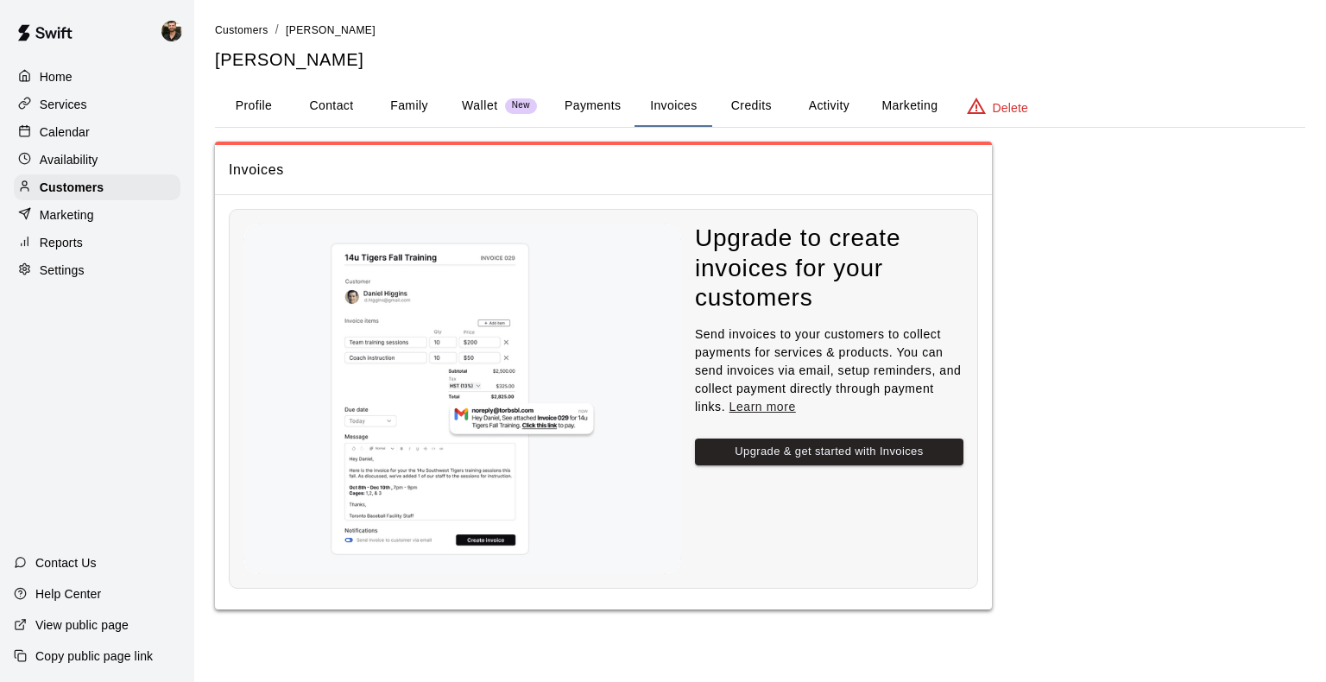
click at [826, 111] on button "Activity" at bounding box center [829, 105] width 78 height 41
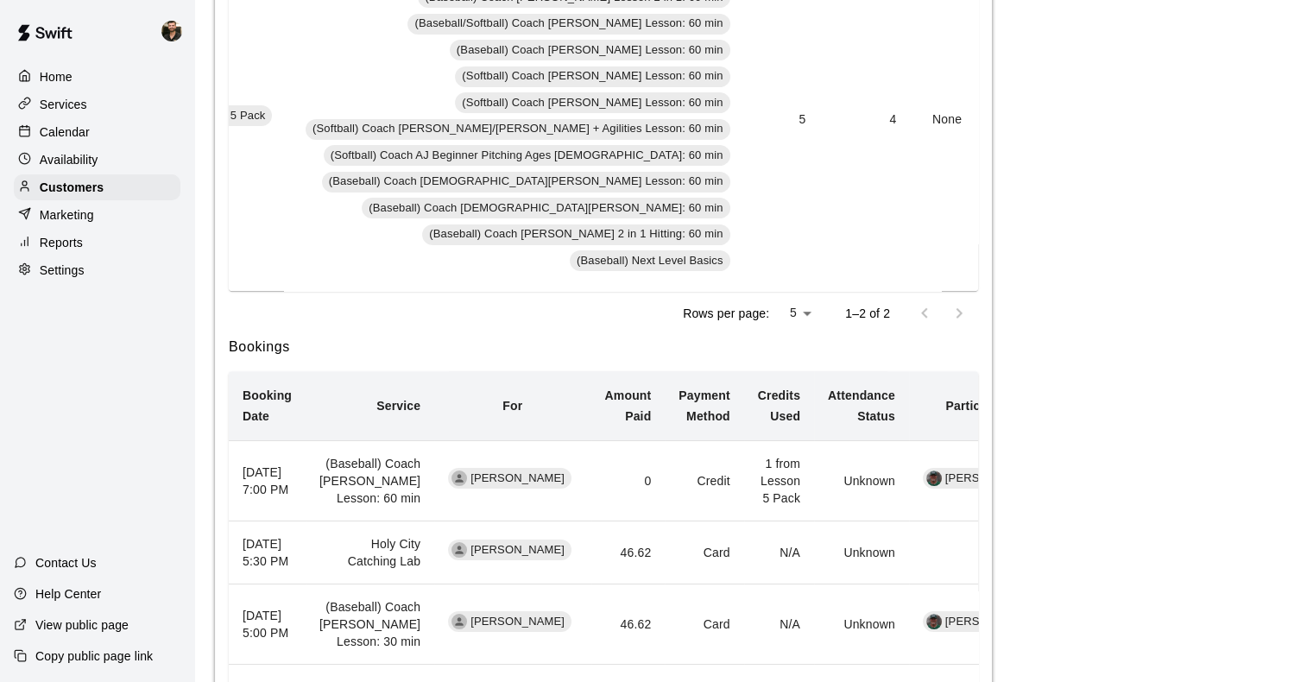
scroll to position [0, 183]
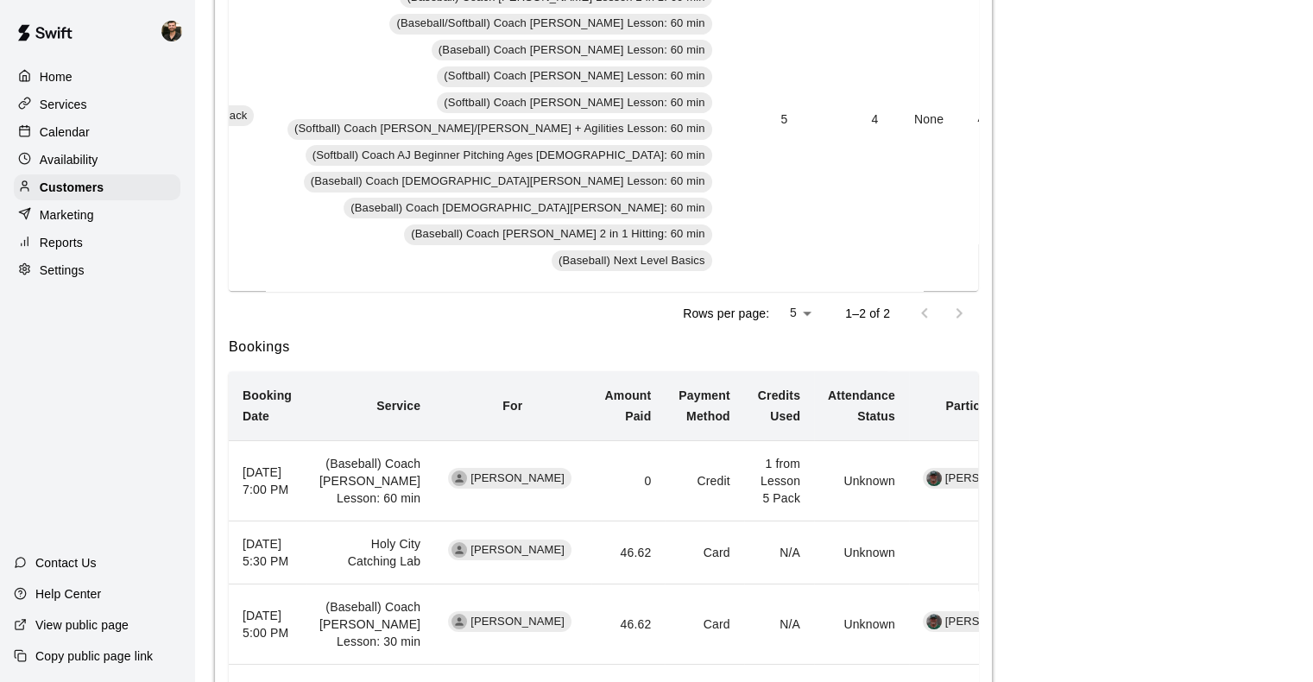
click at [957, 258] on td "Add Redeem" at bounding box center [1014, 118] width 115 height 344
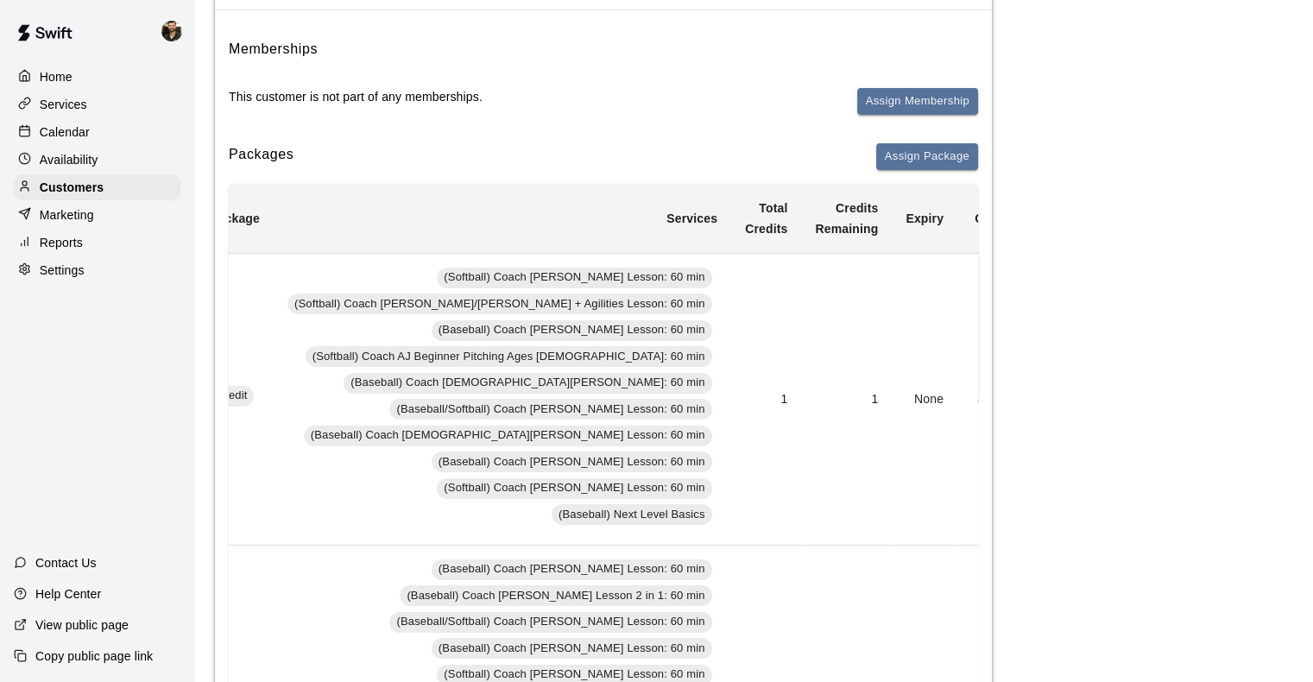
scroll to position [155, 0]
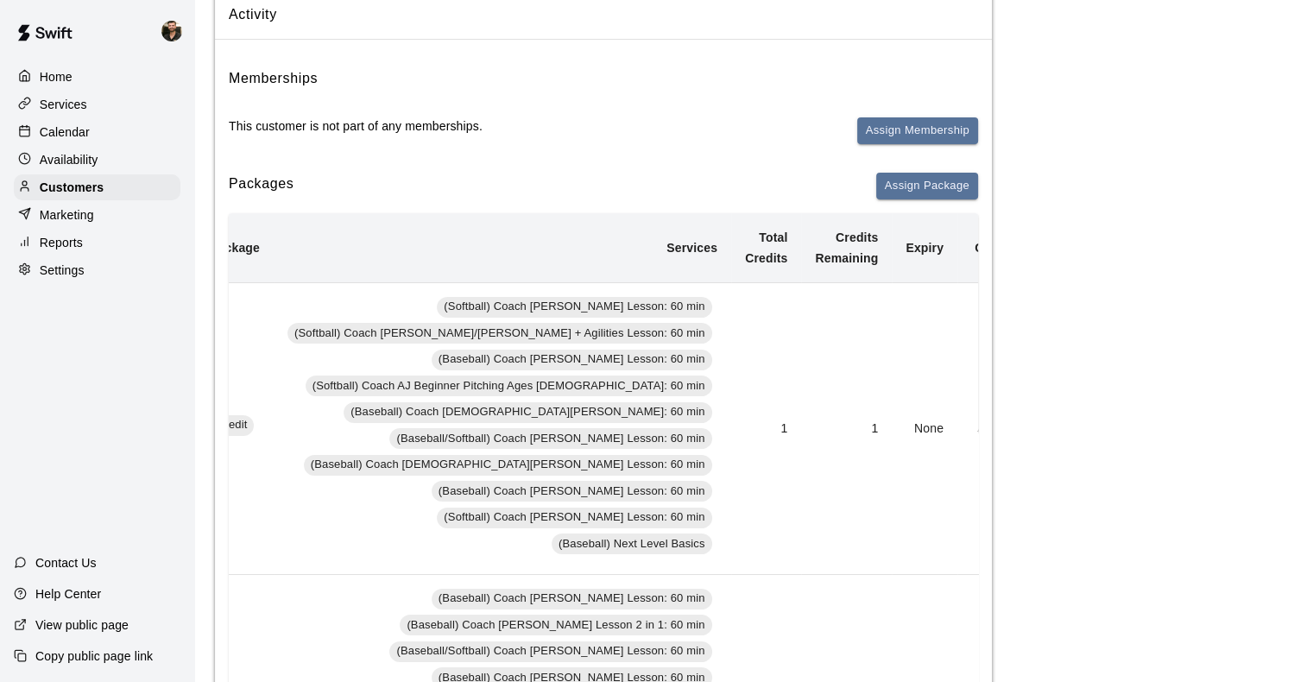
click at [1006, 436] on button "Redeem" at bounding box center [1032, 428] width 53 height 27
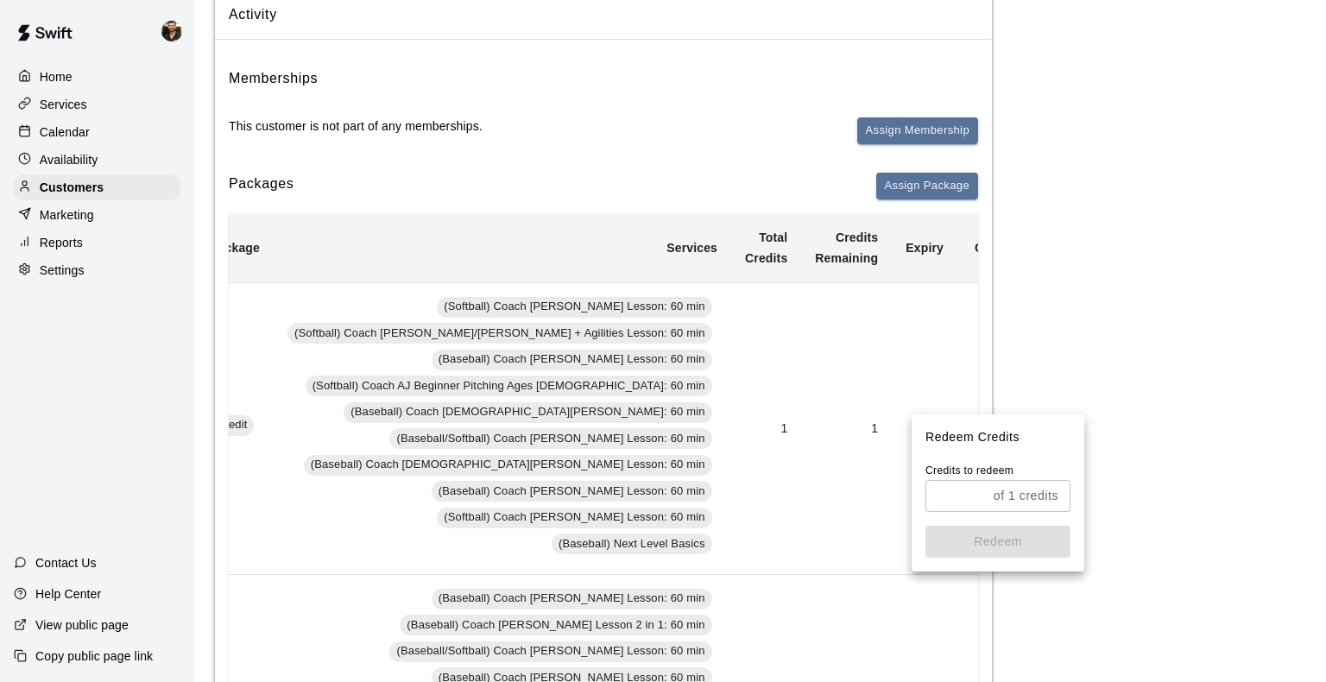
click at [974, 509] on input "text" at bounding box center [955, 496] width 61 height 32
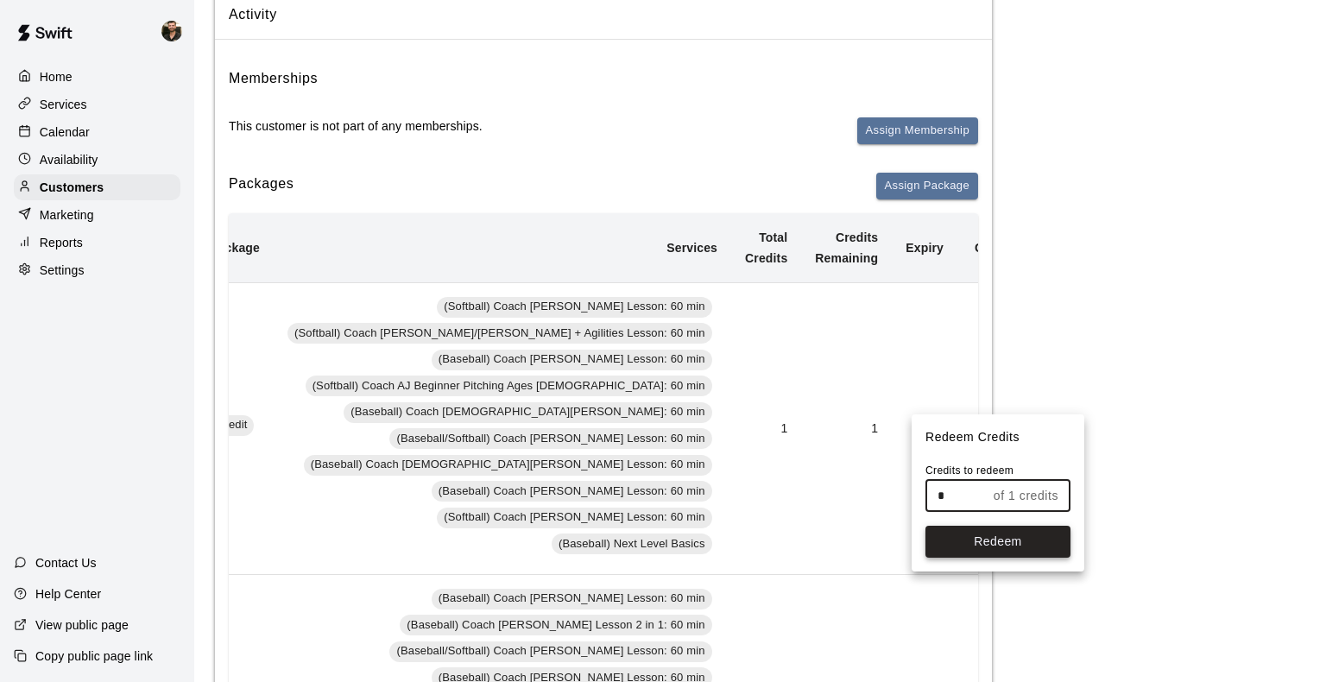
type input "*"
click at [977, 532] on button "Redeem" at bounding box center [997, 542] width 145 height 32
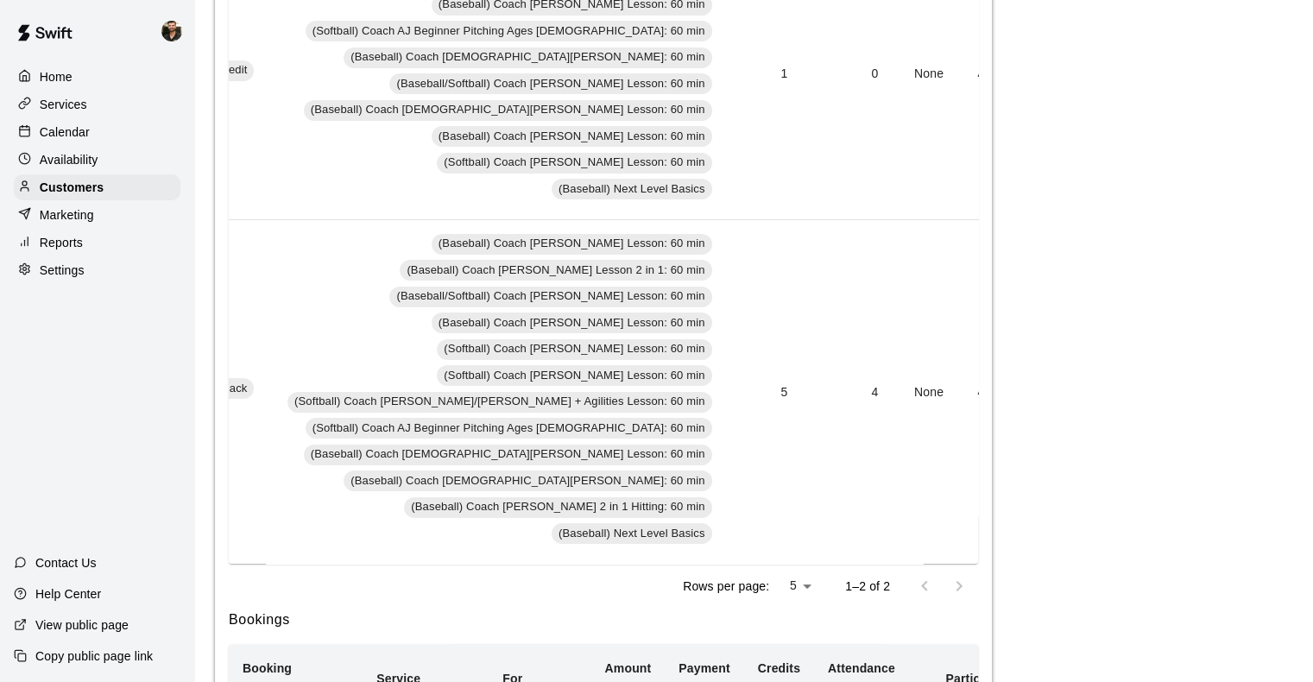
scroll to position [511, 0]
click at [1006, 384] on button "Redeem" at bounding box center [1032, 390] width 53 height 27
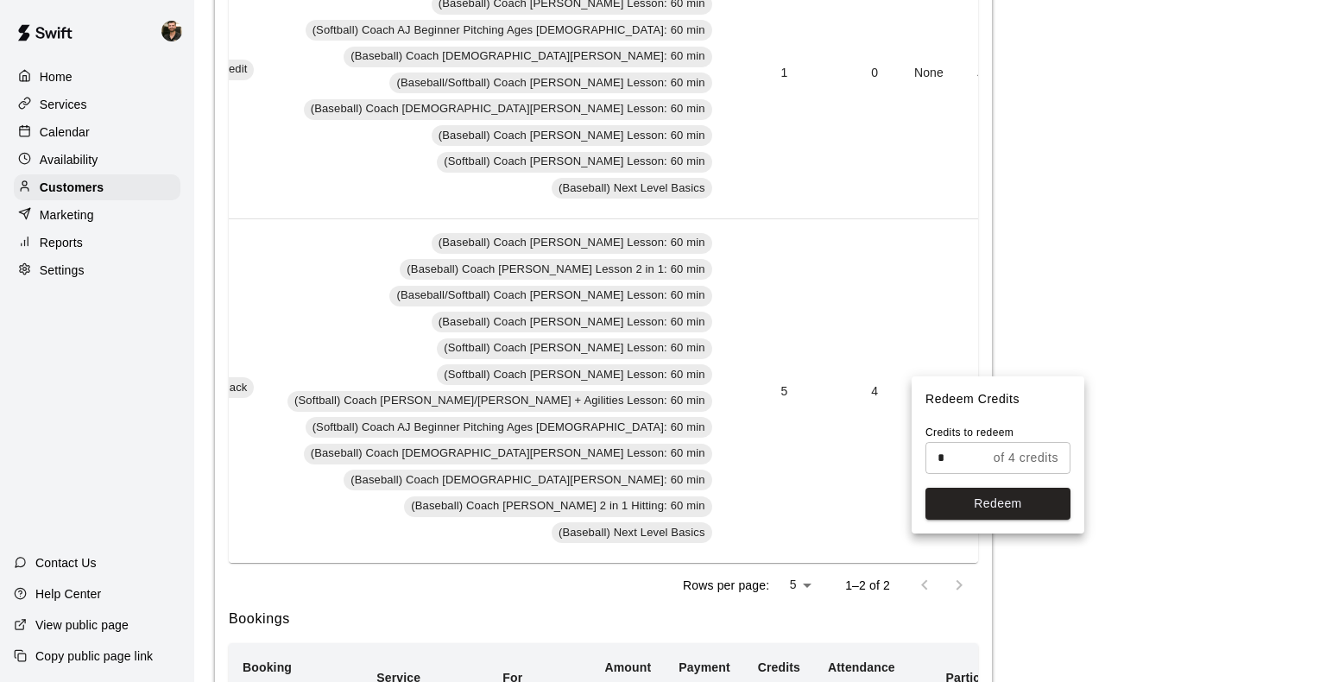
click at [962, 453] on input "*" at bounding box center [955, 458] width 61 height 32
type input "*"
click at [1006, 514] on button "Redeem" at bounding box center [997, 504] width 145 height 32
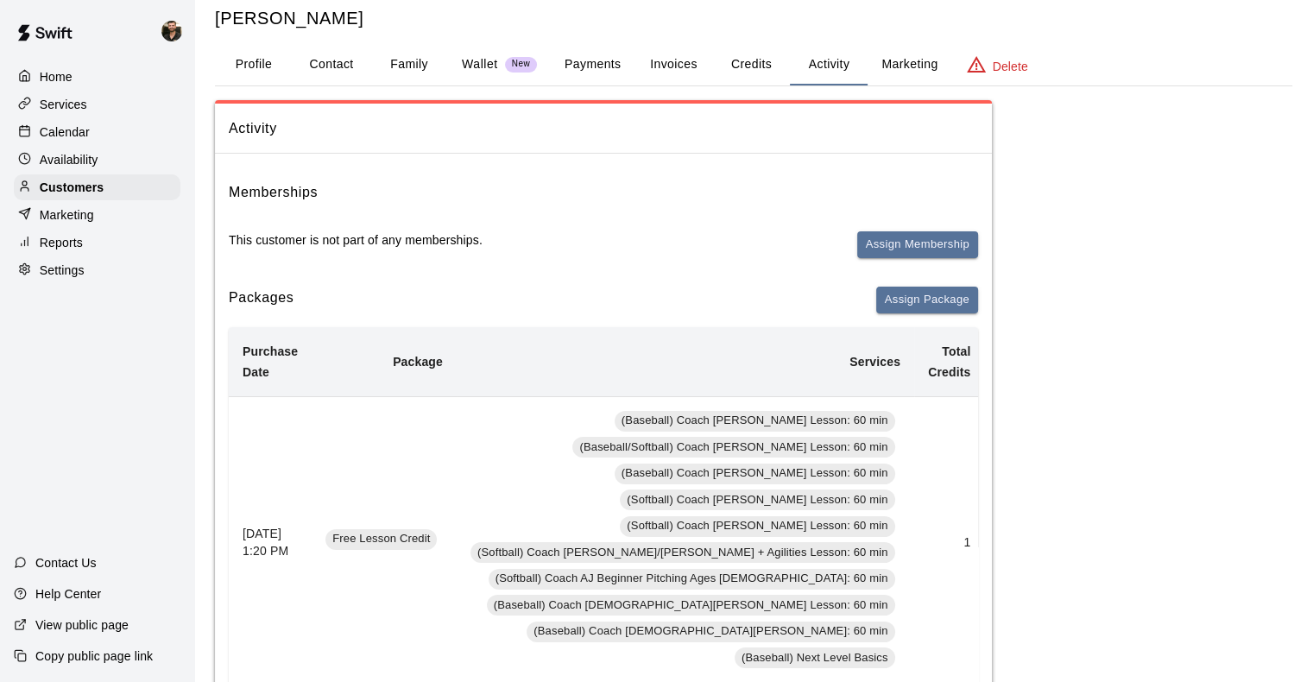
scroll to position [31, 0]
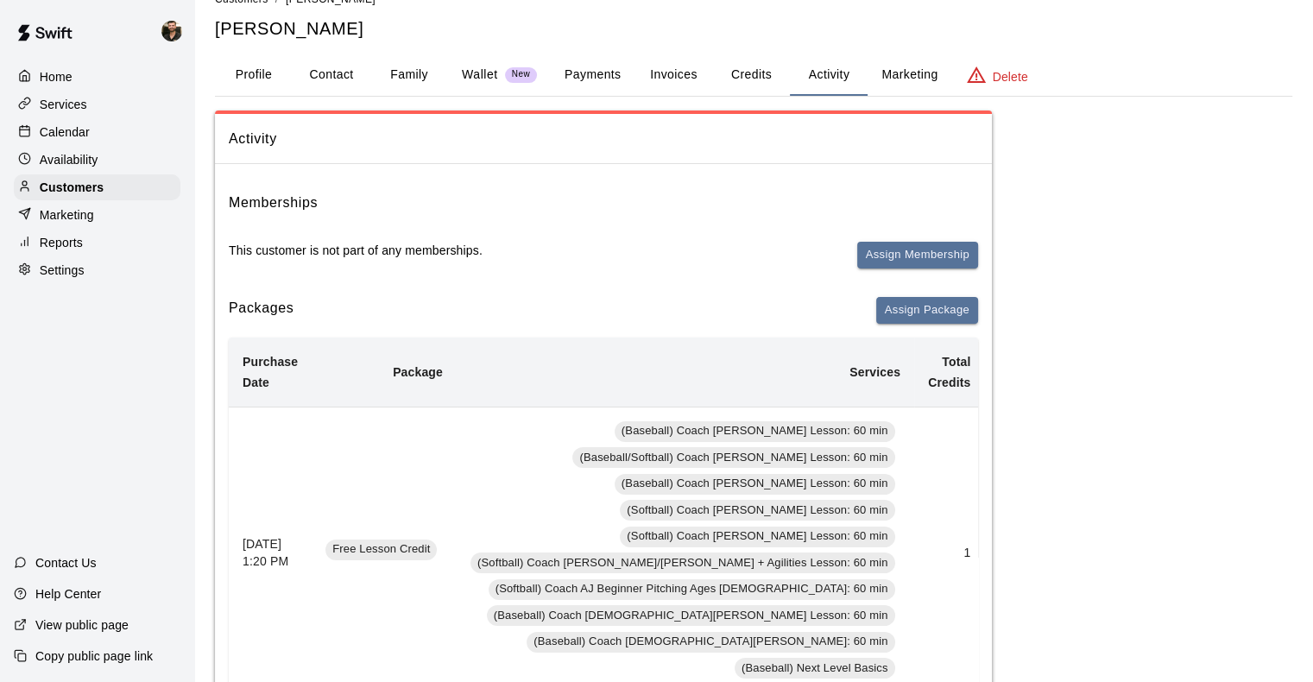
click at [752, 85] on button "Credits" at bounding box center [751, 74] width 78 height 41
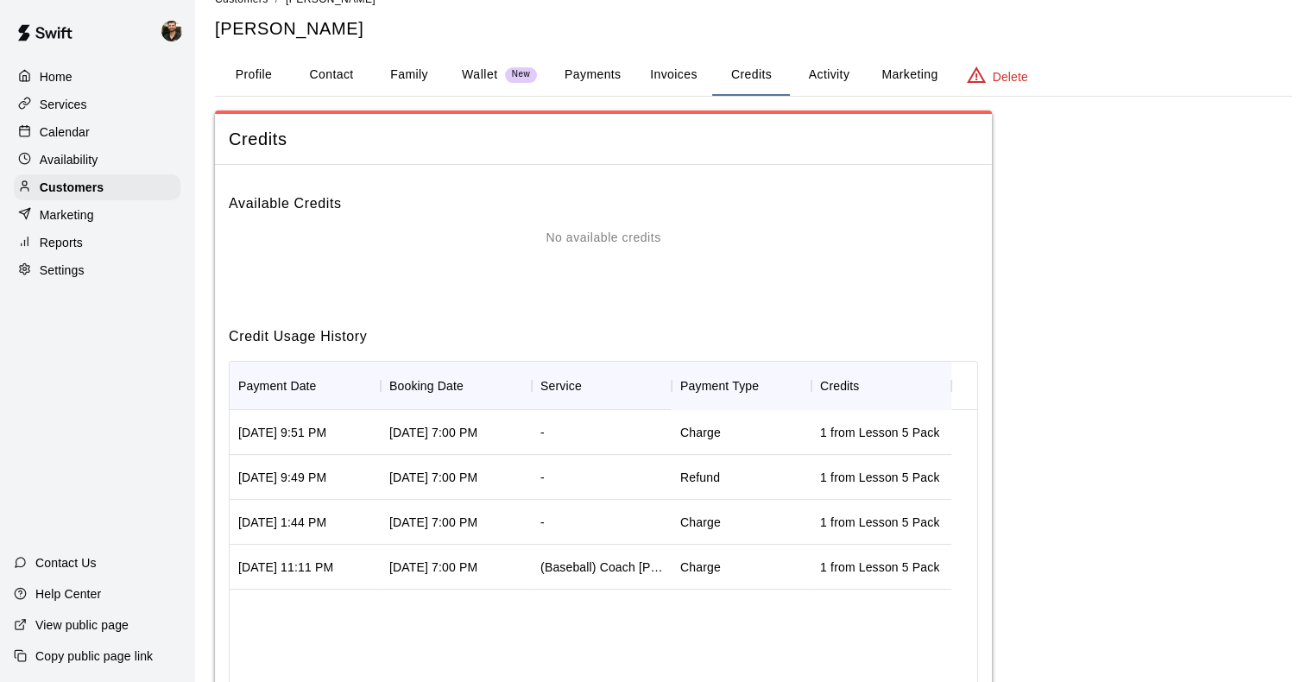
click at [703, 71] on button "Invoices" at bounding box center [673, 74] width 78 height 41
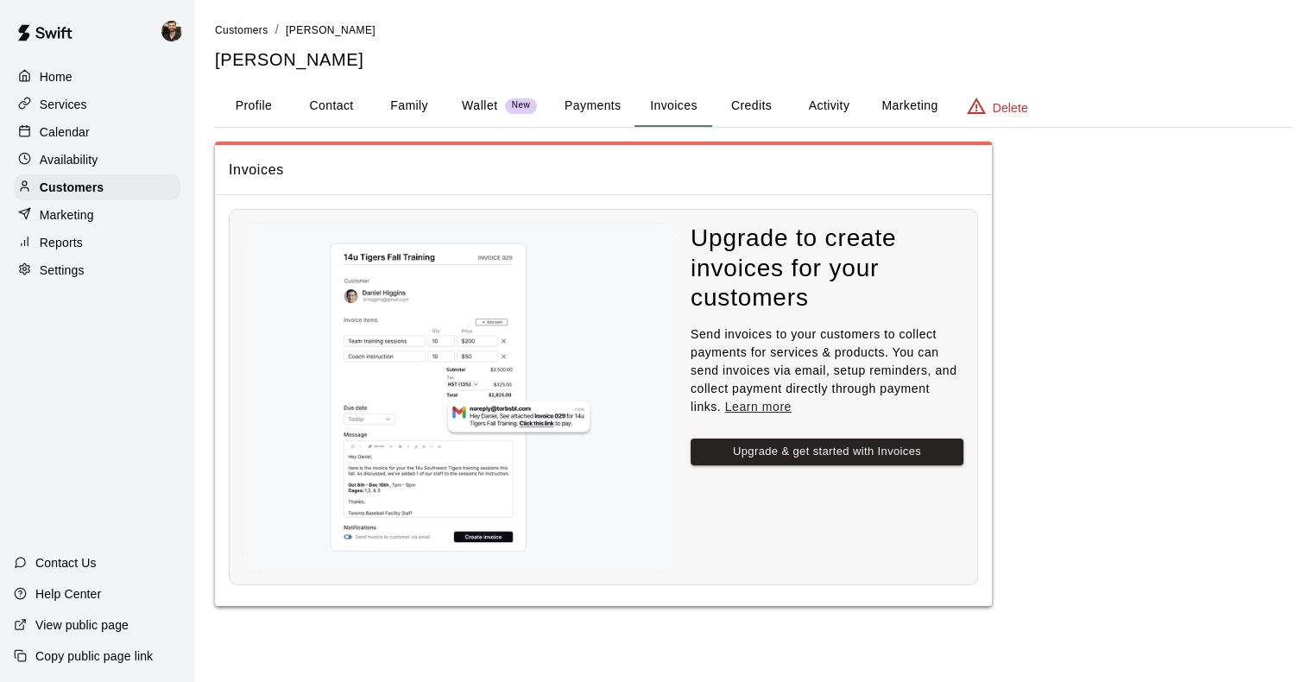
scroll to position [0, 0]
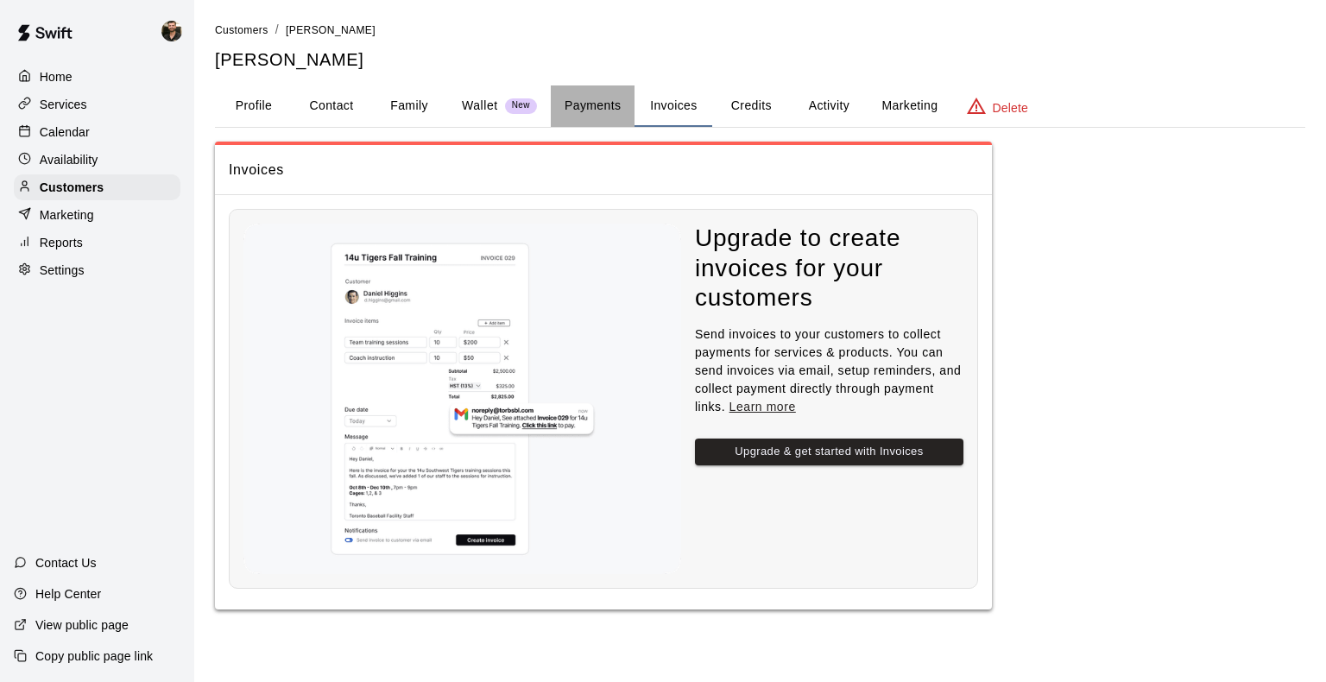
click at [588, 95] on button "Payments" at bounding box center [593, 105] width 84 height 41
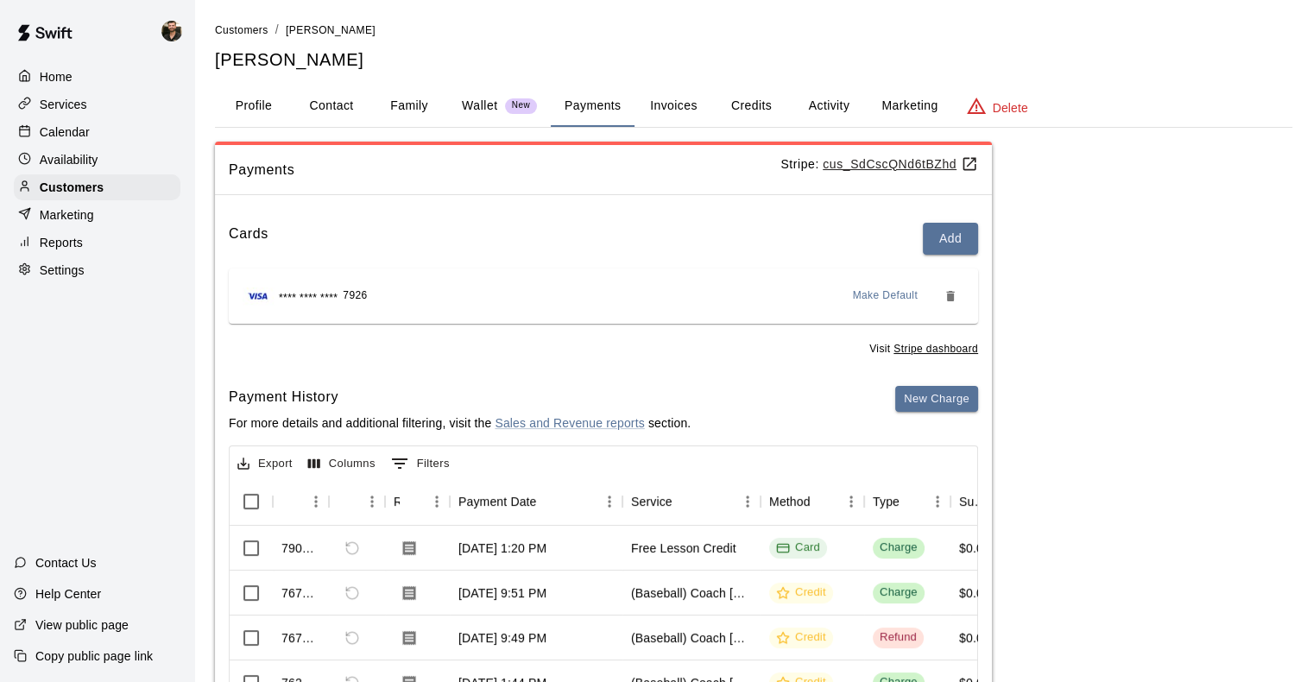
click at [485, 123] on button "Wallet New" at bounding box center [499, 105] width 103 height 41
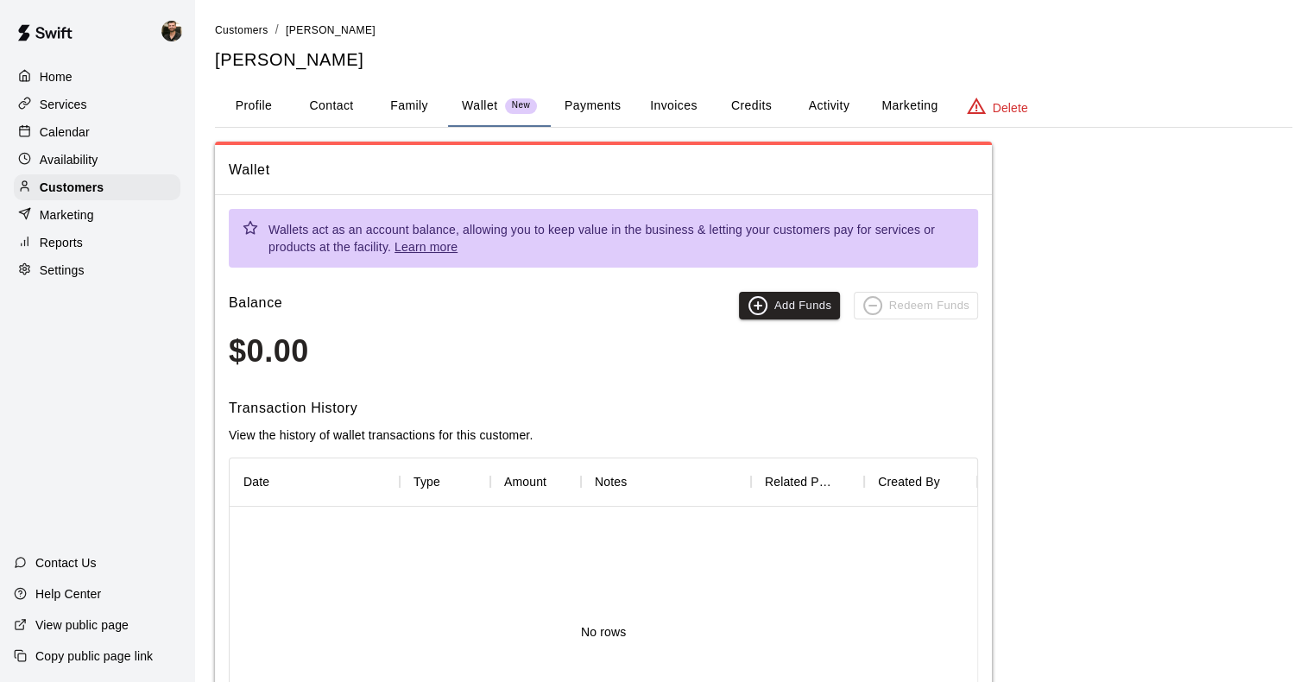
click at [414, 100] on button "Family" at bounding box center [409, 105] width 78 height 41
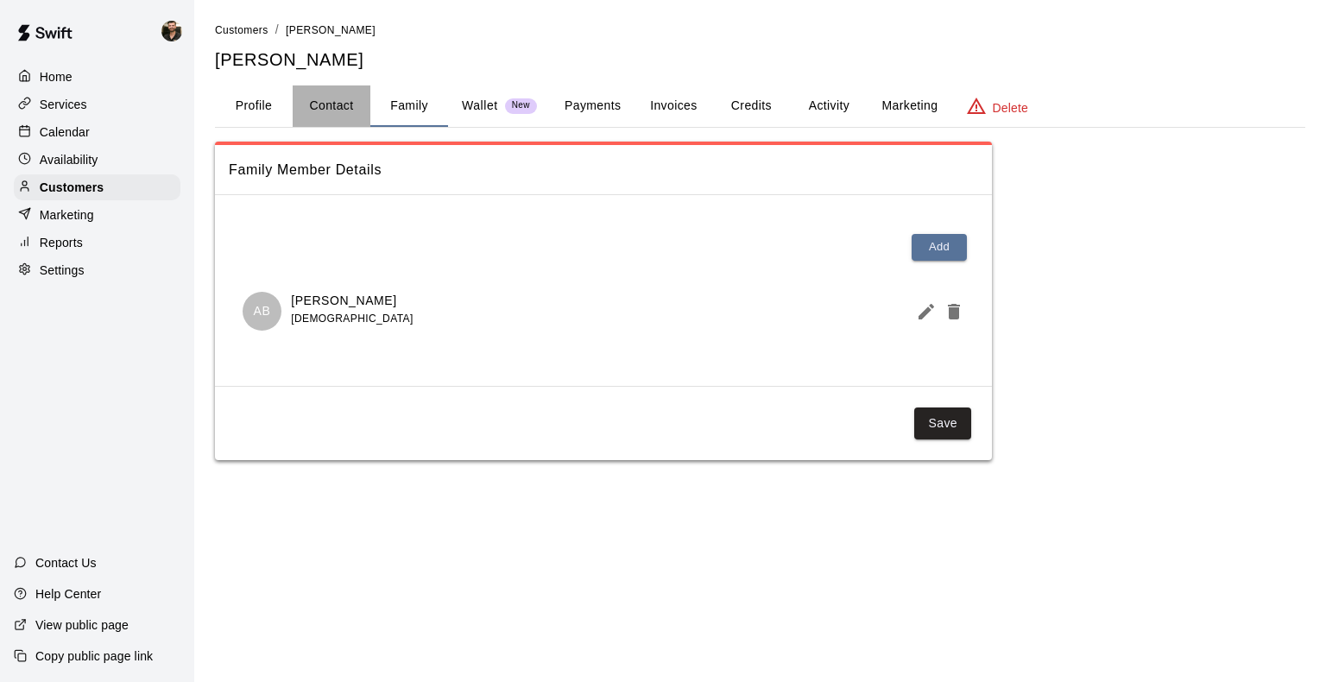
click at [350, 93] on button "Contact" at bounding box center [332, 105] width 78 height 41
select select "**"
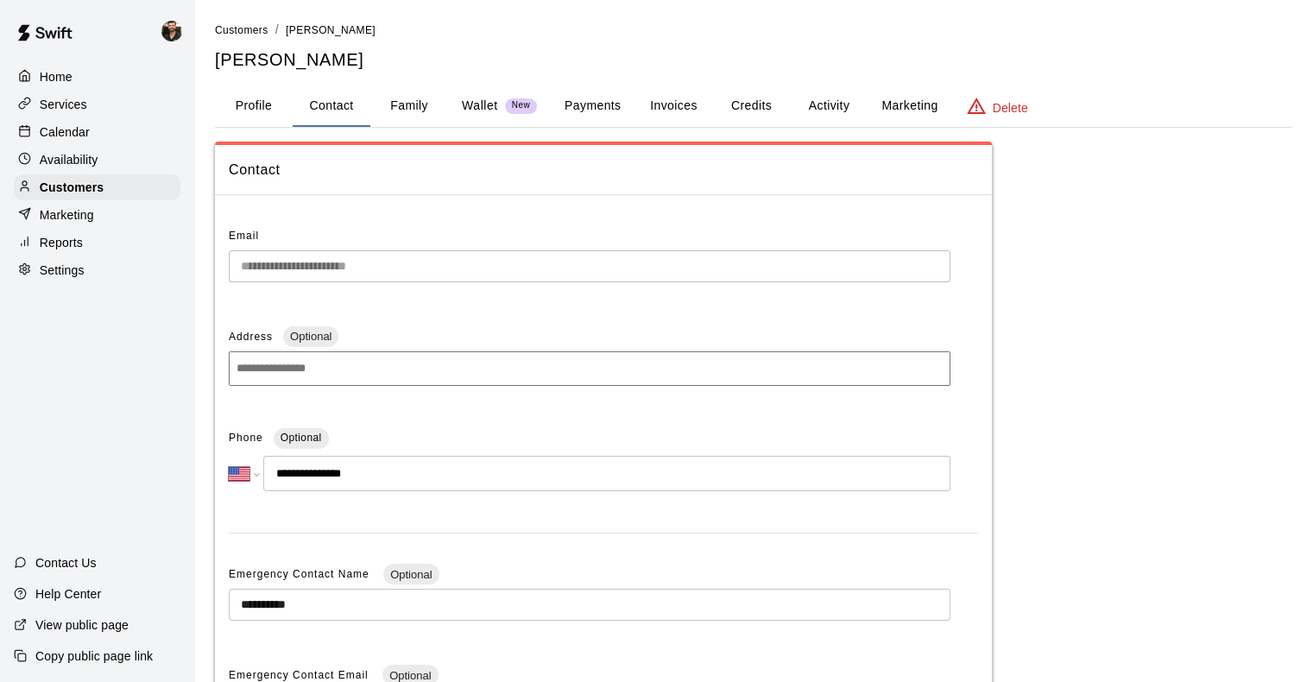
click at [269, 95] on button "Profile" at bounding box center [254, 105] width 78 height 41
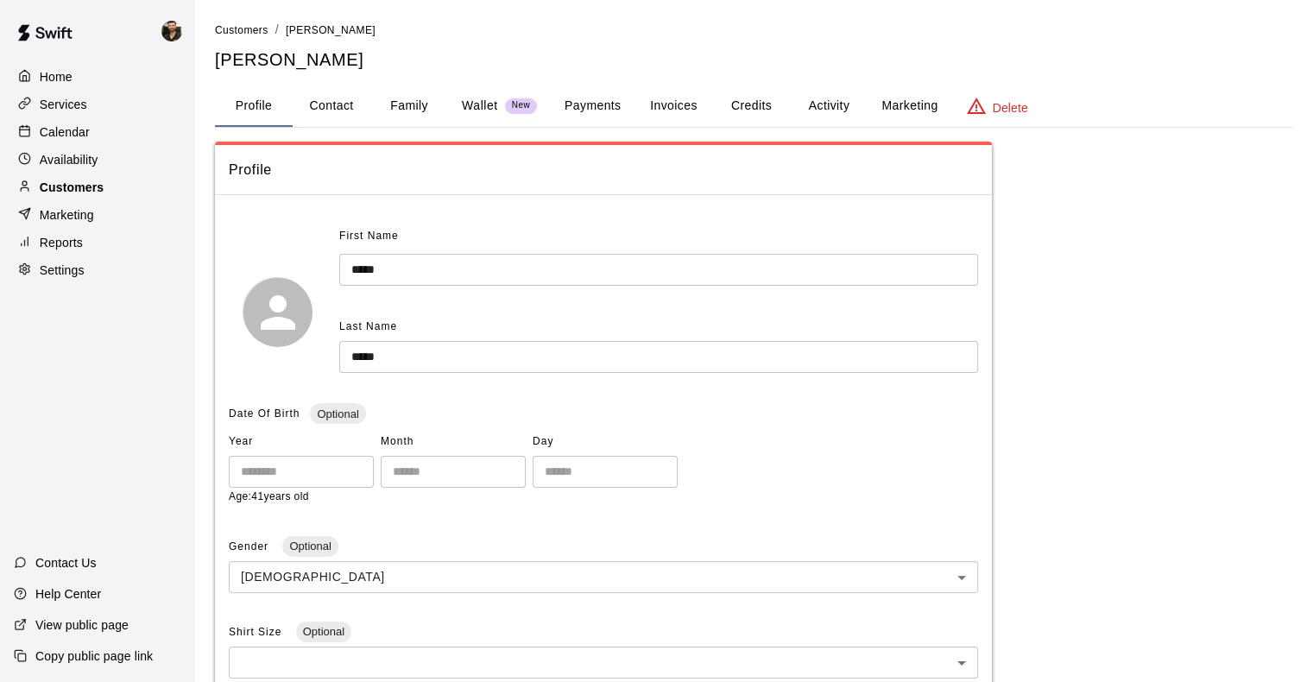
click at [94, 196] on p "Customers" at bounding box center [72, 187] width 64 height 17
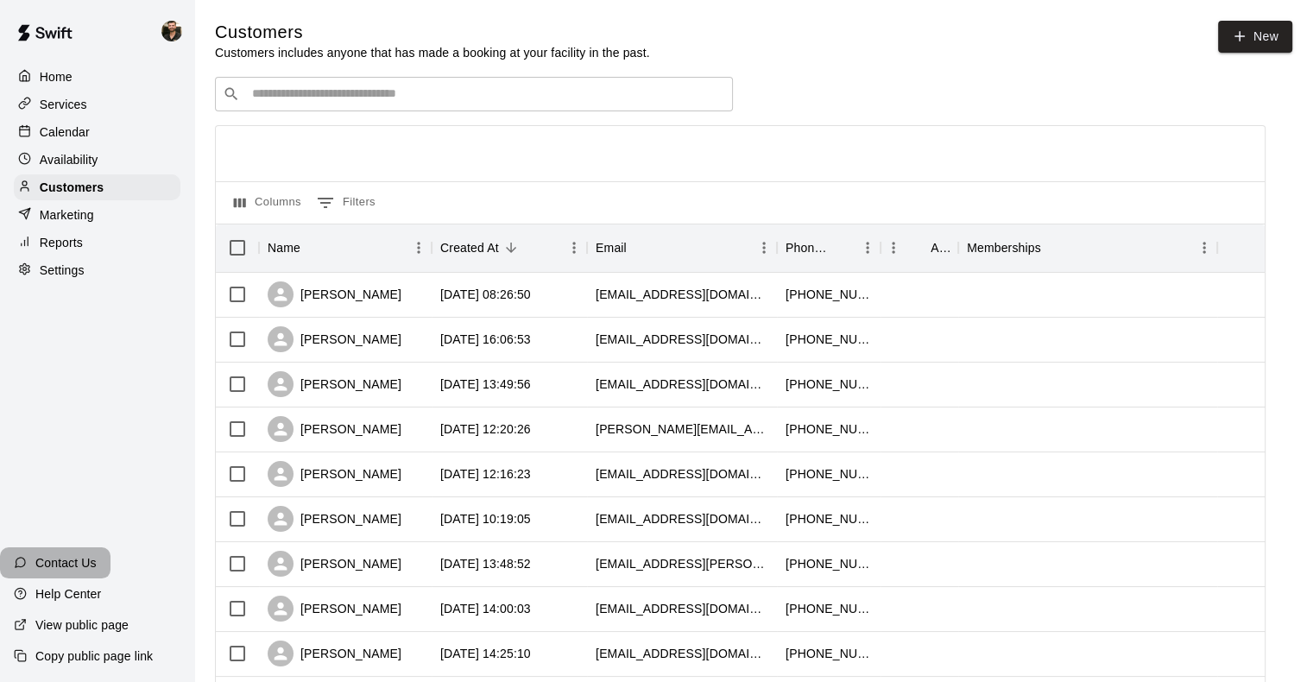
click at [58, 564] on p "Contact Us" at bounding box center [65, 562] width 61 height 17
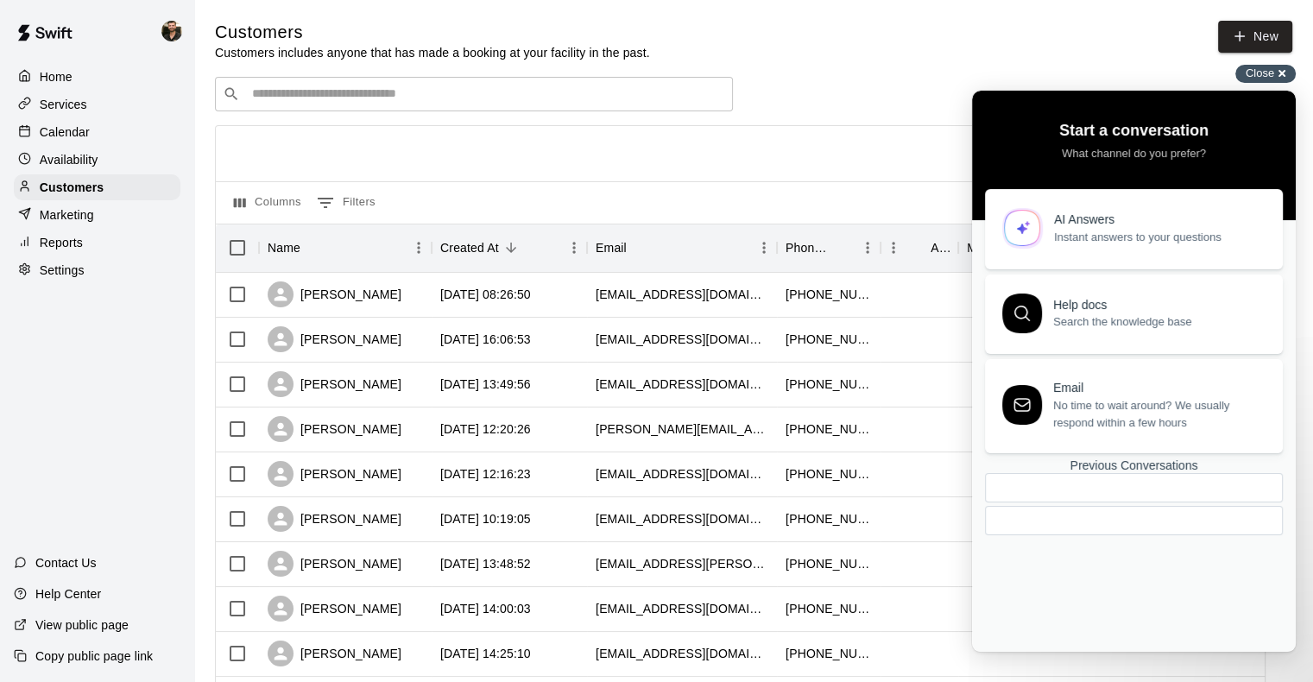
click at [1275, 70] on div "Close cross-small" at bounding box center [1265, 74] width 60 height 18
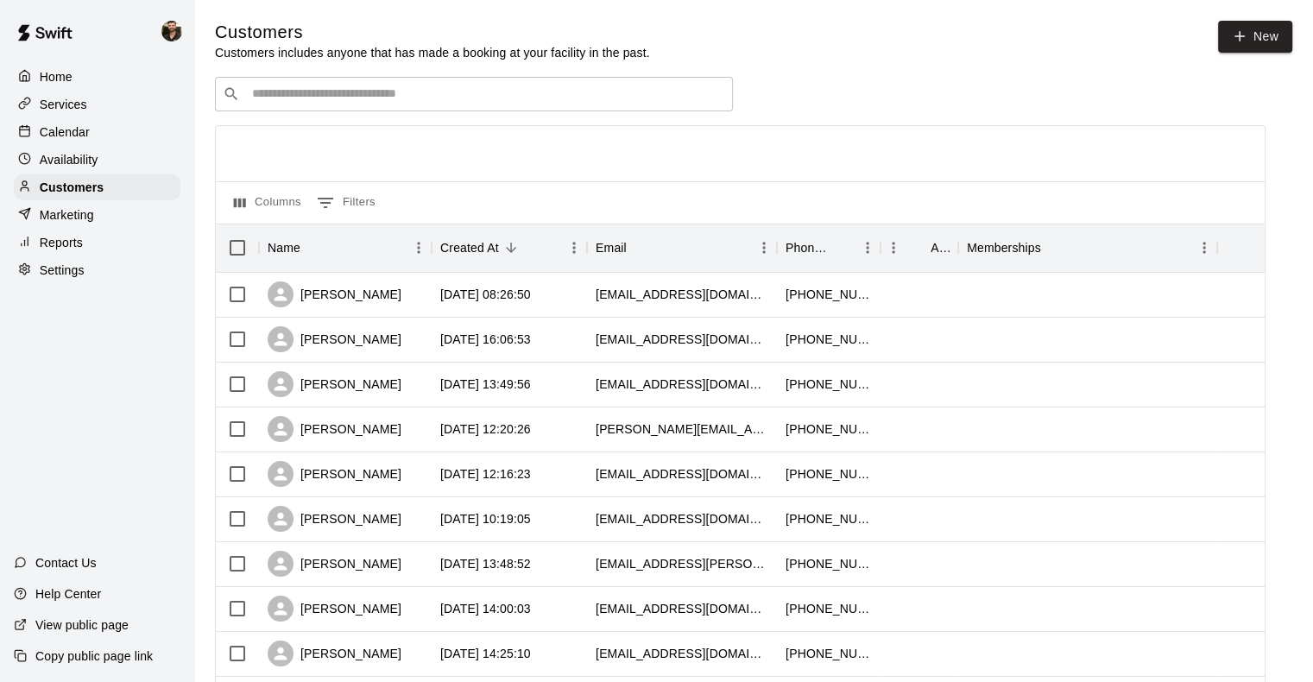
click at [93, 592] on p "Help Center" at bounding box center [68, 593] width 66 height 17
click at [79, 221] on p "Marketing" at bounding box center [67, 214] width 54 height 17
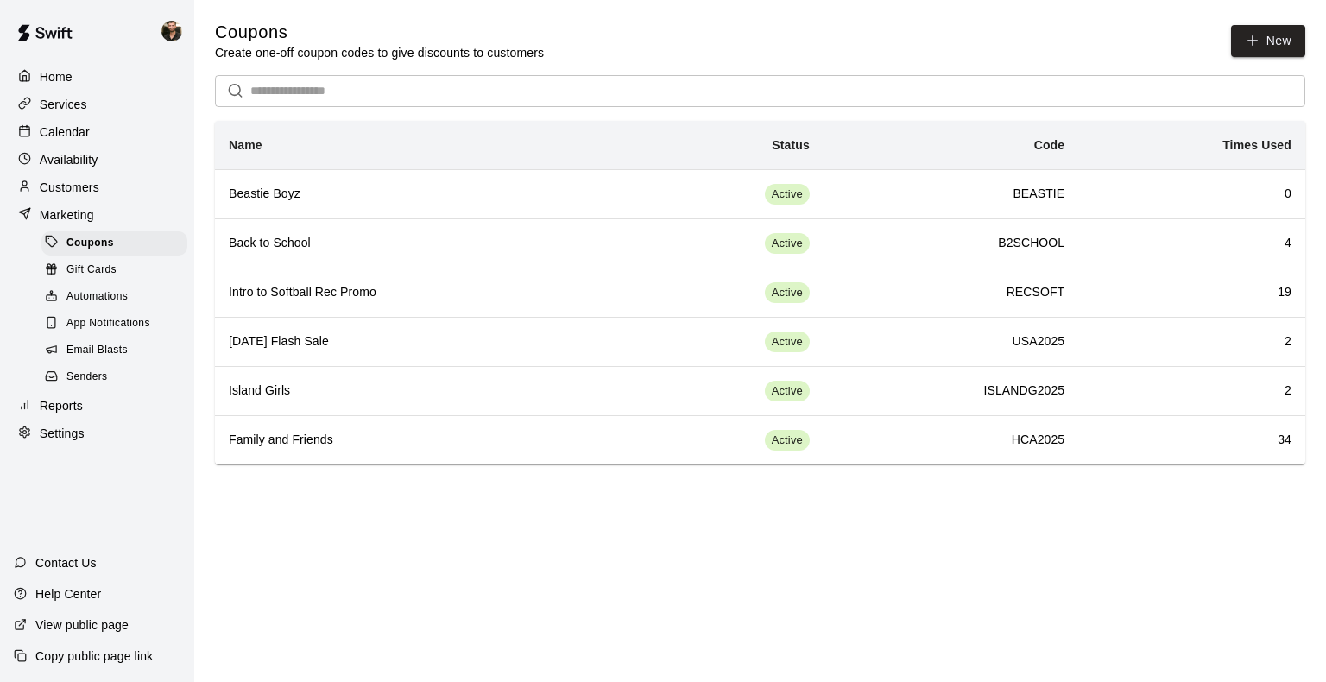
click at [104, 309] on div "Automations" at bounding box center [114, 297] width 146 height 24
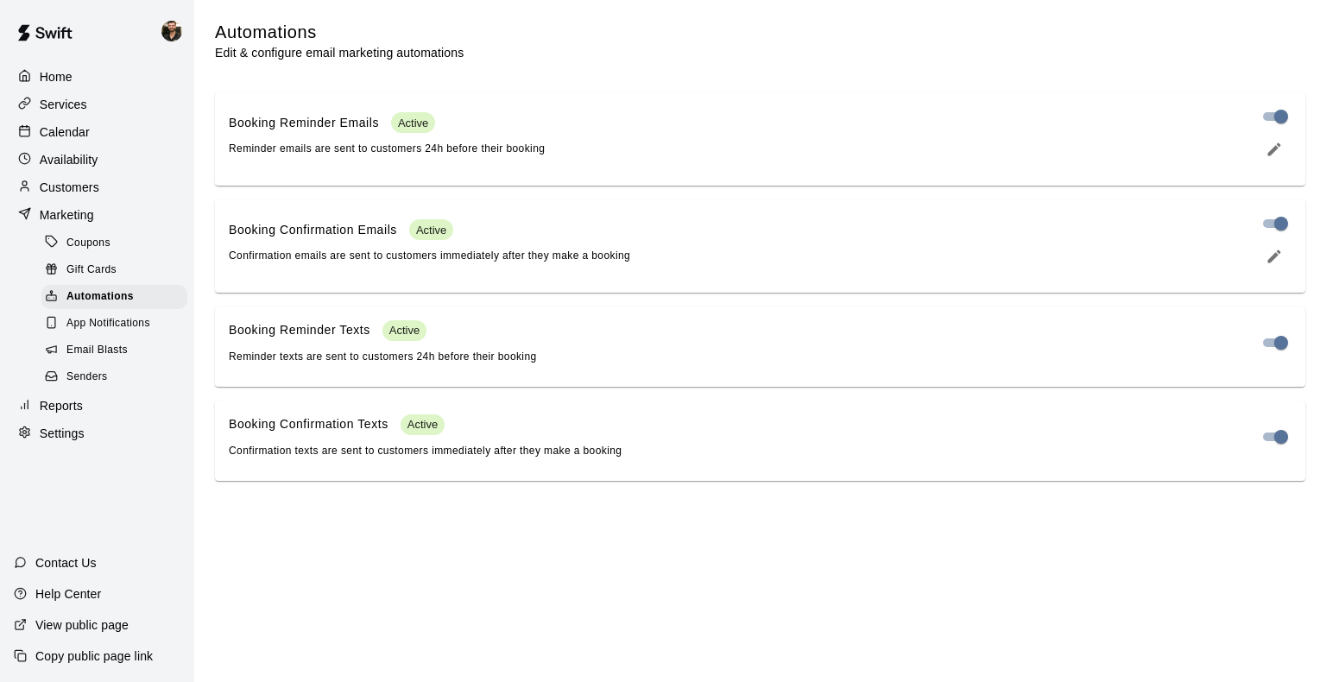
click at [722, 254] on div "Booking Confirmation Emails Active Confirmation emails are sent to customers im…" at bounding box center [736, 242] width 1014 height 46
click at [1276, 262] on icon "edit" at bounding box center [1274, 255] width 13 height 13
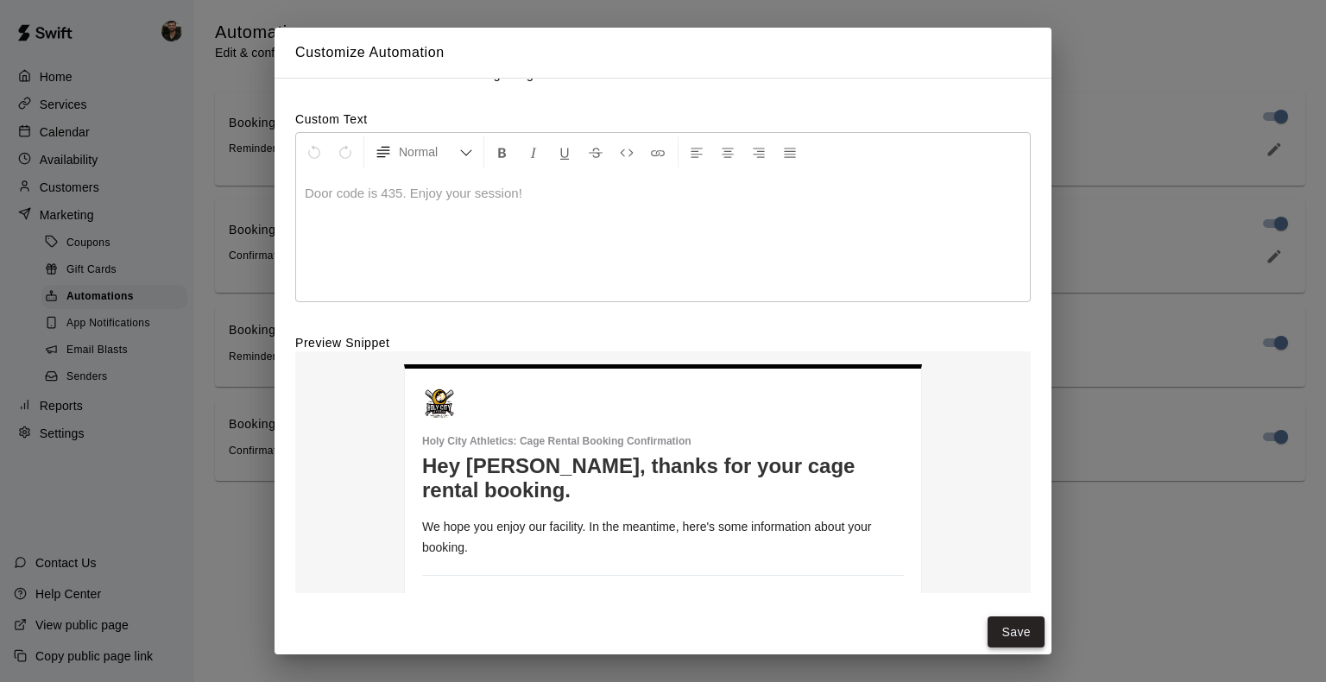
click at [1020, 640] on button "Save" at bounding box center [1015, 632] width 57 height 32
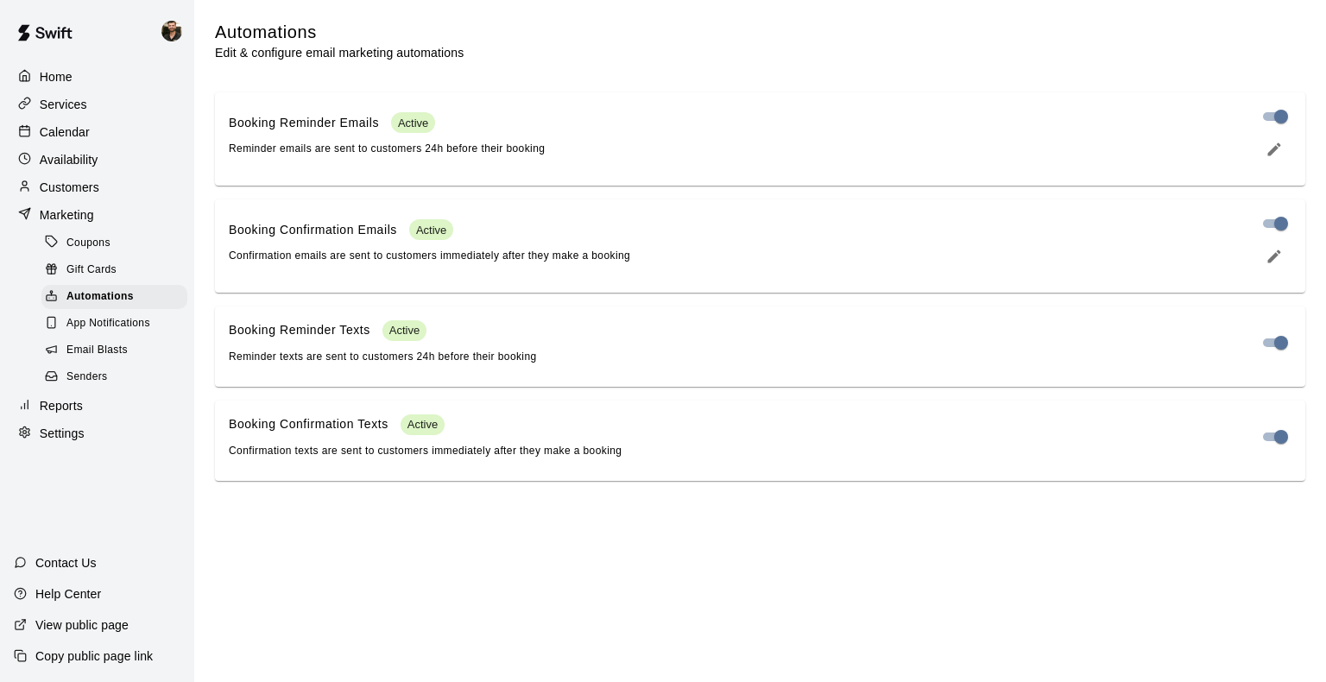
click at [1277, 154] on icon "edit" at bounding box center [1274, 148] width 13 height 13
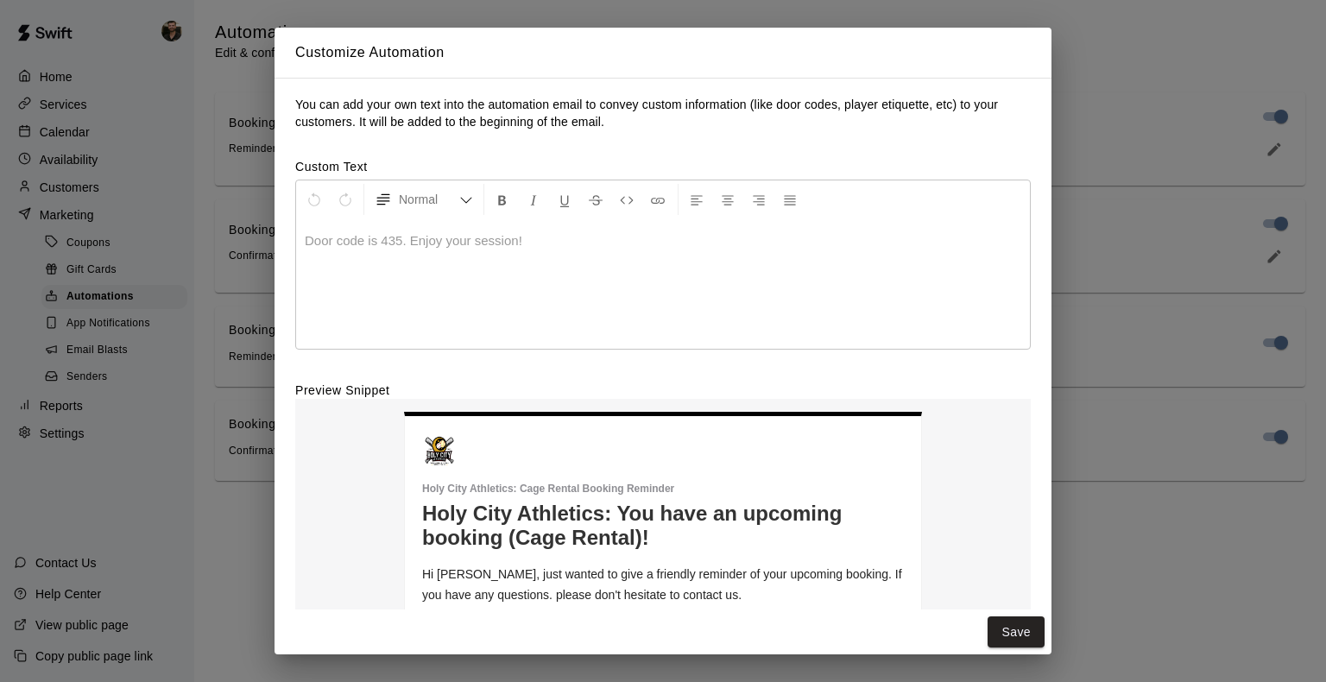
click at [1095, 105] on div "Customize Automation You can add your own text into the automation email to con…" at bounding box center [663, 341] width 1326 height 682
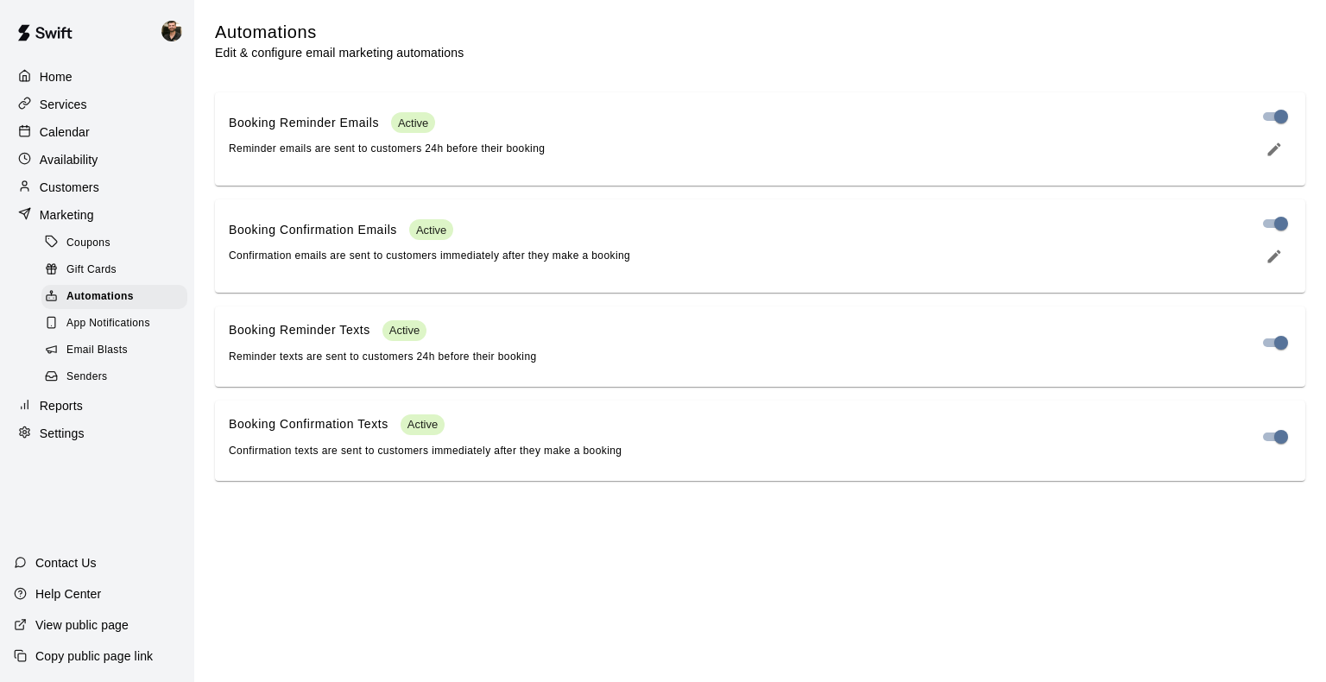
click at [119, 358] on span "Email Blasts" at bounding box center [96, 350] width 61 height 17
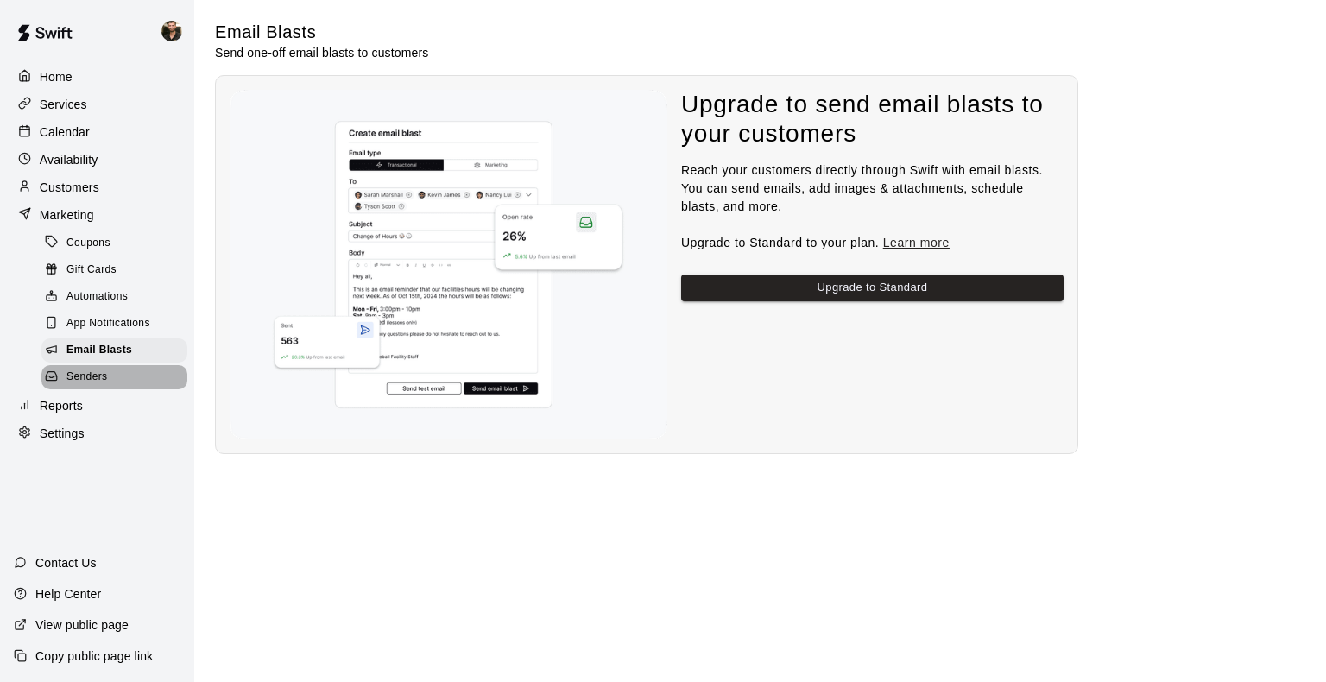
click at [121, 389] on div "Senders" at bounding box center [114, 377] width 146 height 24
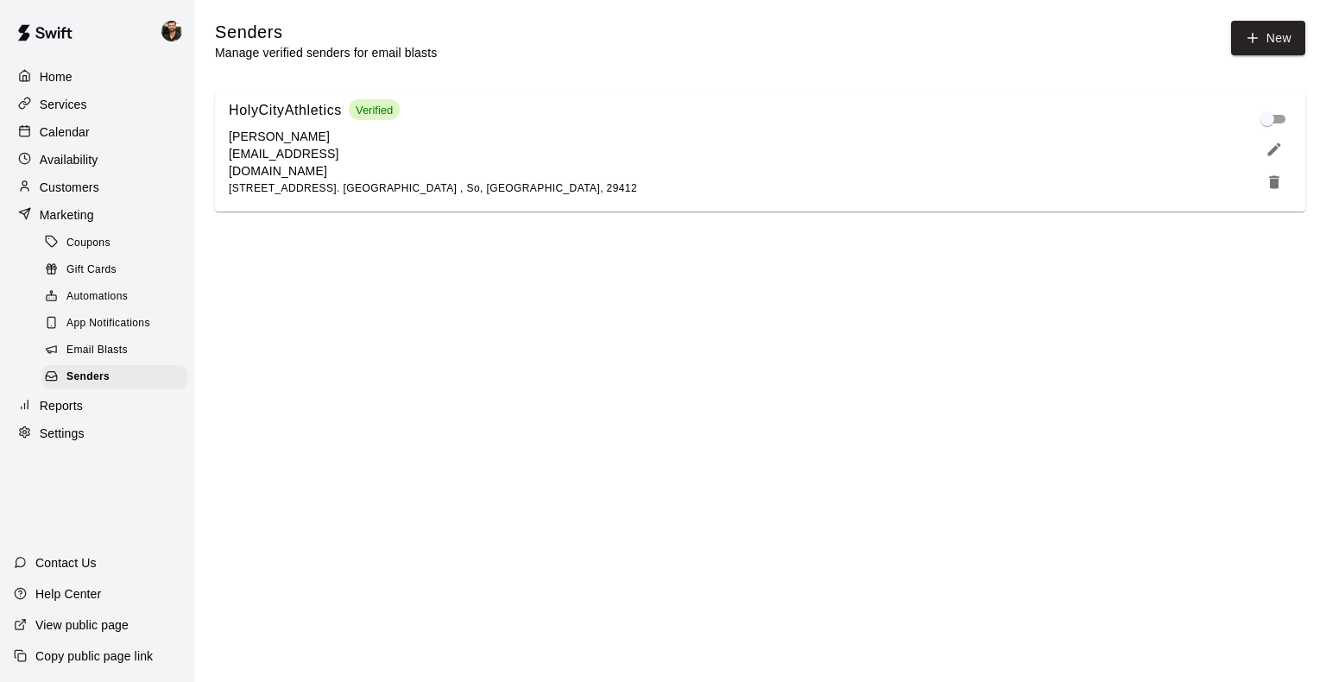
click at [116, 323] on link "App Notifications" at bounding box center [117, 324] width 153 height 27
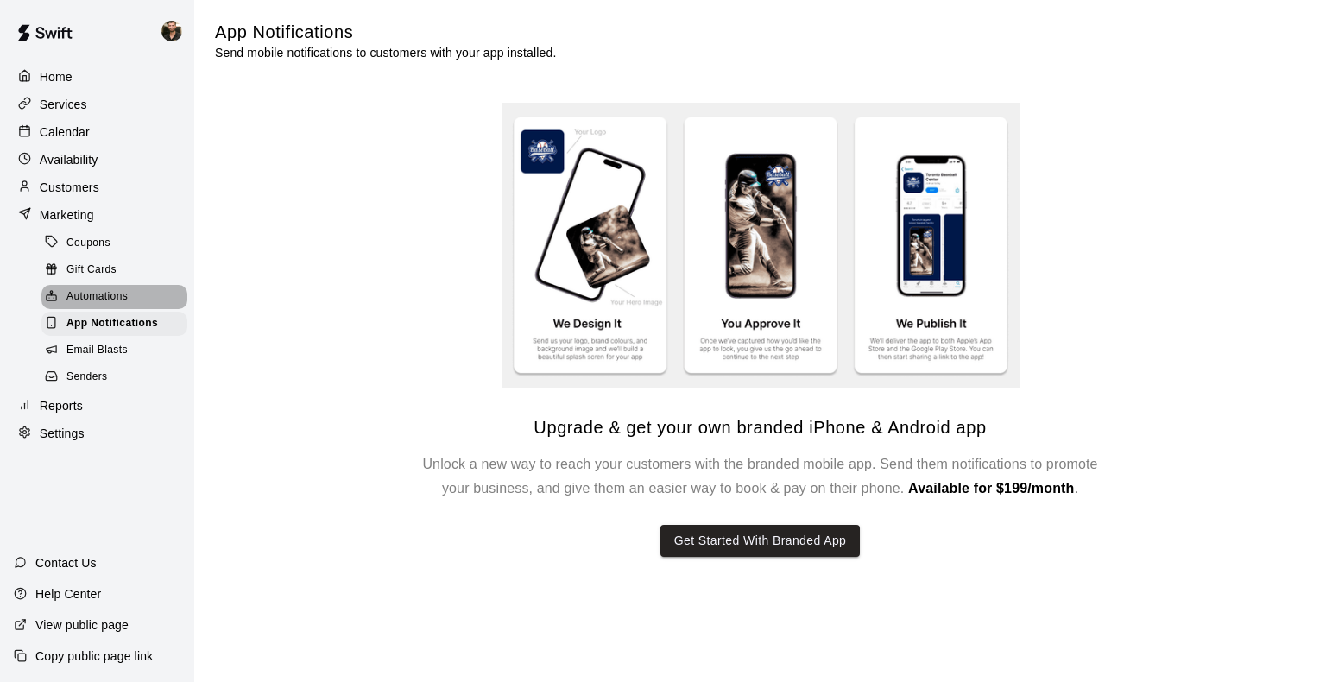
click at [86, 306] on span "Automations" at bounding box center [96, 296] width 61 height 17
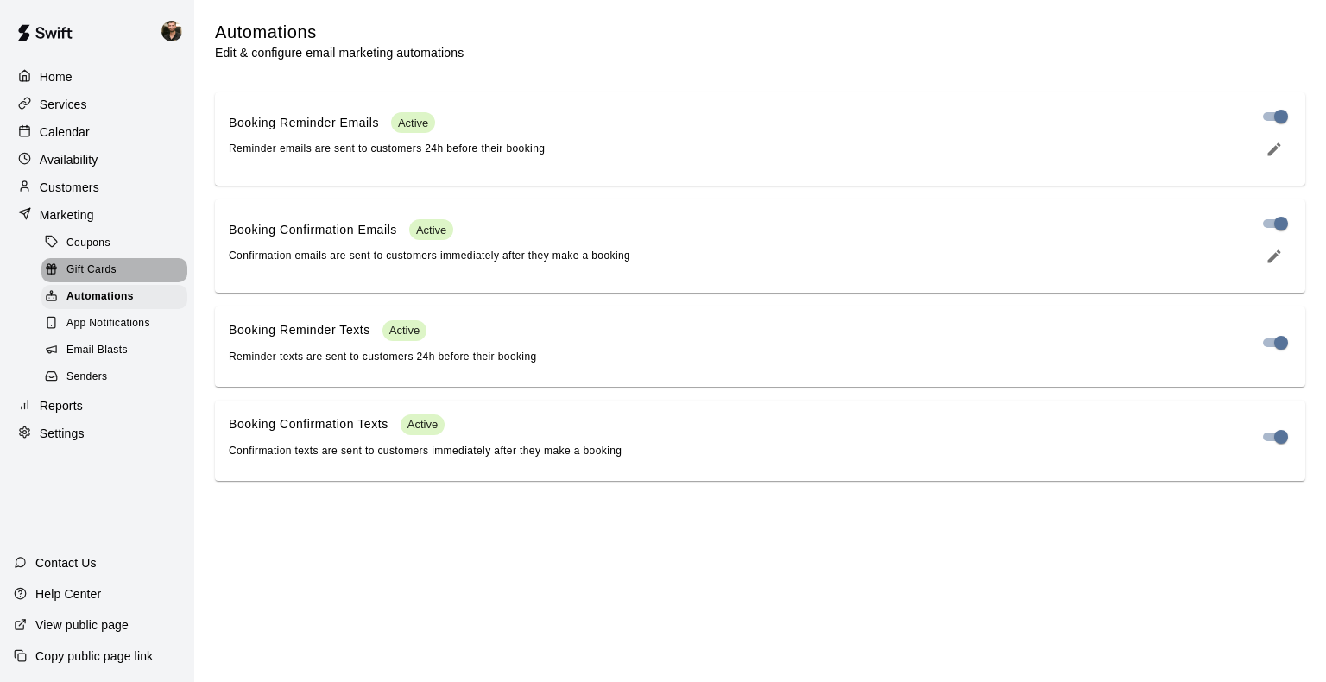
click at [105, 282] on div "Gift Cards" at bounding box center [114, 270] width 146 height 24
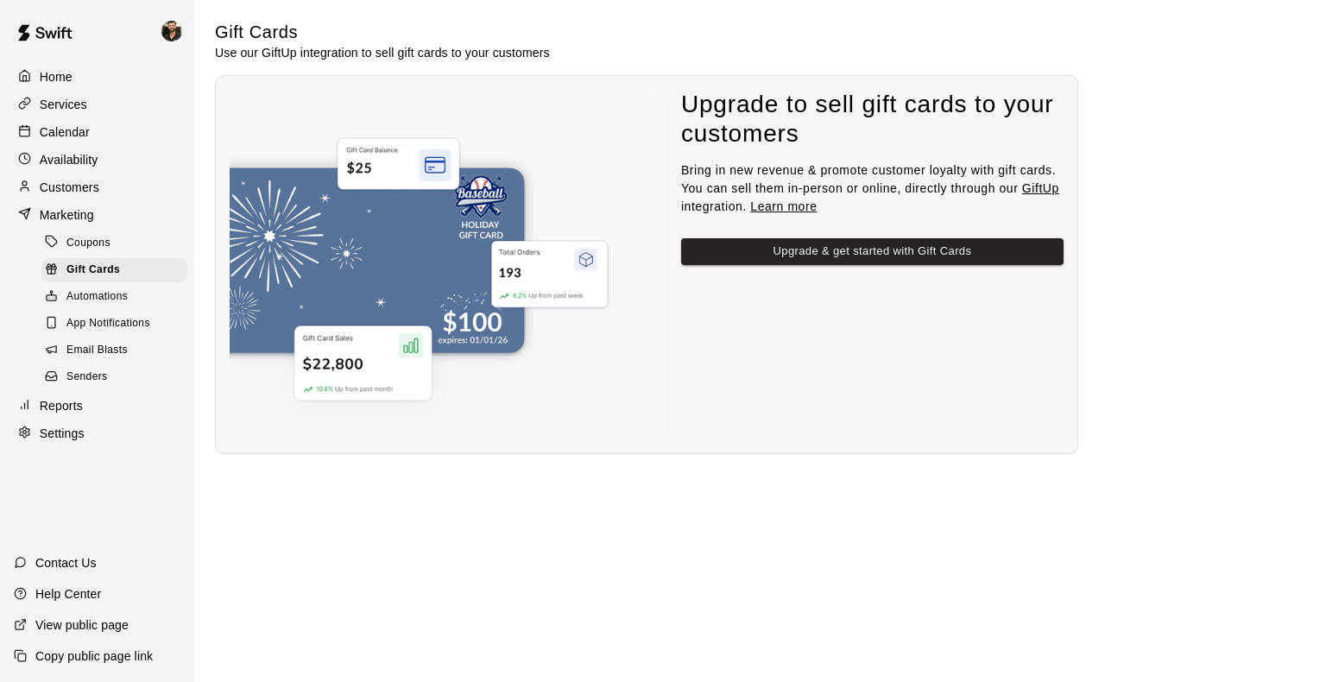
click at [105, 255] on div "Coupons" at bounding box center [114, 243] width 146 height 24
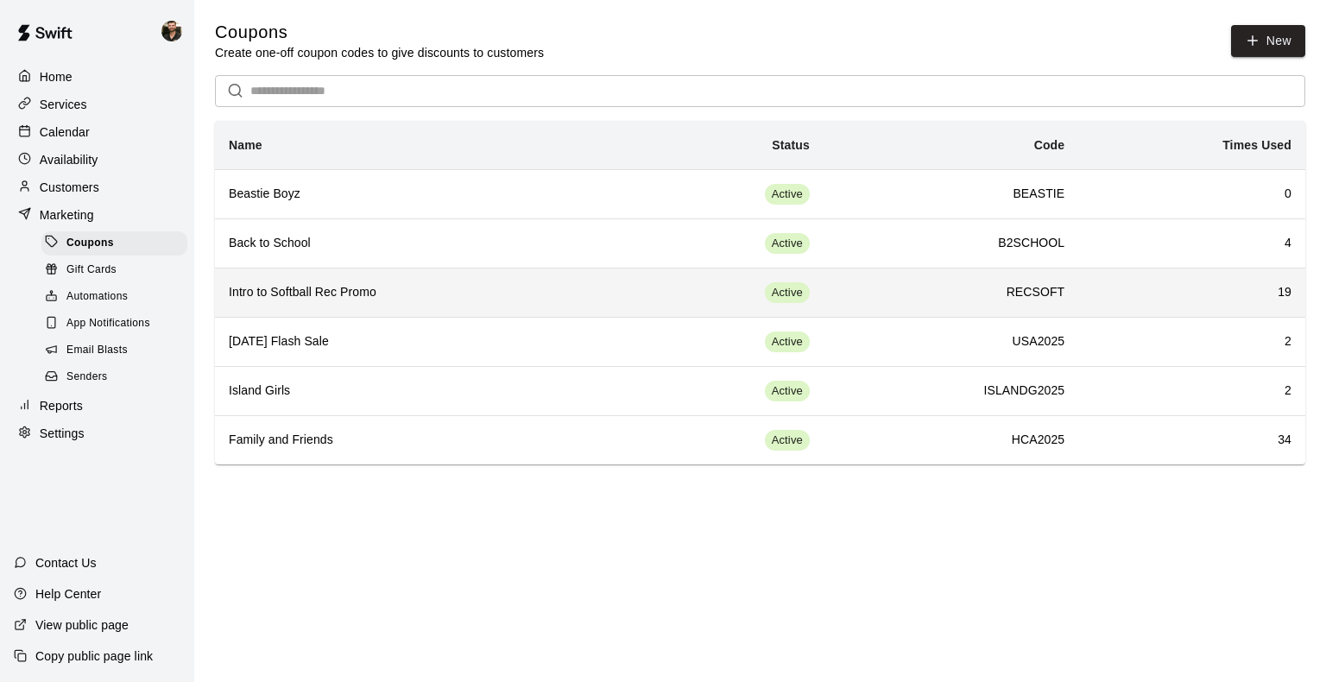
click at [582, 279] on th "Intro to Softball Rec Promo" at bounding box center [420, 292] width 411 height 49
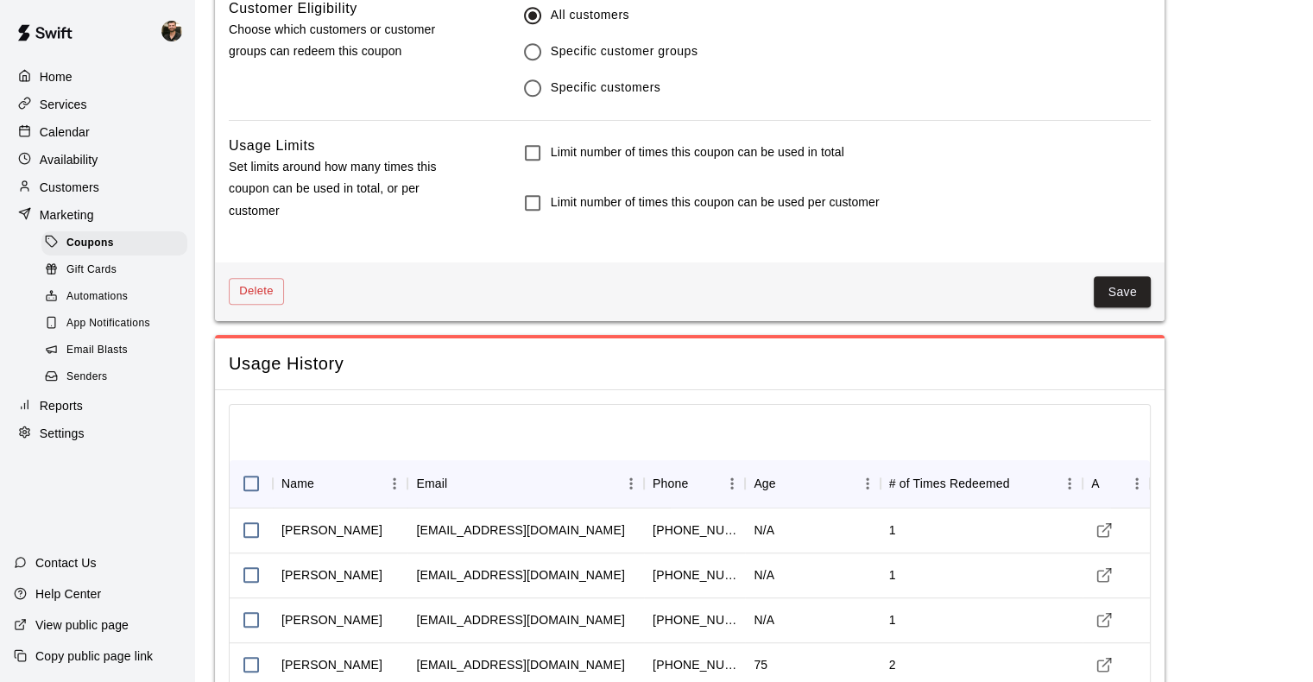
scroll to position [1214, 0]
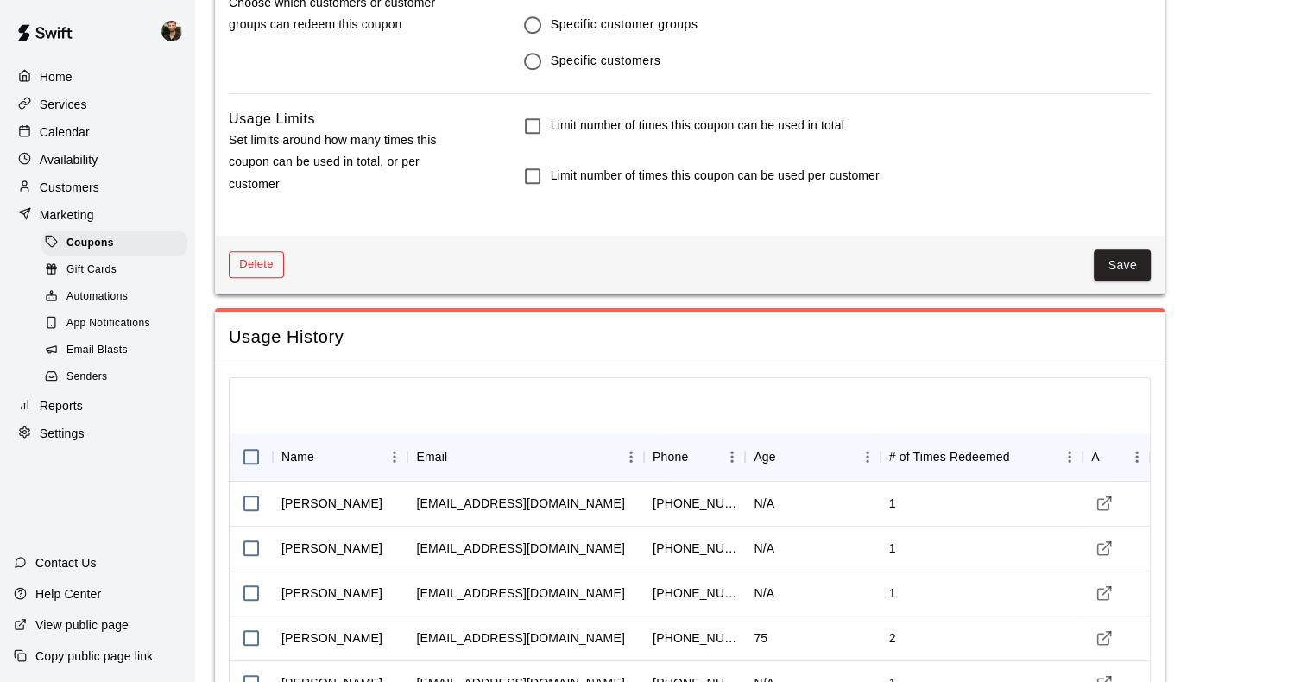
click at [265, 274] on button "Delete" at bounding box center [256, 264] width 55 height 27
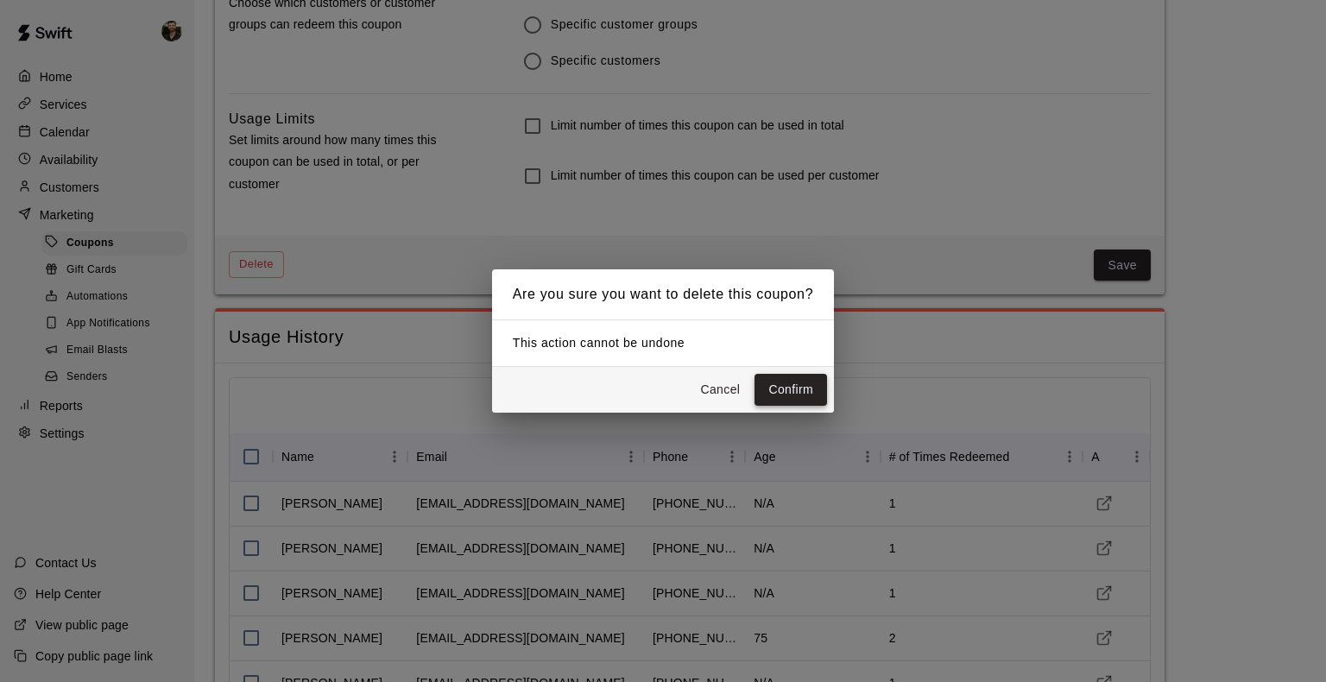
click at [786, 385] on button "Confirm" at bounding box center [790, 390] width 73 height 32
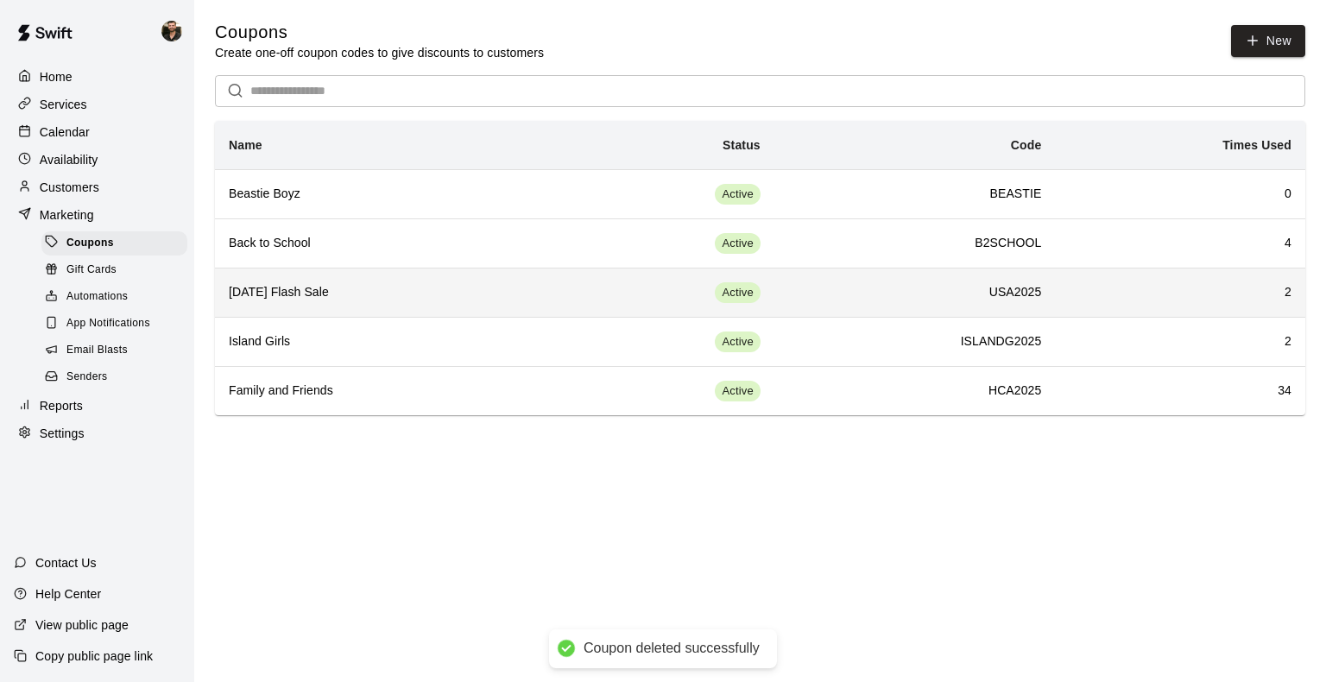
click at [438, 299] on h6 "4th of July Flash Sale" at bounding box center [386, 292] width 314 height 19
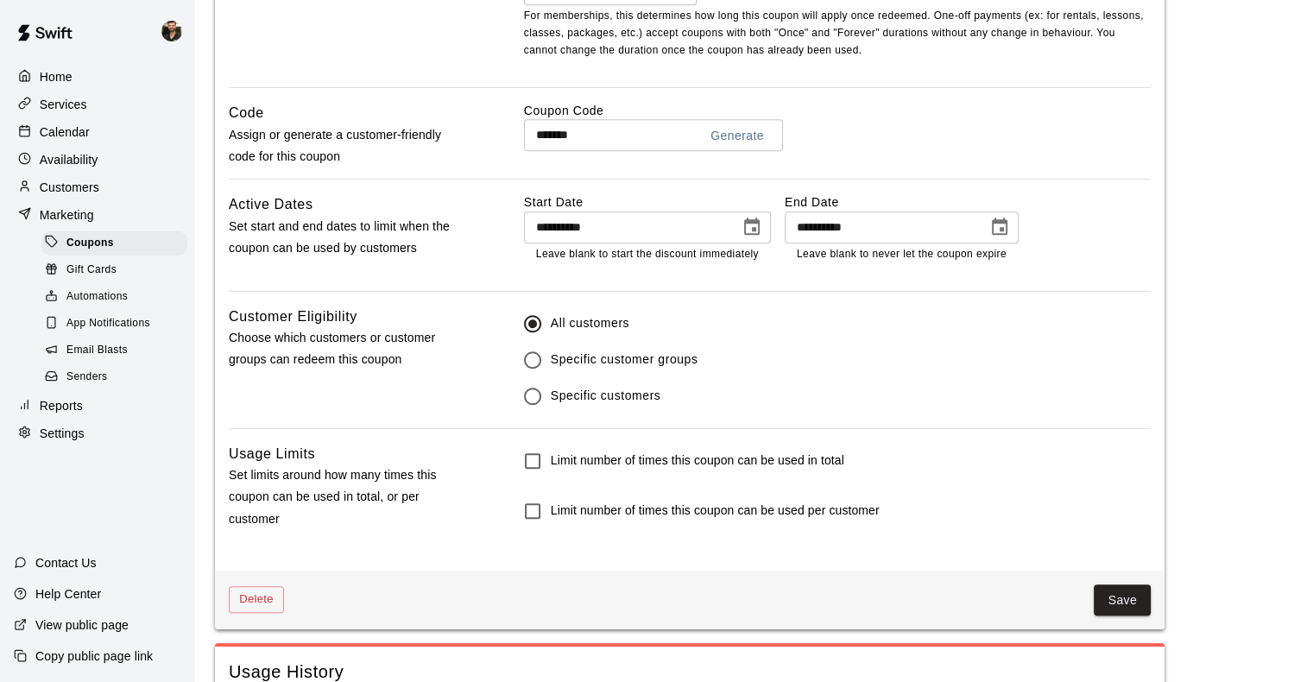
scroll to position [1062, 0]
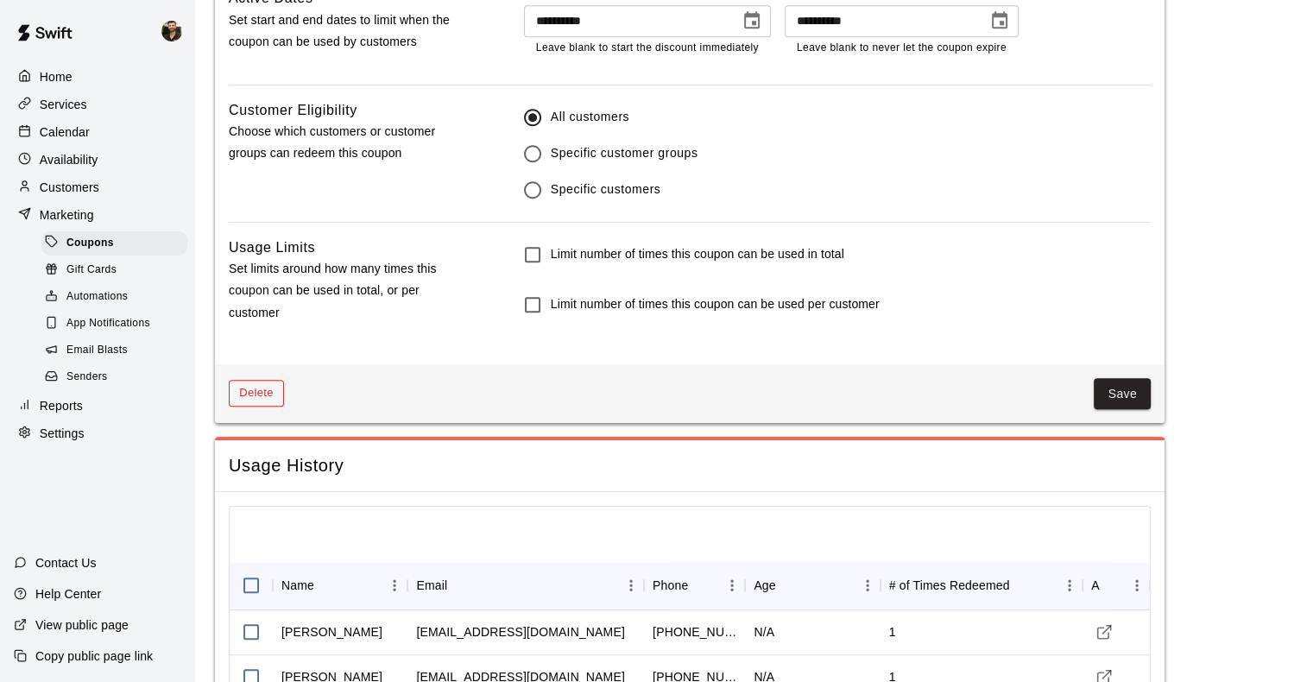
click at [272, 399] on button "Delete" at bounding box center [256, 393] width 55 height 27
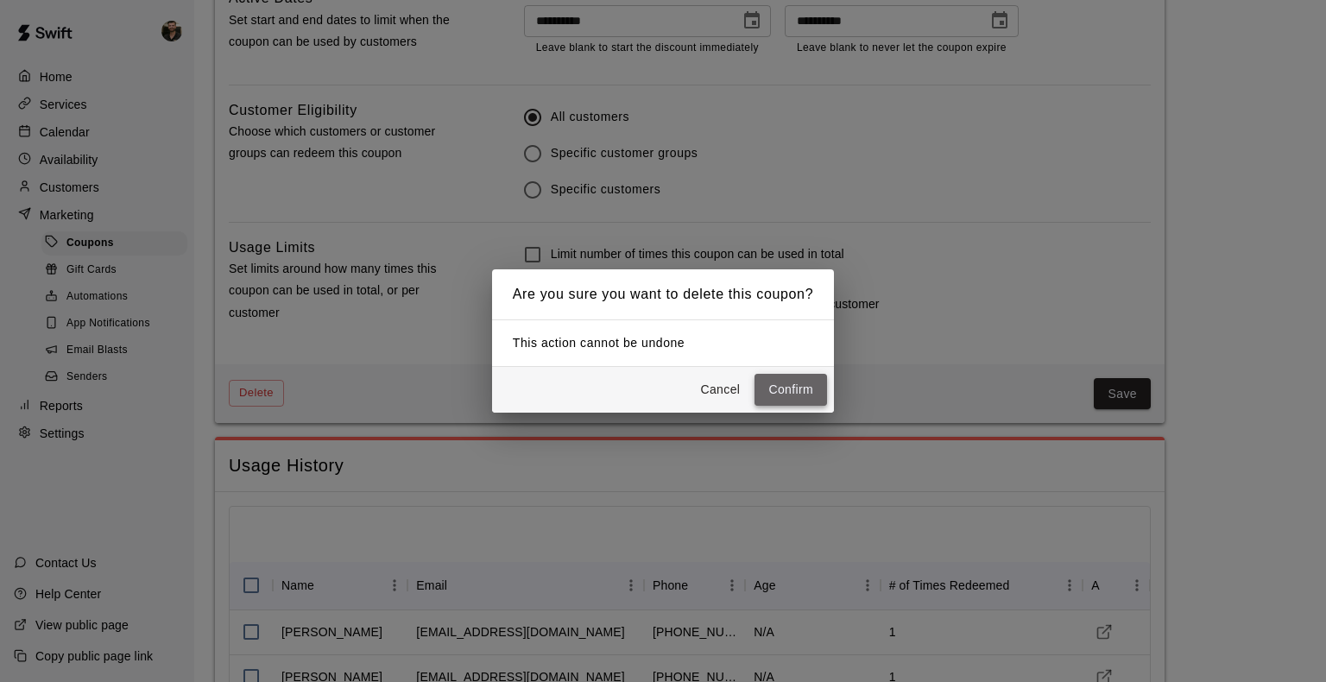
click at [801, 379] on button "Confirm" at bounding box center [790, 390] width 73 height 32
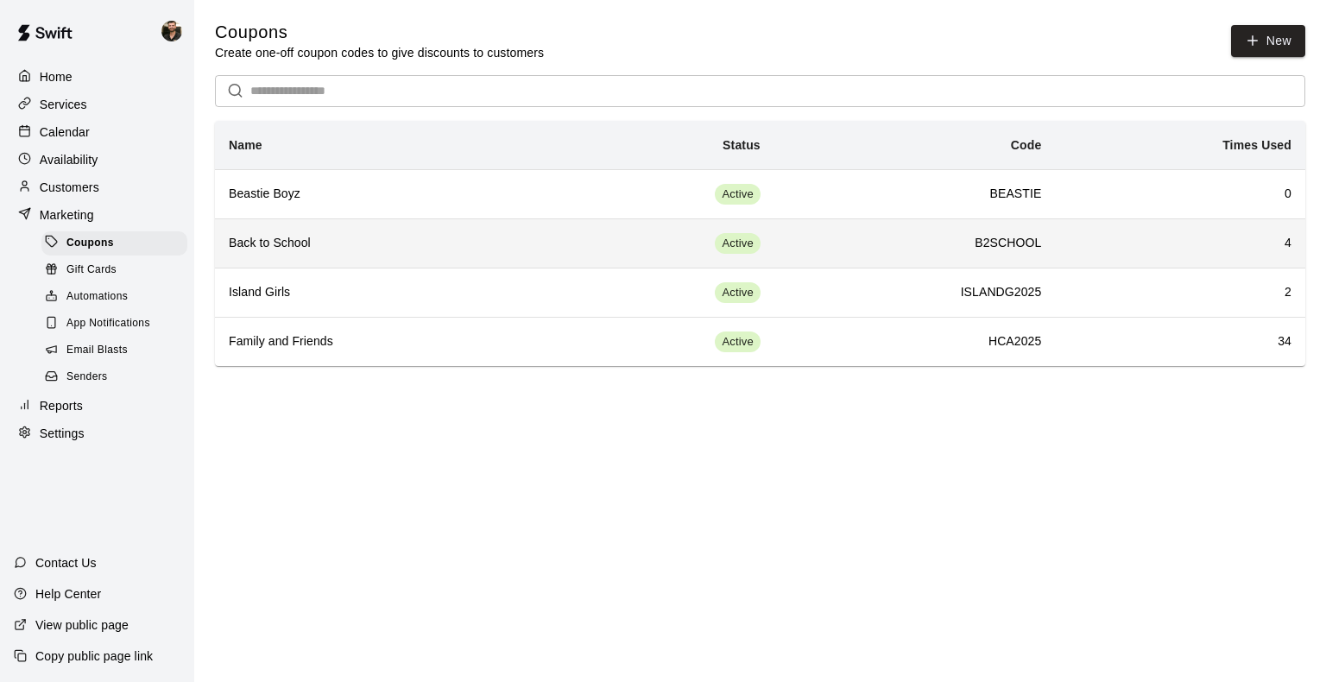
click at [580, 255] on td "Active" at bounding box center [666, 242] width 218 height 49
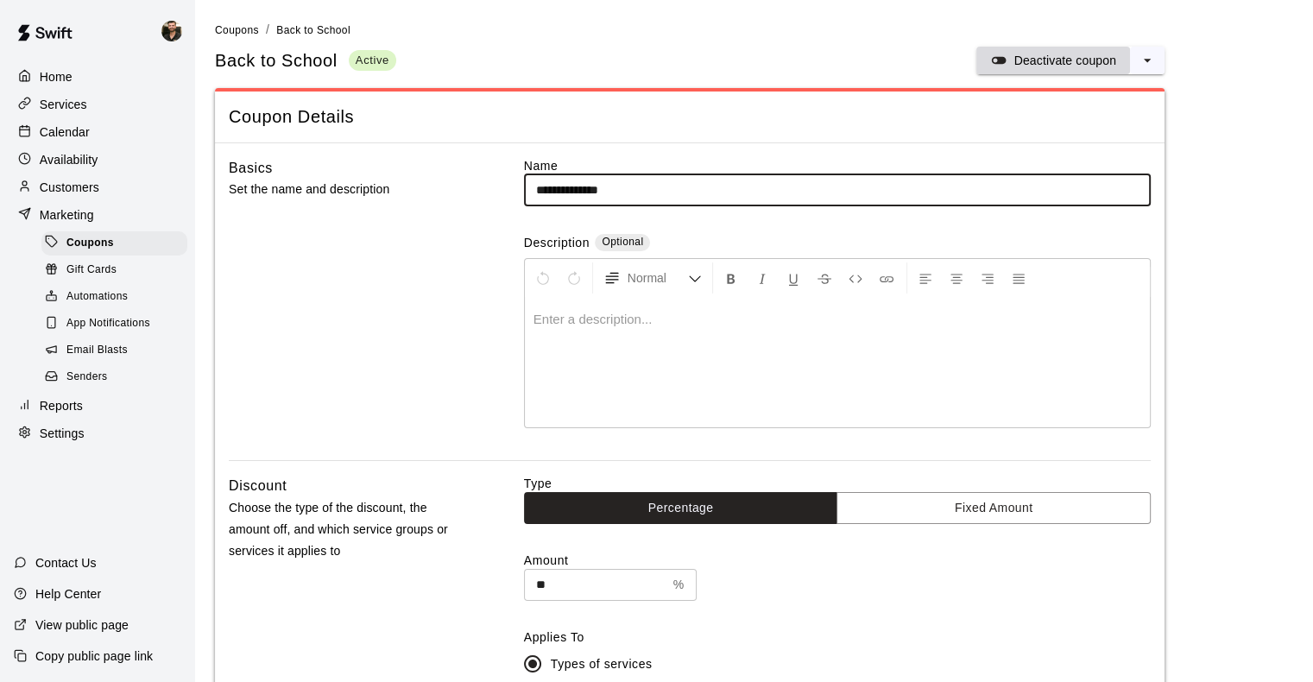
click at [1037, 52] on p "Deactivate coupon" at bounding box center [1064, 60] width 103 height 17
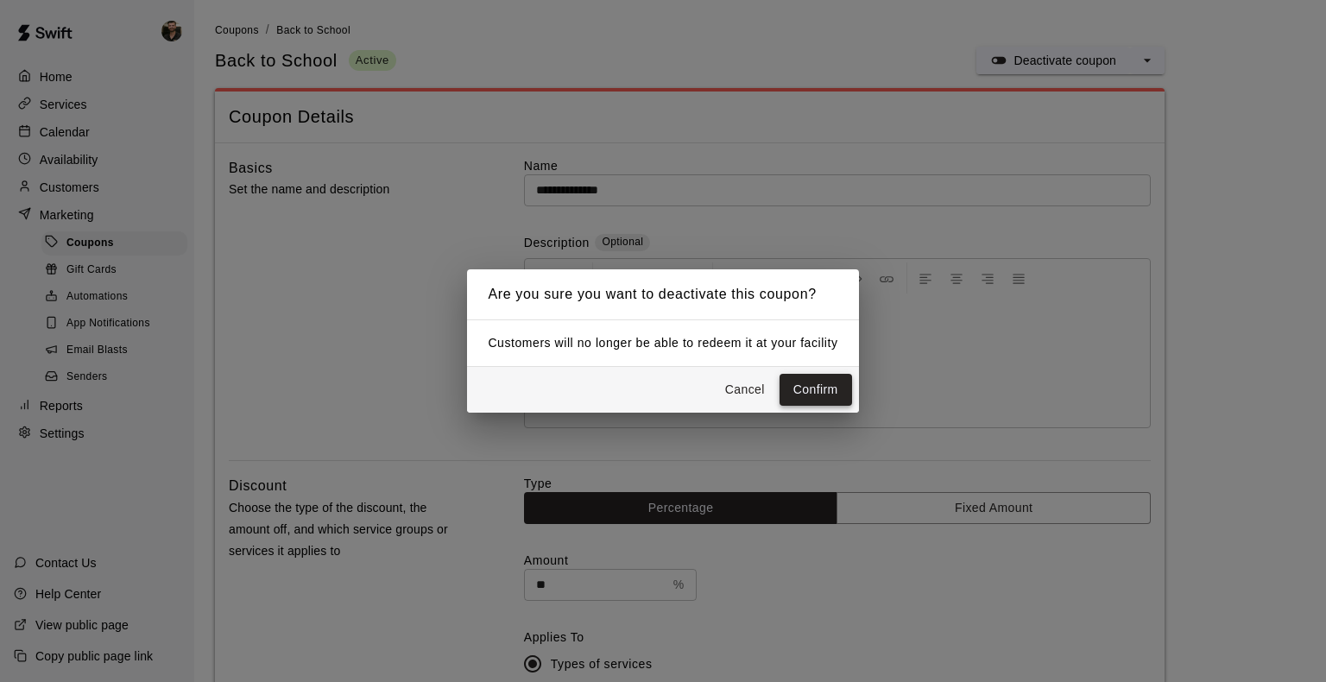
click at [806, 388] on button "Confirm" at bounding box center [815, 390] width 73 height 32
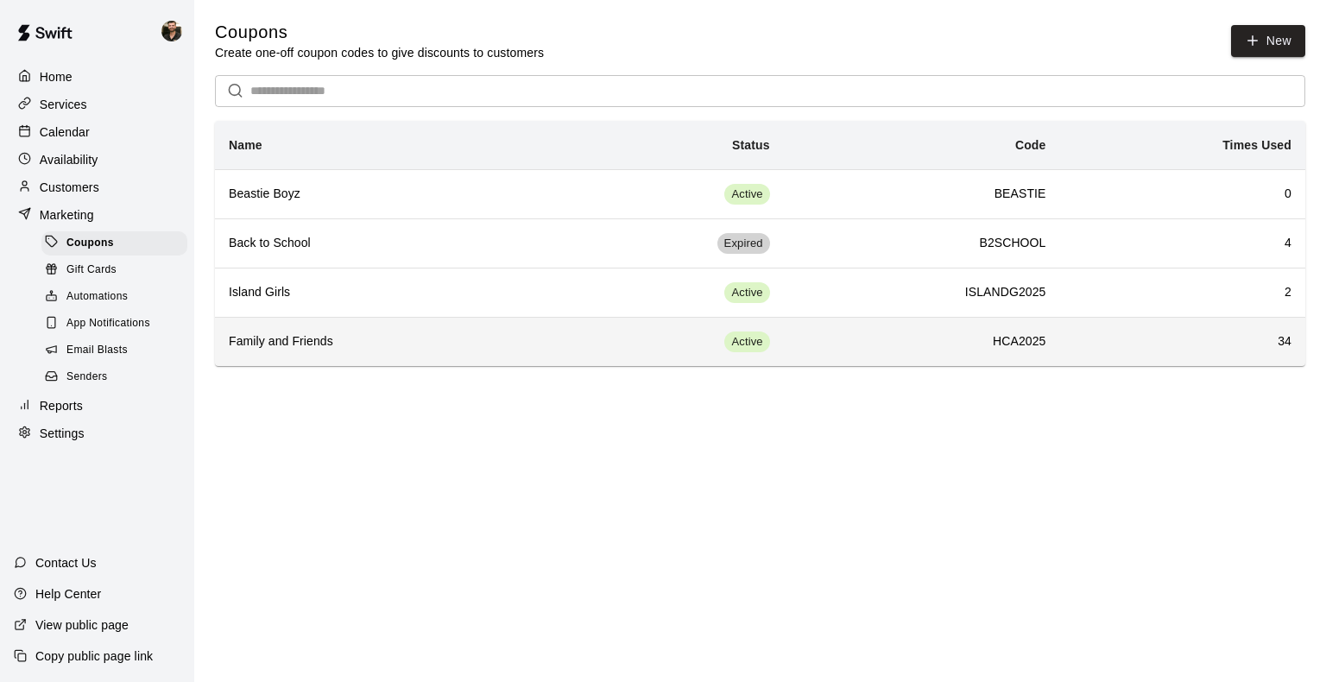
click at [453, 350] on th "Family and Friends" at bounding box center [383, 341] width 336 height 49
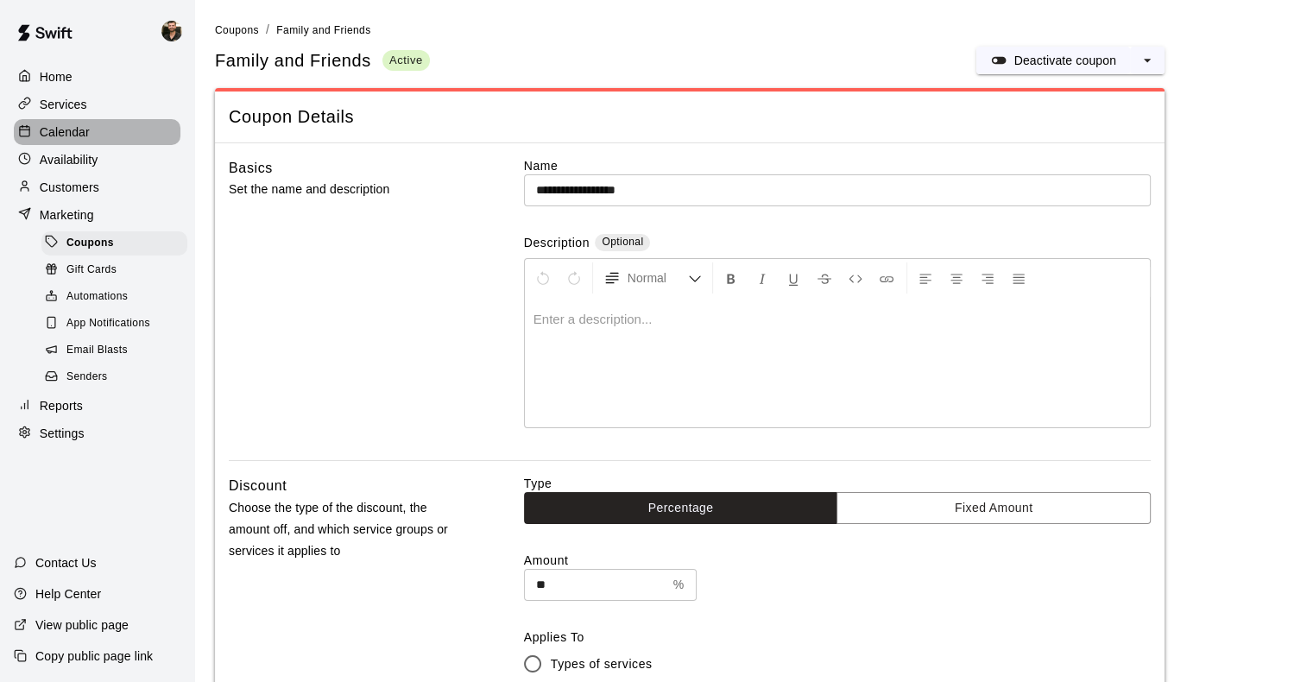
click at [66, 129] on p "Calendar" at bounding box center [65, 131] width 50 height 17
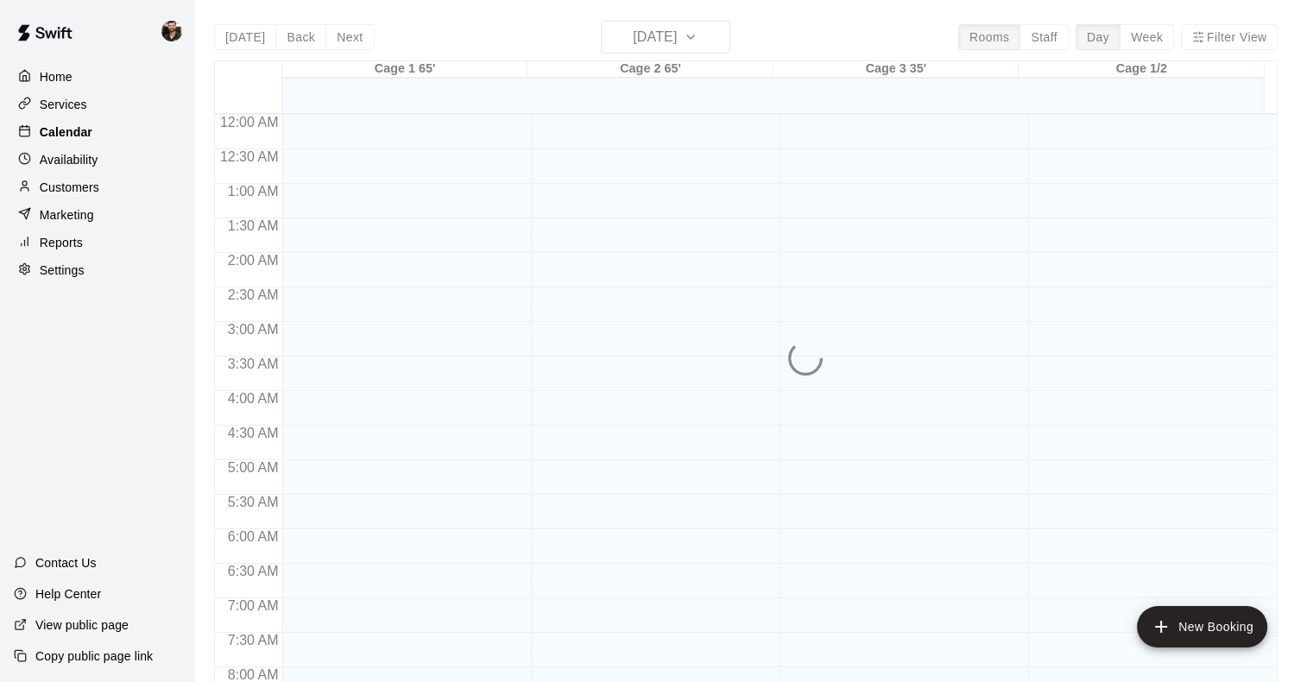
scroll to position [751, 0]
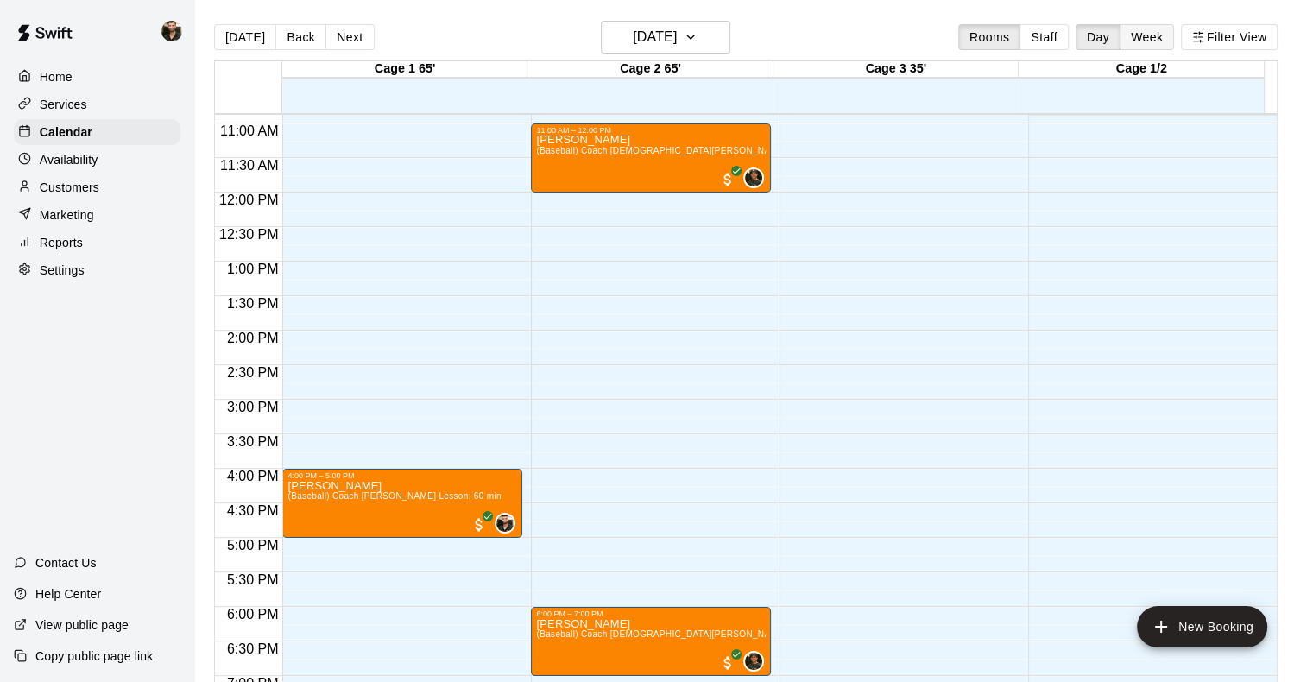
click at [1157, 40] on button "Week" at bounding box center [1146, 37] width 54 height 26
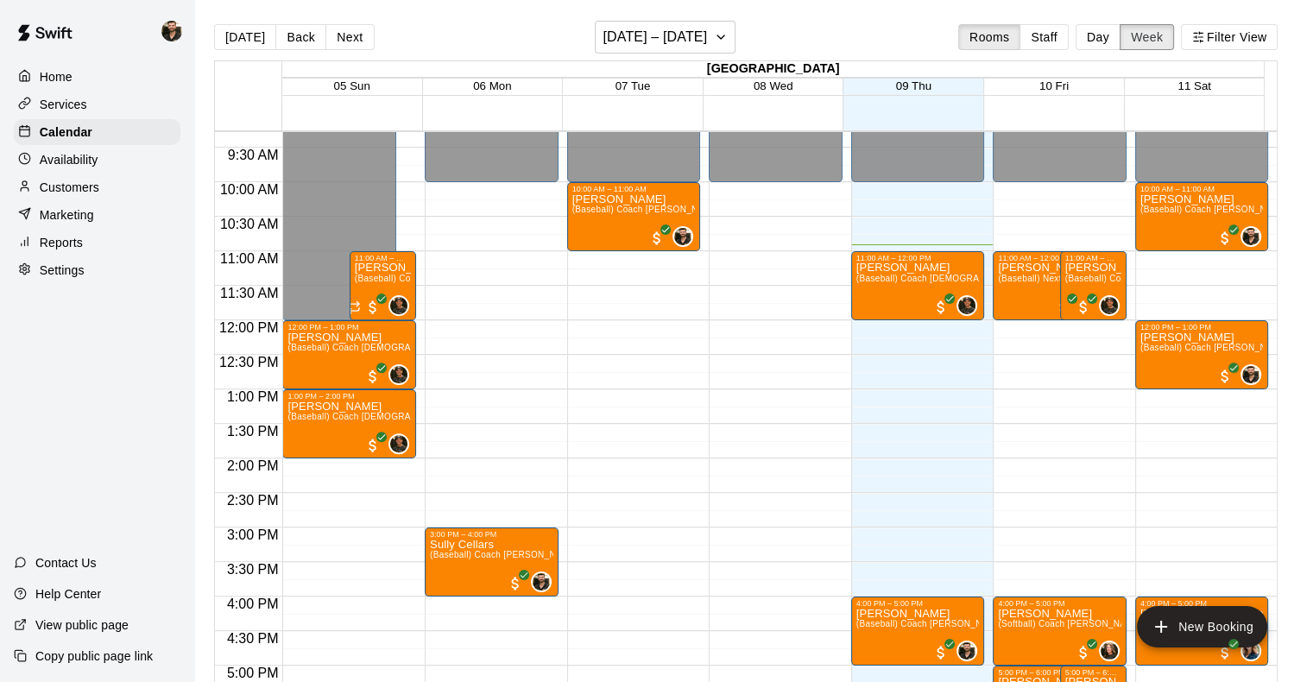
scroll to position [939, 0]
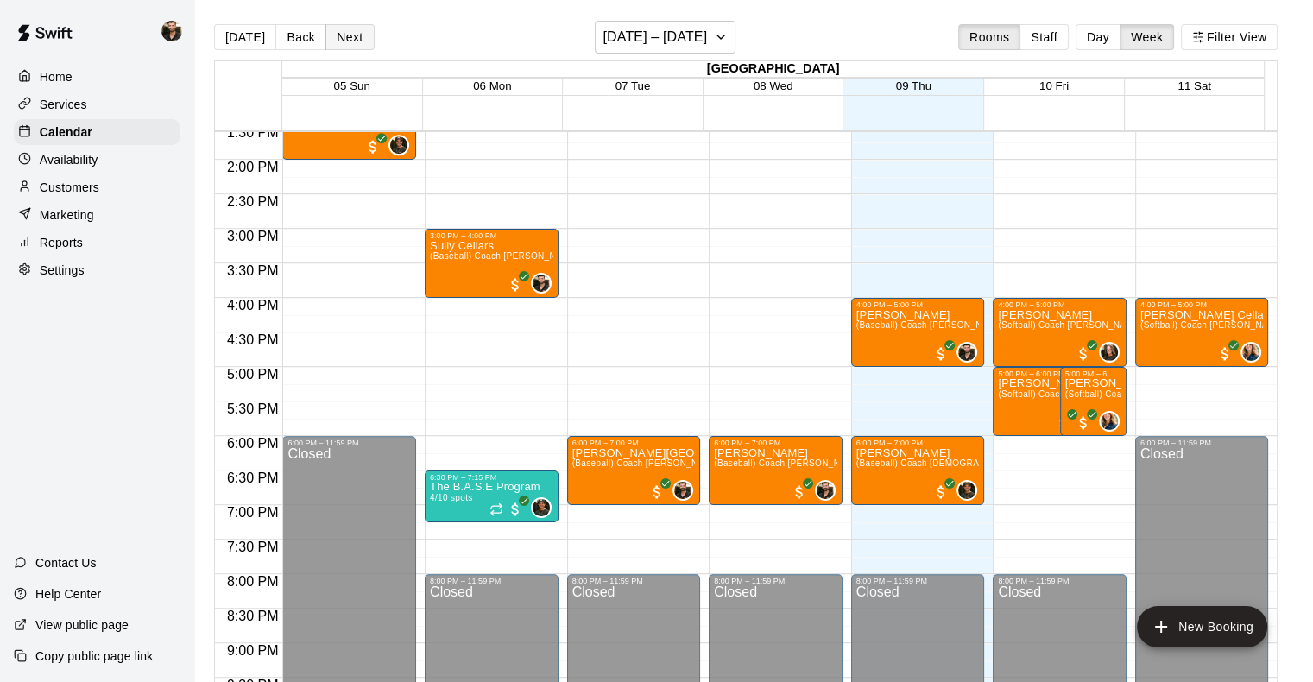
click at [338, 43] on button "Next" at bounding box center [349, 37] width 48 height 26
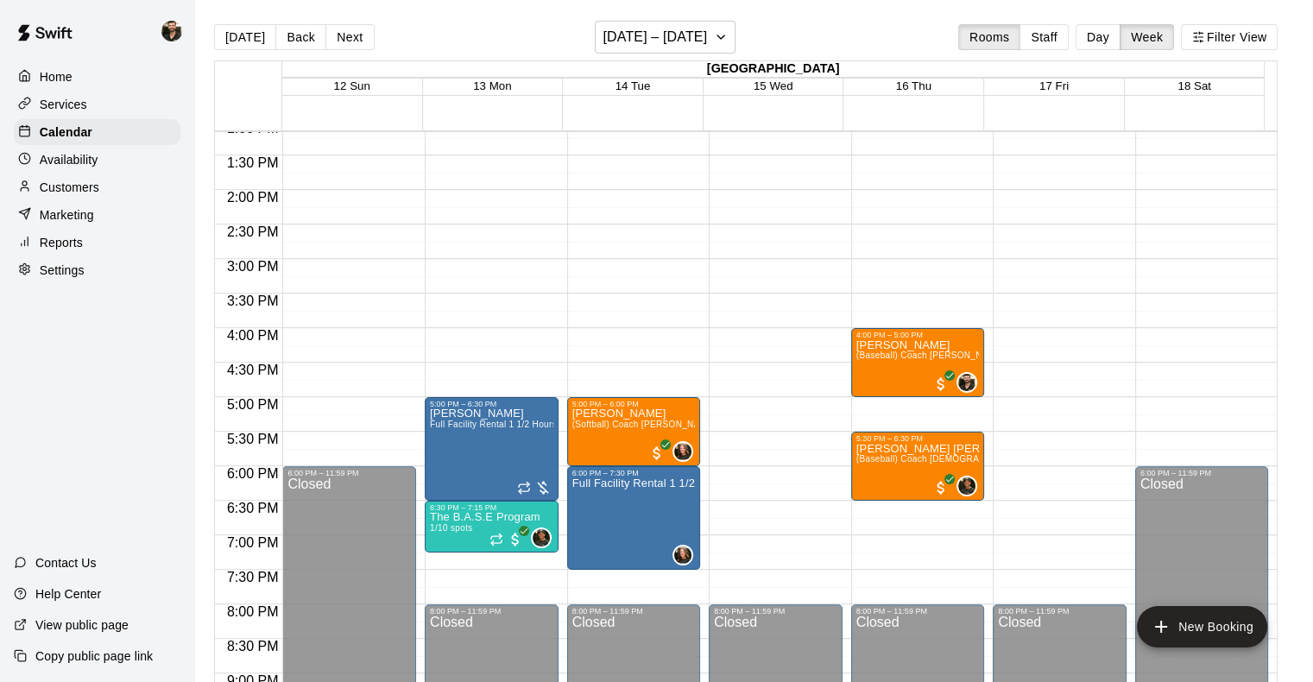
scroll to position [908, 0]
click at [311, 42] on button "Back" at bounding box center [300, 37] width 51 height 26
